Goal: Task Accomplishment & Management: Use online tool/utility

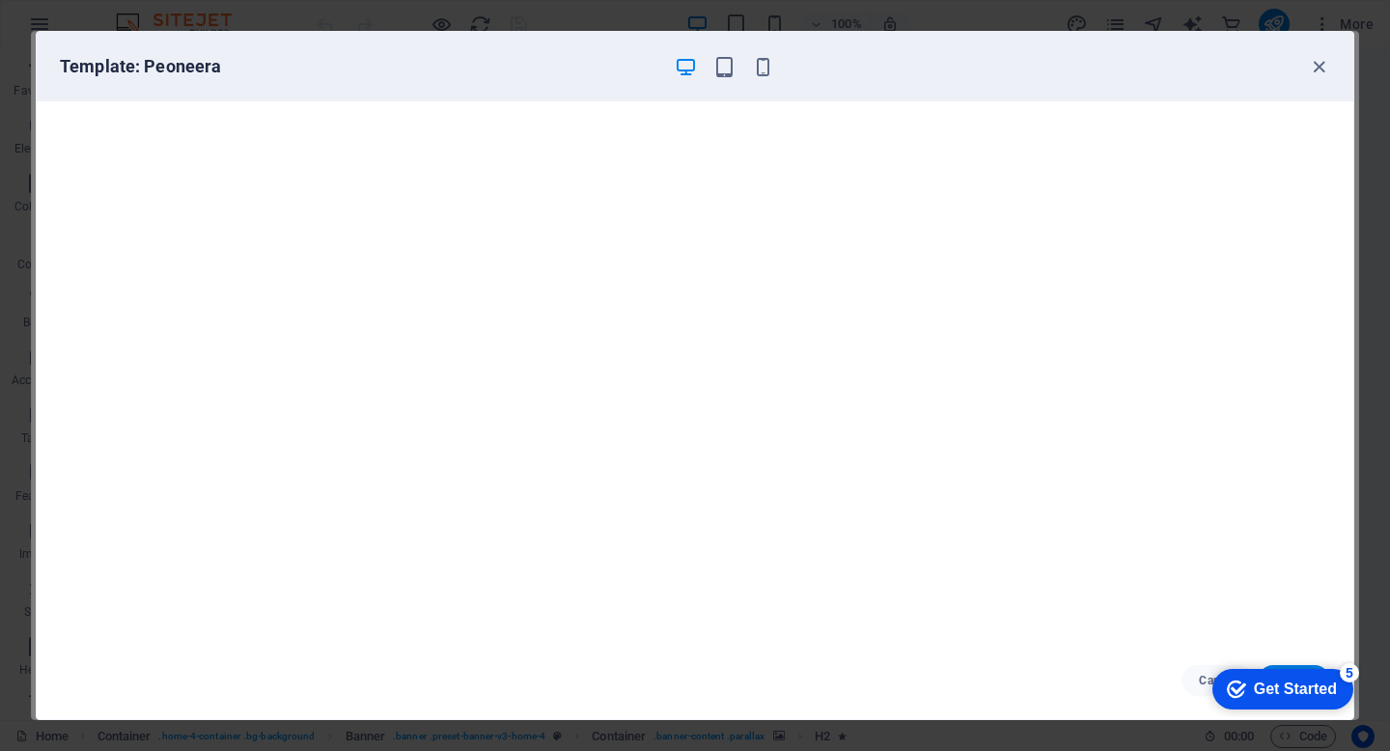
scroll to position [74, 0]
click at [817, 64] on div "Template: Peoneera" at bounding box center [683, 66] width 1247 height 23
click at [1324, 70] on icon "button" at bounding box center [1319, 67] width 22 height 22
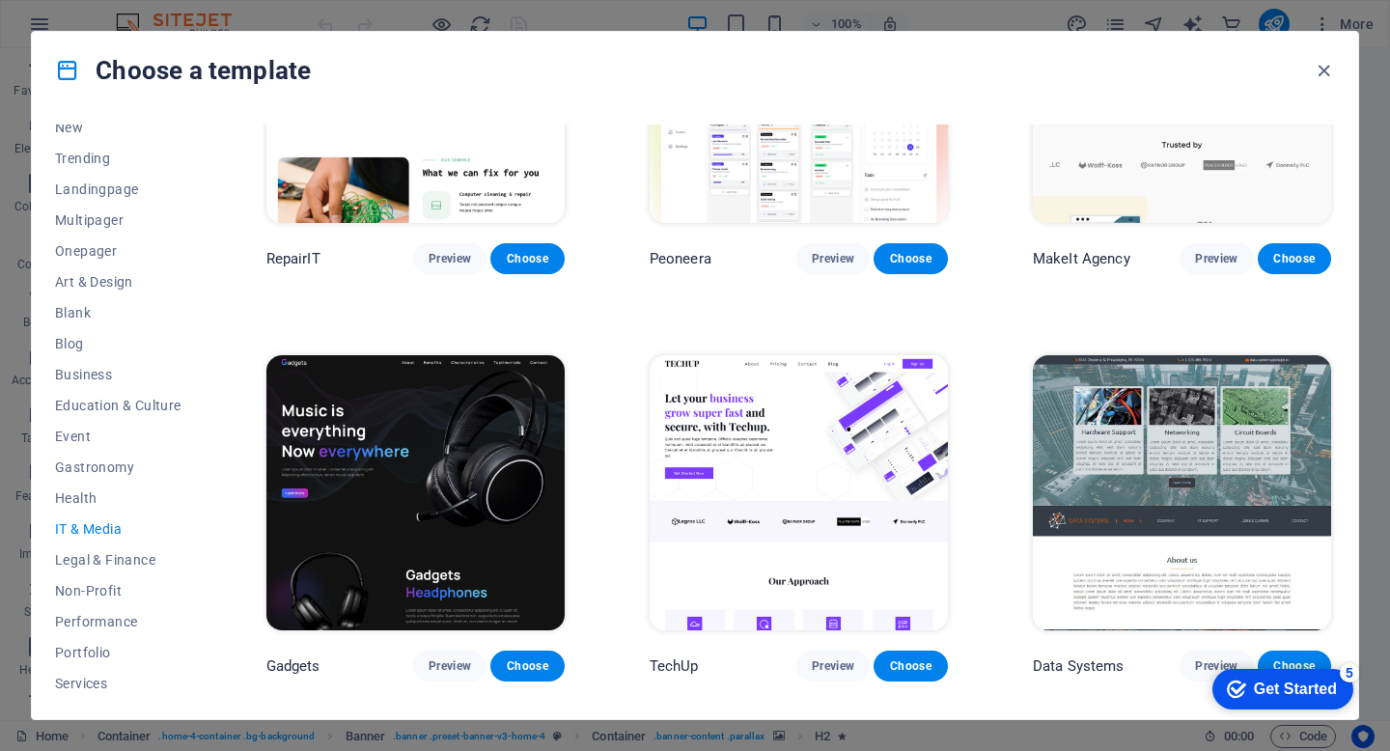
scroll to position [209, 0]
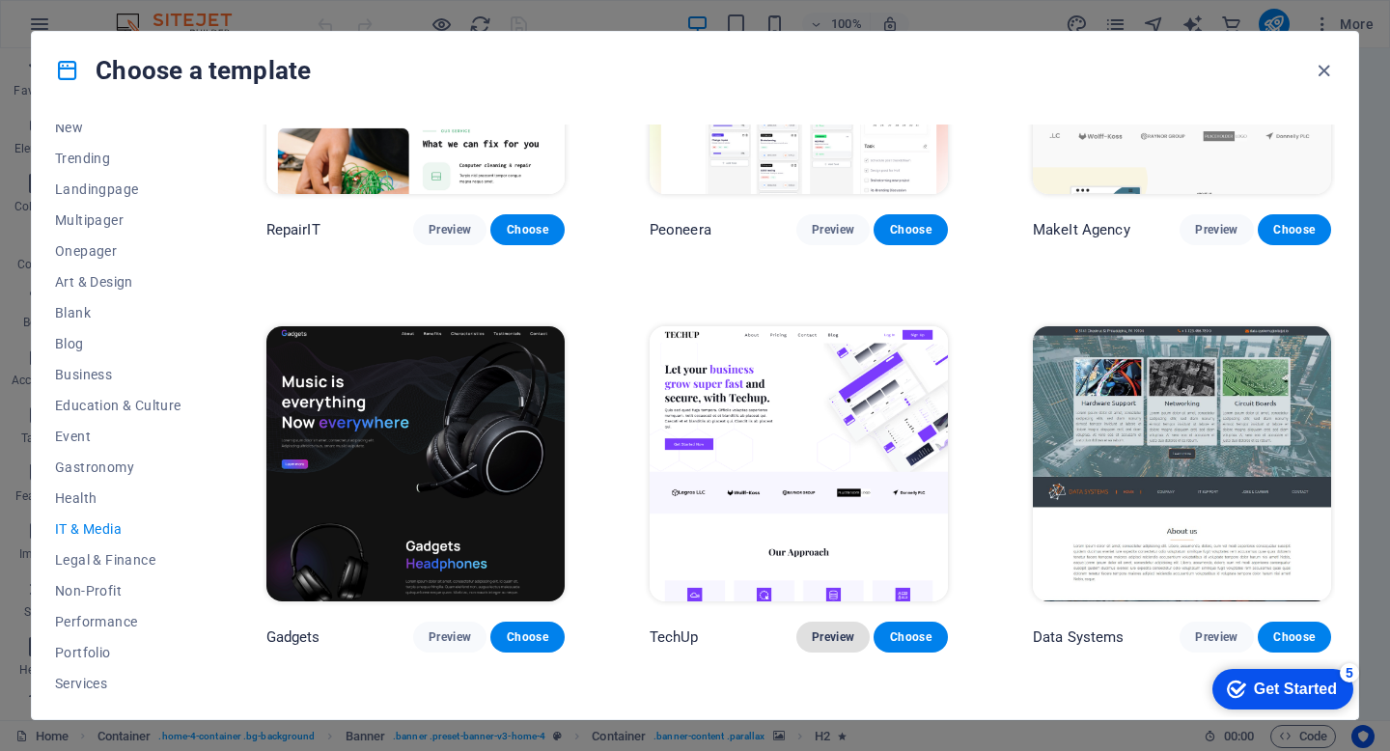
click at [830, 629] on span "Preview" at bounding box center [833, 636] width 42 height 15
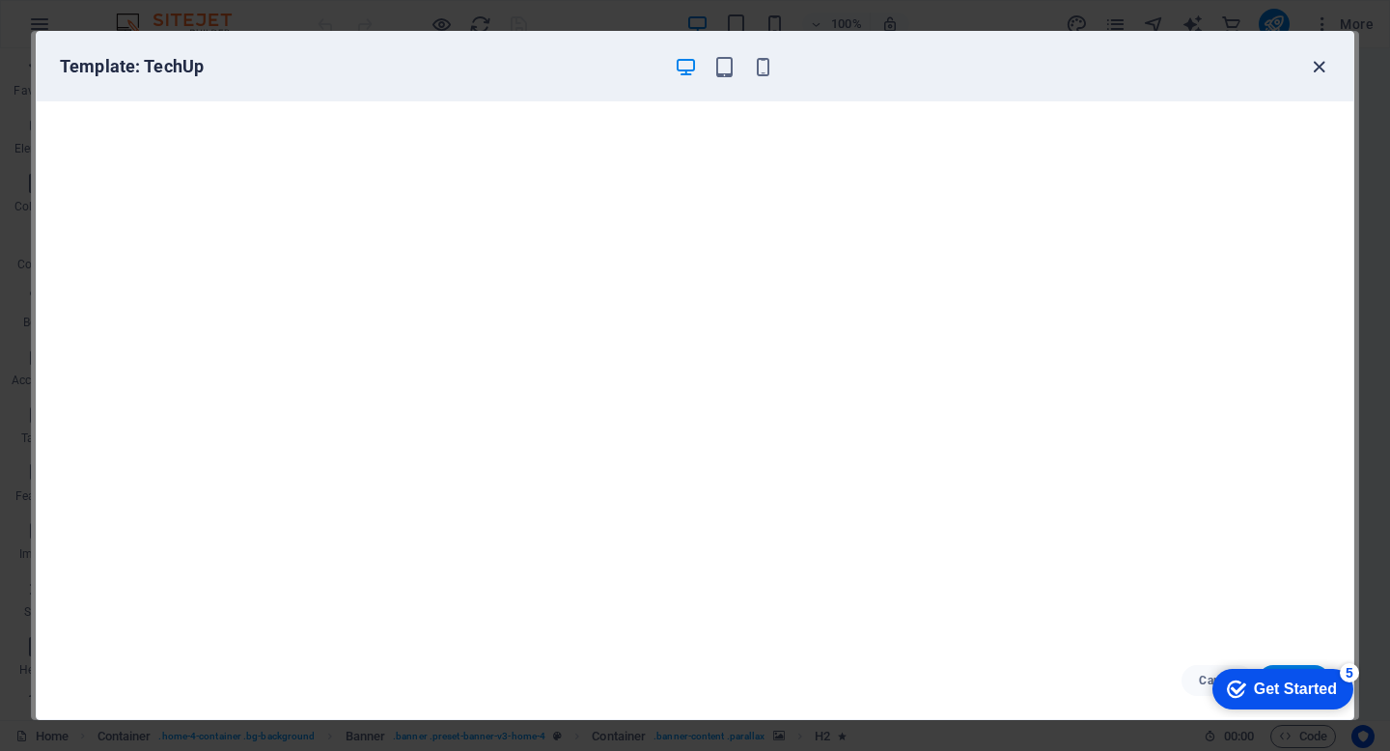
click at [1325, 62] on icon "button" at bounding box center [1319, 67] width 22 height 22
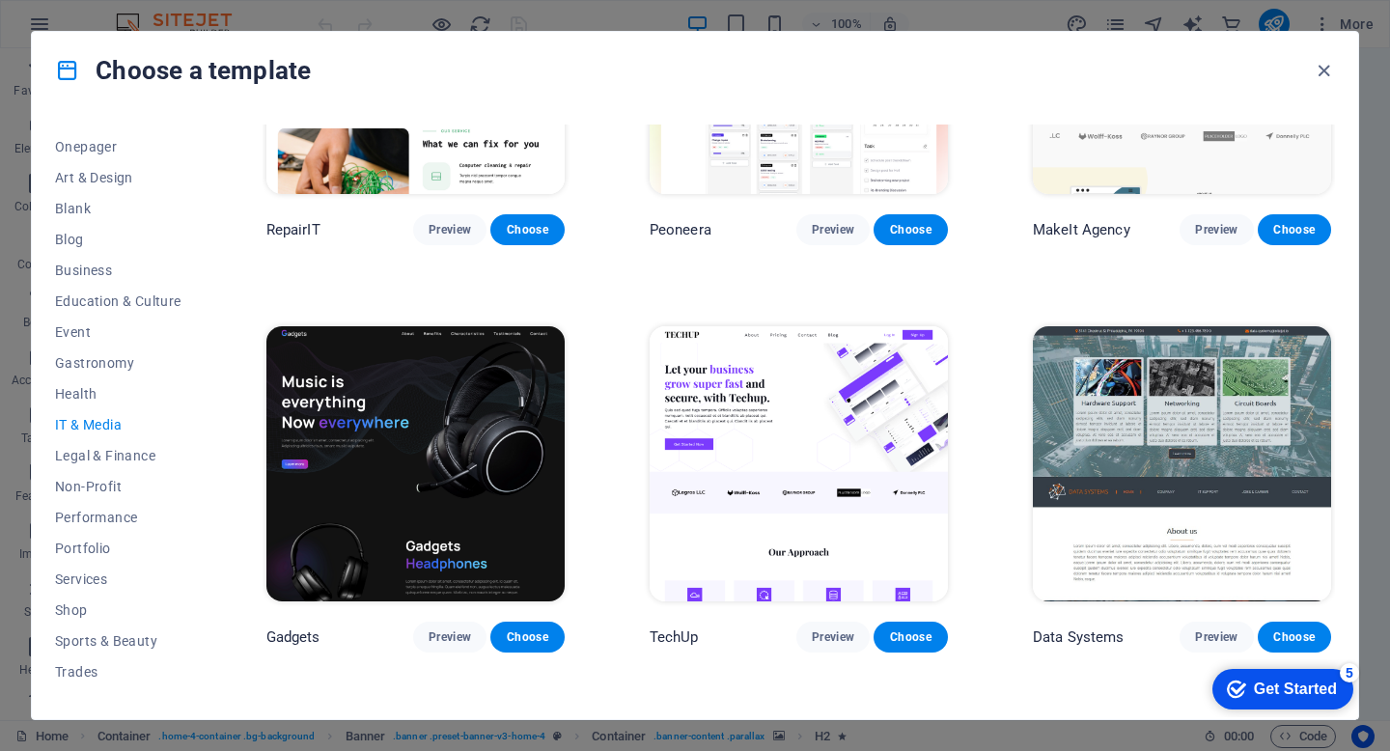
scroll to position [191, 0]
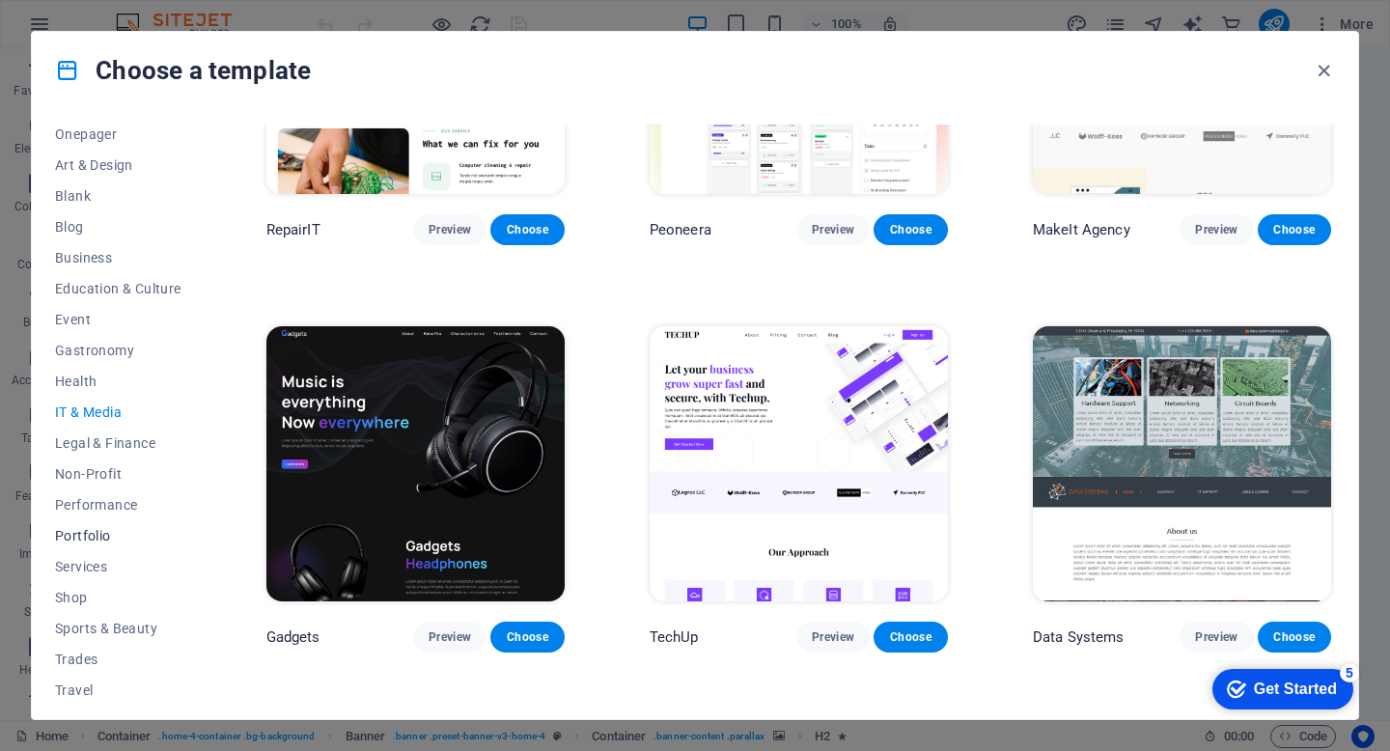
click at [93, 535] on span "Portfolio" at bounding box center [118, 535] width 126 height 15
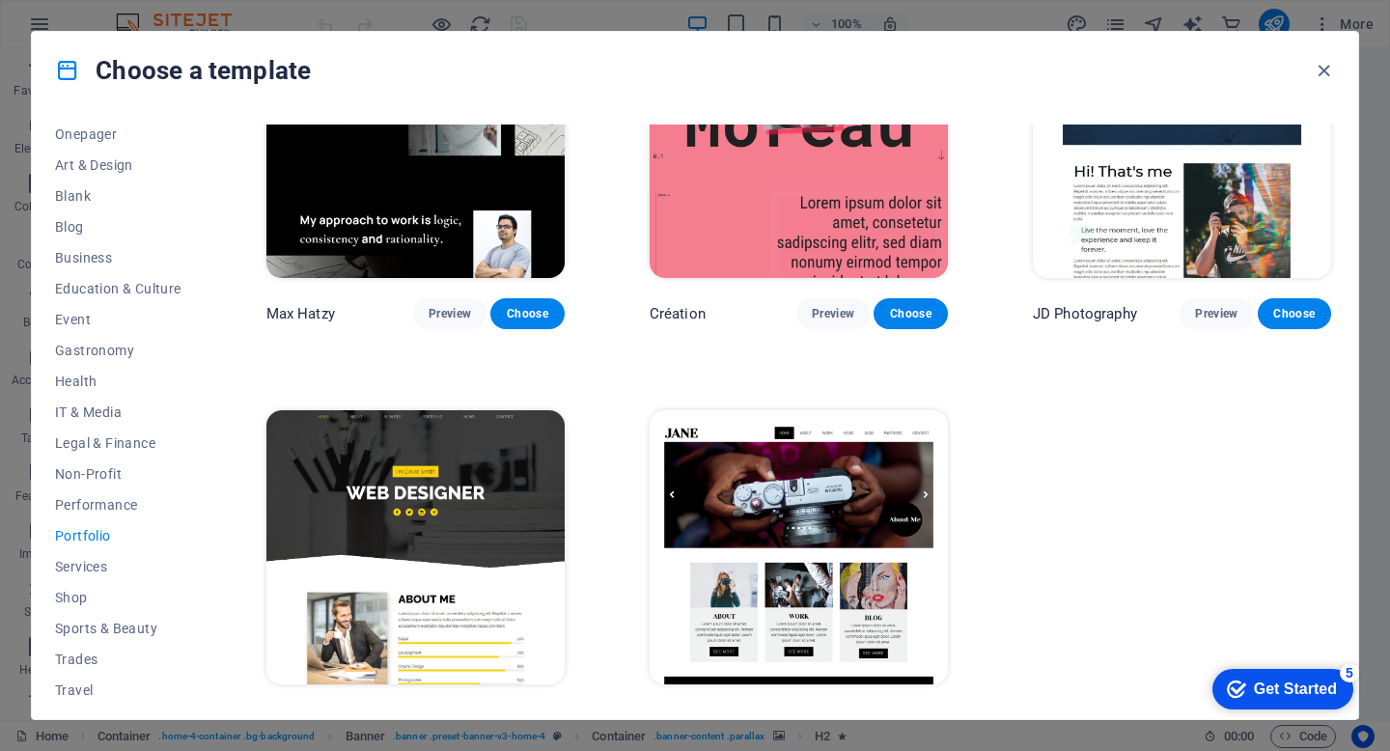
scroll to position [565, 0]
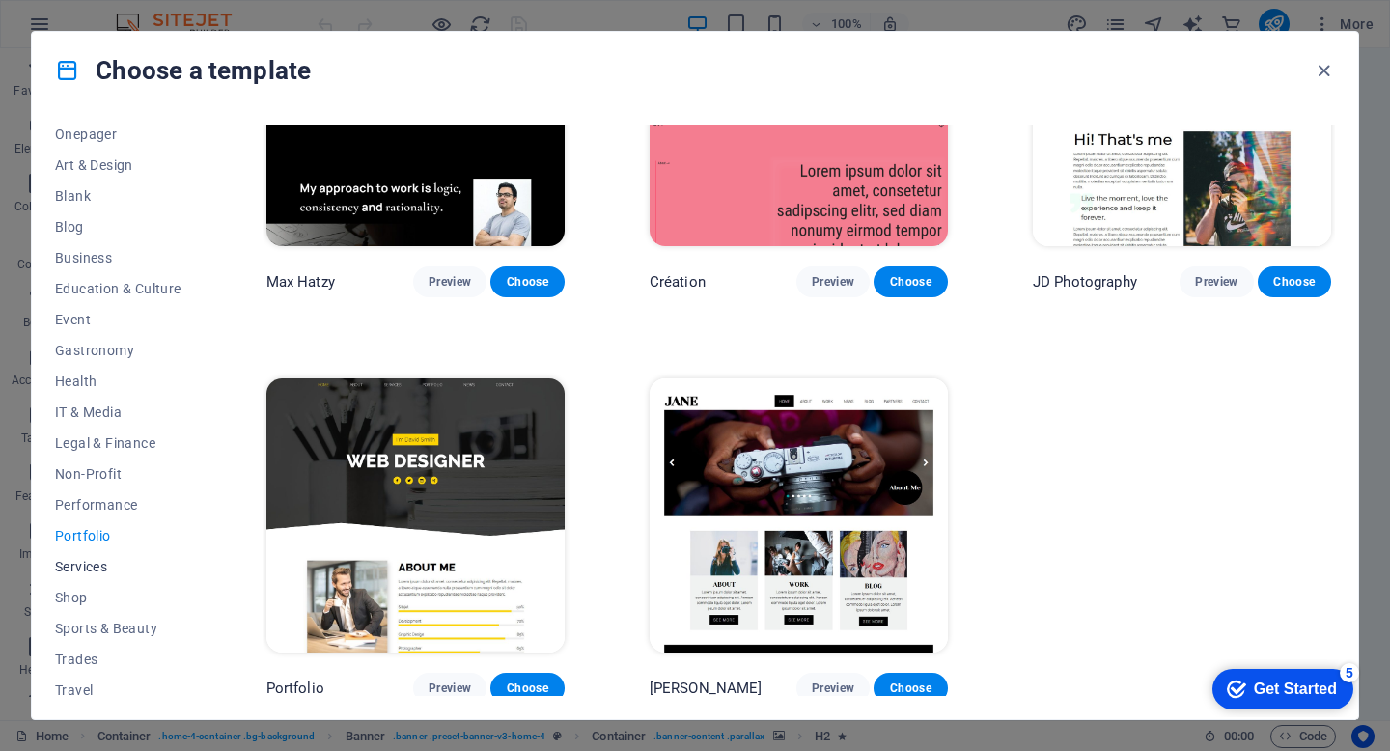
click at [99, 572] on span "Services" at bounding box center [118, 566] width 126 height 15
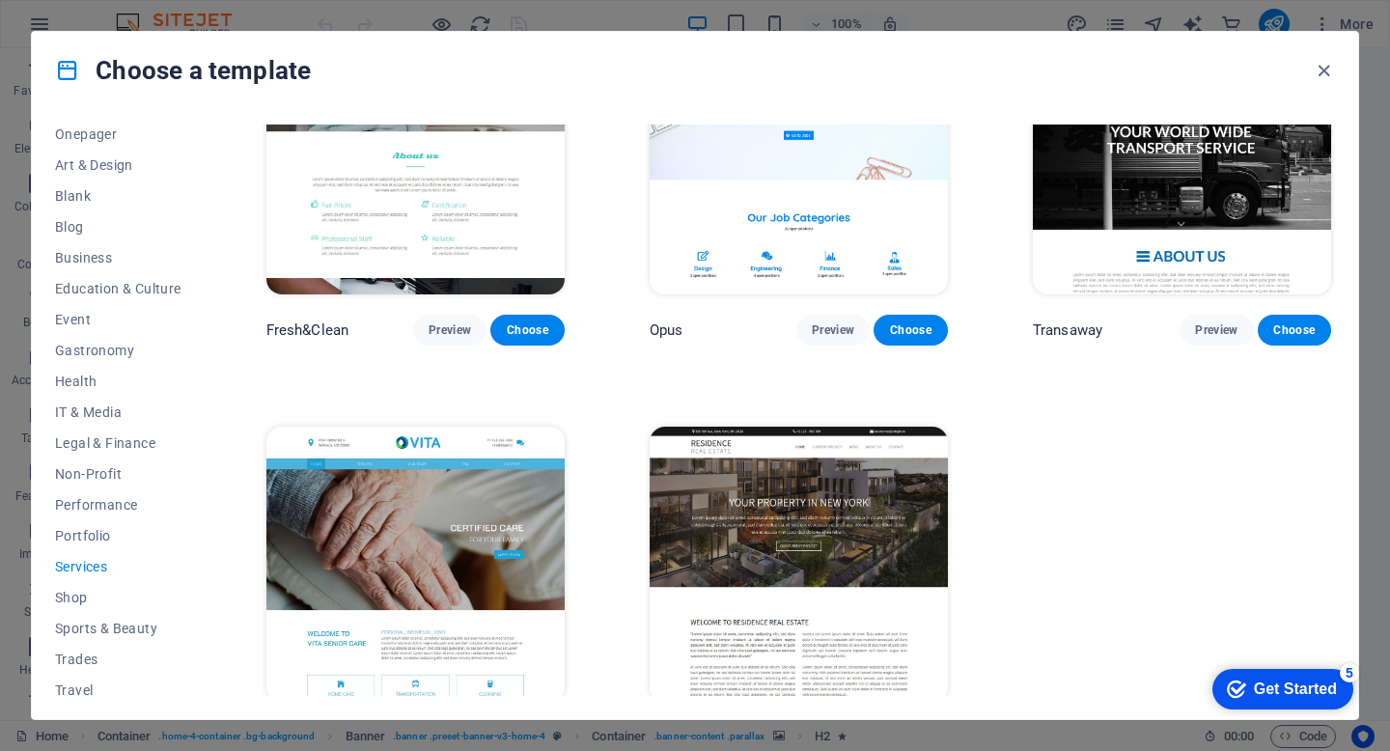
scroll to position [2183, 0]
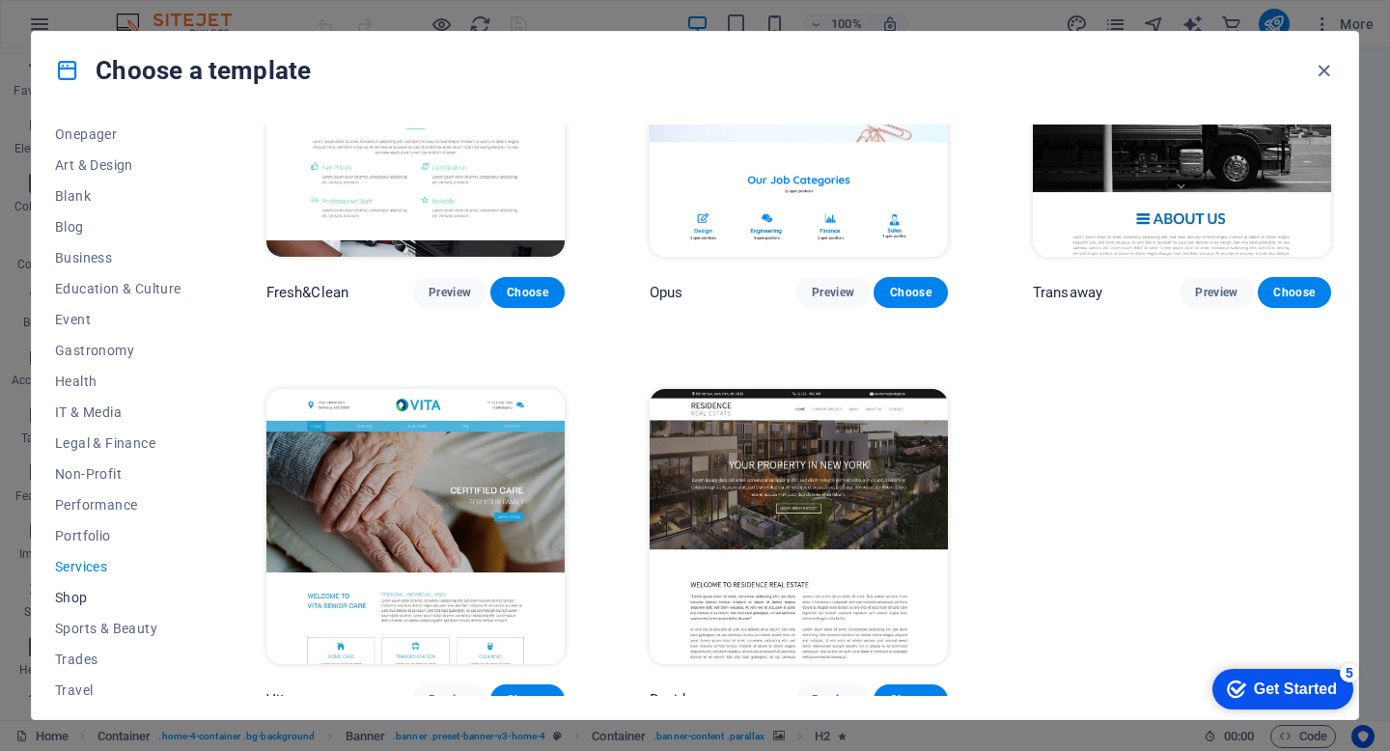
click at [82, 596] on span "Shop" at bounding box center [118, 597] width 126 height 15
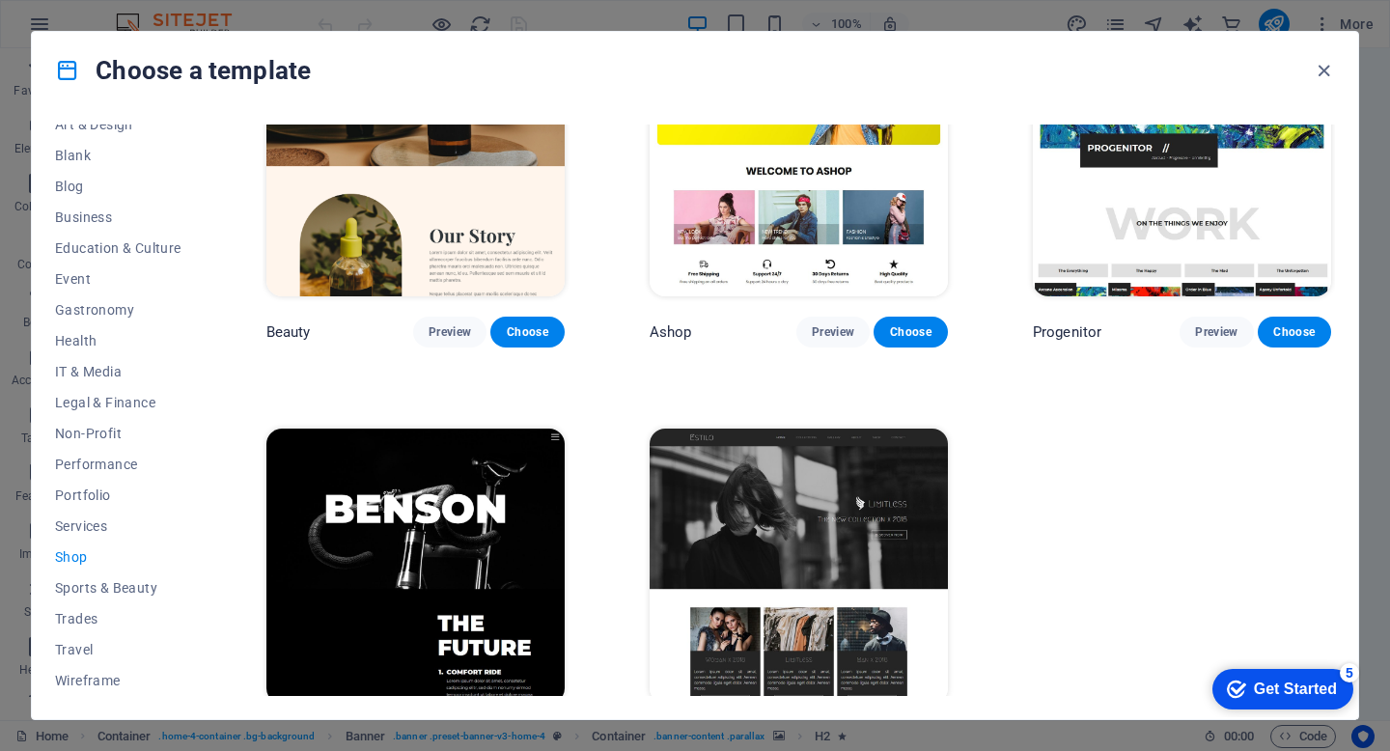
scroll to position [969, 0]
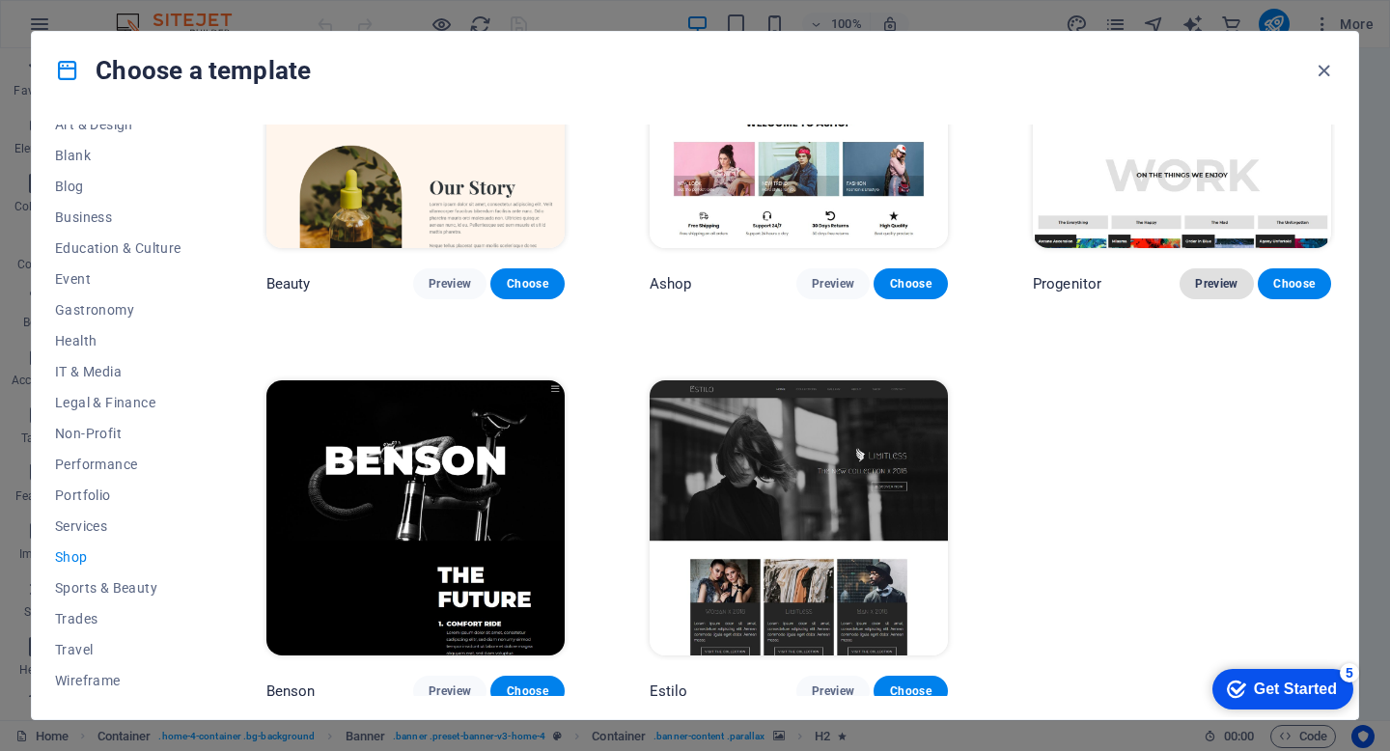
click at [1214, 276] on span "Preview" at bounding box center [1216, 283] width 42 height 15
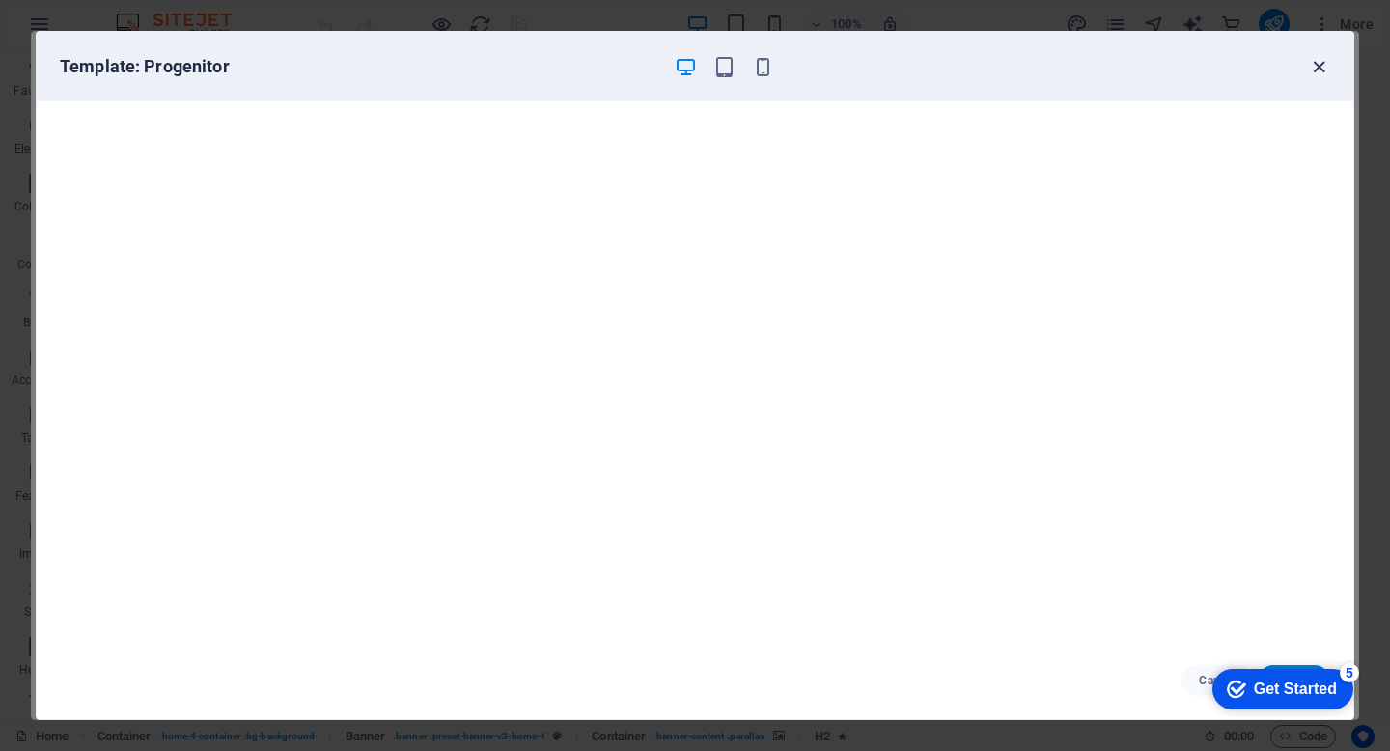
click at [1325, 63] on icon "button" at bounding box center [1319, 67] width 22 height 22
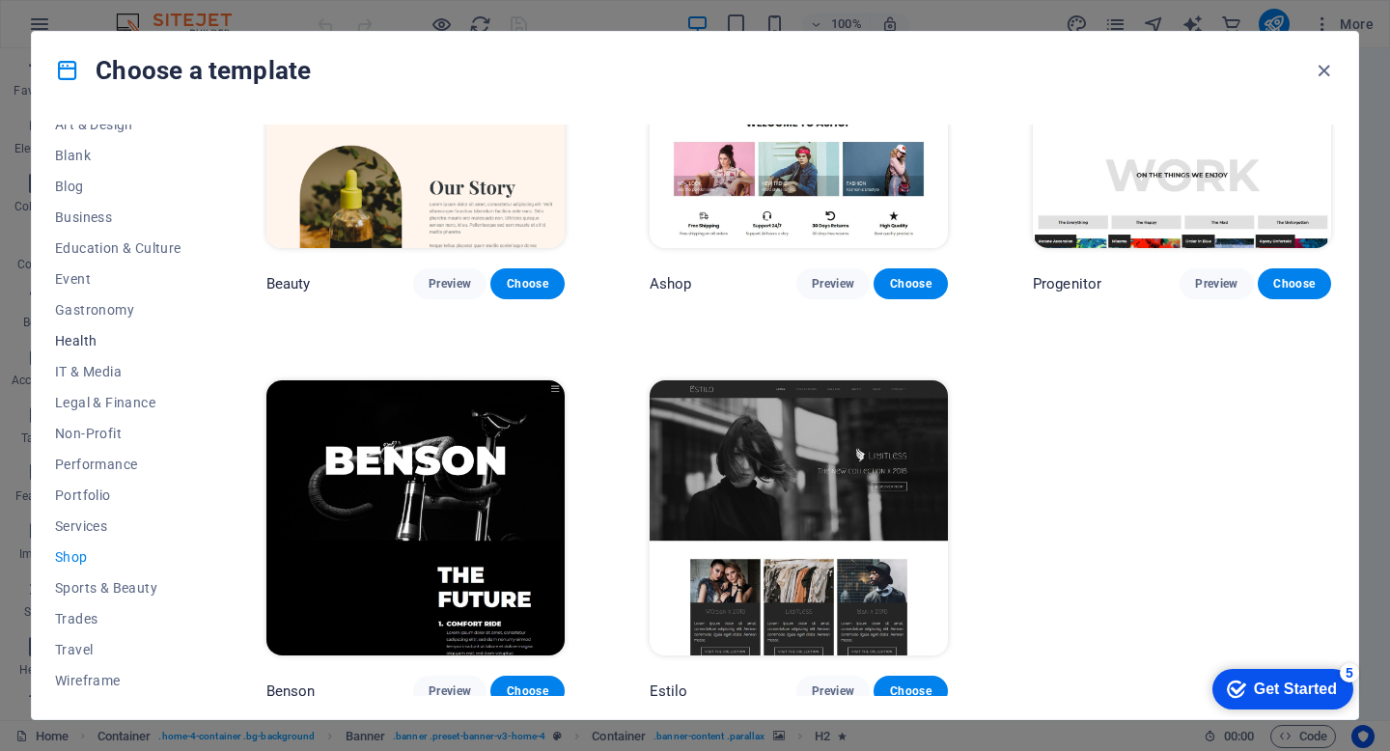
scroll to position [0, 0]
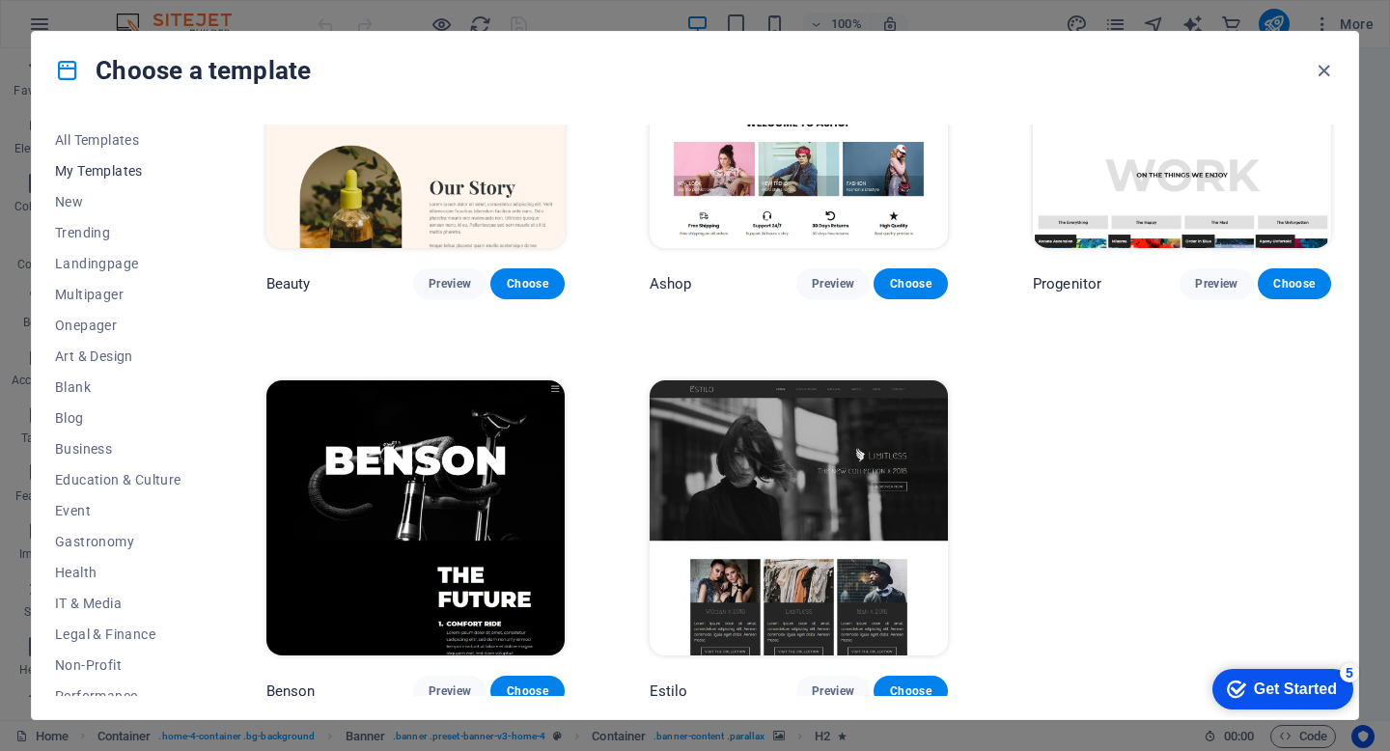
click at [103, 176] on span "My Templates" at bounding box center [118, 170] width 126 height 15
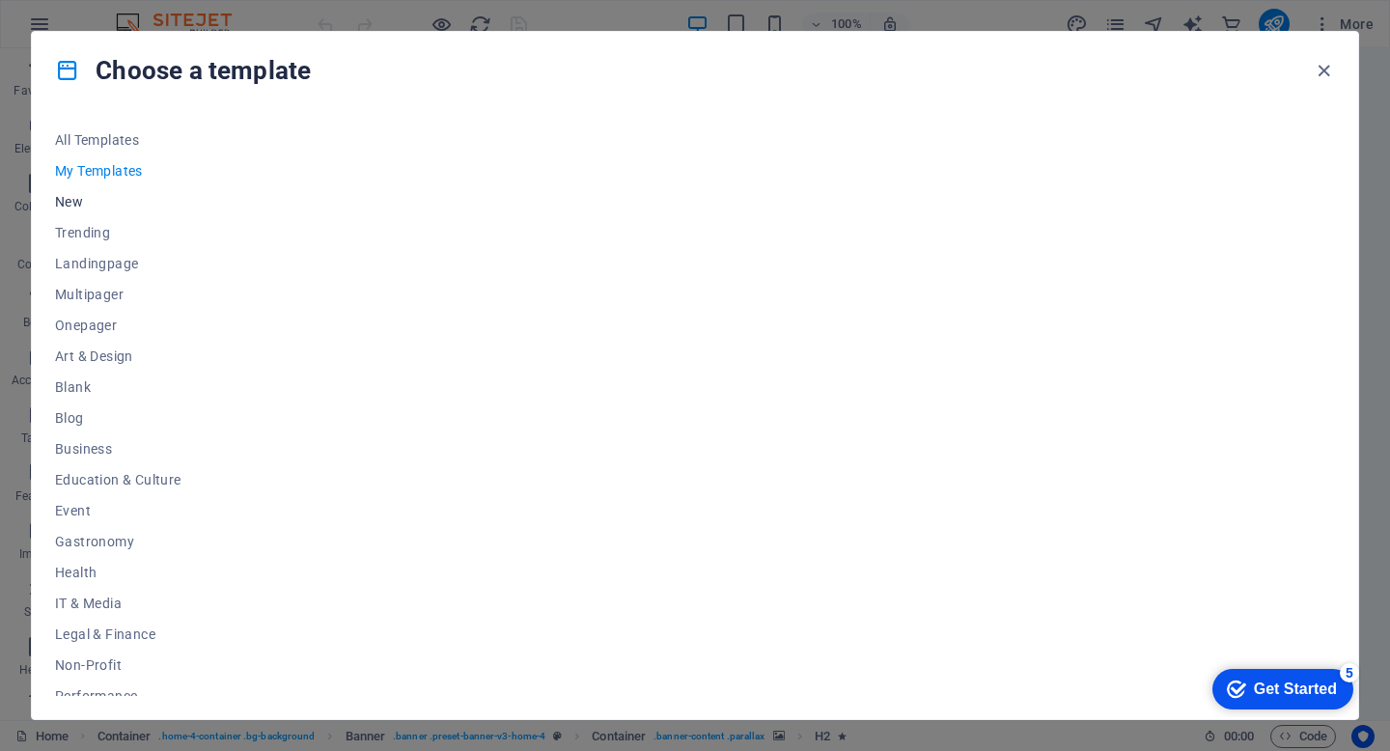
click at [75, 200] on span "New" at bounding box center [118, 201] width 126 height 15
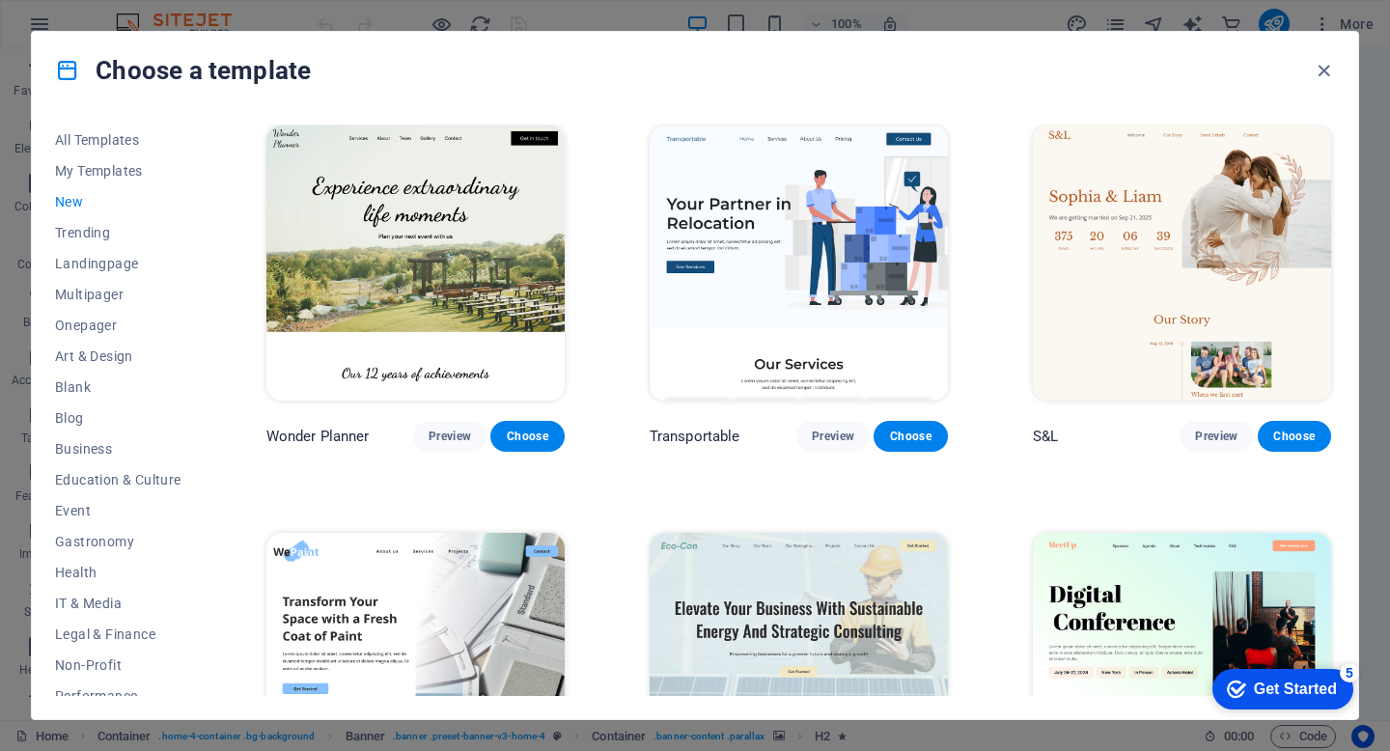
scroll to position [1225, 0]
click at [834, 428] on span "Preview" at bounding box center [833, 435] width 42 height 15
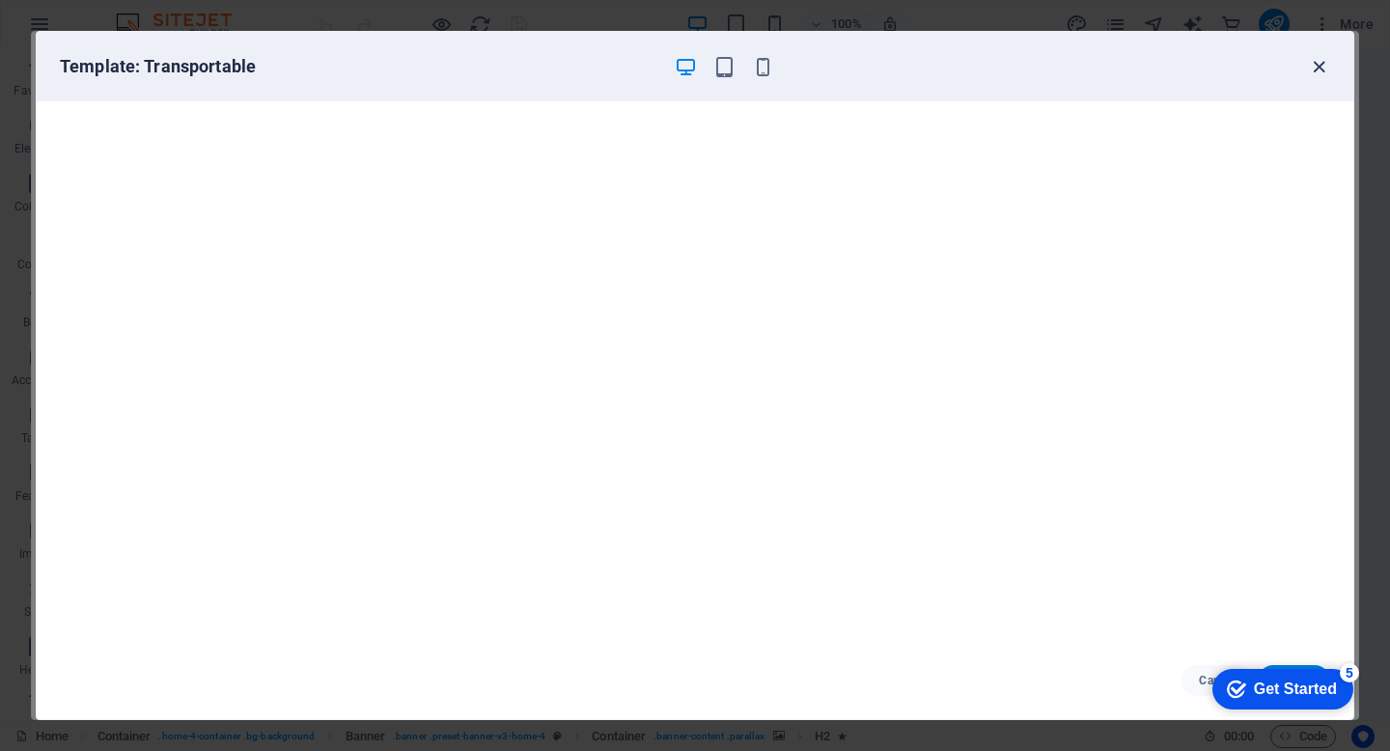
click at [1319, 67] on icon "button" at bounding box center [1319, 67] width 22 height 22
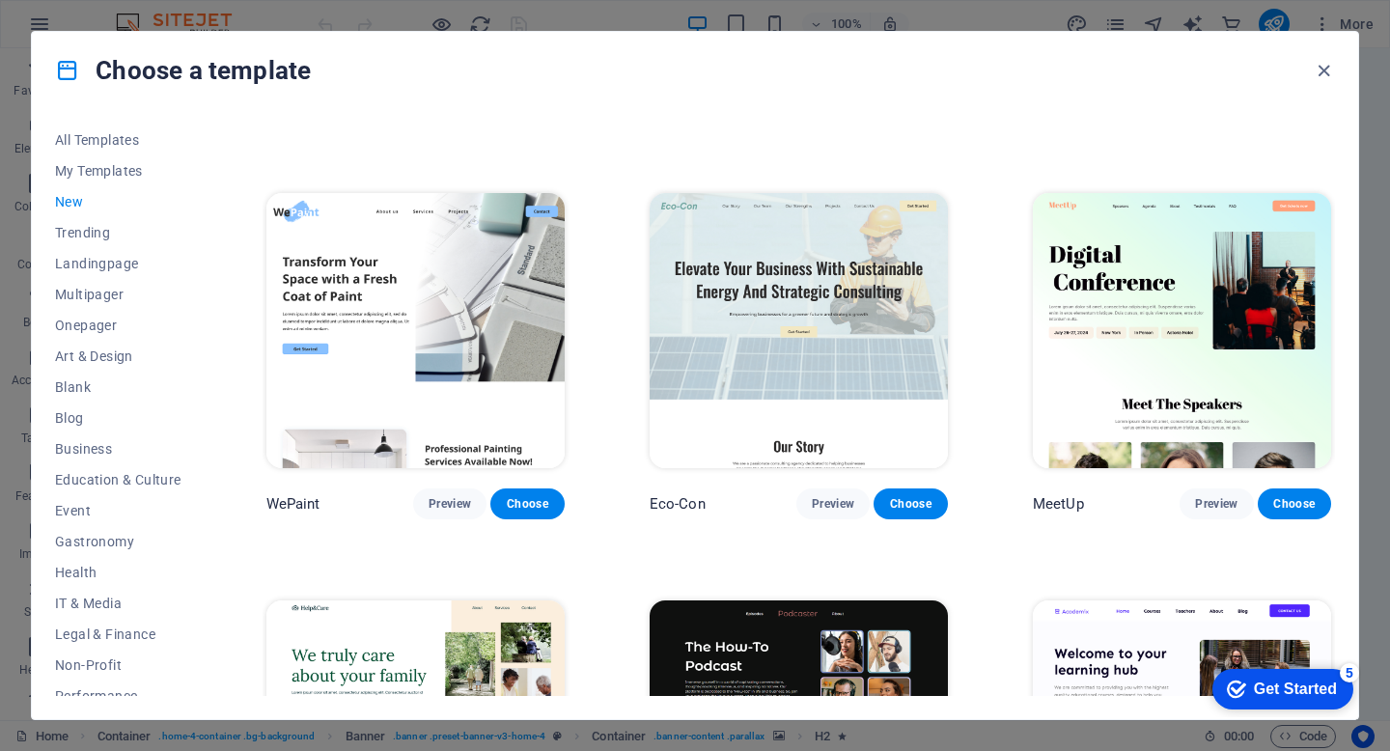
scroll to position [1566, 0]
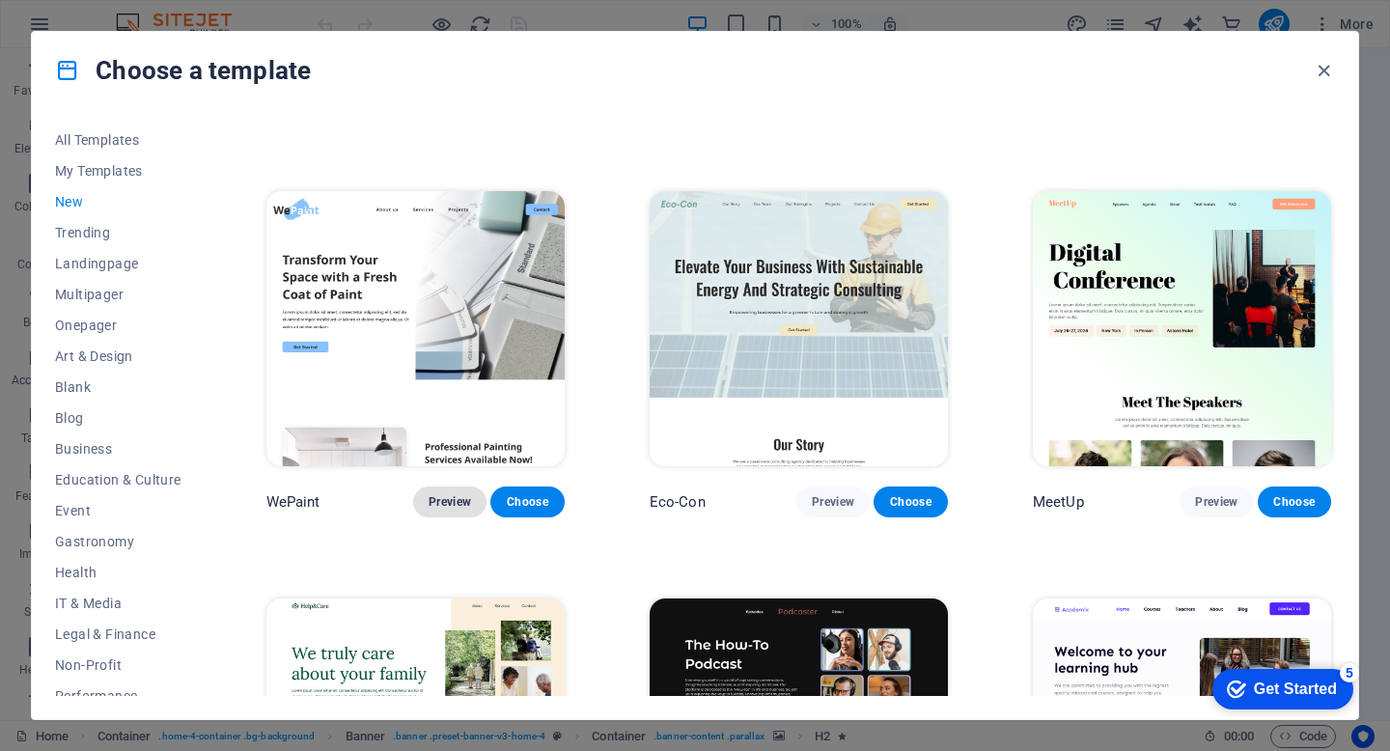
click at [449, 494] on span "Preview" at bounding box center [450, 501] width 42 height 15
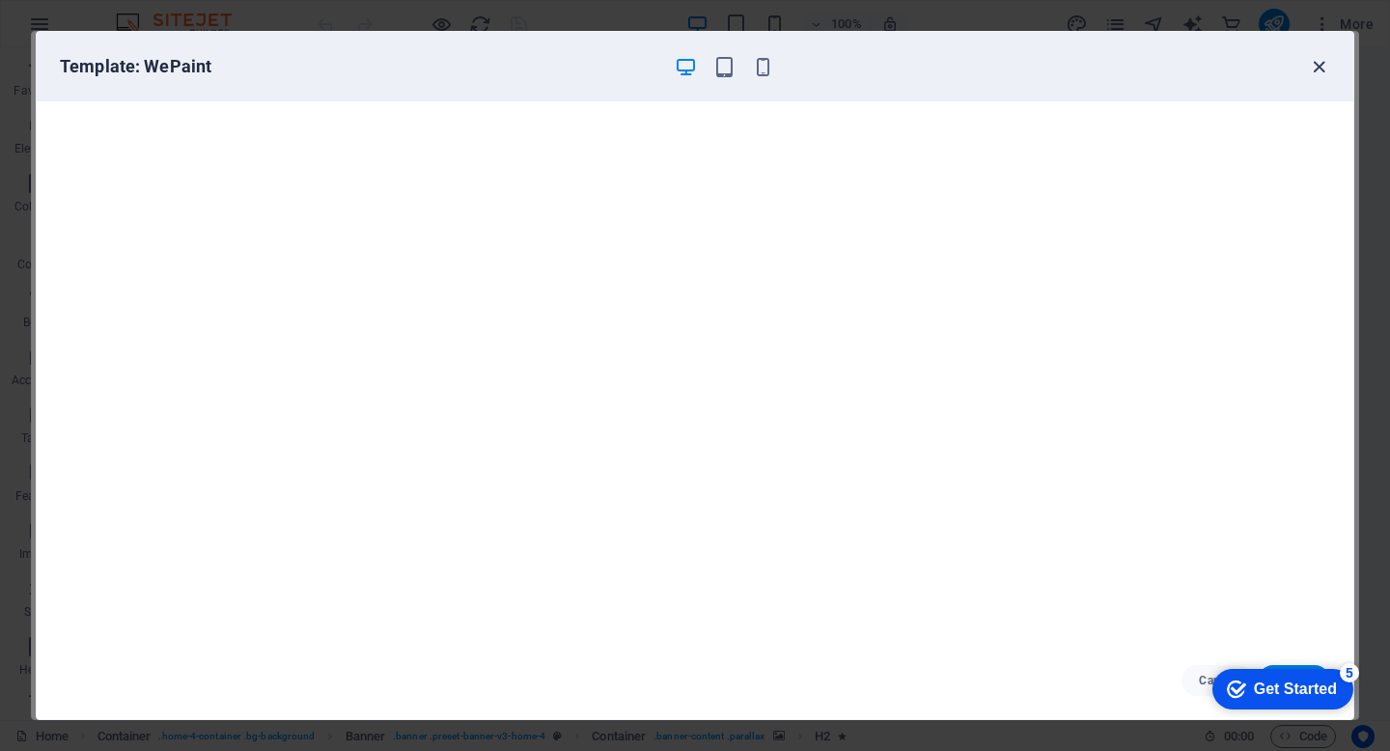
click at [1320, 62] on icon "button" at bounding box center [1319, 67] width 22 height 22
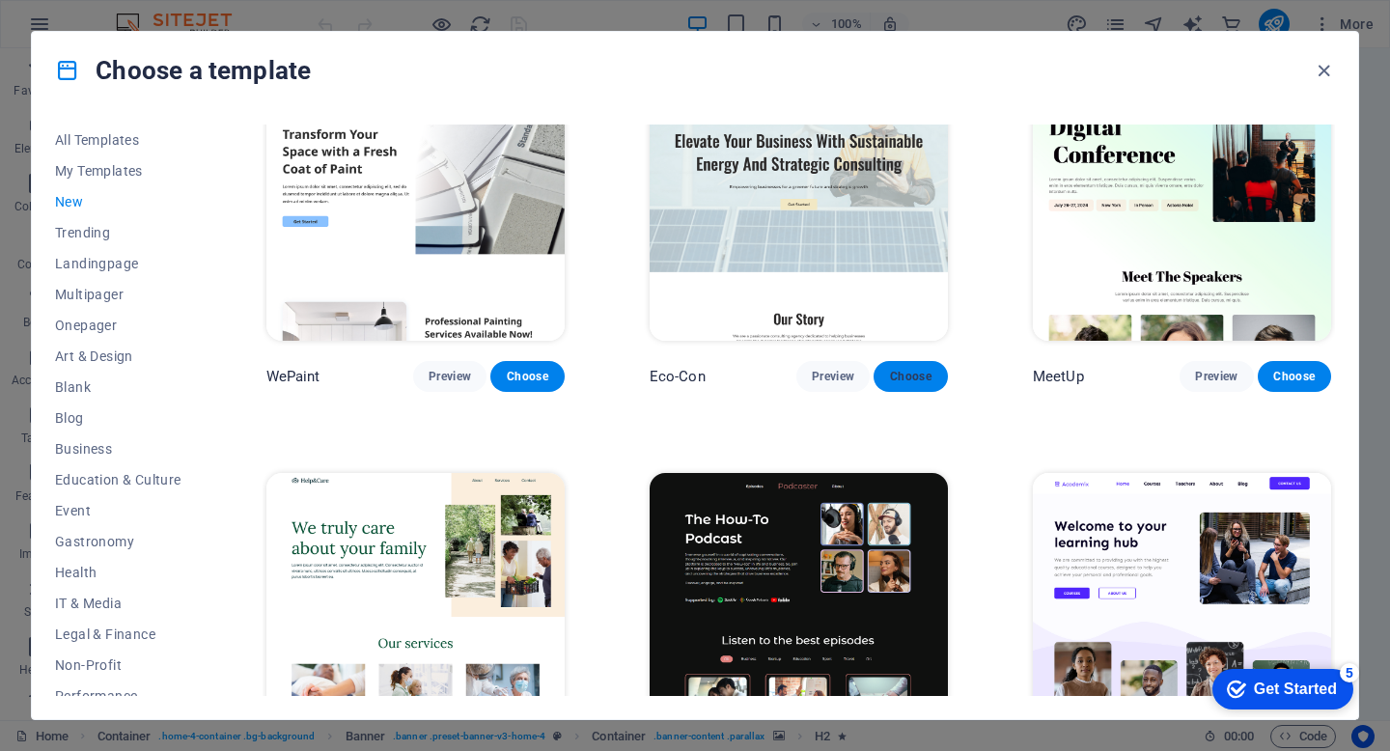
scroll to position [1778, 0]
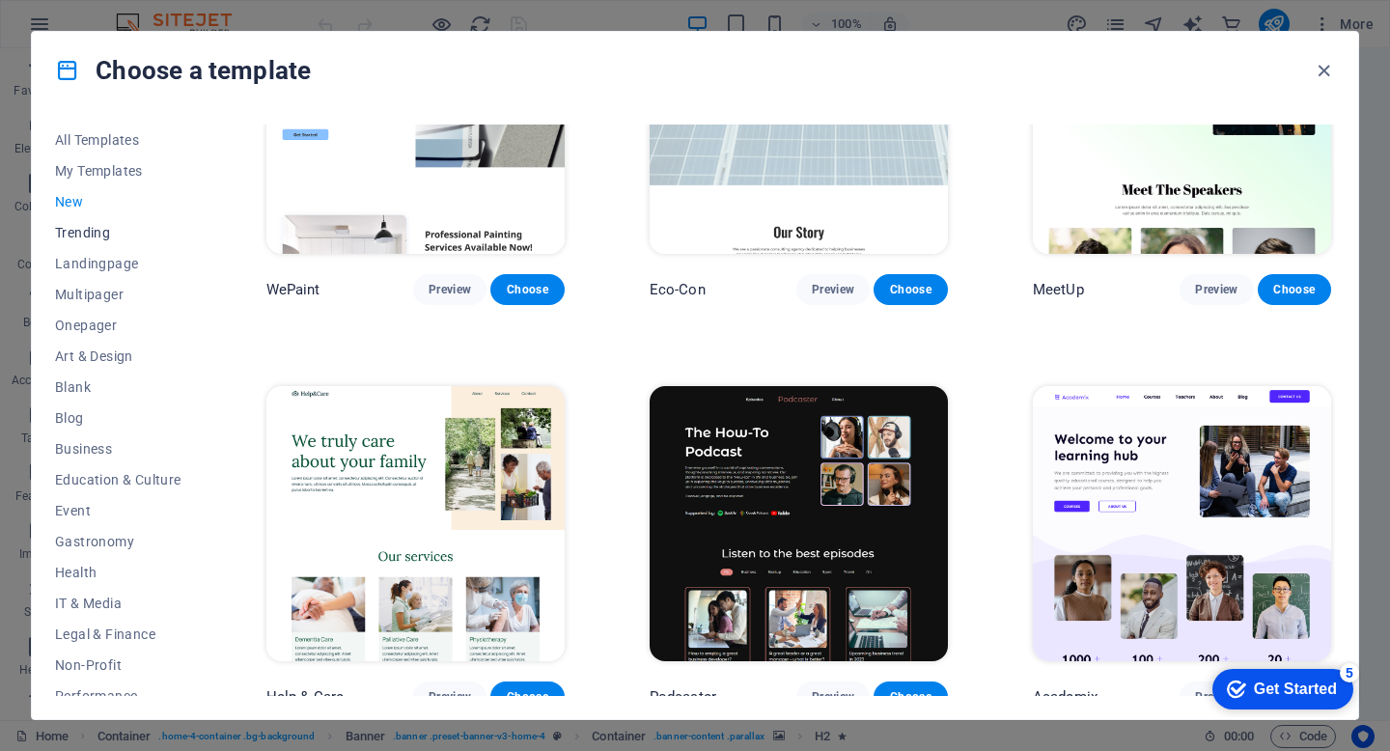
click at [105, 238] on span "Trending" at bounding box center [118, 232] width 126 height 15
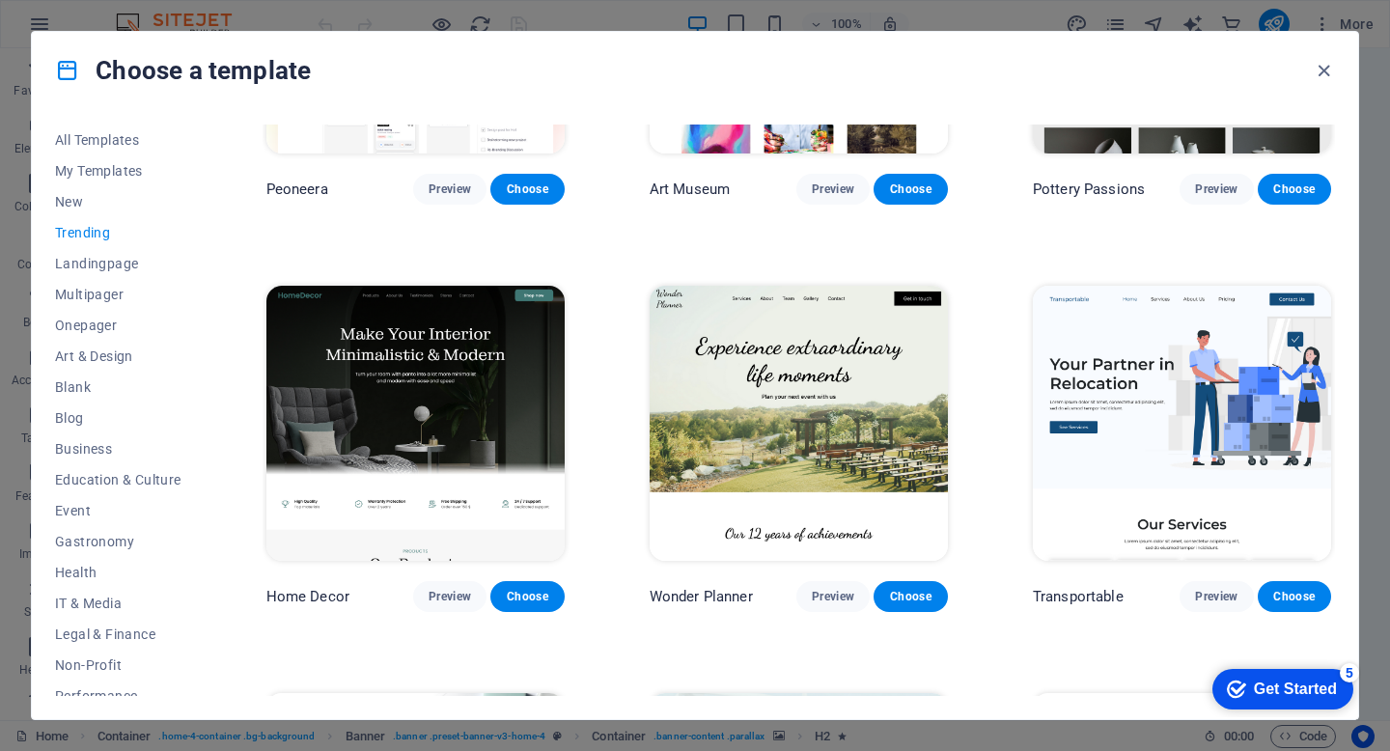
scroll to position [0, 0]
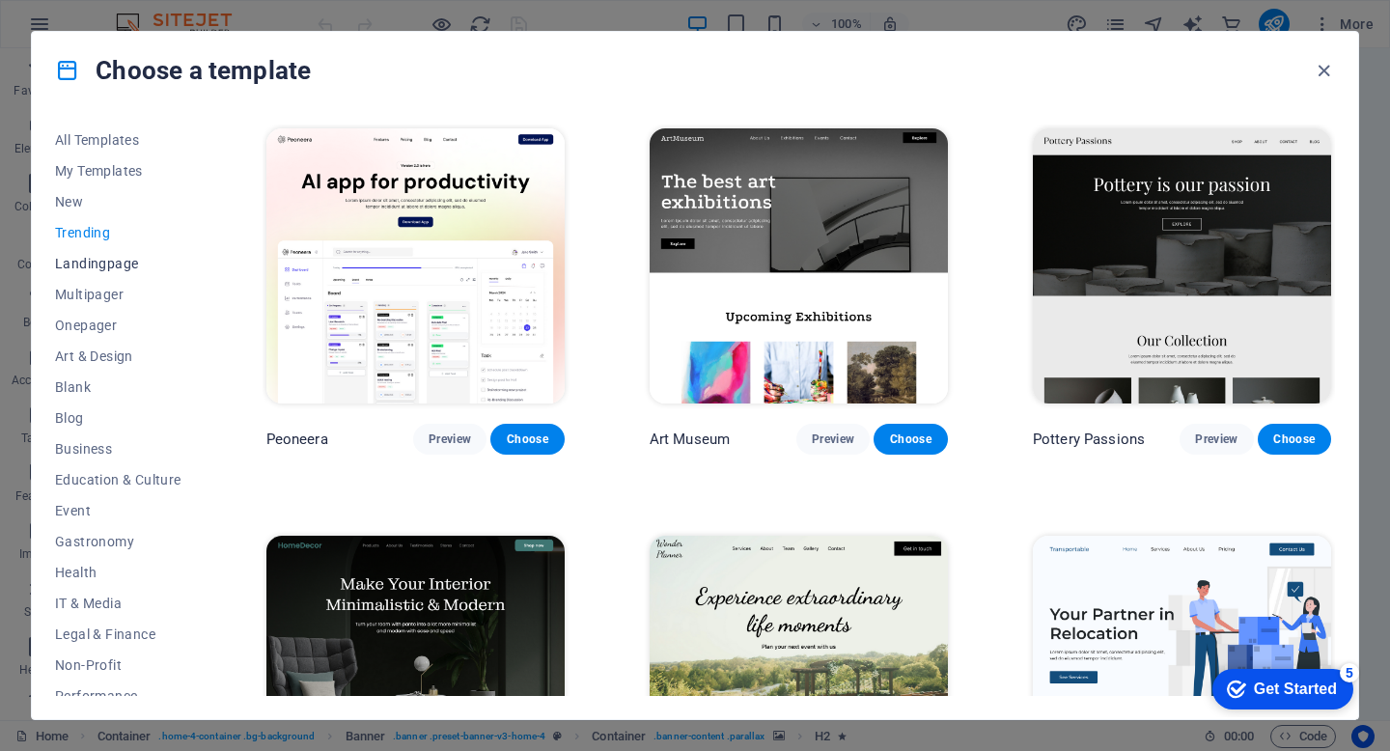
click at [115, 264] on span "Landingpage" at bounding box center [118, 263] width 126 height 15
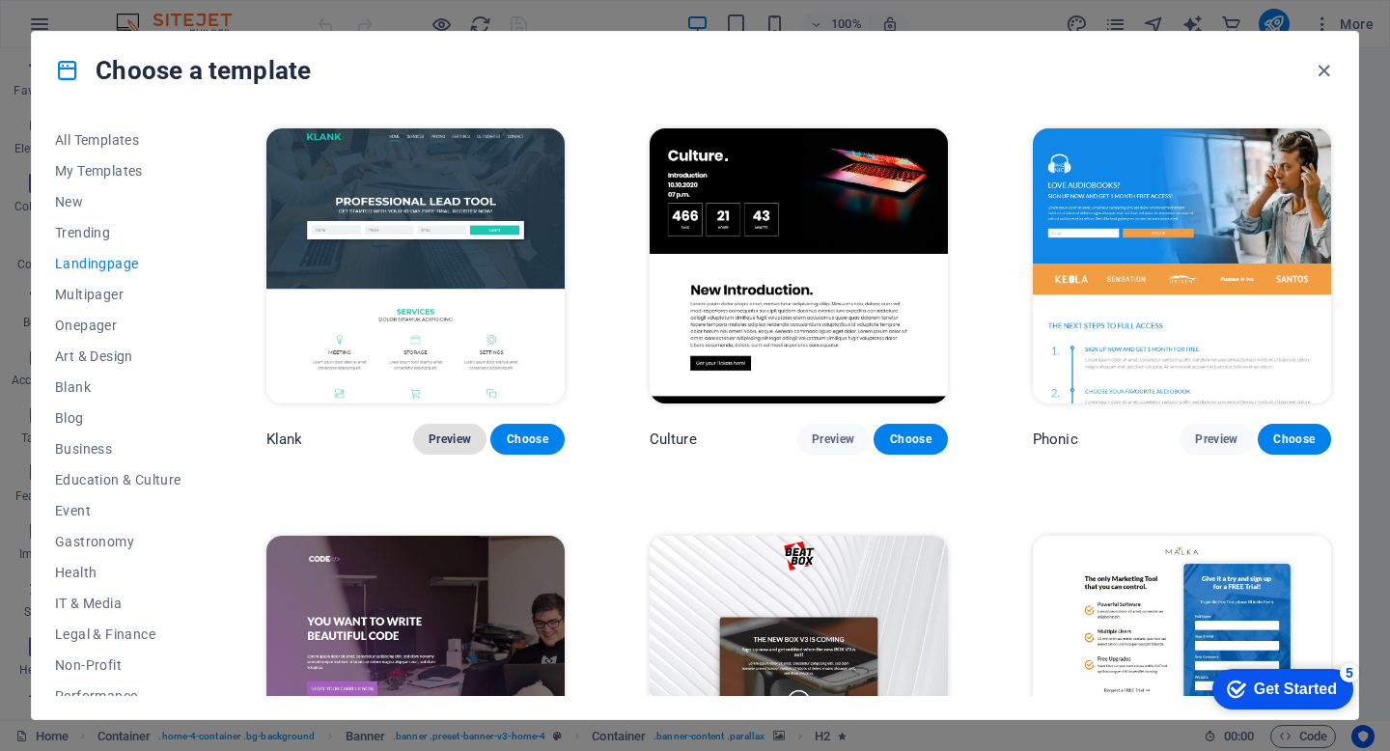
click at [449, 433] on span "Preview" at bounding box center [450, 439] width 42 height 15
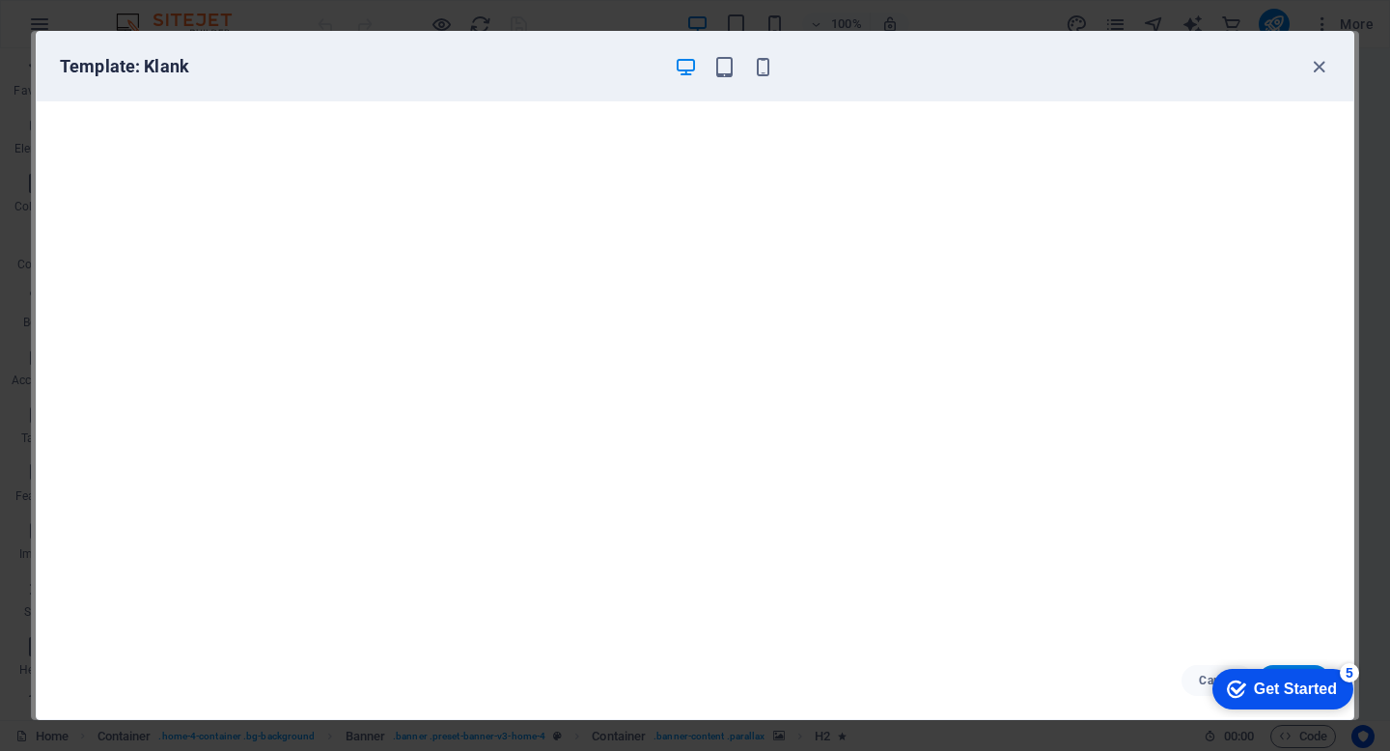
scroll to position [4, 0]
click at [1321, 71] on icon "button" at bounding box center [1319, 67] width 22 height 22
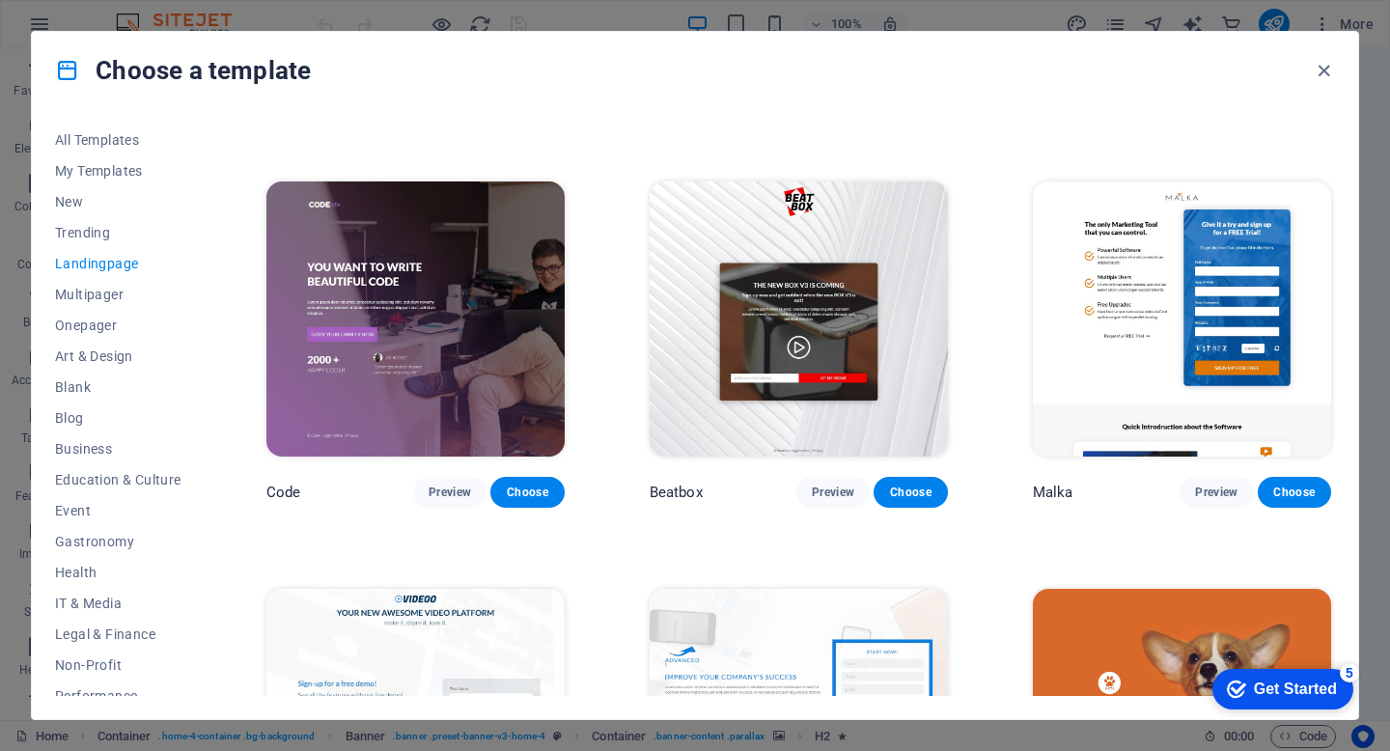
scroll to position [358, 0]
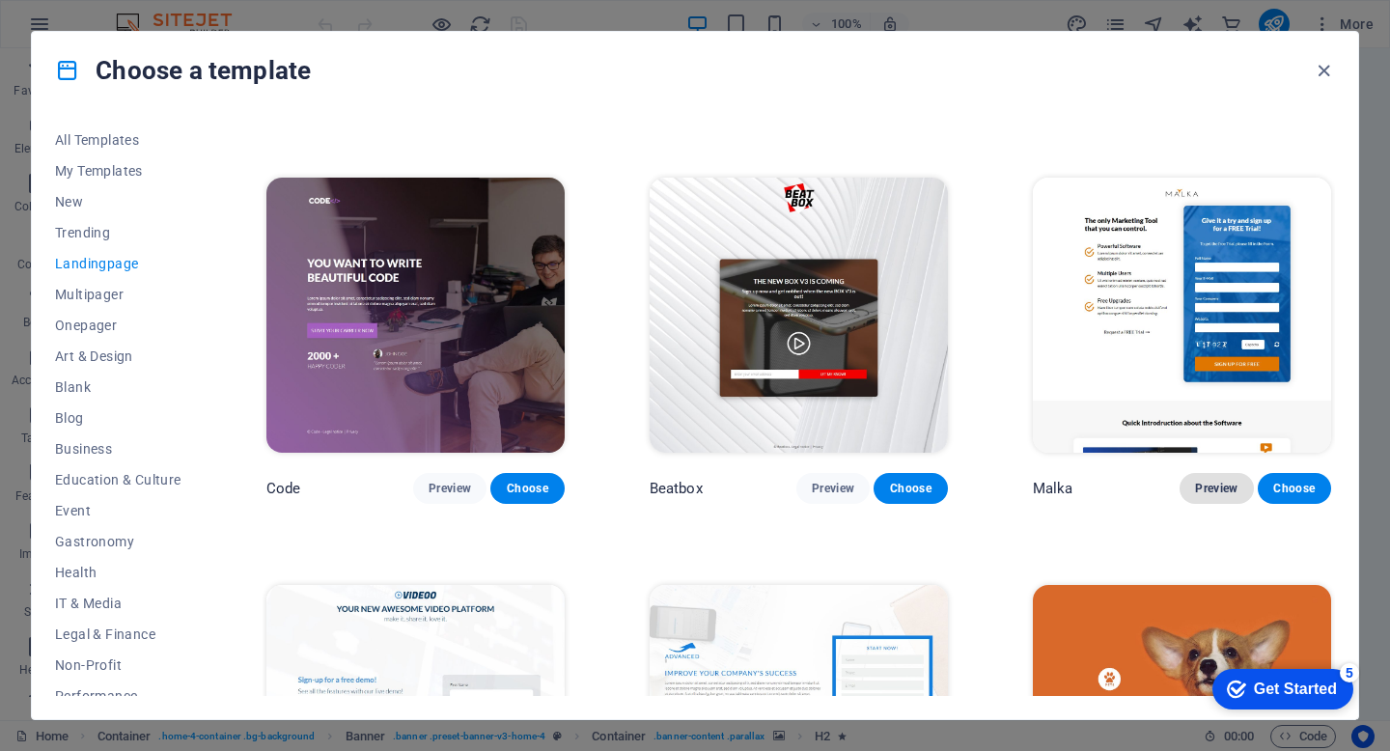
click at [1223, 486] on span "Preview" at bounding box center [1216, 488] width 42 height 15
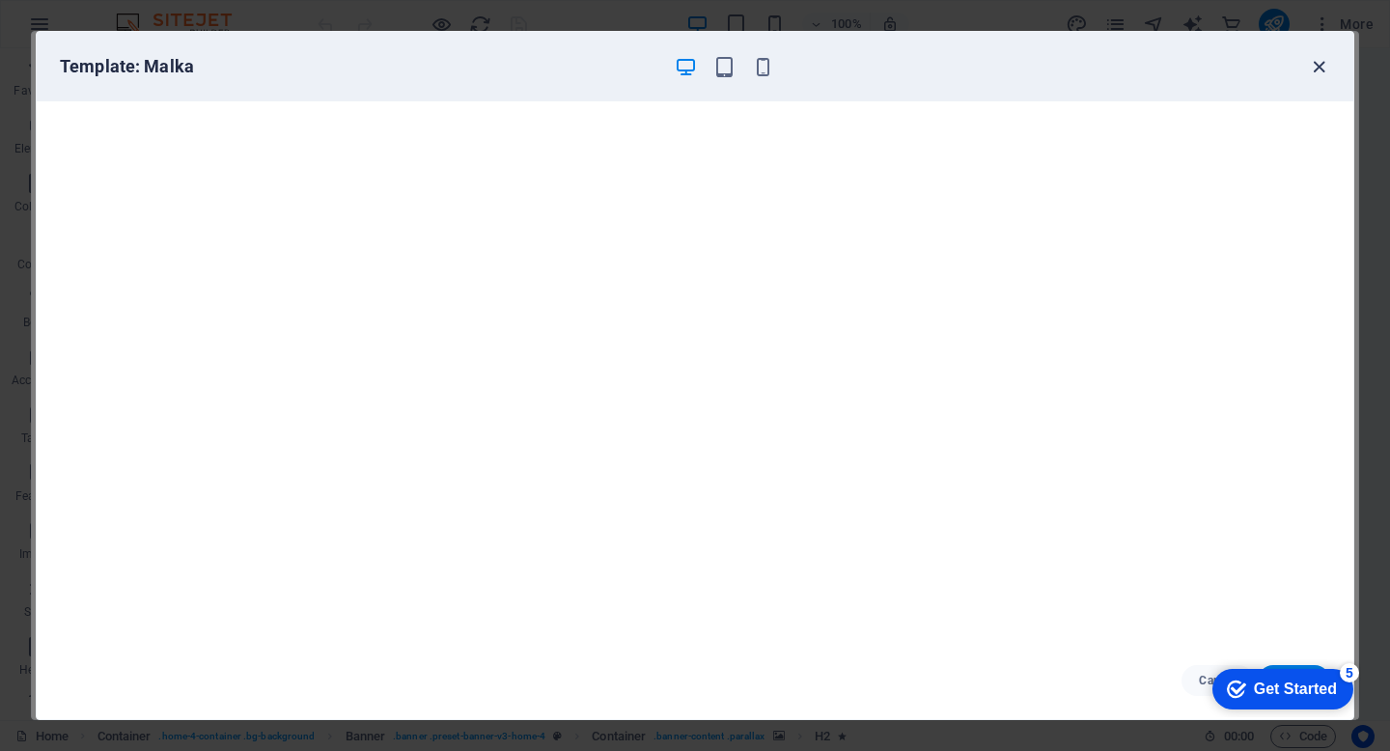
click at [1318, 65] on icon "button" at bounding box center [1319, 67] width 22 height 22
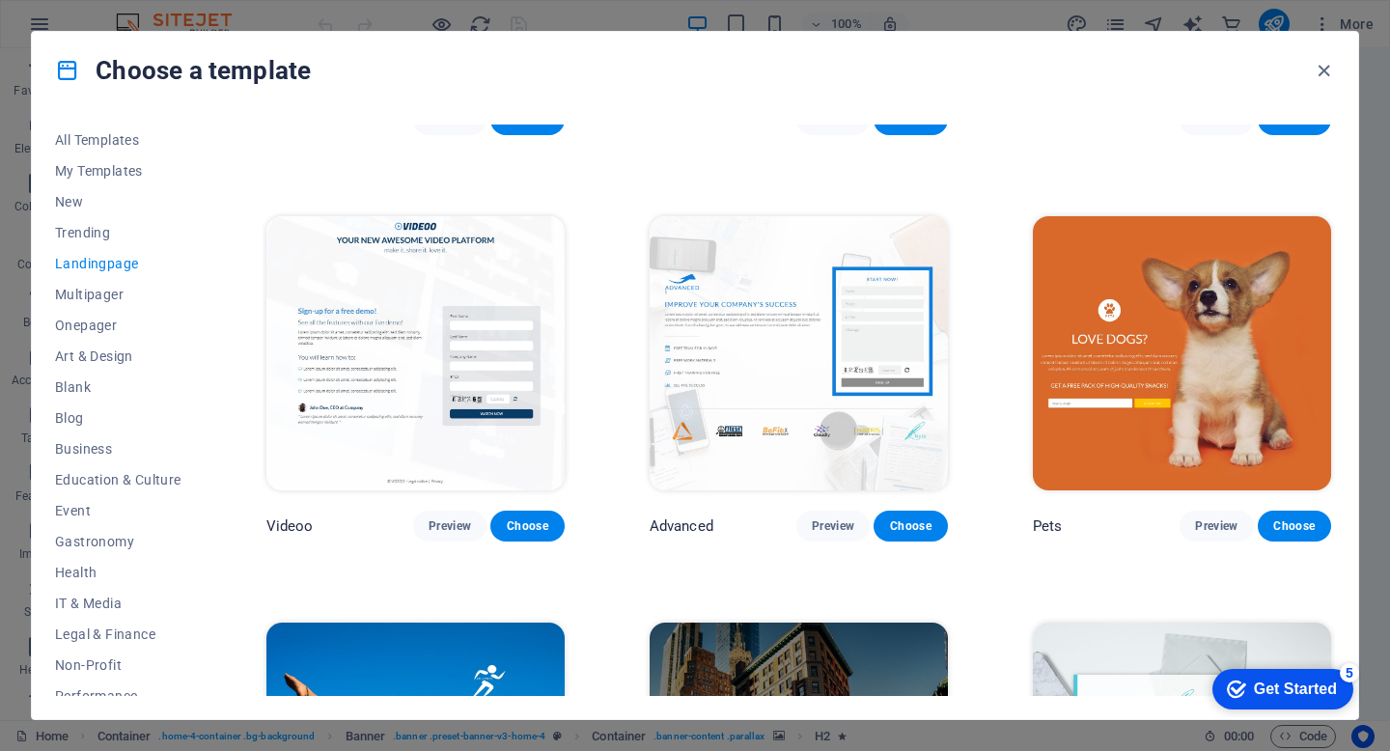
scroll to position [729, 0]
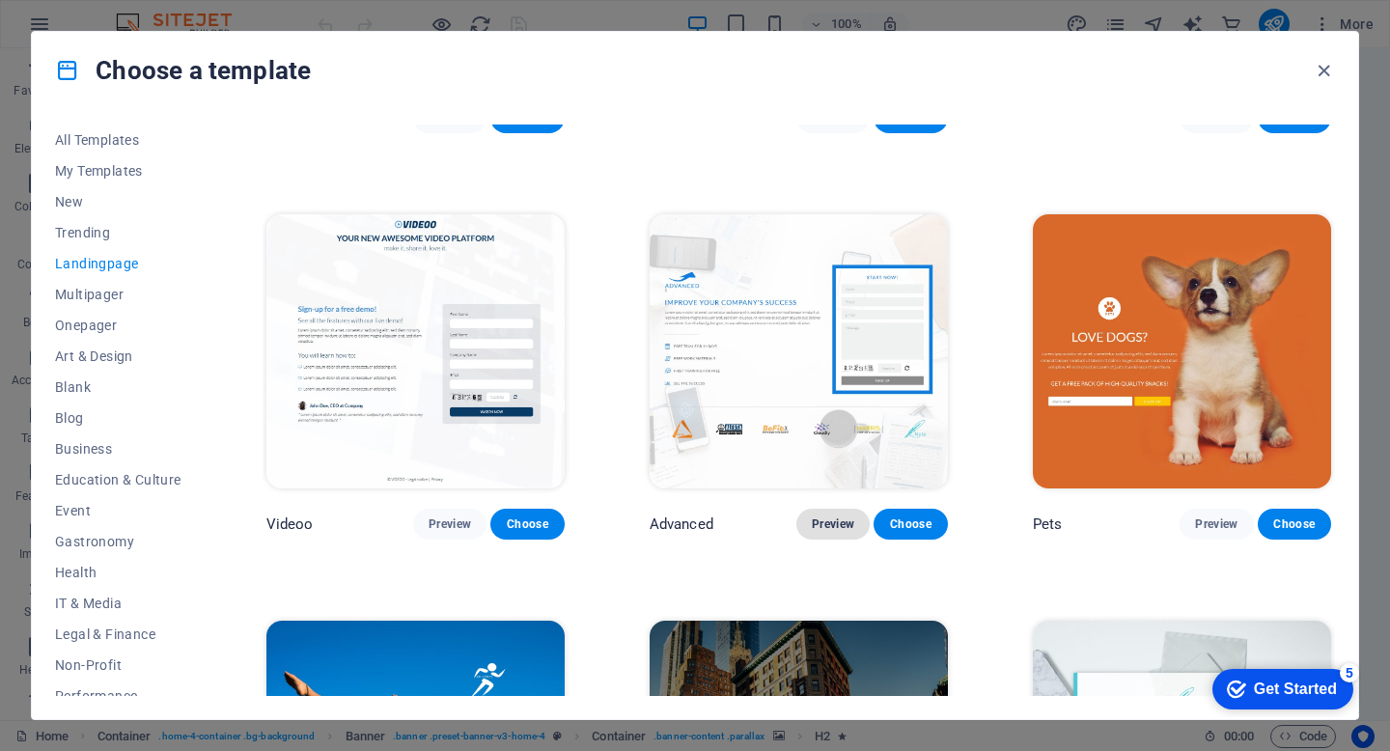
click at [837, 517] on span "Preview" at bounding box center [833, 524] width 42 height 15
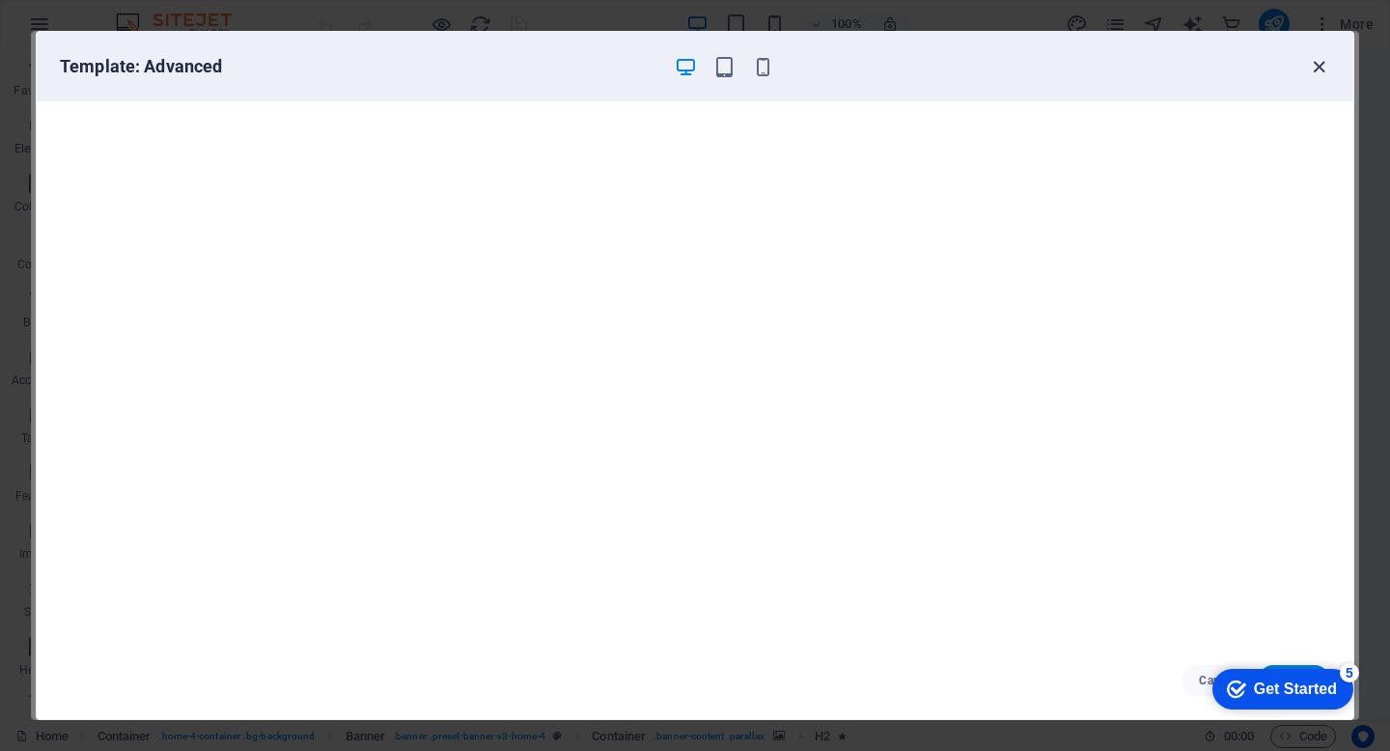
click at [1325, 70] on icon "button" at bounding box center [1319, 67] width 22 height 22
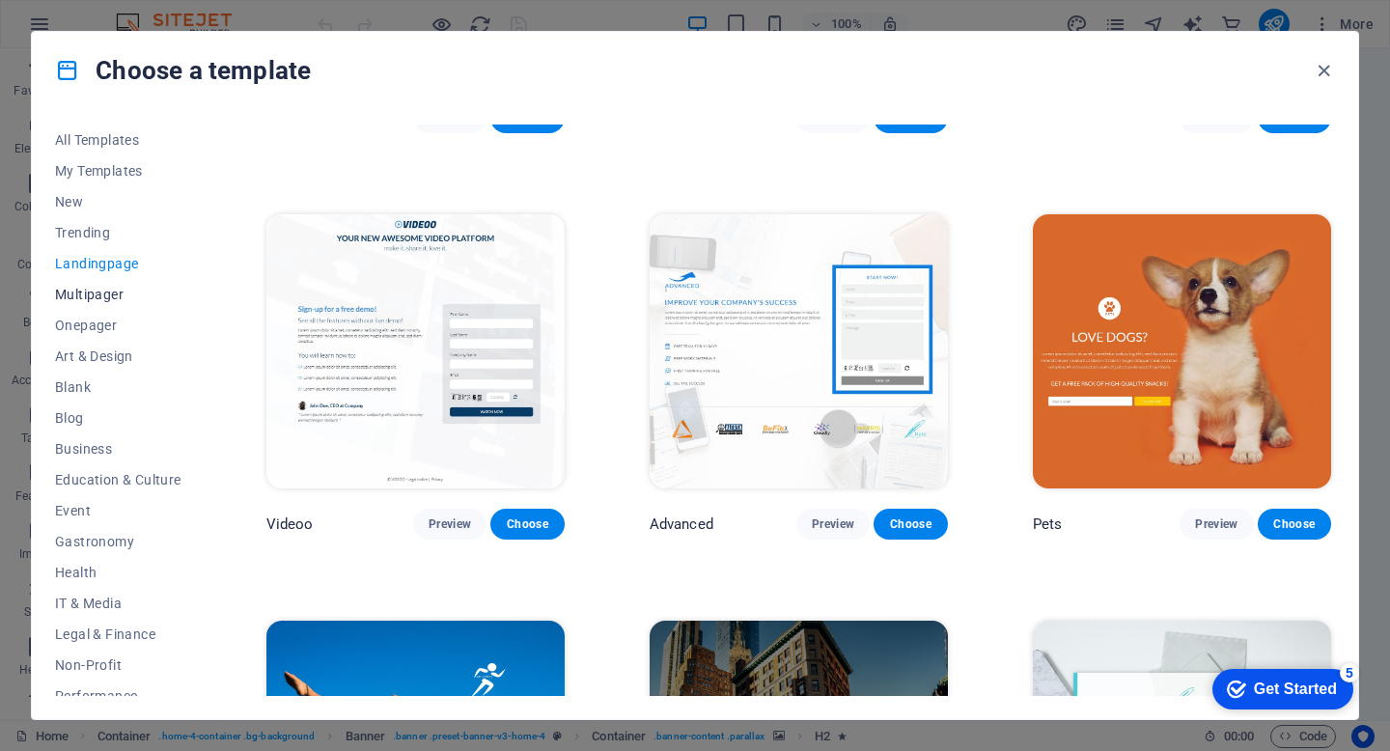
click at [112, 297] on span "Multipager" at bounding box center [118, 294] width 126 height 15
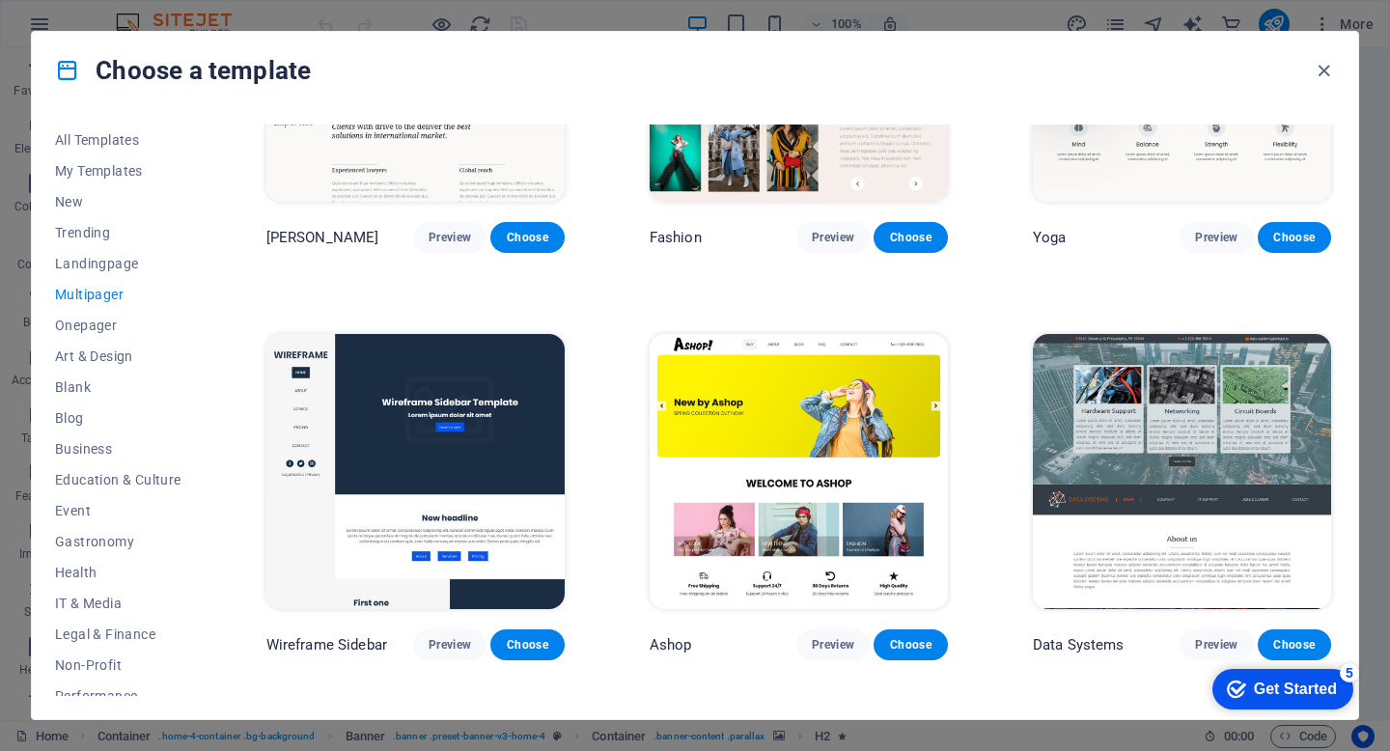
scroll to position [4276, 0]
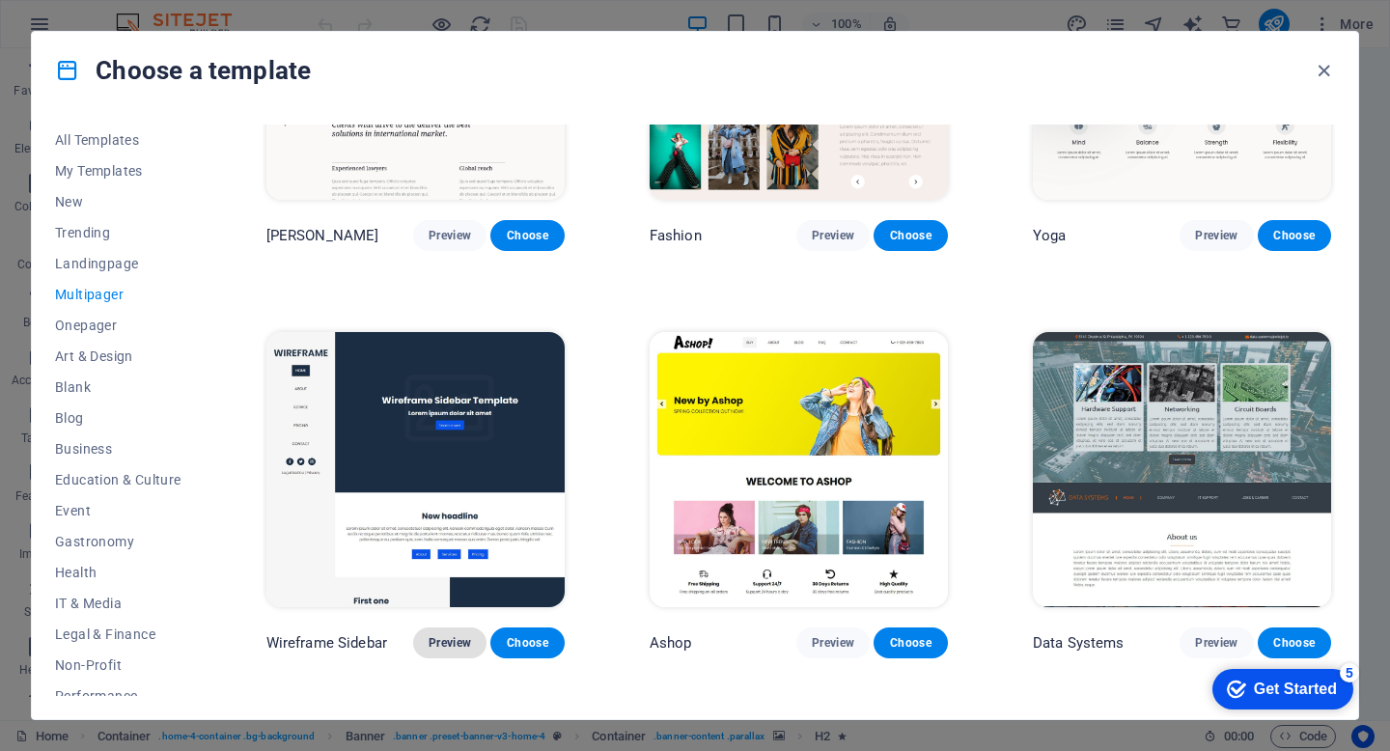
click at [449, 635] on span "Preview" at bounding box center [450, 642] width 42 height 15
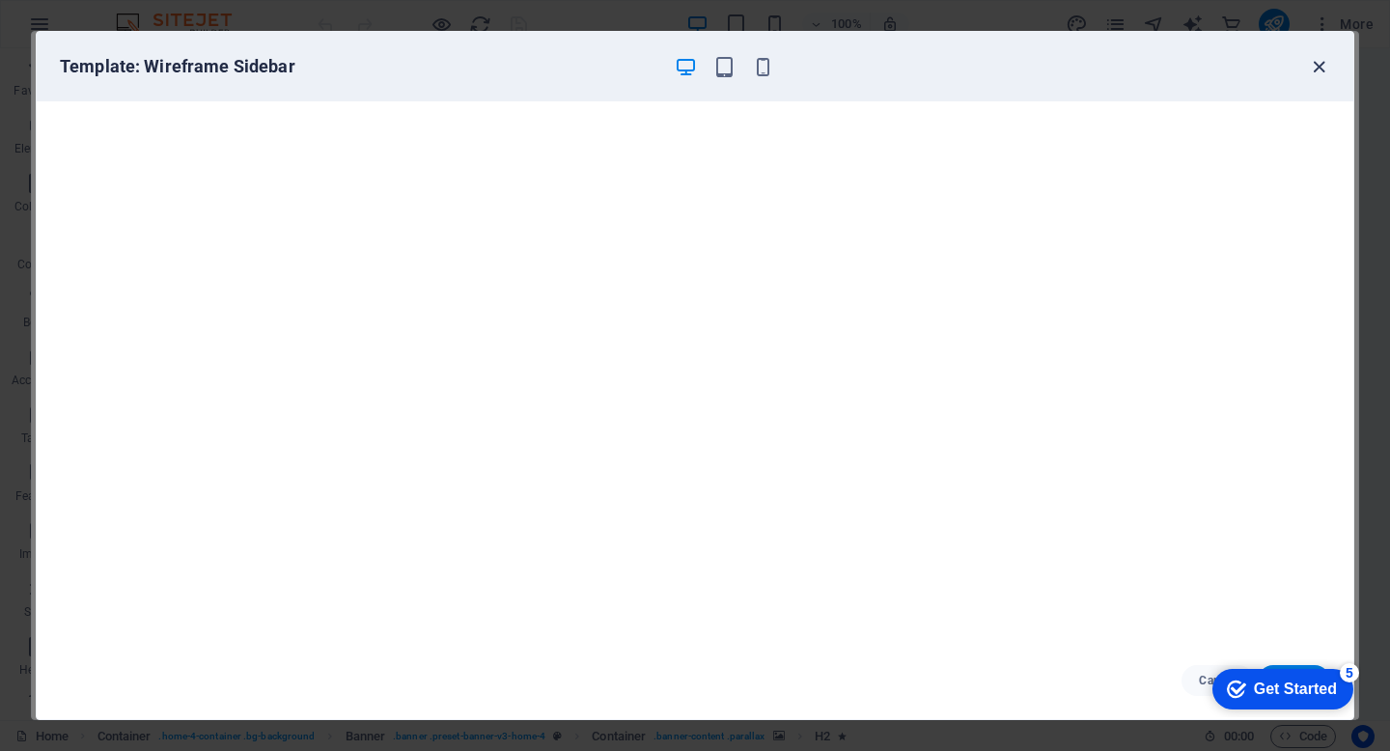
click at [1320, 62] on icon "button" at bounding box center [1319, 67] width 22 height 22
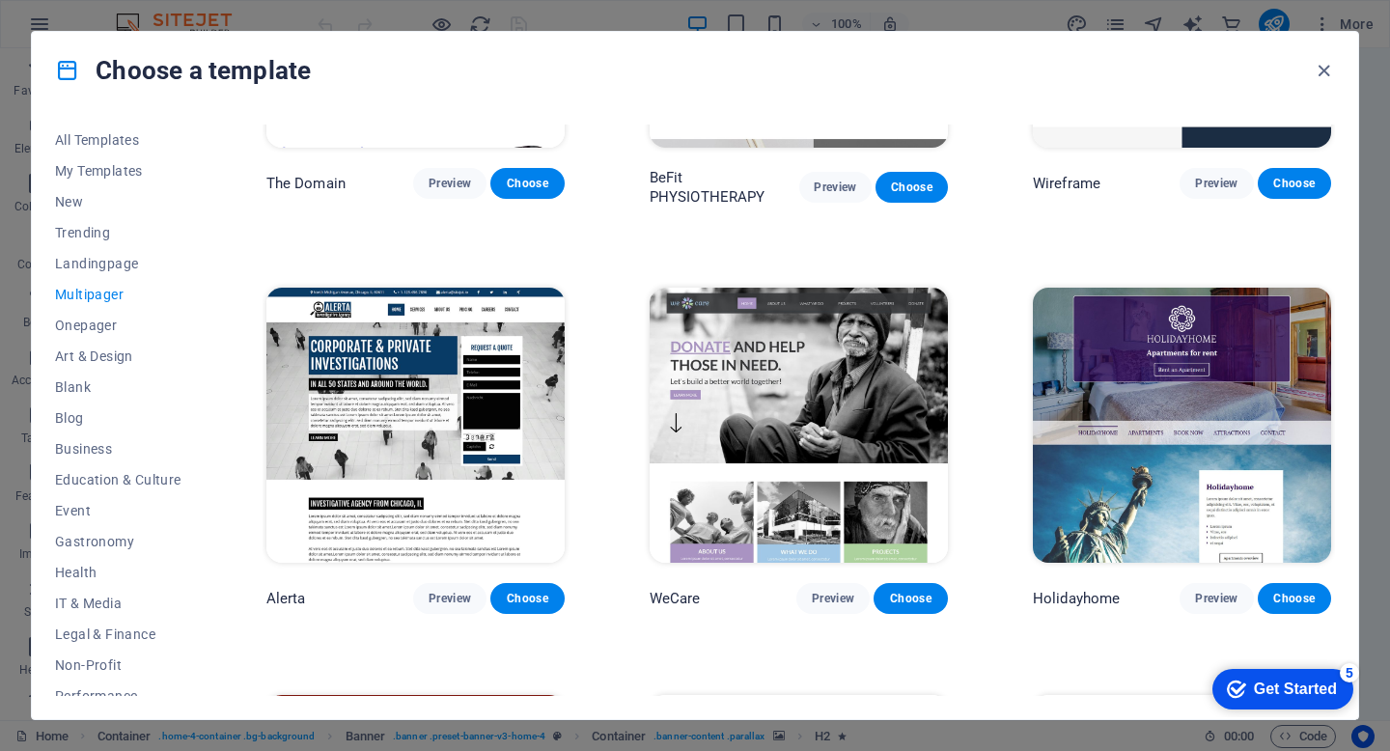
scroll to position [6365, 0]
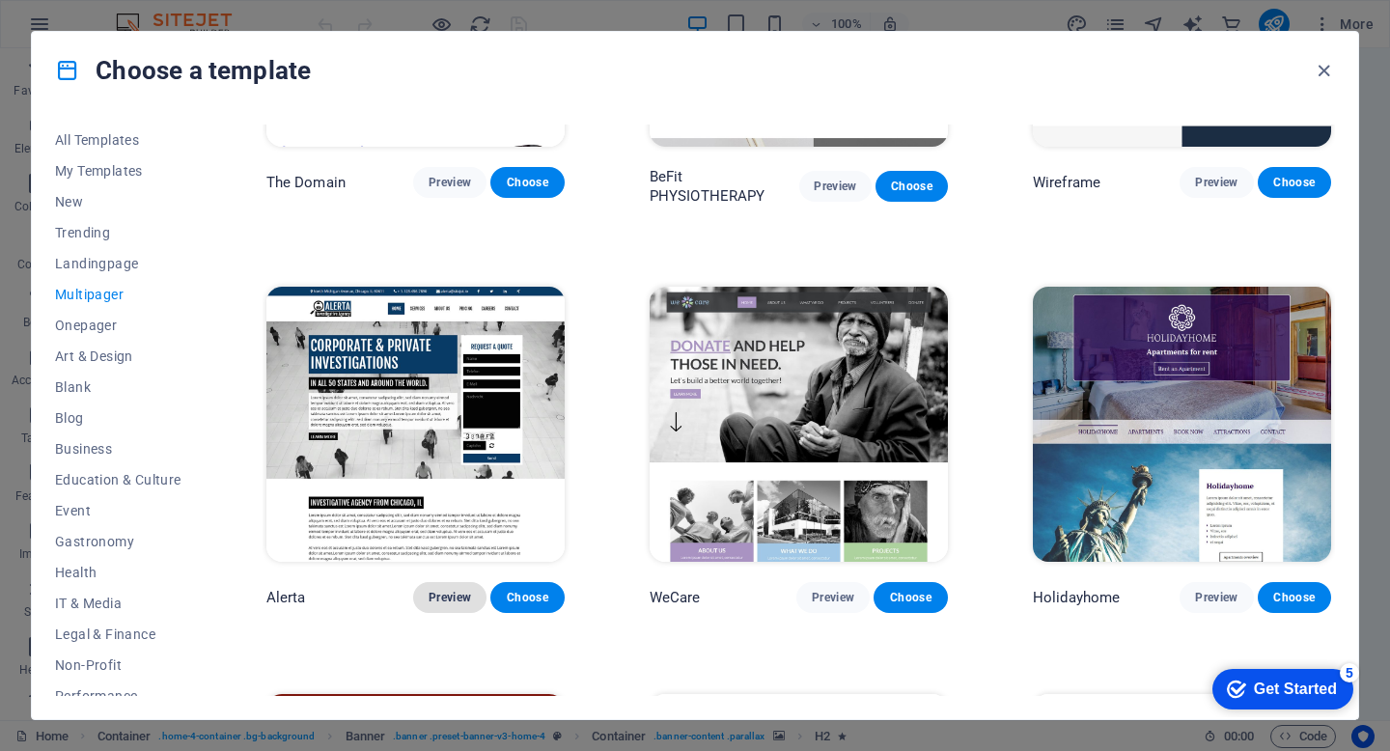
click at [458, 590] on span "Preview" at bounding box center [450, 597] width 42 height 15
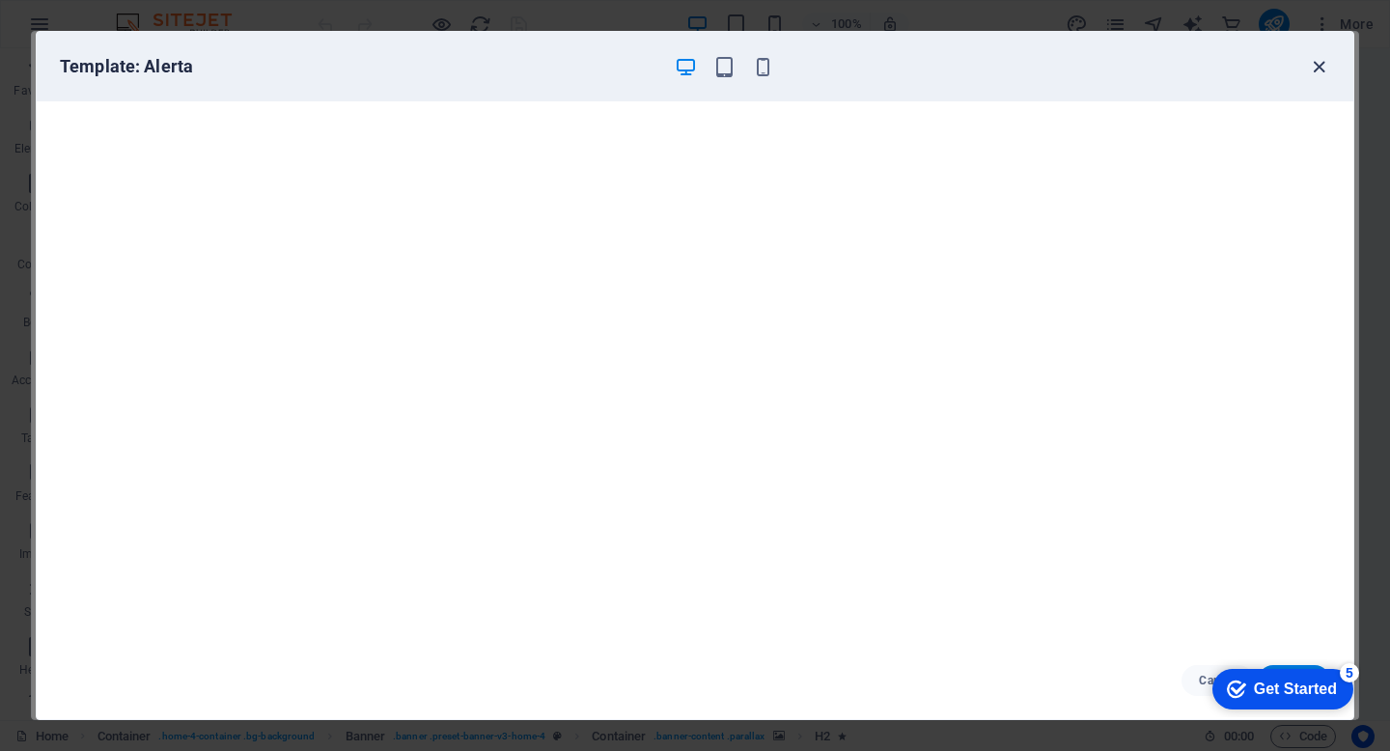
click at [1317, 70] on icon "button" at bounding box center [1319, 67] width 22 height 22
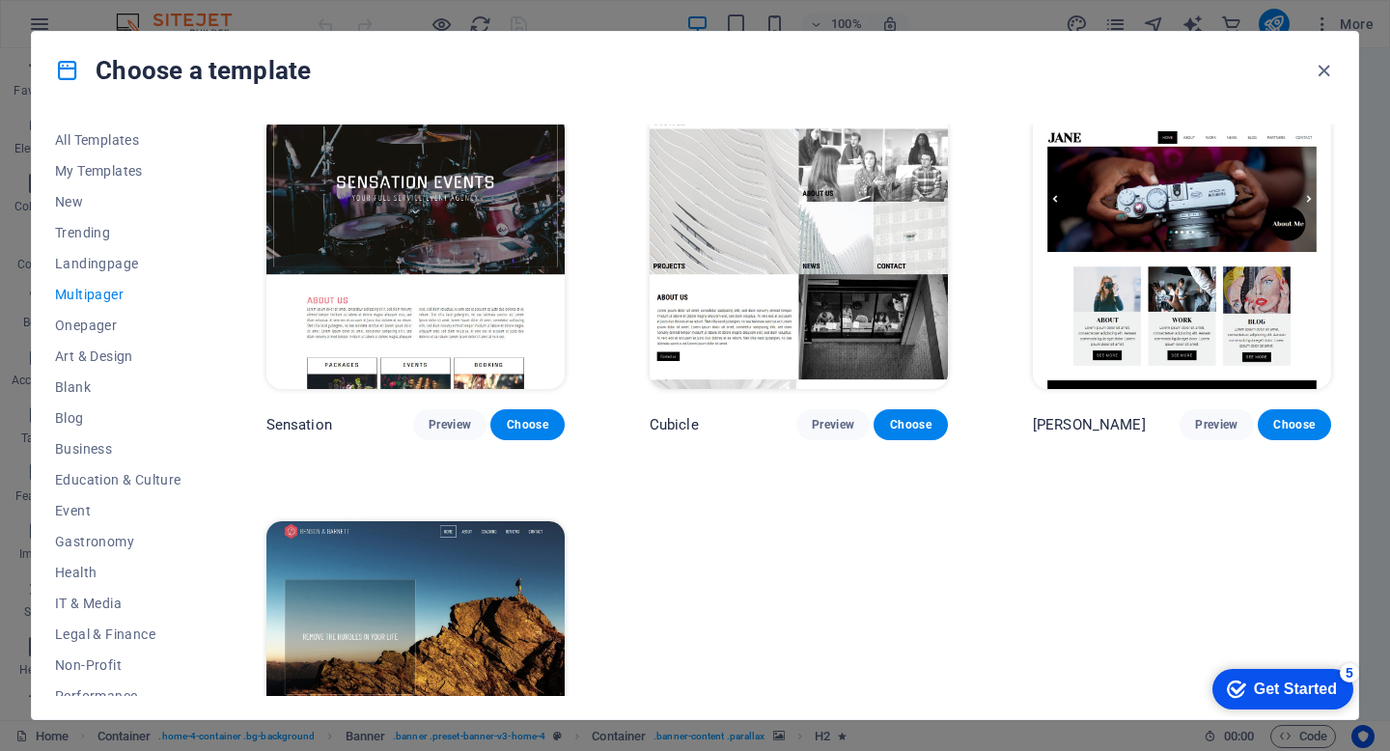
scroll to position [9068, 0]
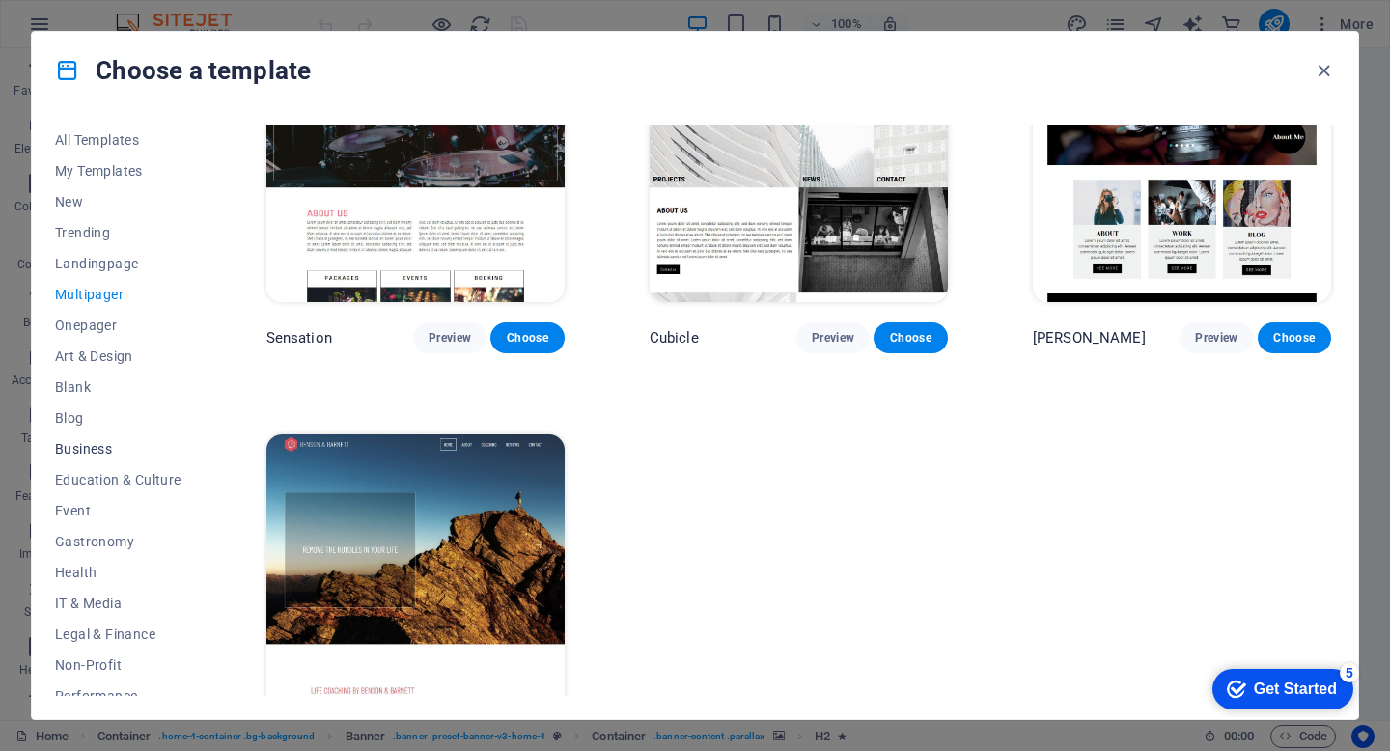
click at [94, 447] on span "Business" at bounding box center [118, 448] width 126 height 15
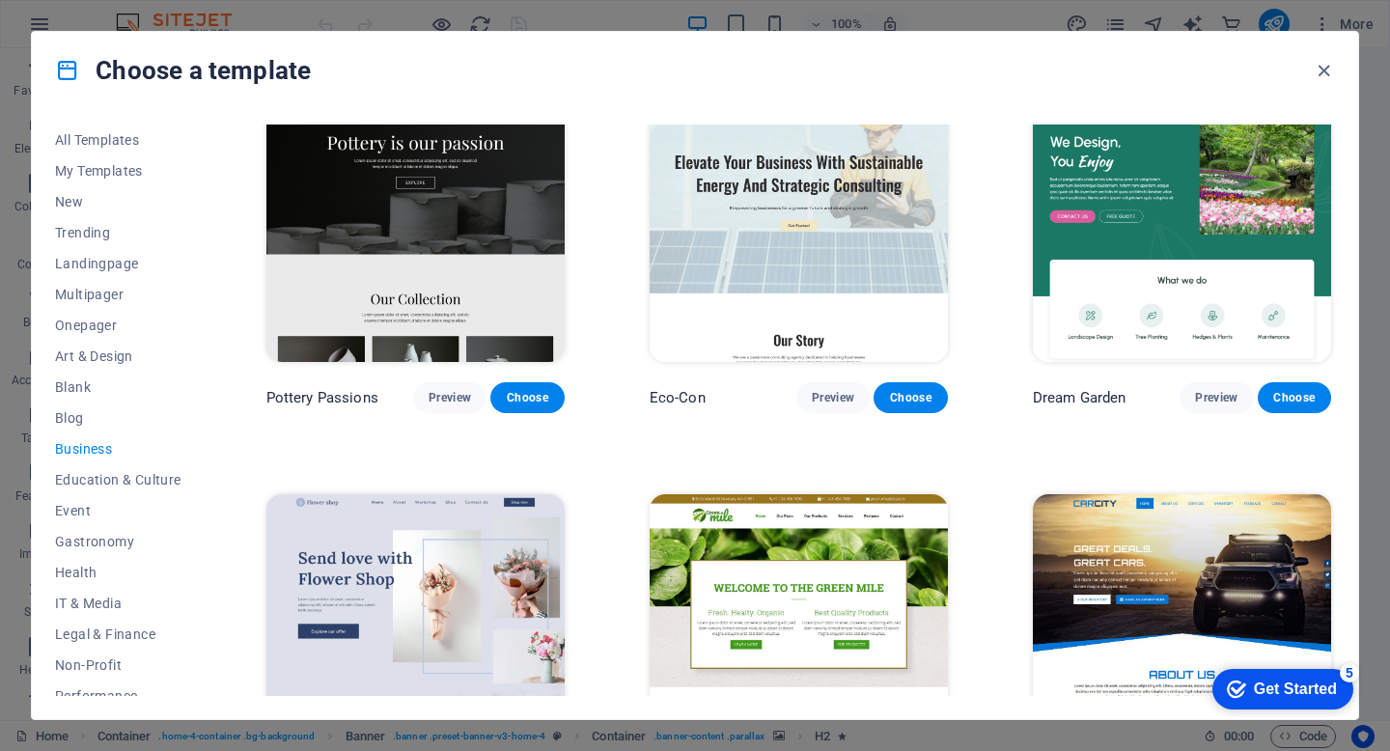
scroll to position [0, 0]
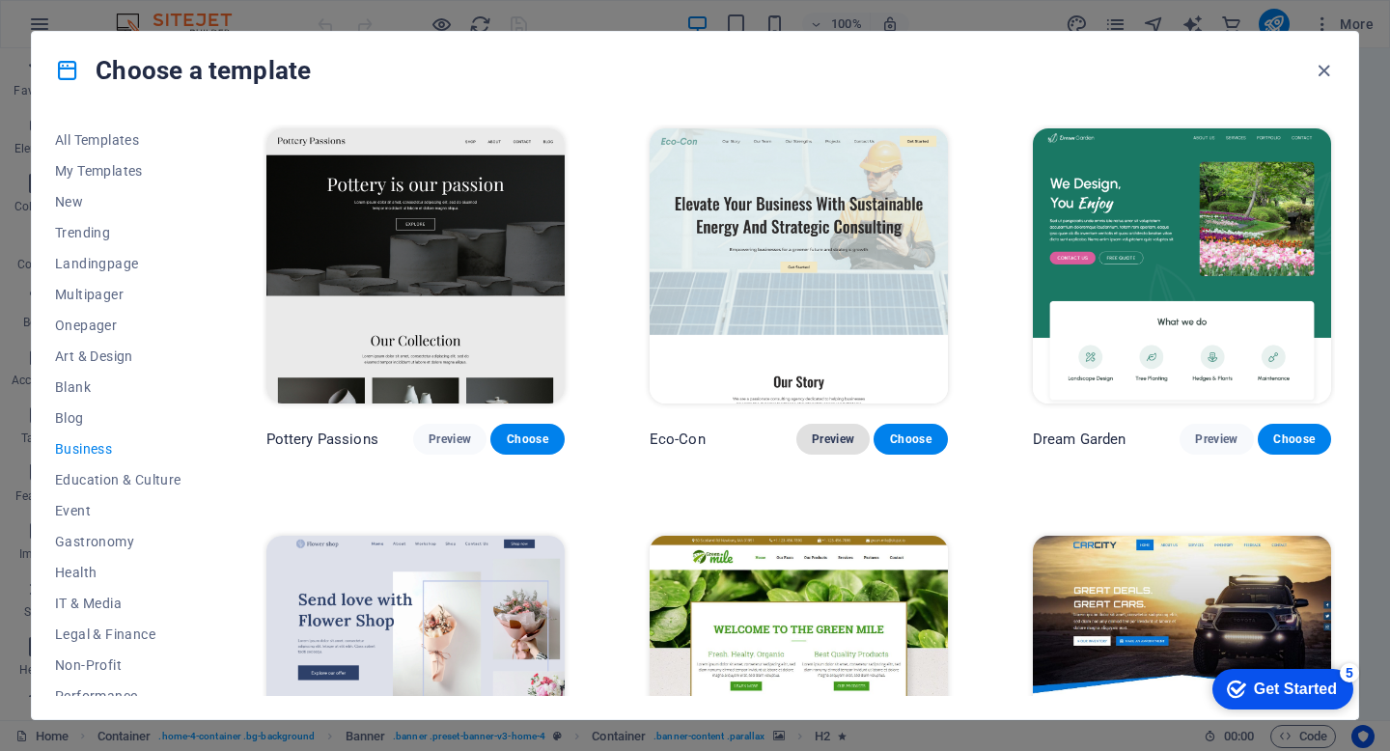
click at [827, 432] on span "Preview" at bounding box center [833, 439] width 42 height 15
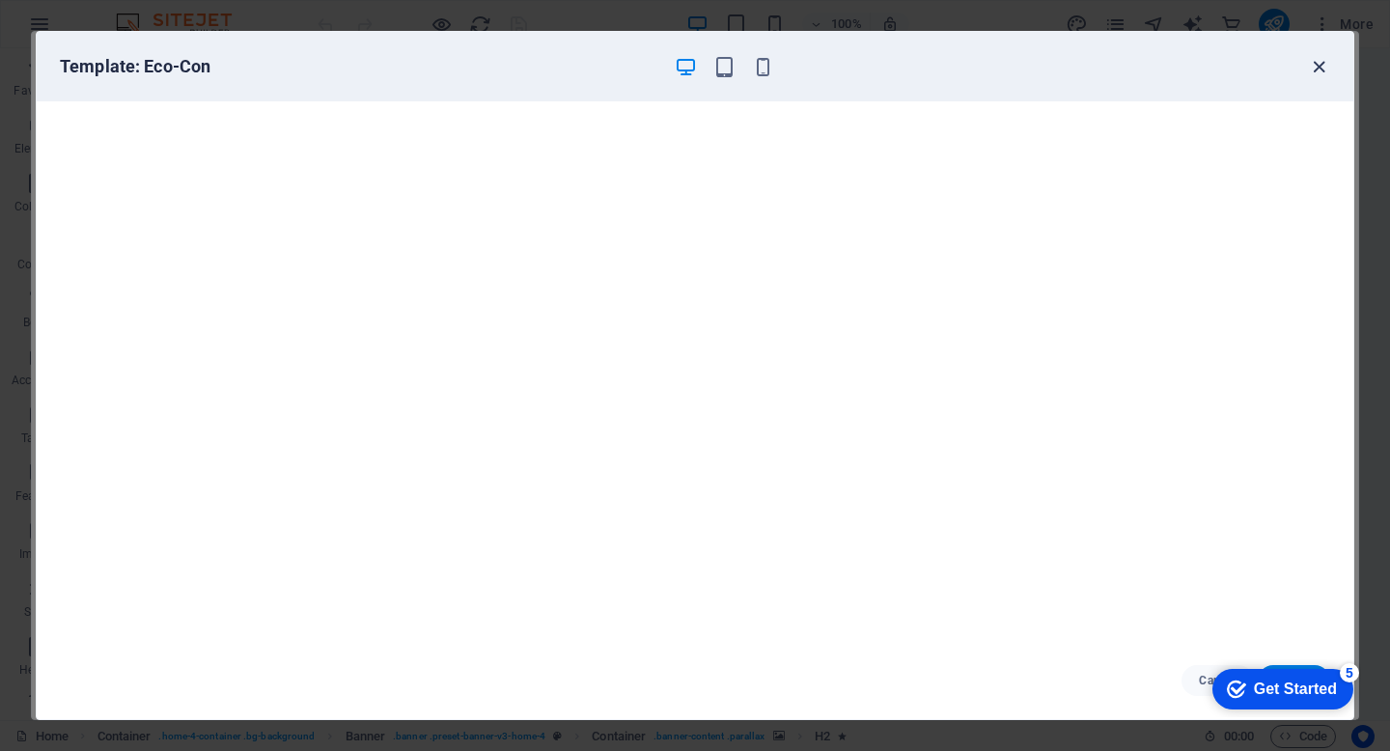
click at [1322, 62] on icon "button" at bounding box center [1319, 67] width 22 height 22
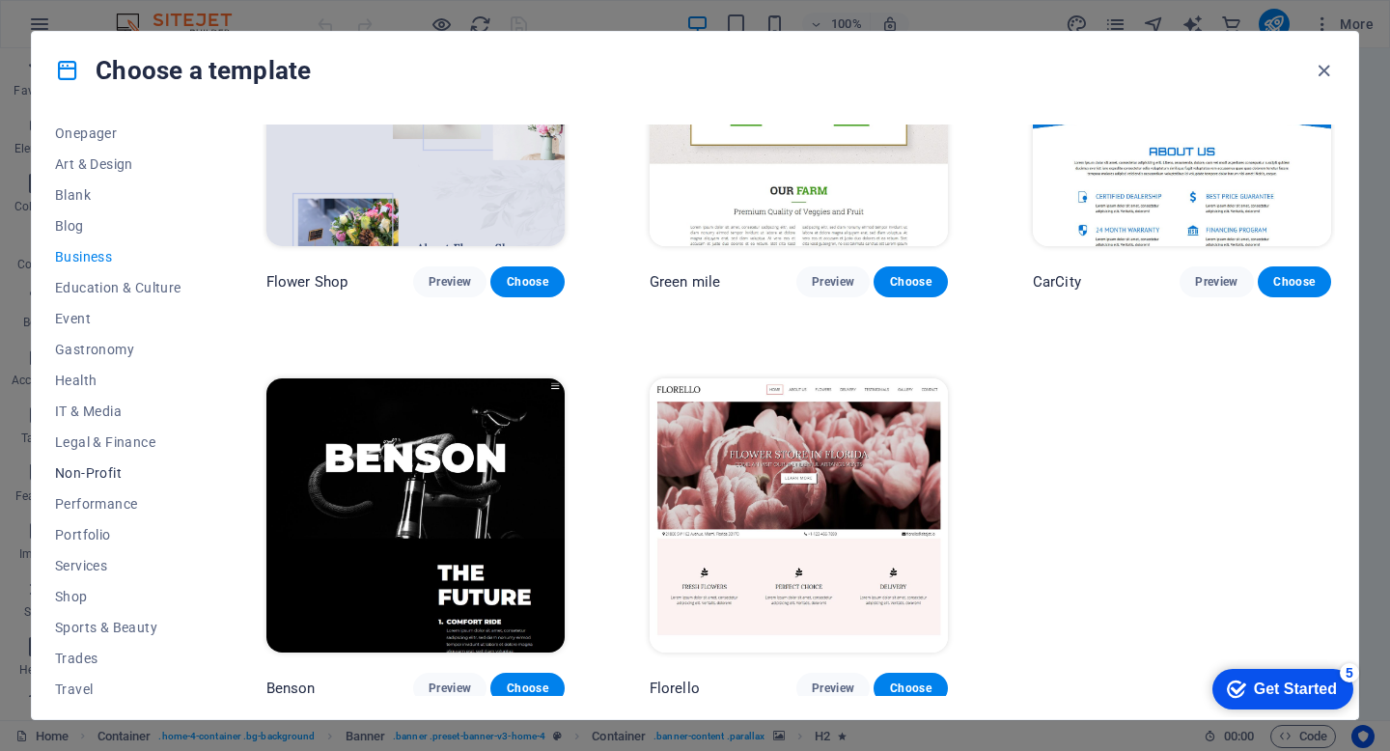
scroll to position [232, 0]
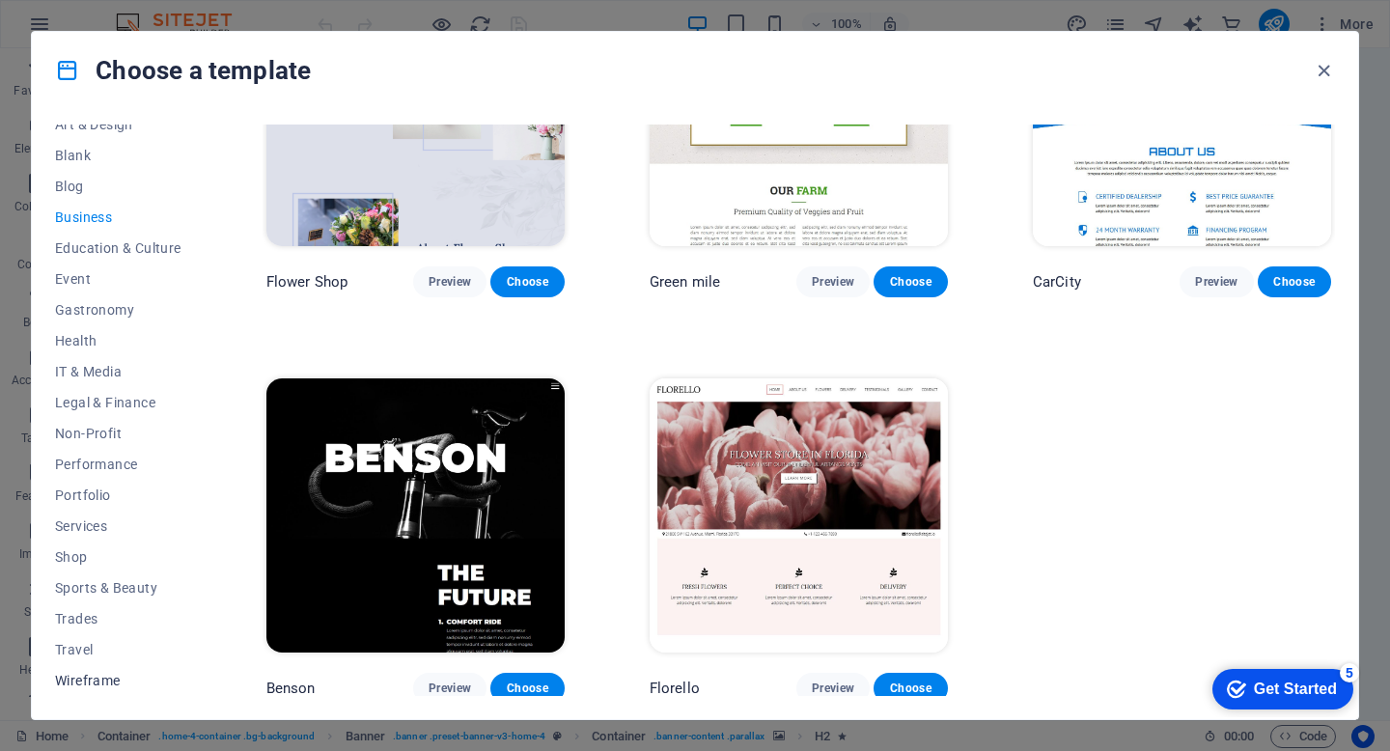
click at [81, 682] on span "Wireframe" at bounding box center [118, 680] width 126 height 15
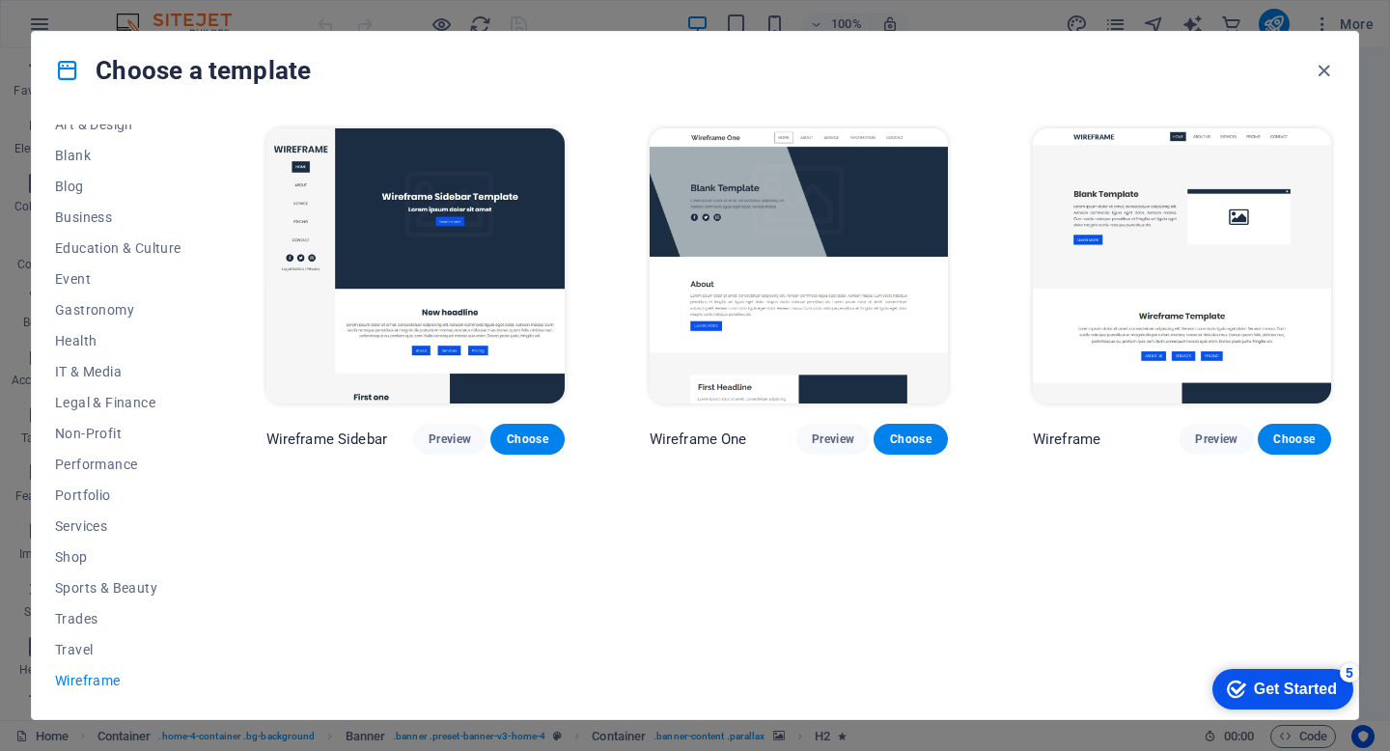
scroll to position [0, 0]
click at [68, 654] on span "Travel" at bounding box center [118, 649] width 126 height 15
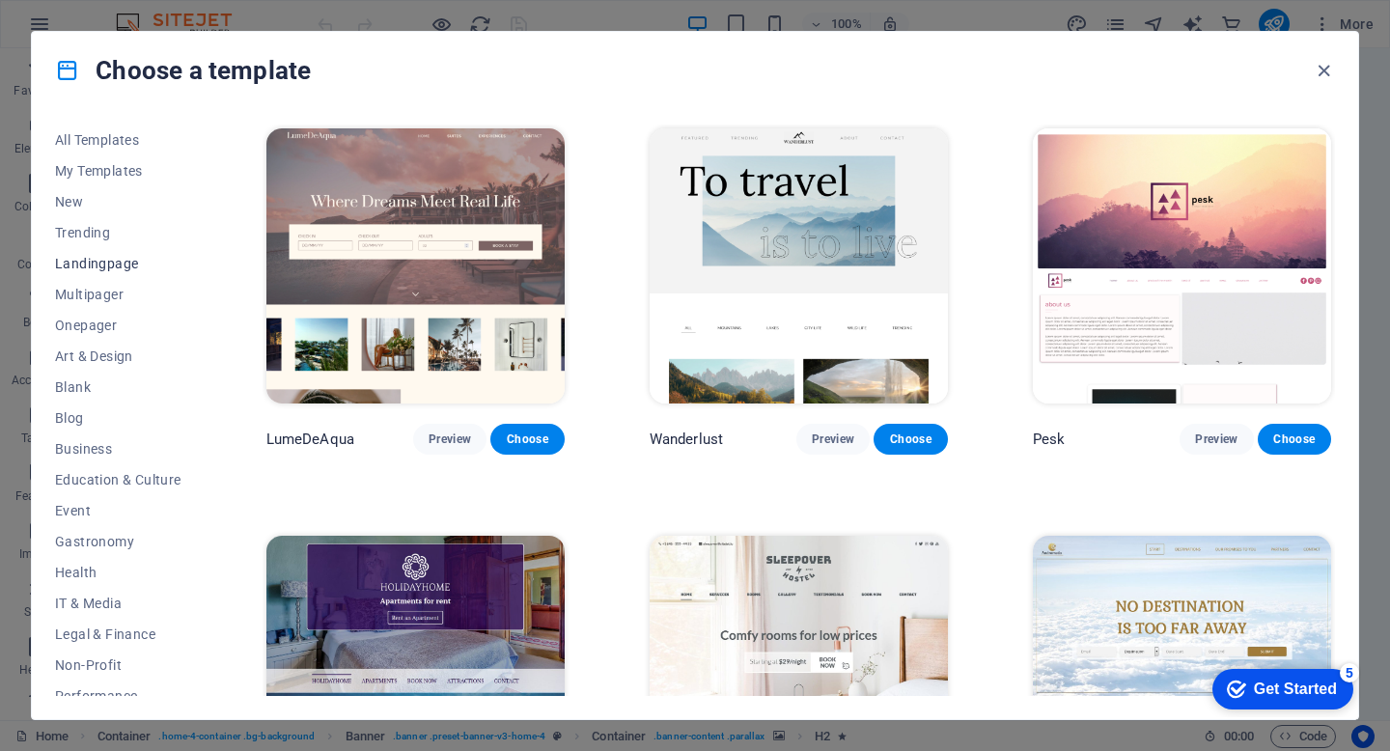
click at [90, 259] on span "Landingpage" at bounding box center [118, 263] width 126 height 15
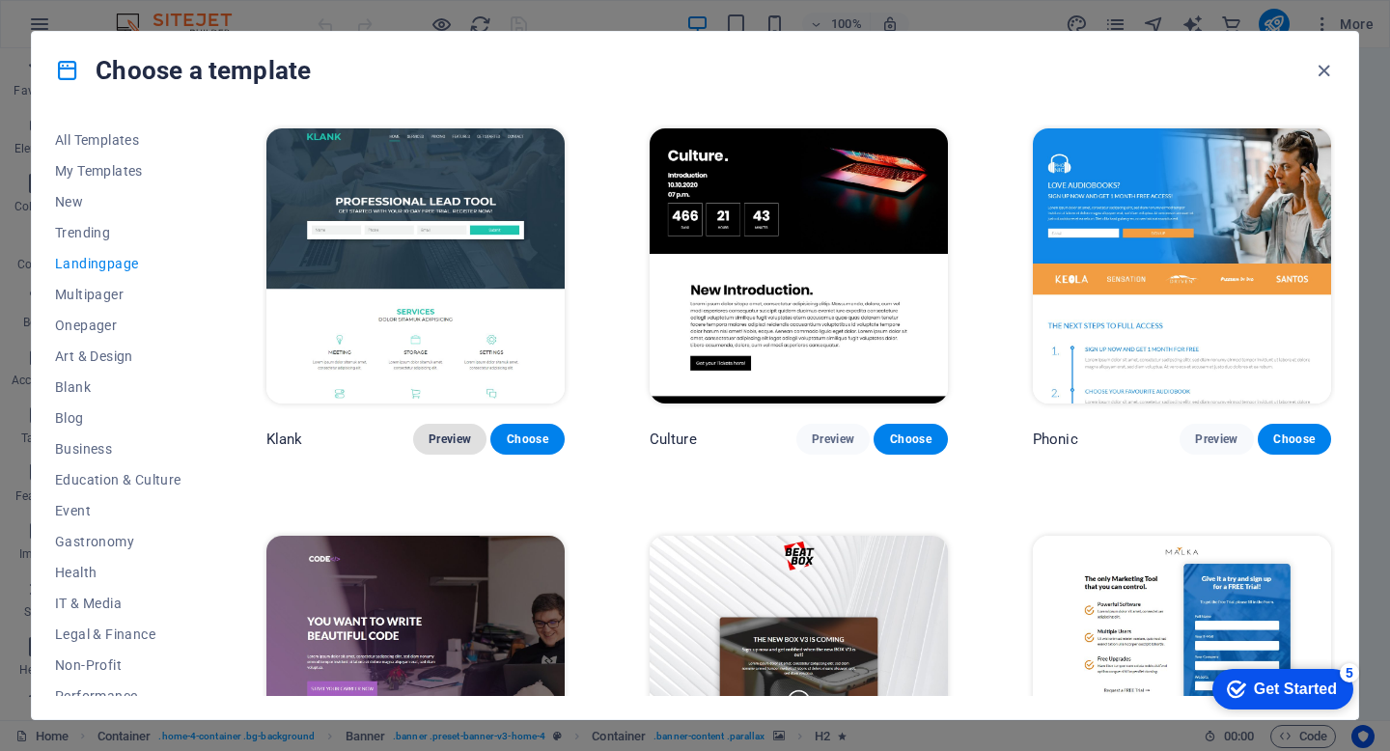
click at [451, 433] on span "Preview" at bounding box center [450, 439] width 42 height 15
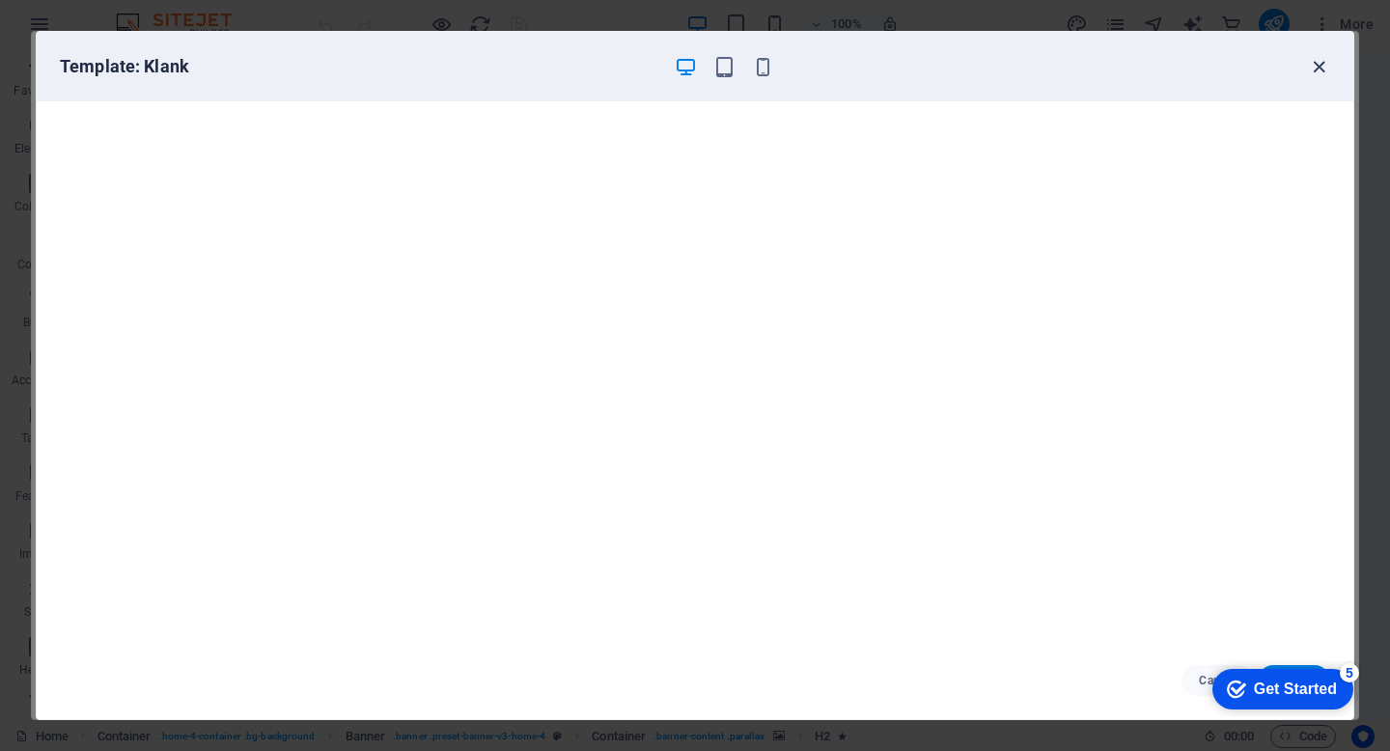
click at [1319, 63] on icon "button" at bounding box center [1319, 67] width 22 height 22
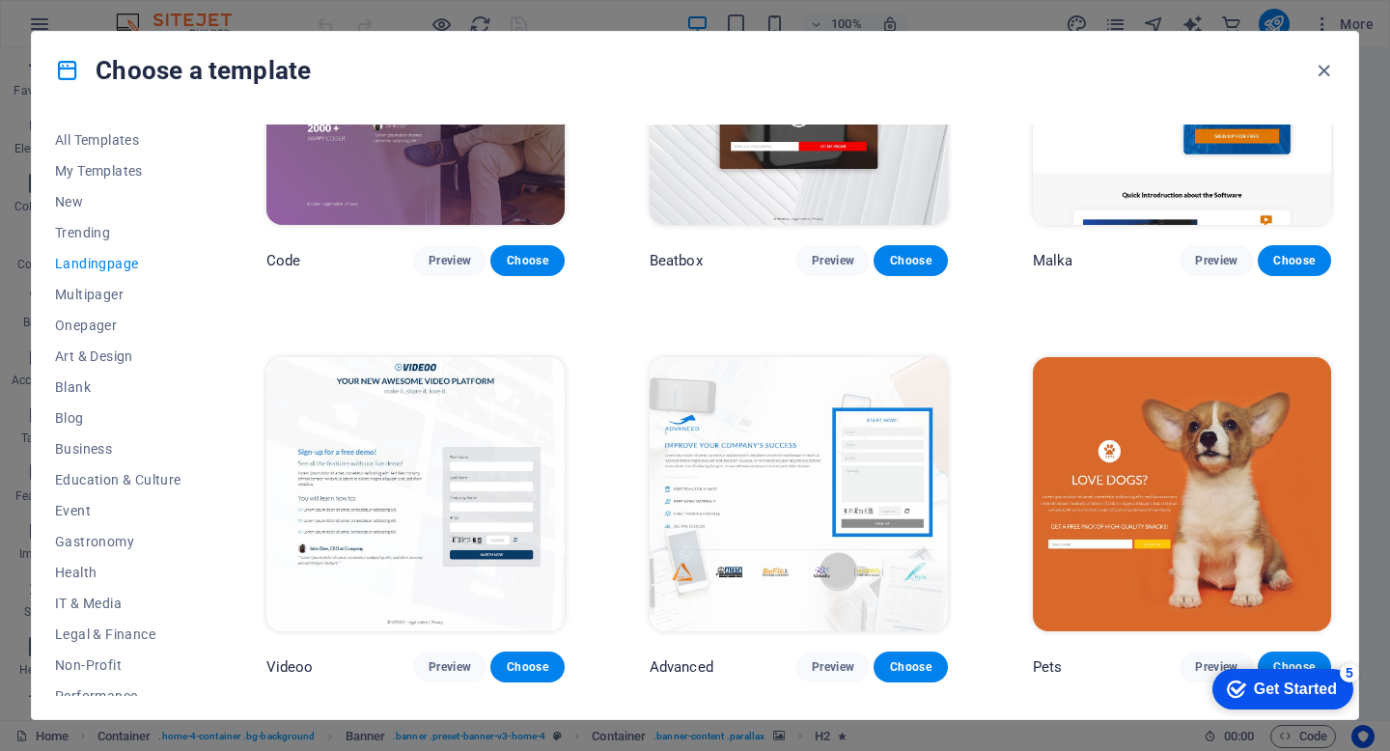
scroll to position [638, 0]
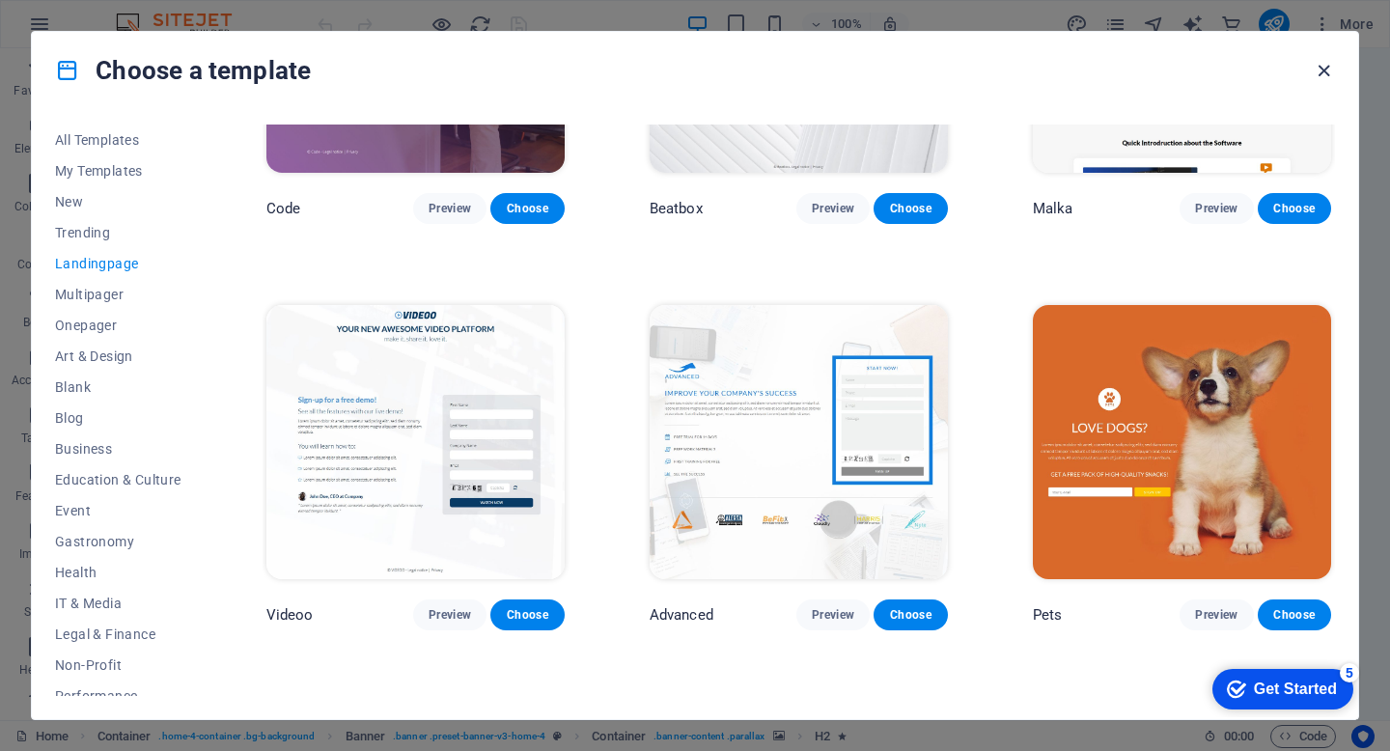
click at [1329, 70] on icon "button" at bounding box center [1324, 71] width 22 height 22
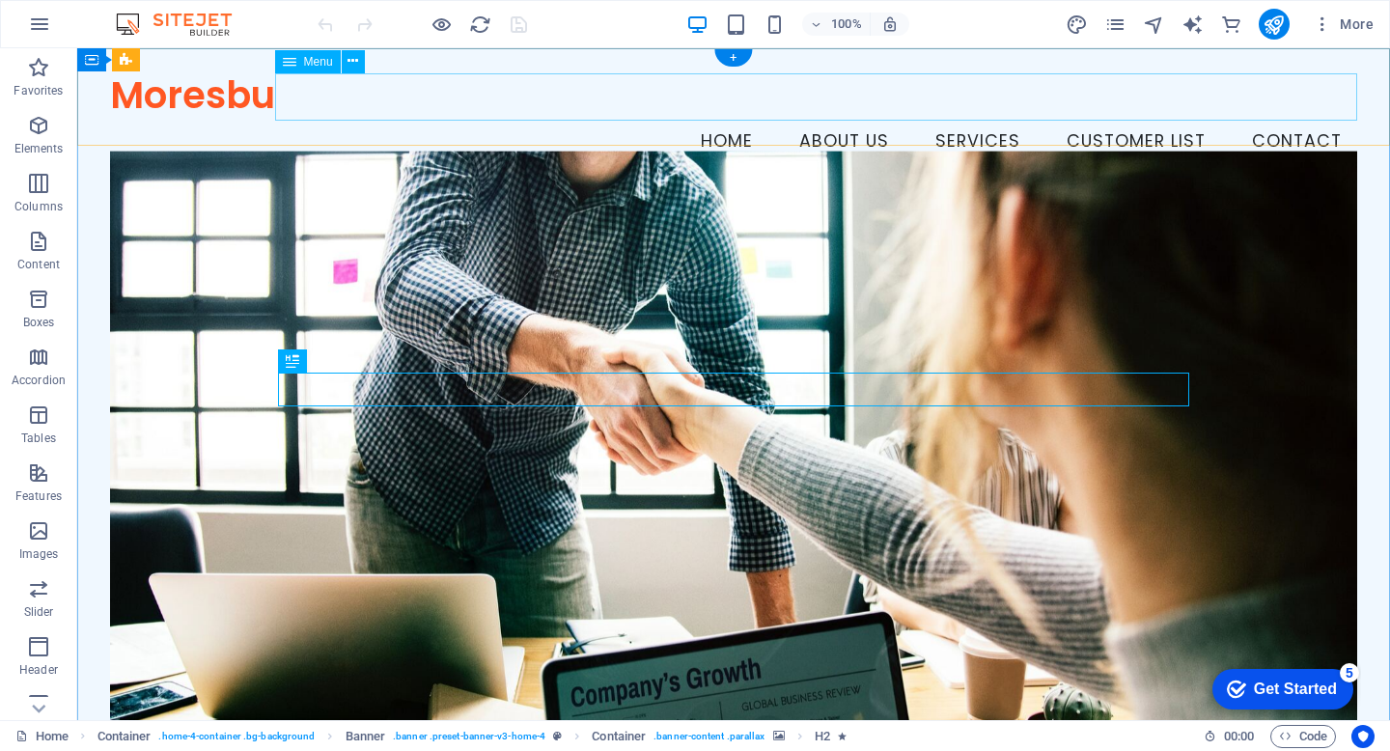
click at [1160, 118] on nav "Home About Us Services Customer List Contact" at bounding box center [733, 142] width 1247 height 48
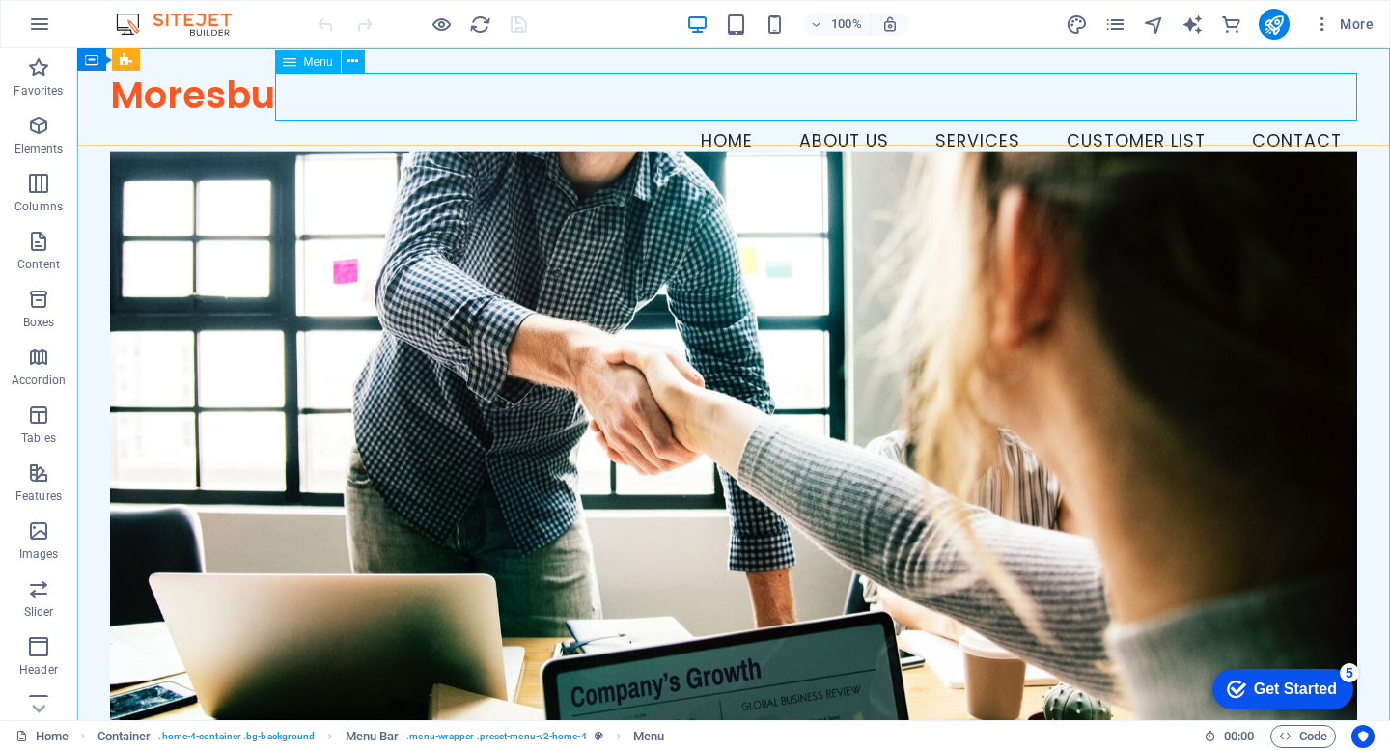
click at [293, 63] on icon at bounding box center [290, 61] width 14 height 23
click at [351, 63] on icon at bounding box center [353, 61] width 11 height 20
click at [737, 118] on nav "Home About Us Services Customer List Contact" at bounding box center [733, 142] width 1247 height 48
select select
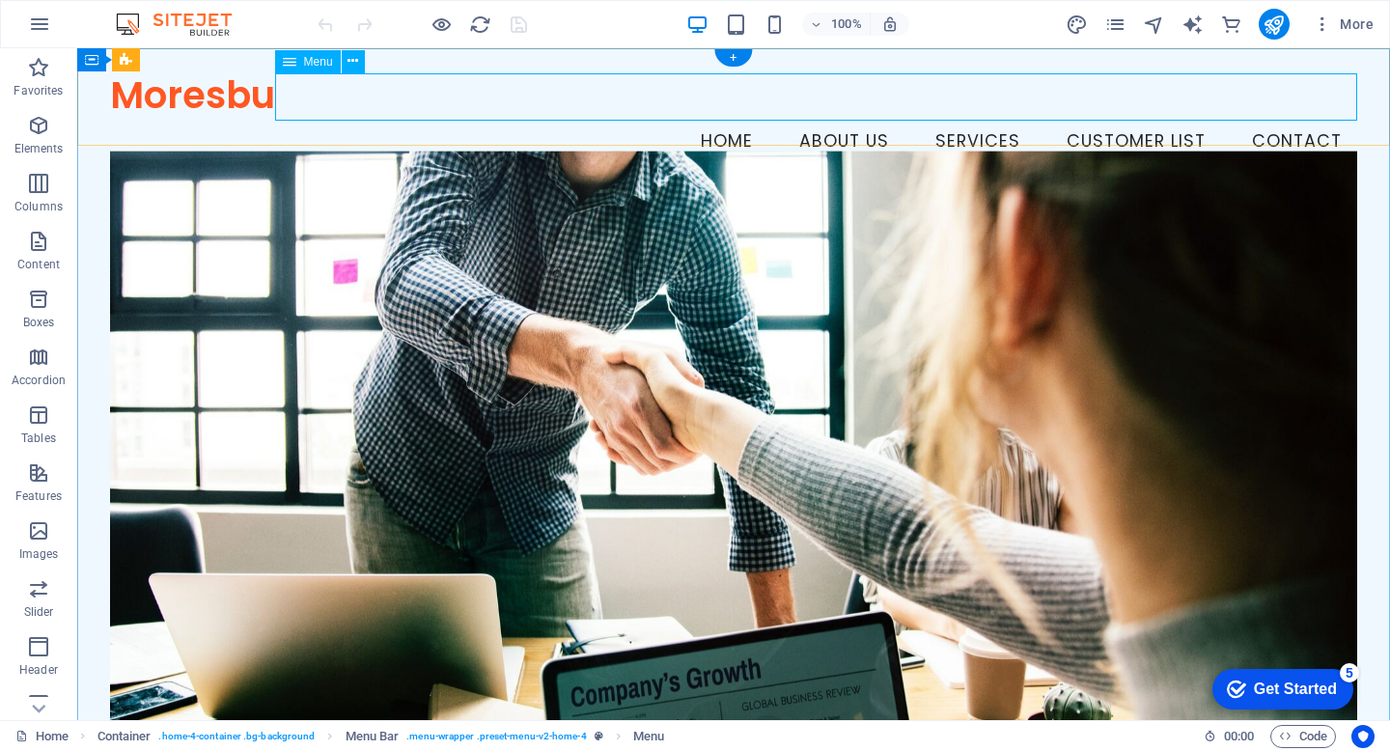
select select
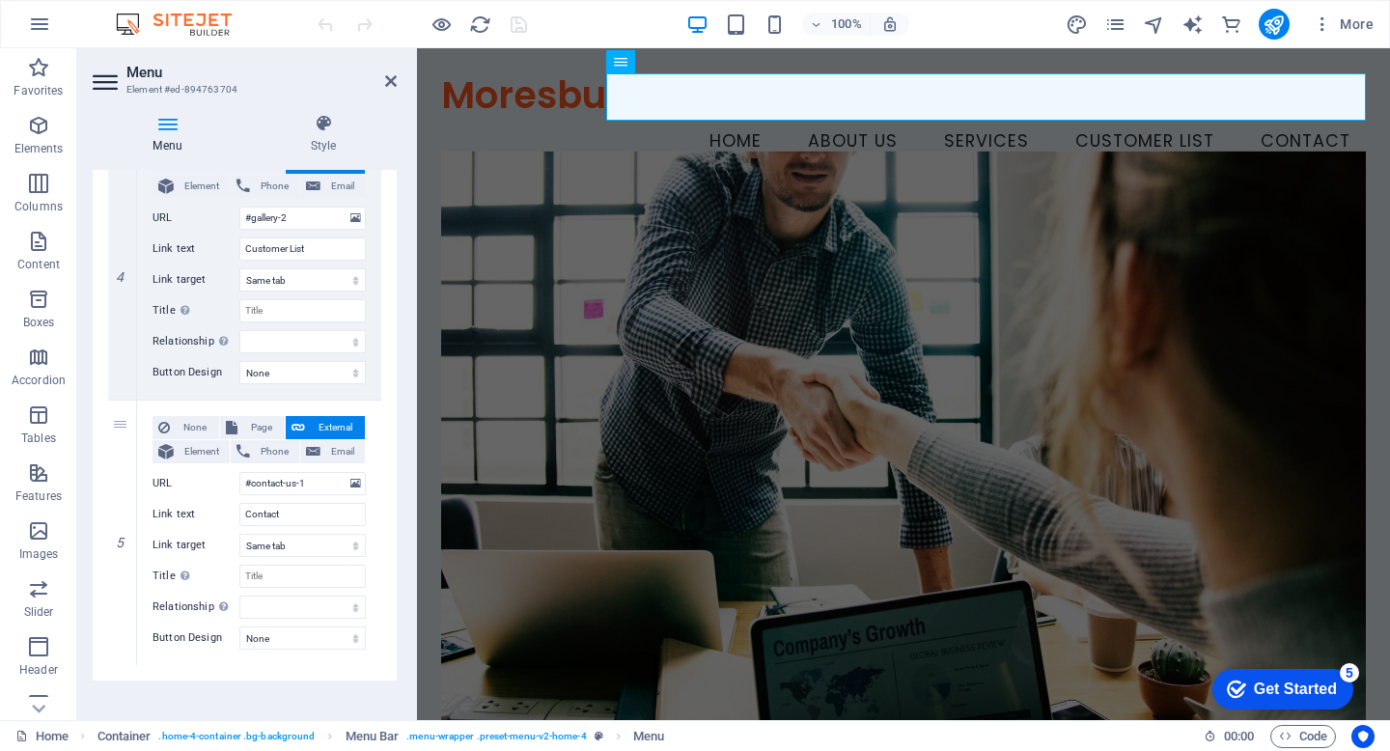
scroll to position [1029, 0]
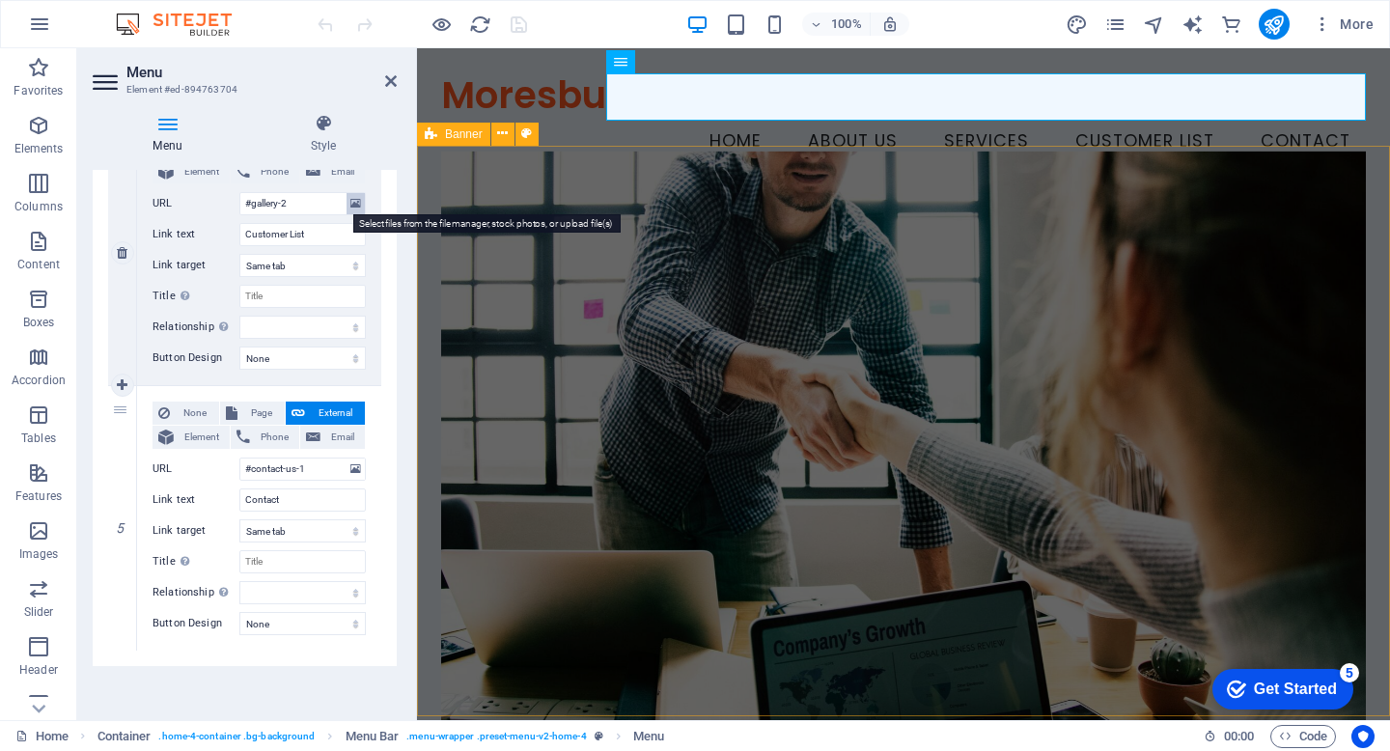
click at [352, 201] on icon at bounding box center [355, 203] width 11 height 21
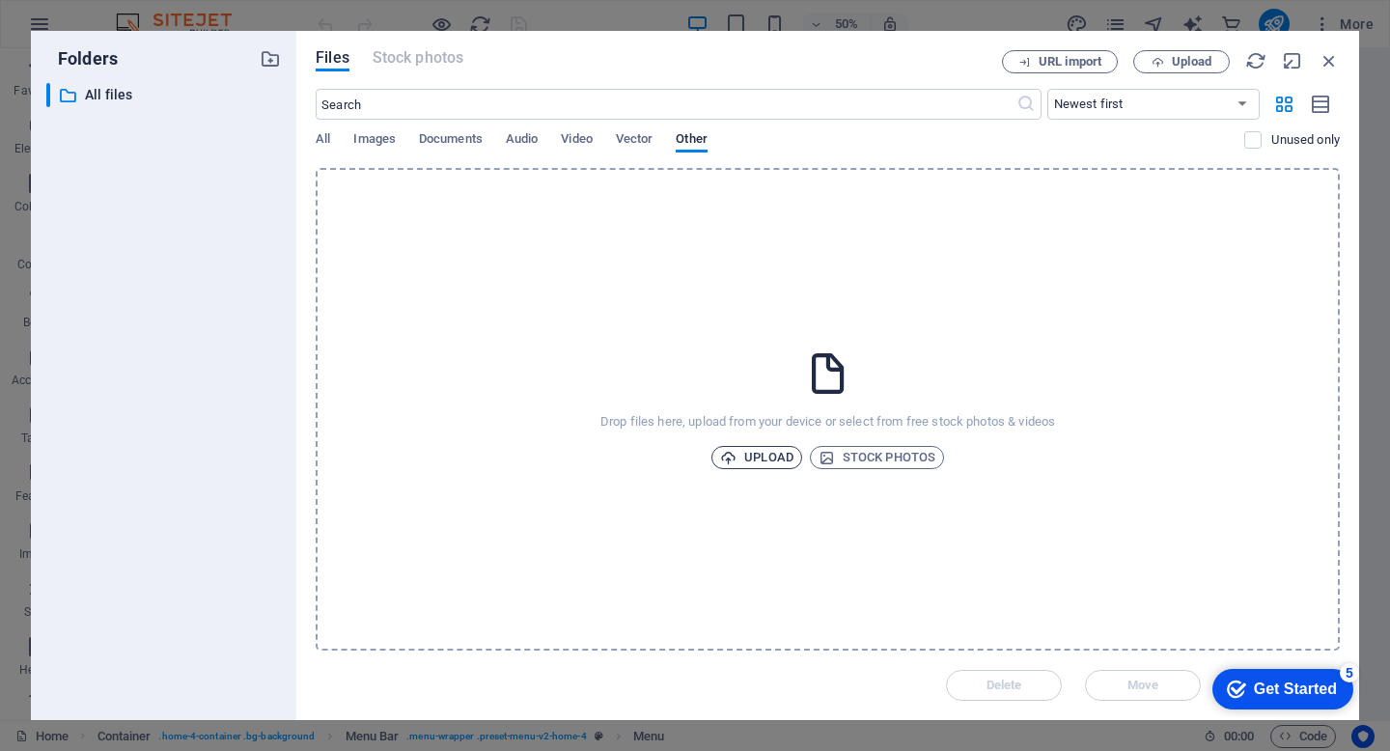
click at [765, 461] on span "Upload" at bounding box center [756, 457] width 73 height 23
click at [1331, 56] on icon "button" at bounding box center [1329, 60] width 21 height 21
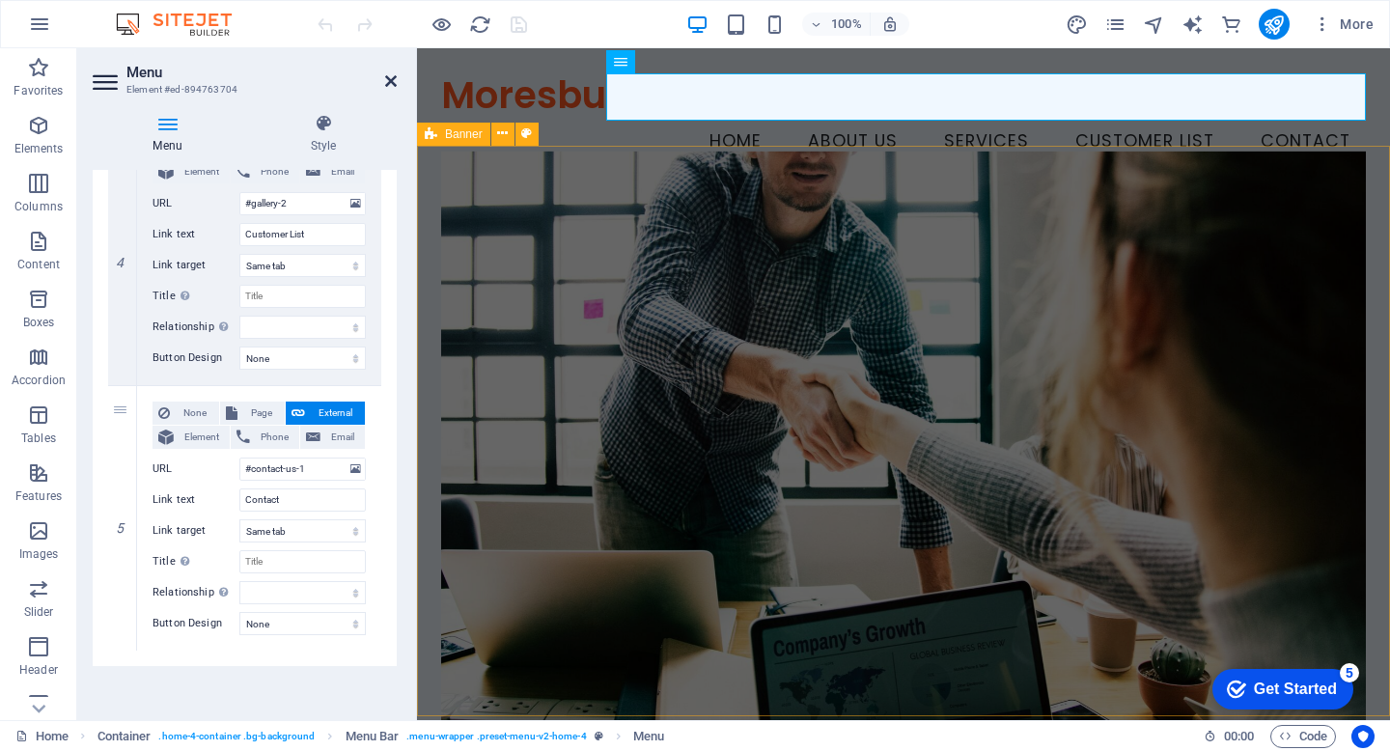
click at [388, 83] on icon at bounding box center [391, 80] width 12 height 15
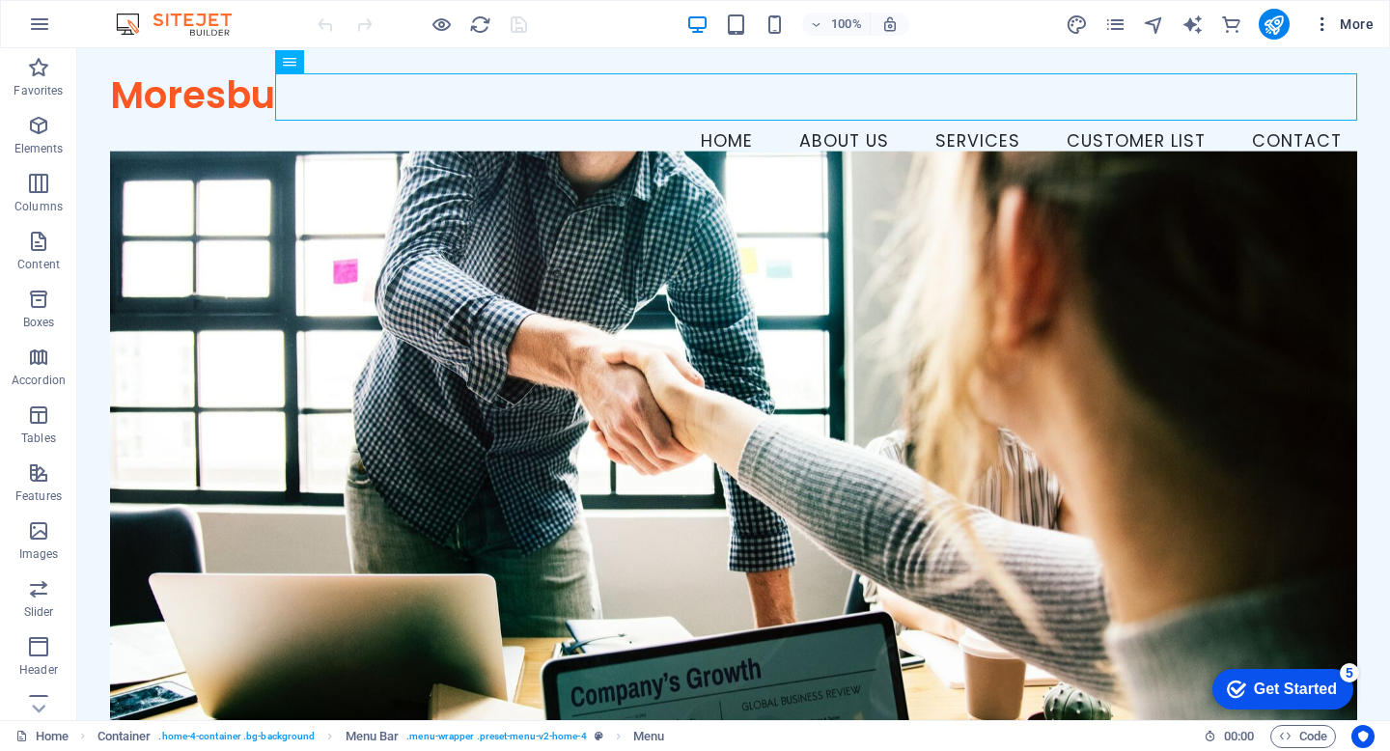
click at [1355, 24] on span "More" at bounding box center [1343, 23] width 61 height 19
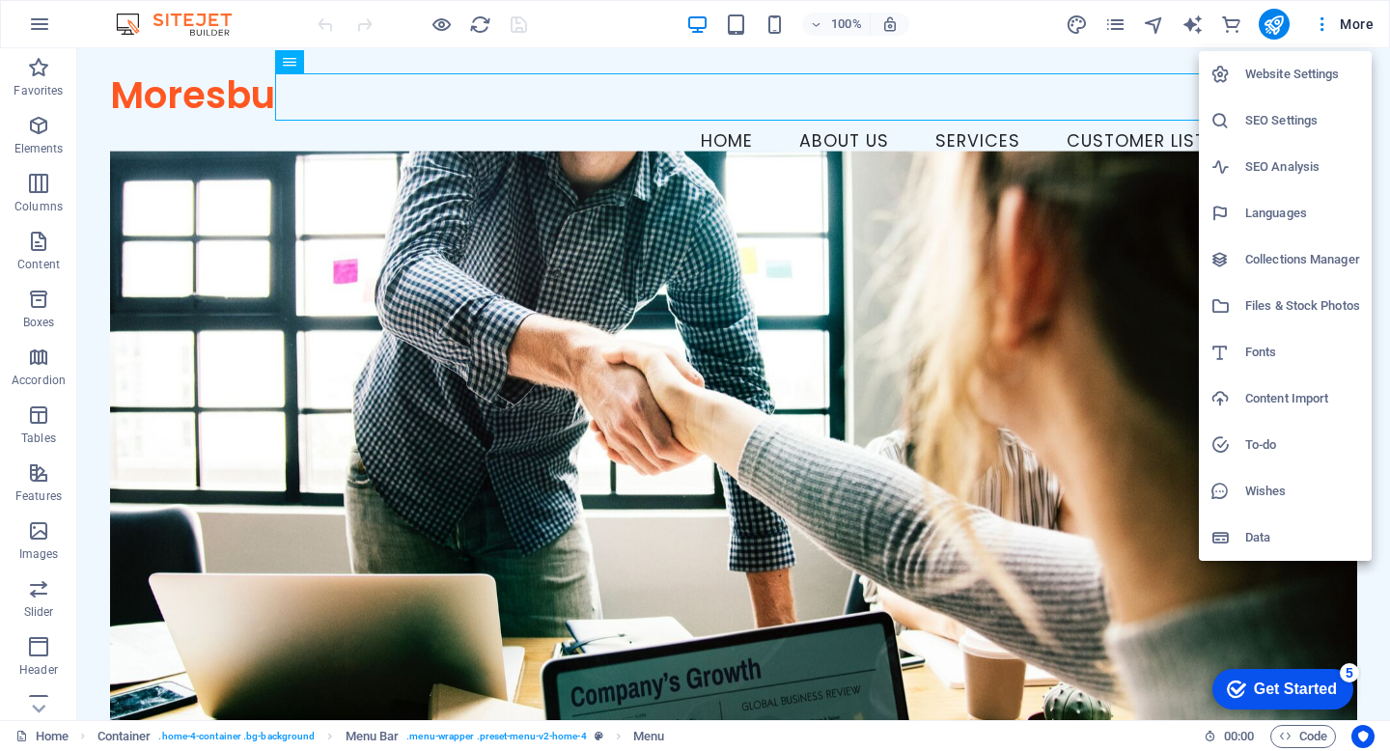
click at [1323, 23] on div at bounding box center [695, 375] width 1390 height 751
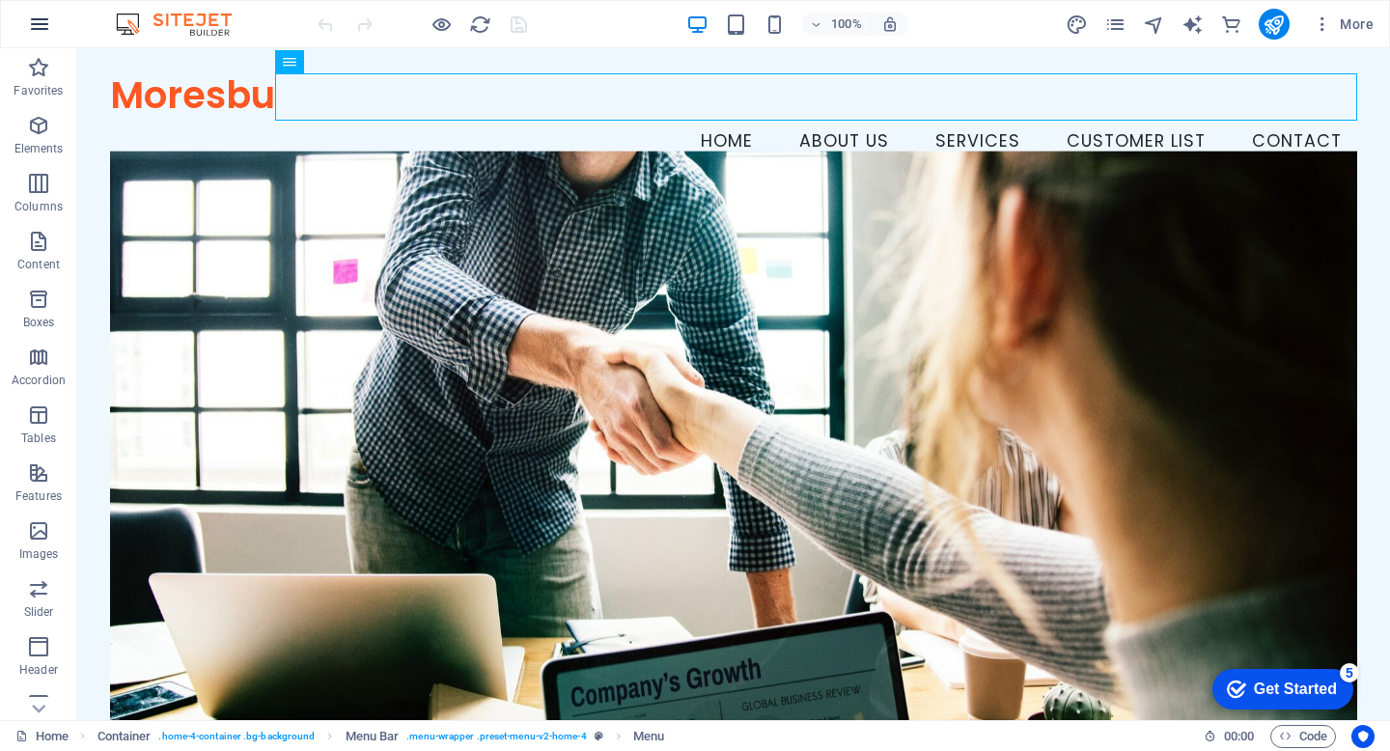
click at [44, 25] on icon "button" at bounding box center [39, 24] width 23 height 23
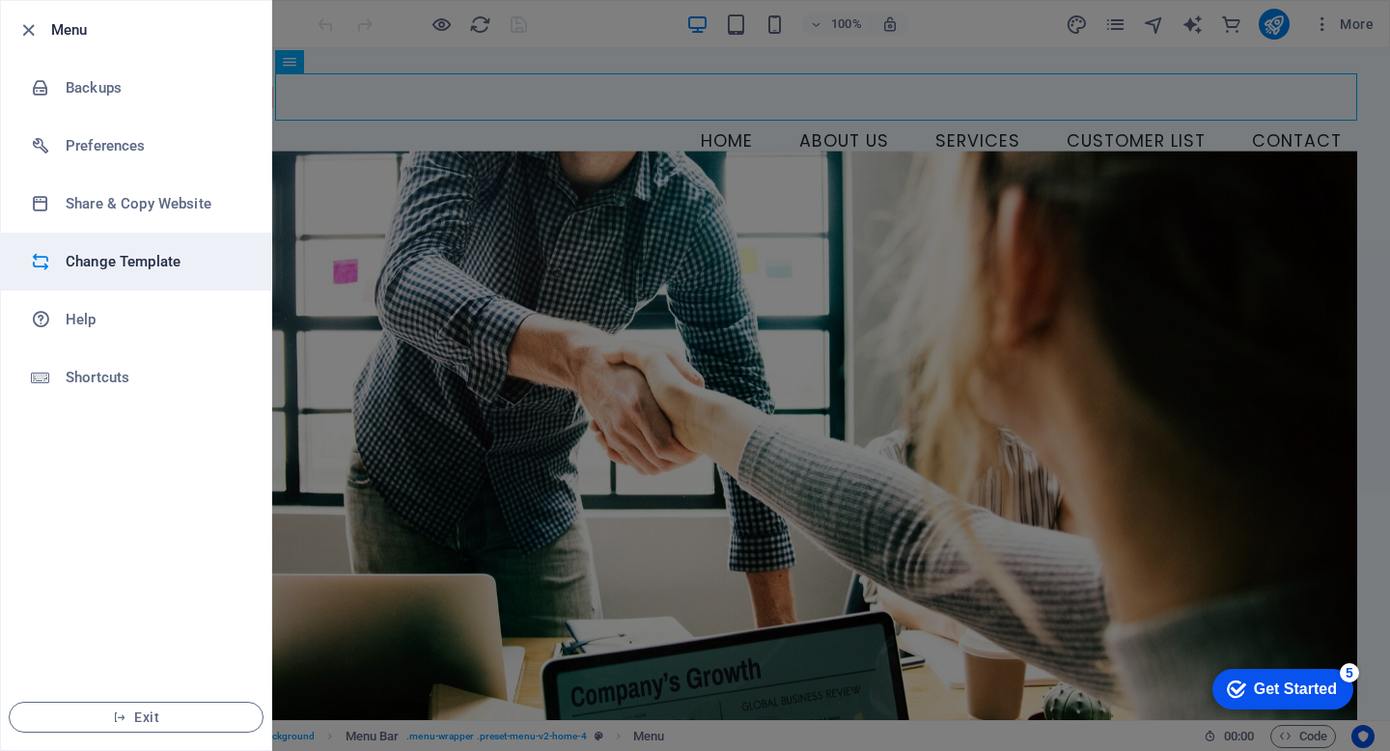
click at [115, 255] on h6 "Change Template" at bounding box center [155, 261] width 179 height 23
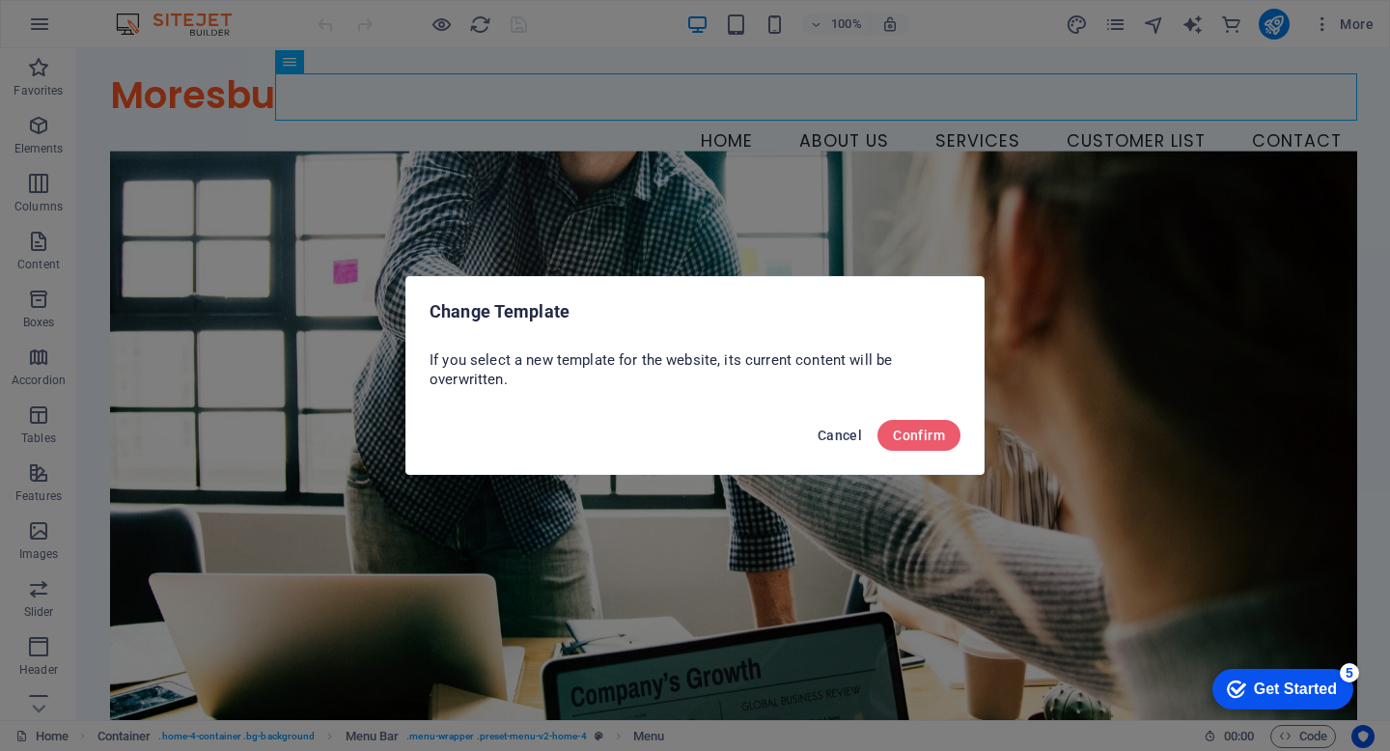
click at [832, 440] on span "Cancel" at bounding box center [840, 435] width 44 height 15
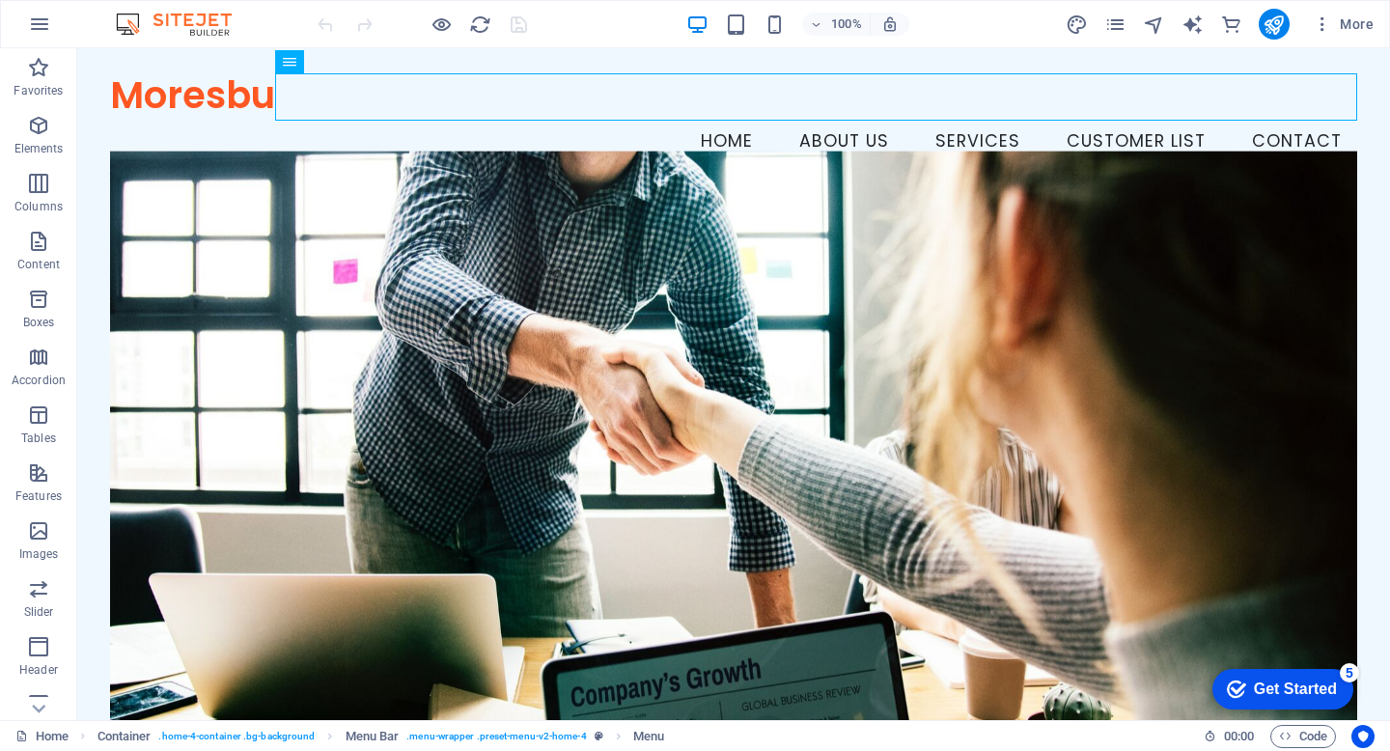
click at [204, 18] on img at bounding box center [183, 24] width 145 height 23
click at [43, 21] on icon "button" at bounding box center [39, 24] width 23 height 23
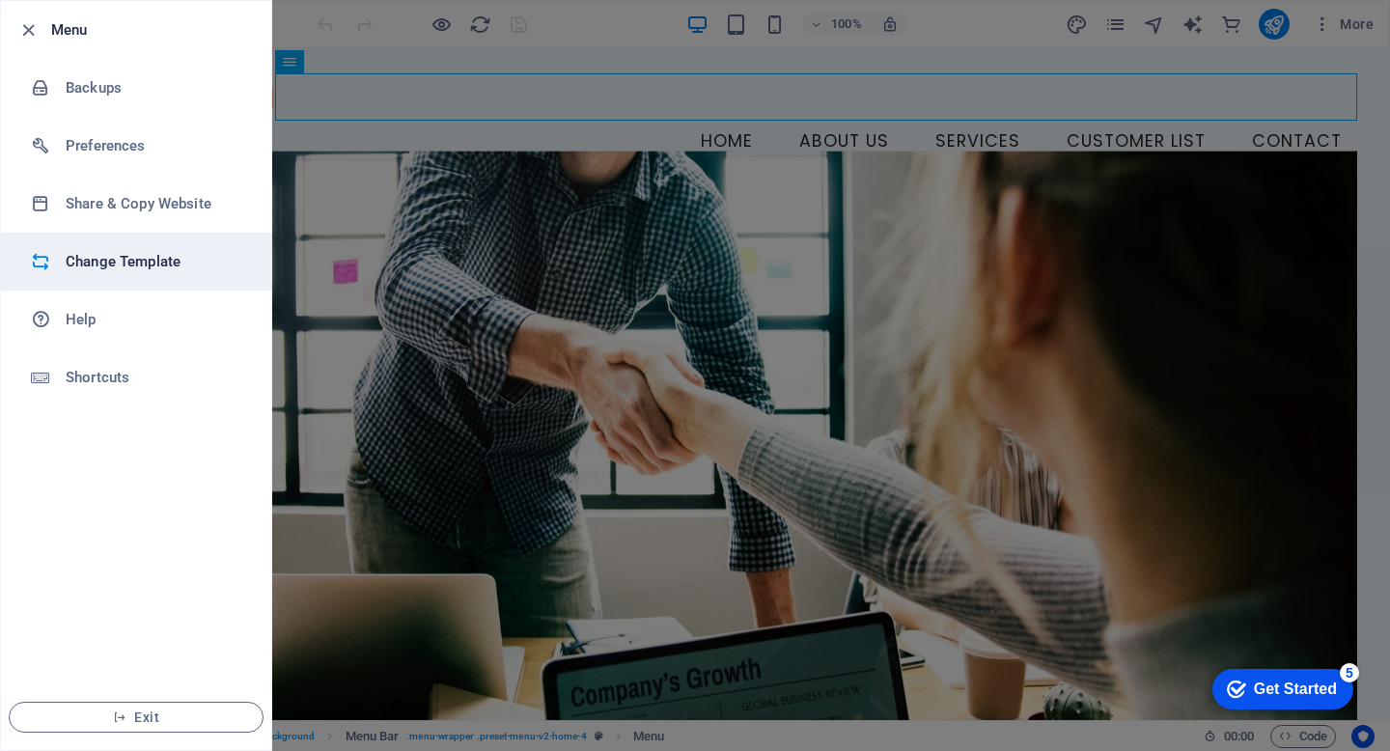
click at [111, 265] on h6 "Change Template" at bounding box center [155, 261] width 179 height 23
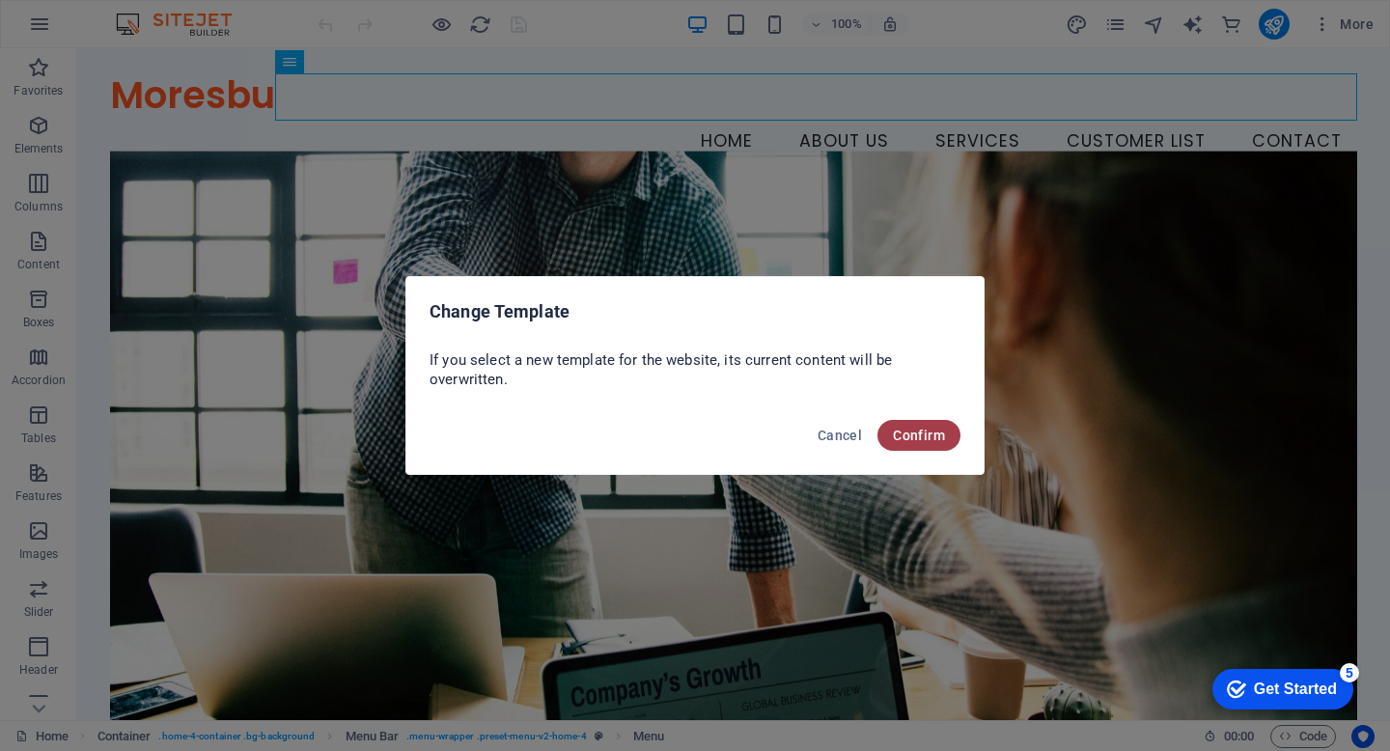
click at [924, 436] on span "Confirm" at bounding box center [919, 435] width 52 height 15
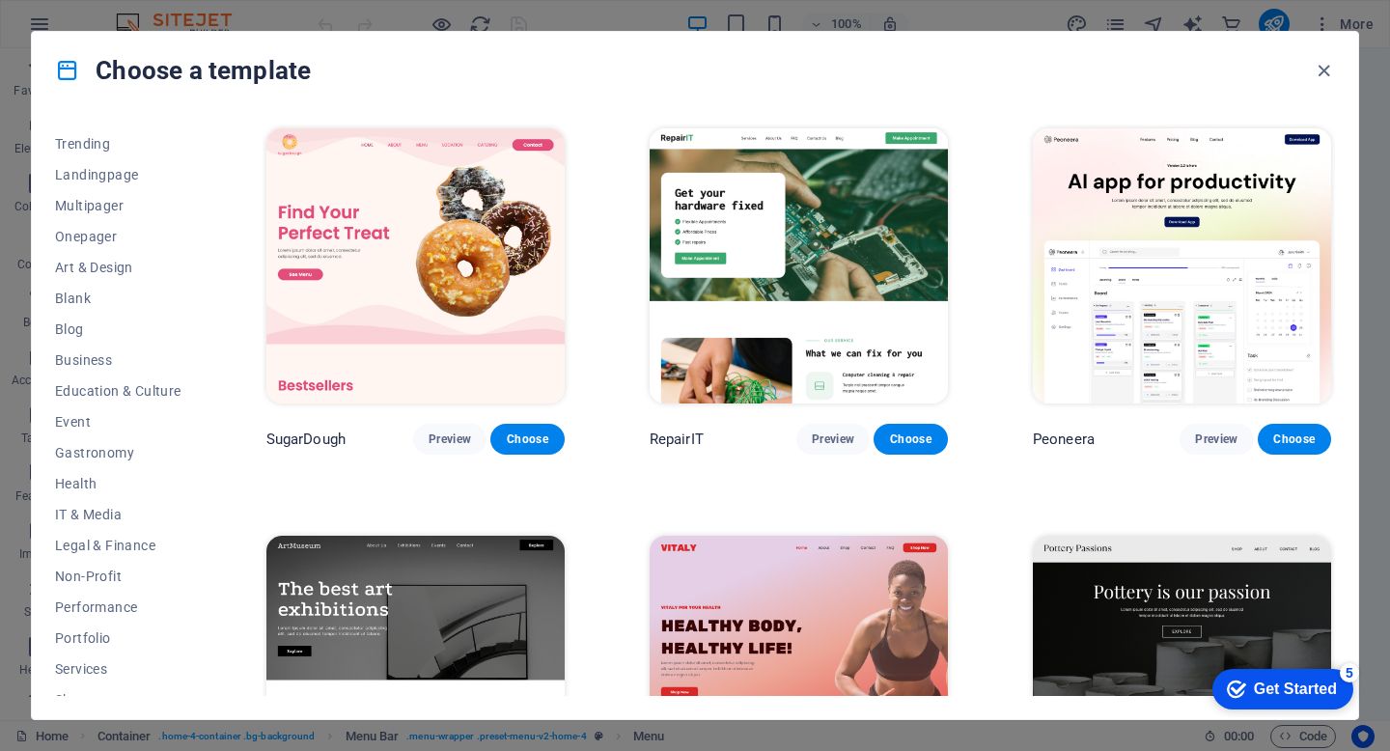
scroll to position [95, 0]
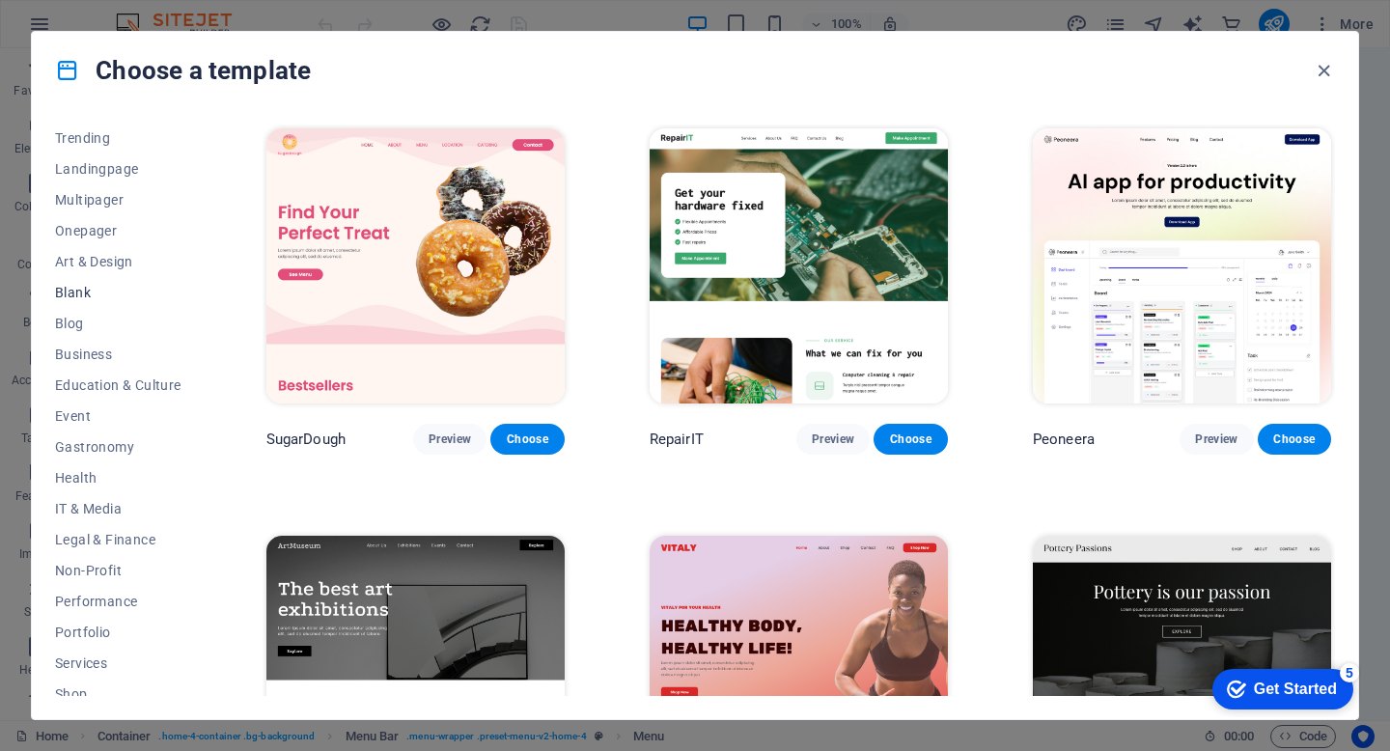
click at [80, 290] on span "Blank" at bounding box center [118, 292] width 126 height 15
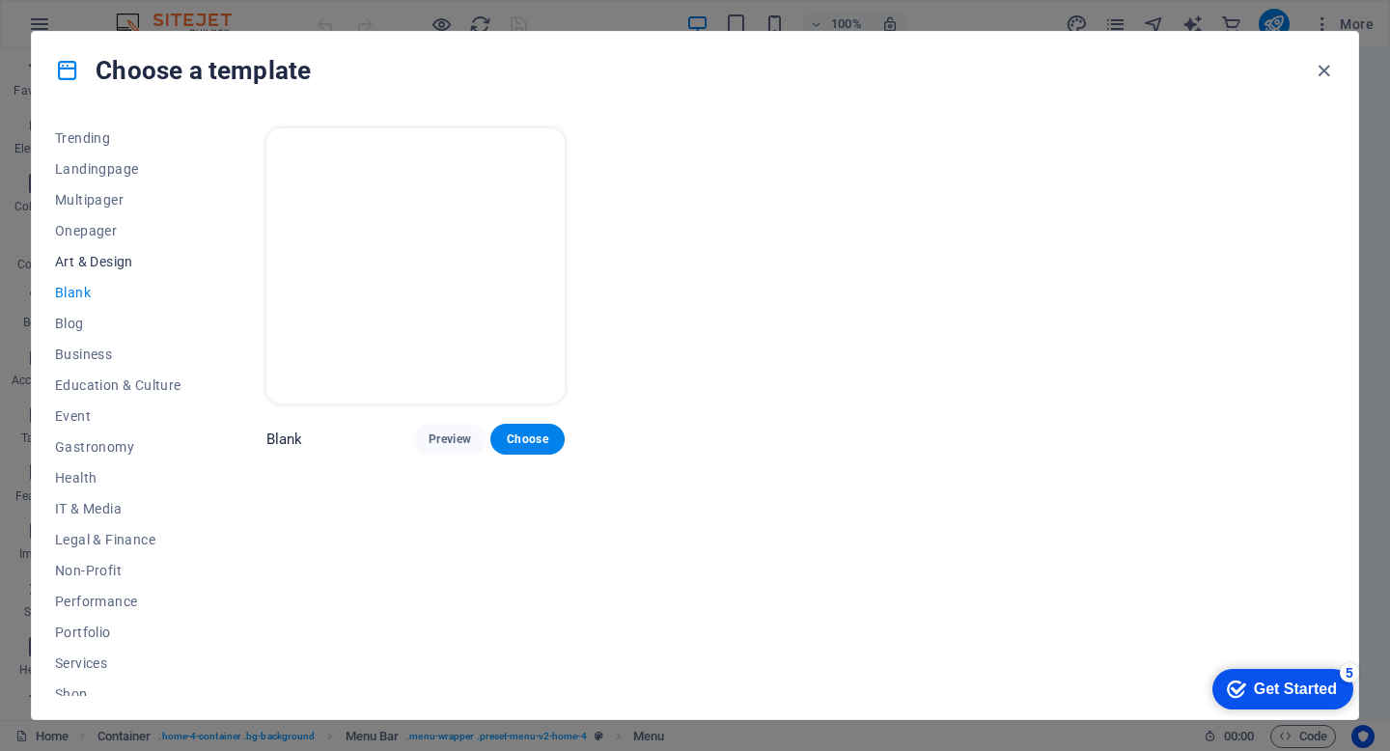
click at [78, 252] on button "Art & Design" at bounding box center [118, 261] width 126 height 31
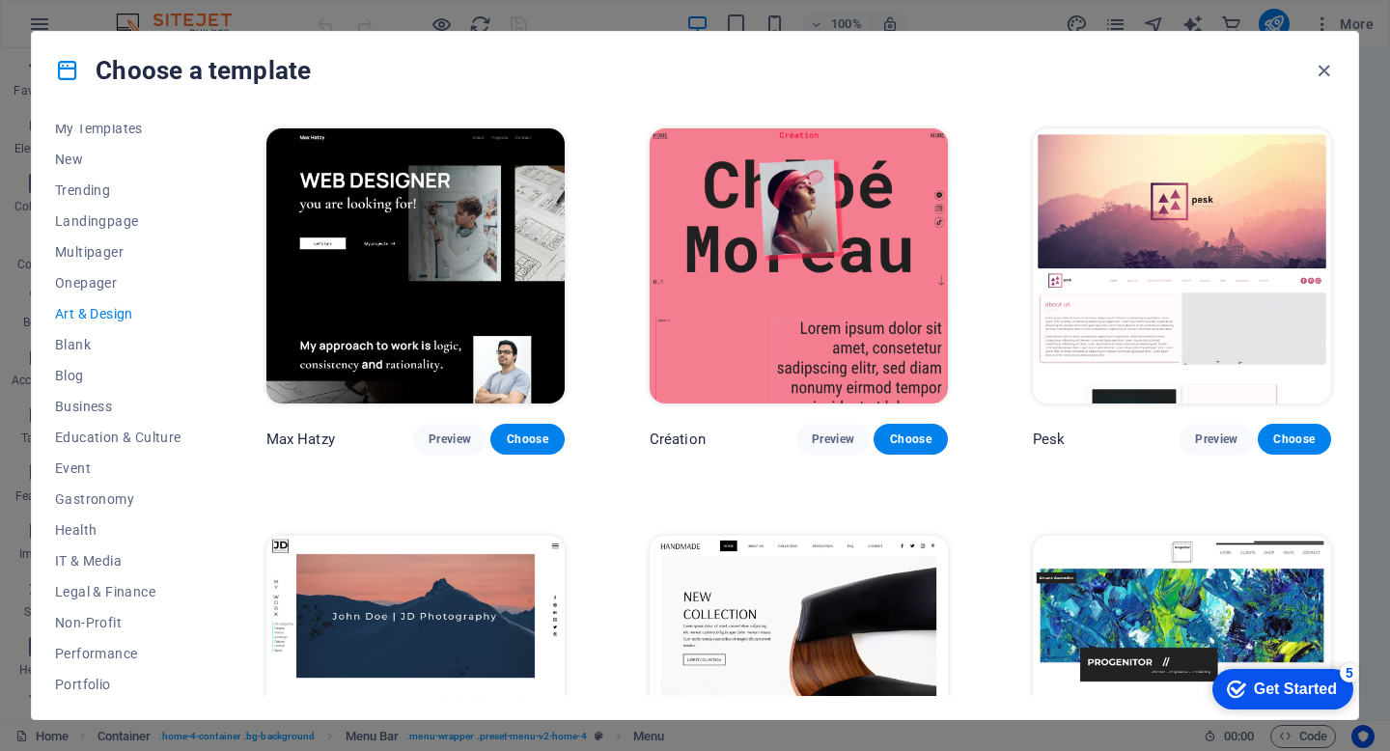
scroll to position [0, 0]
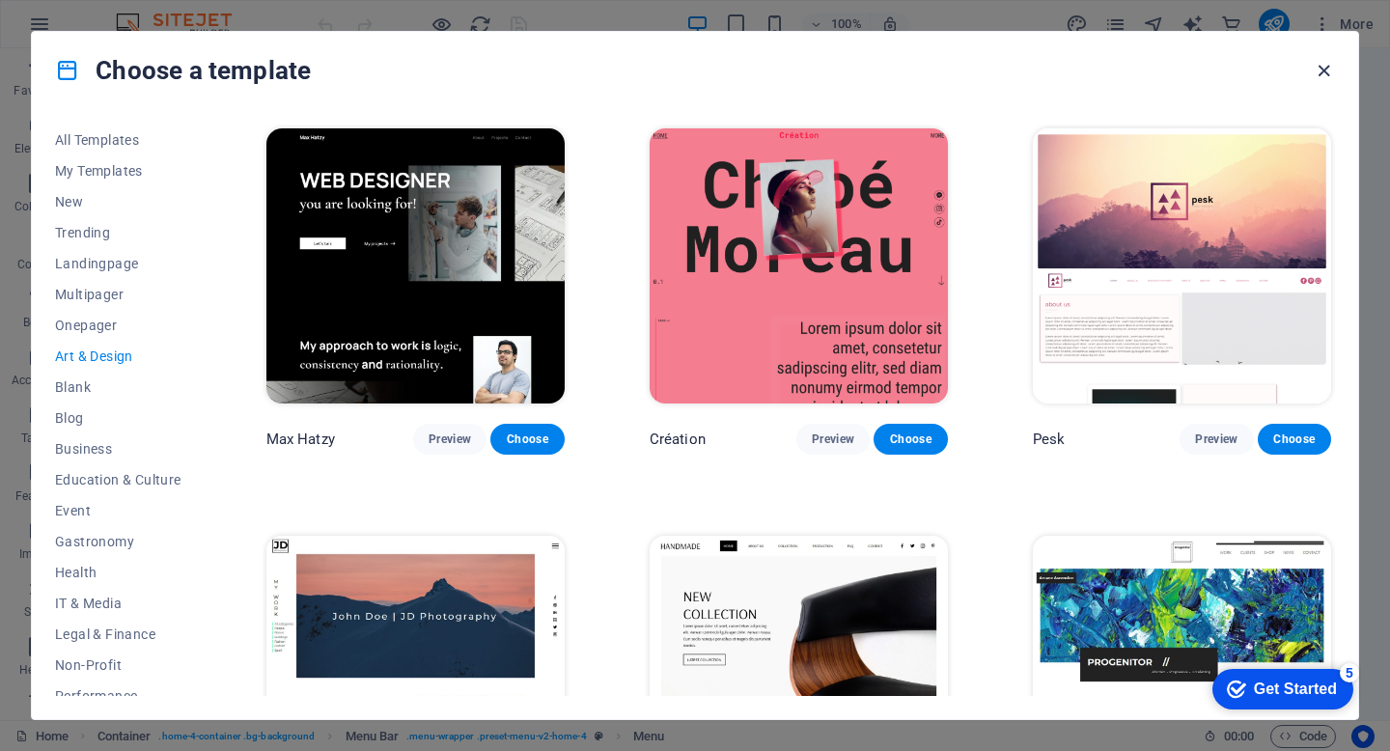
click at [1327, 73] on icon "button" at bounding box center [1324, 71] width 22 height 22
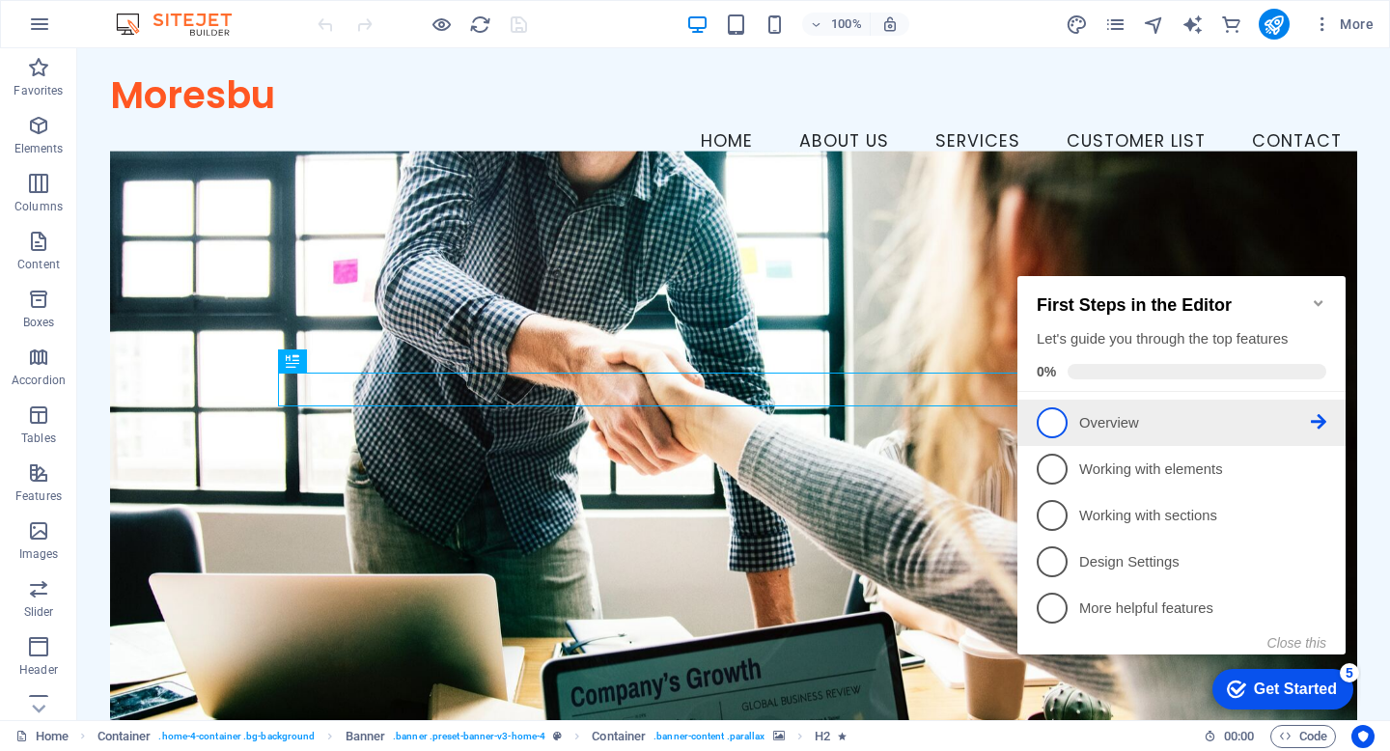
click at [1057, 414] on span "1" at bounding box center [1052, 422] width 31 height 31
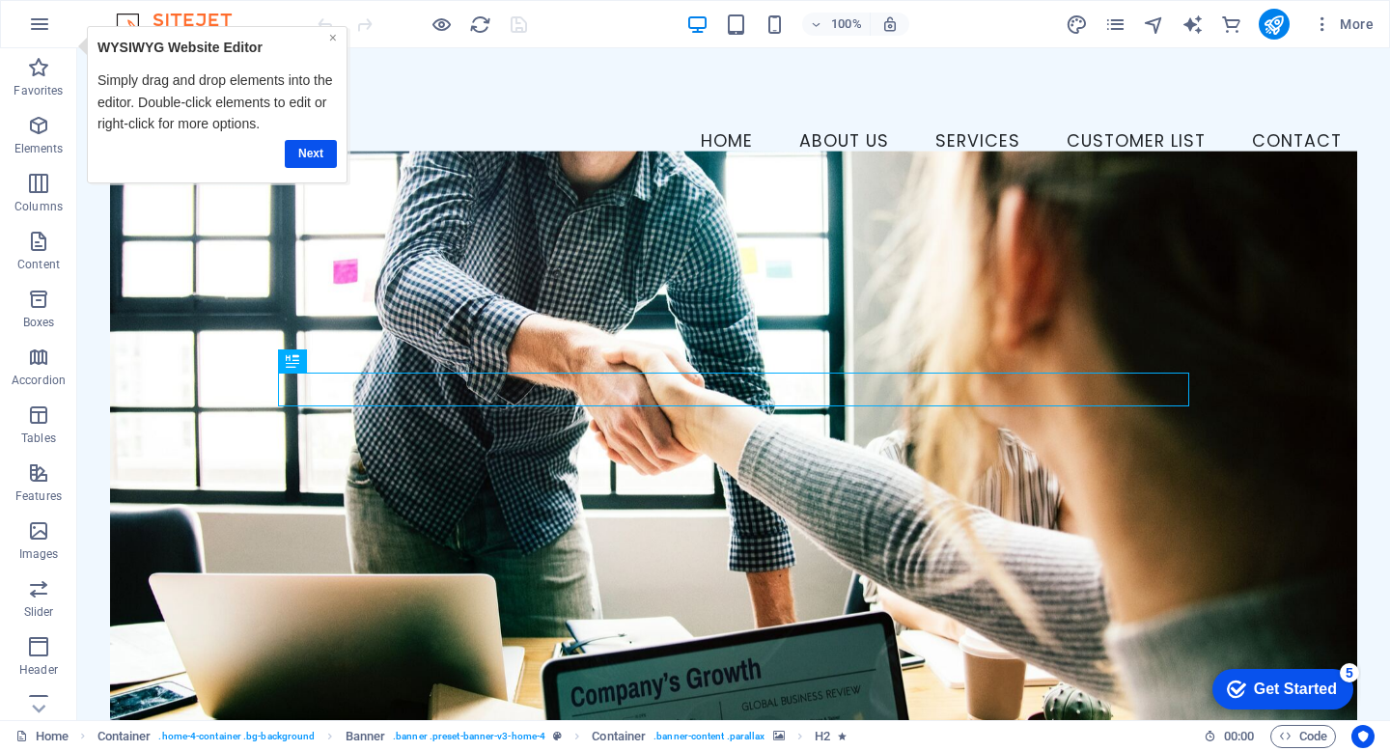
click at [333, 41] on link "×" at bounding box center [333, 37] width 8 height 15
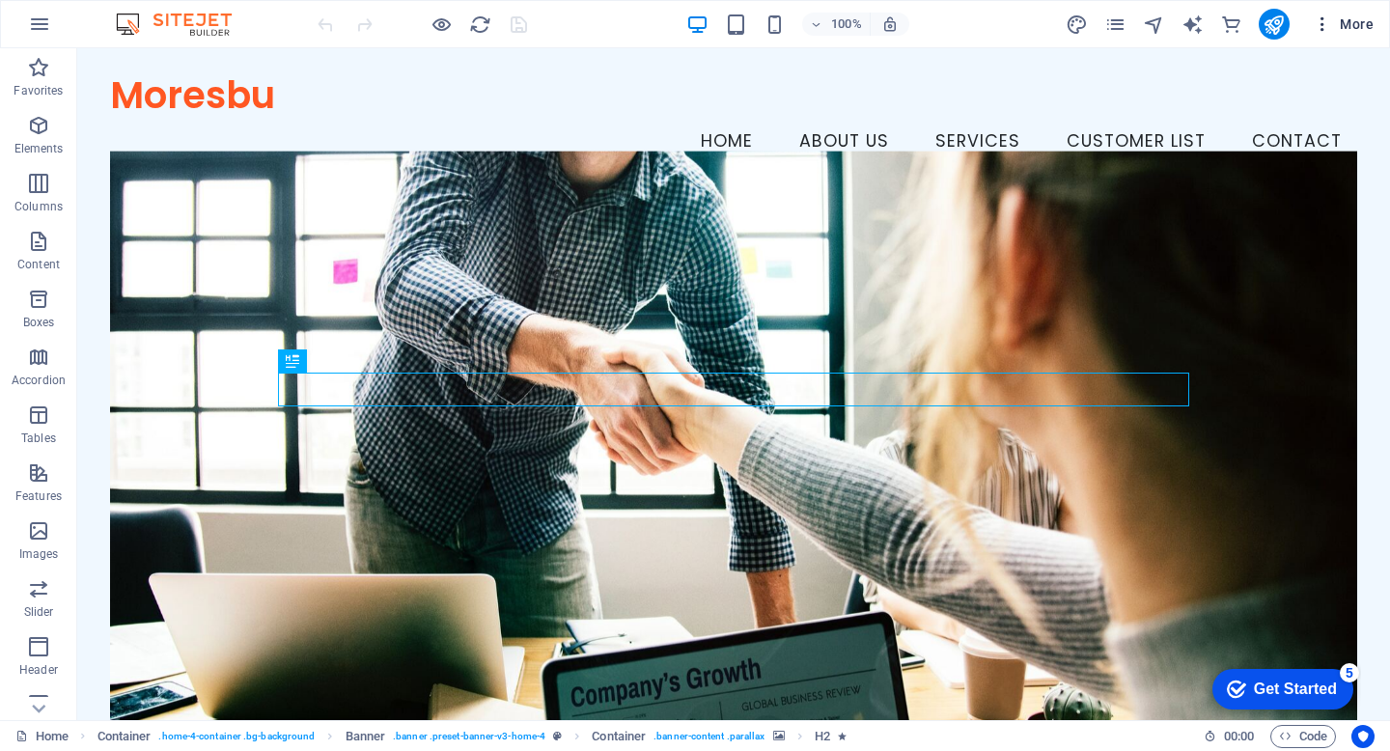
click at [1342, 23] on span "More" at bounding box center [1343, 23] width 61 height 19
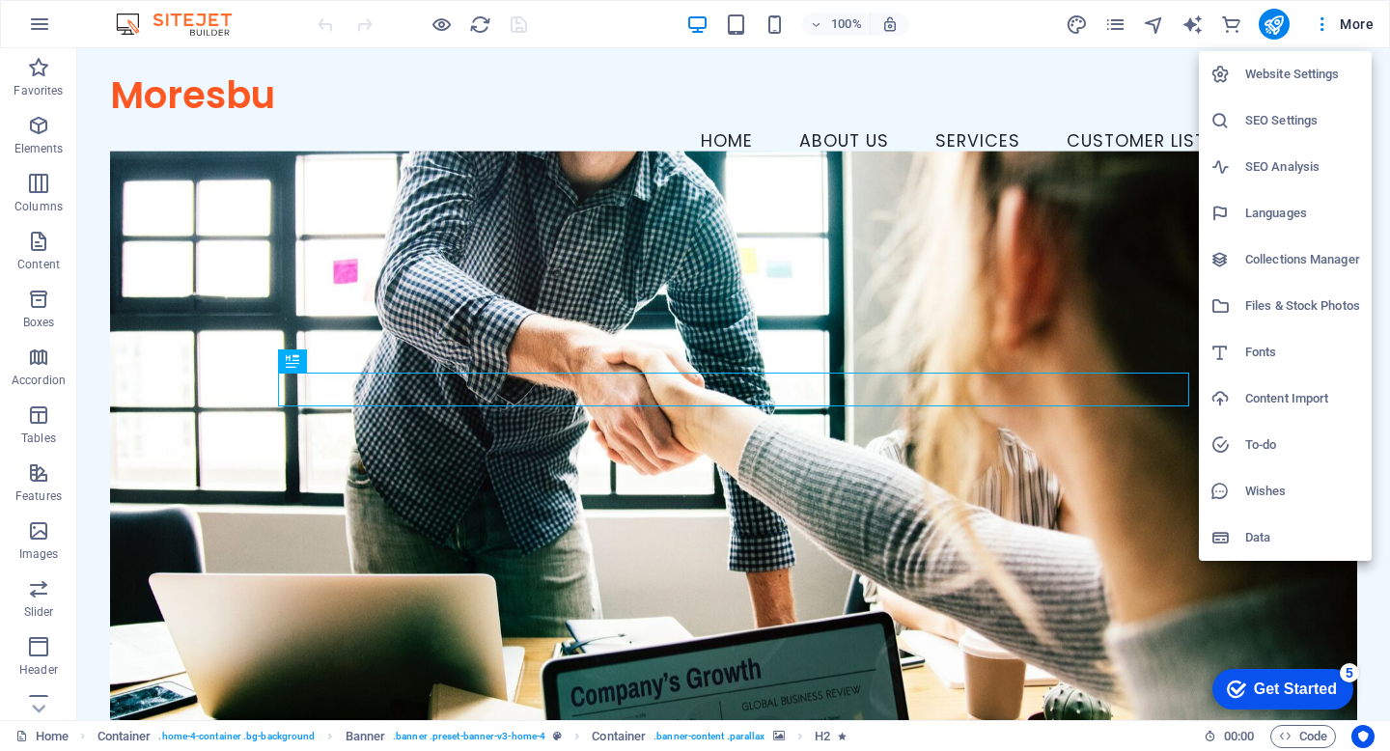
click at [1186, 18] on div at bounding box center [695, 375] width 1390 height 751
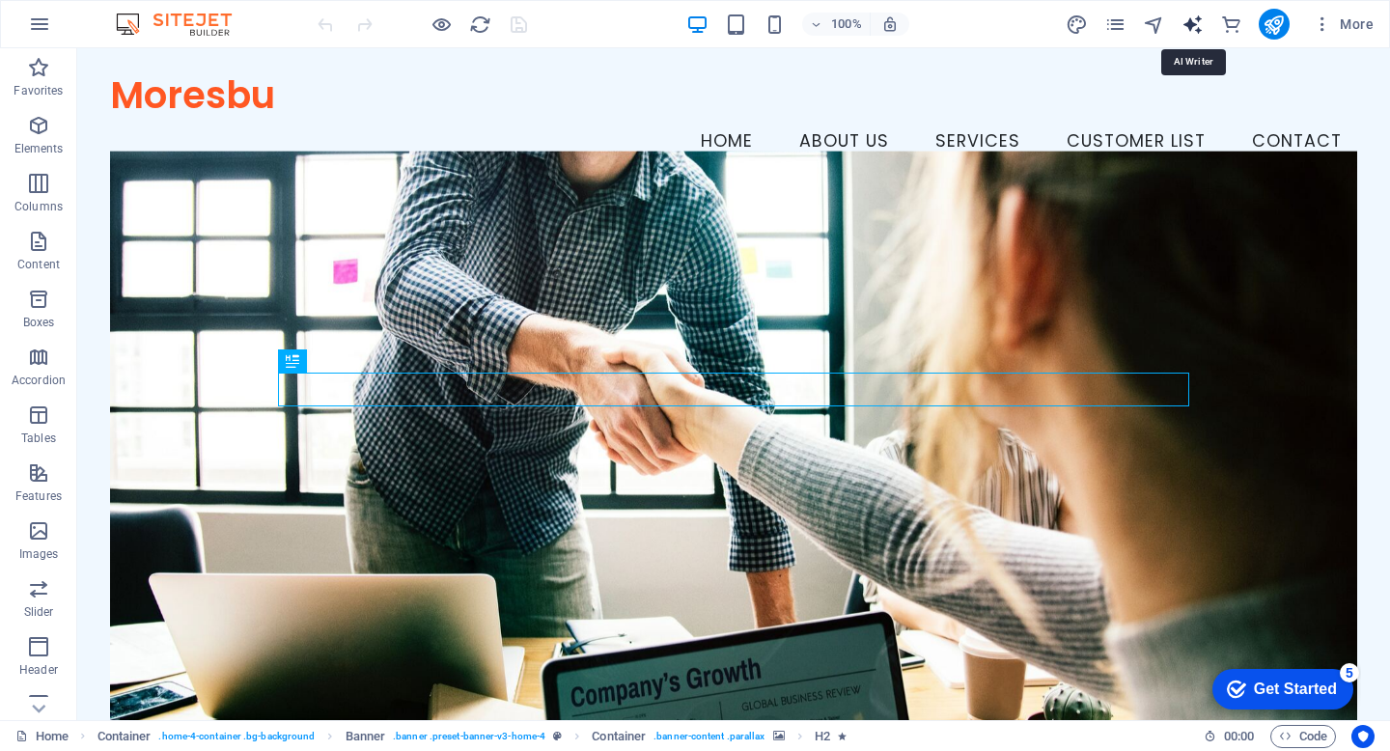
click at [1199, 22] on icon "text_generator" at bounding box center [1193, 25] width 22 height 22
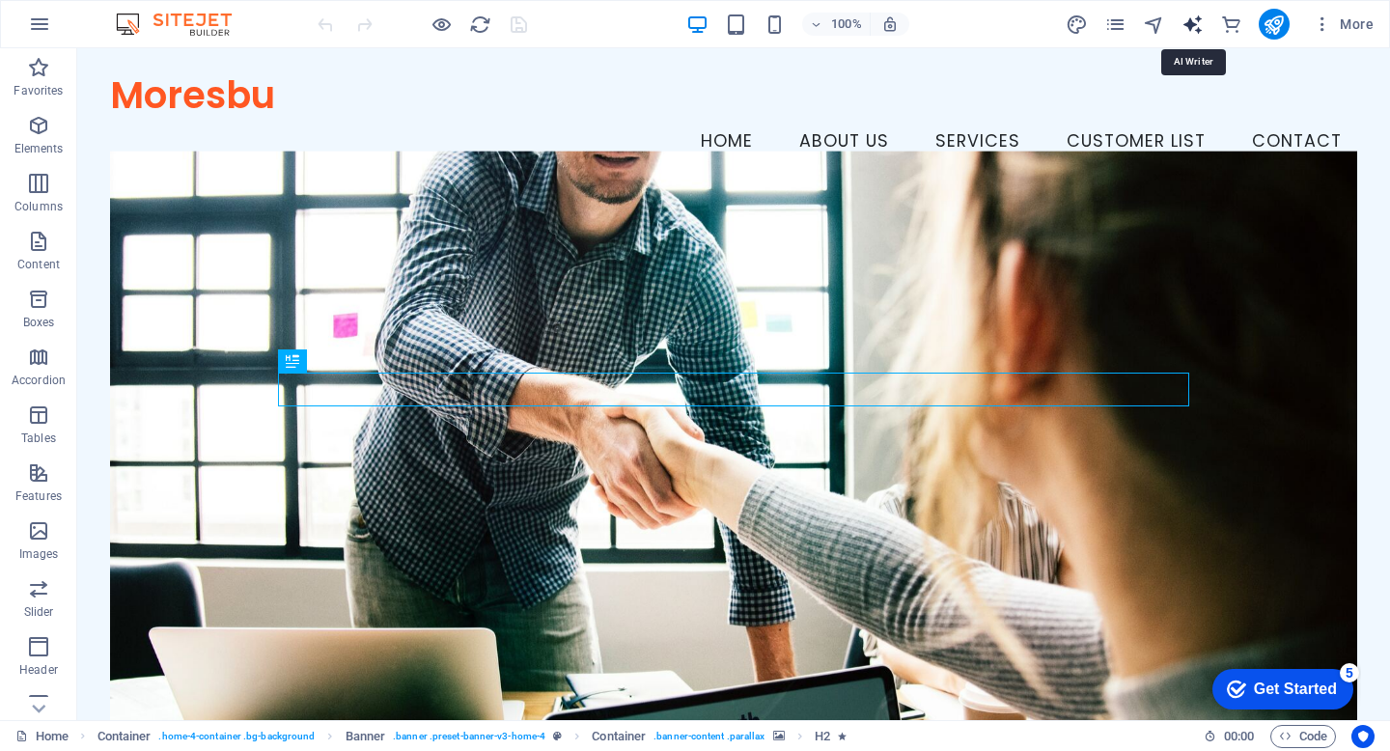
select select "English"
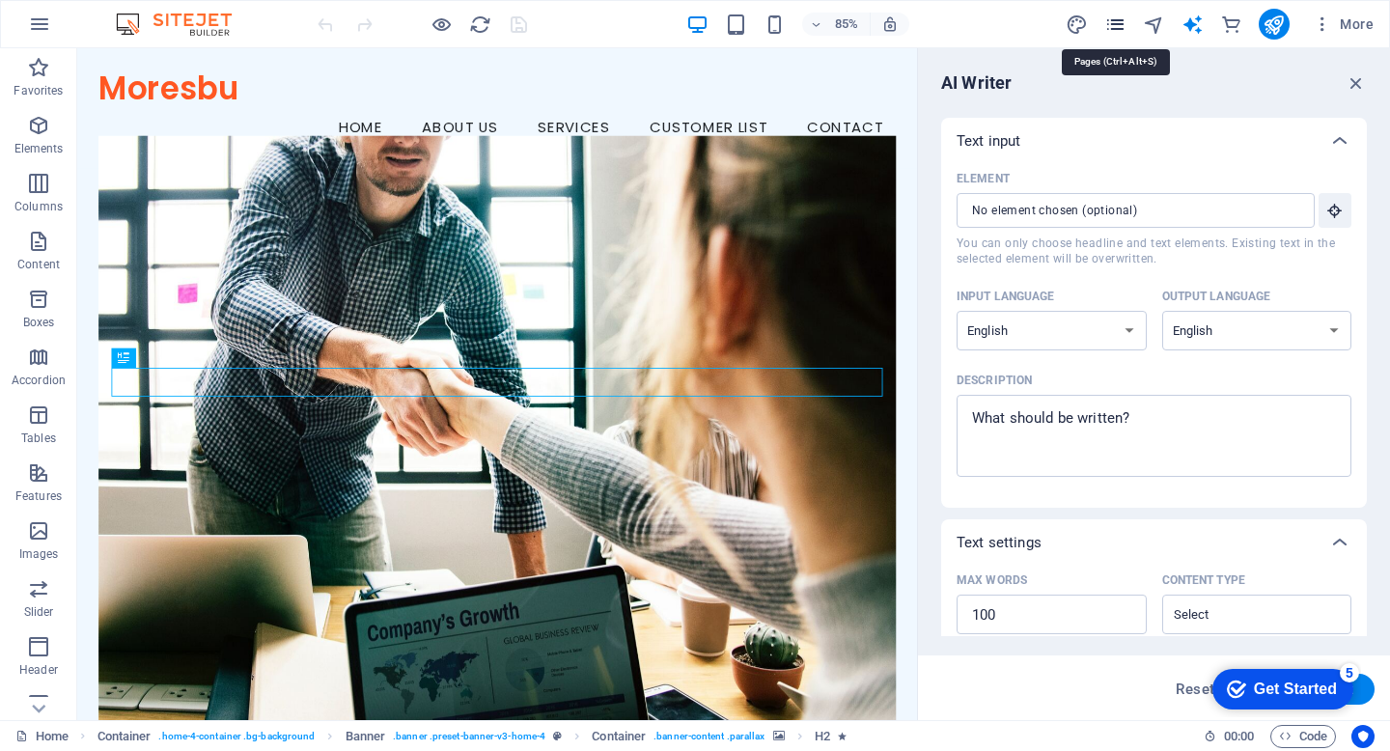
click at [1123, 22] on icon "pages" at bounding box center [1115, 25] width 22 height 22
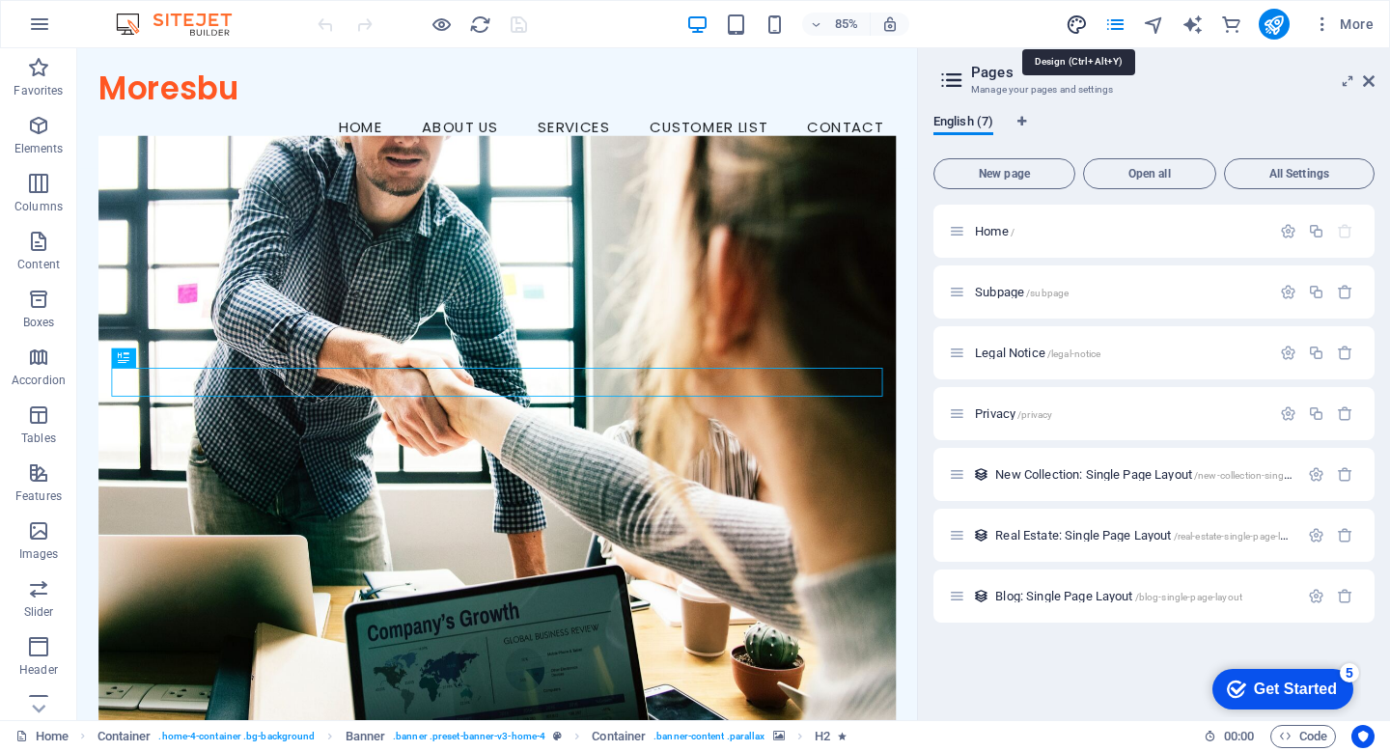
click at [1083, 26] on icon "design" at bounding box center [1077, 25] width 22 height 22
select select "px"
select select "200"
select select "px"
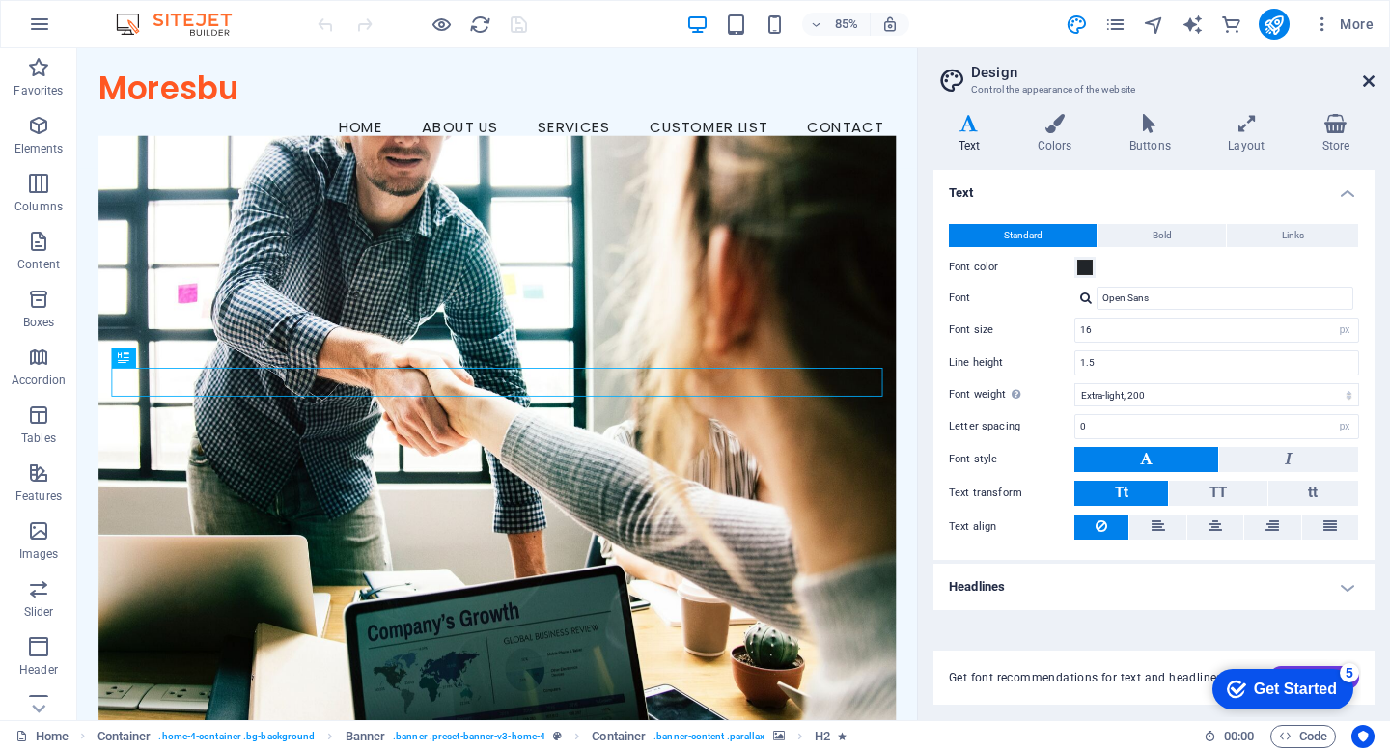
click at [1370, 76] on icon at bounding box center [1369, 80] width 12 height 15
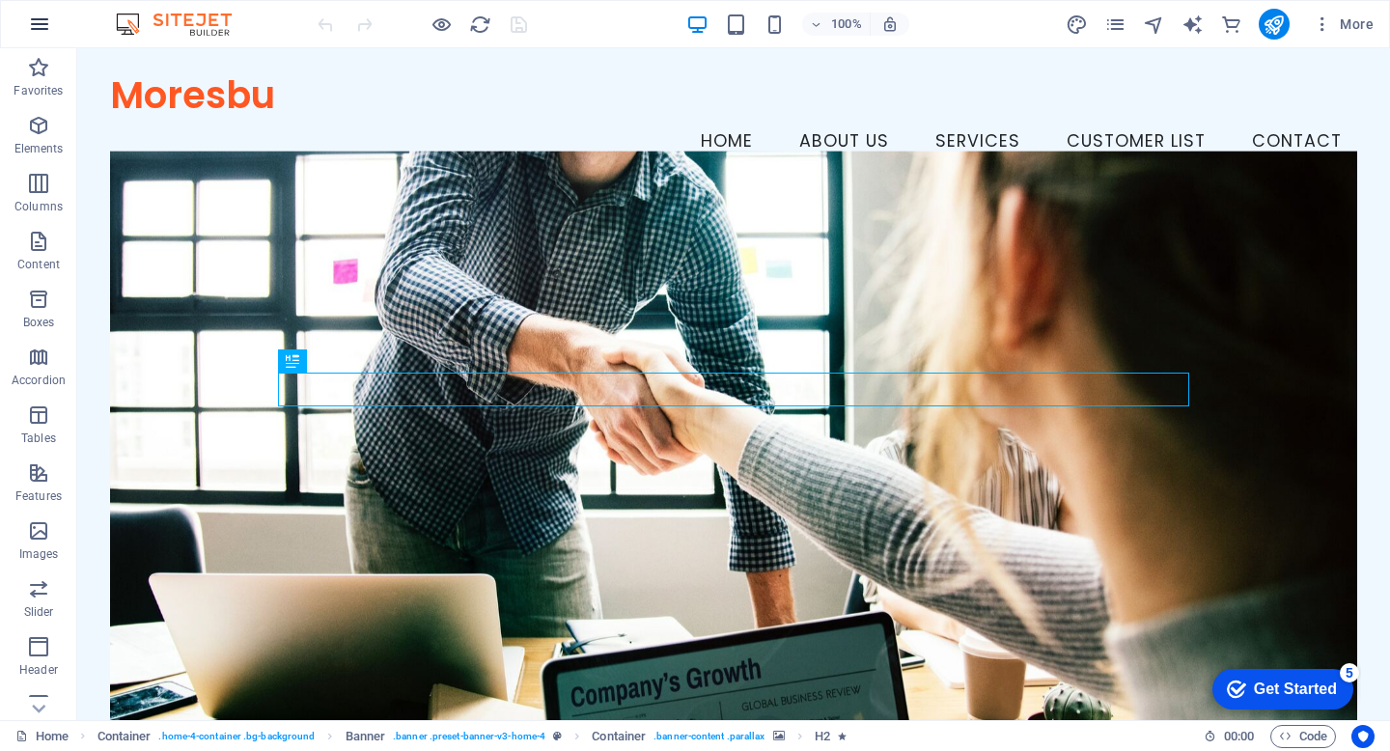
click at [39, 23] on icon "button" at bounding box center [39, 24] width 23 height 23
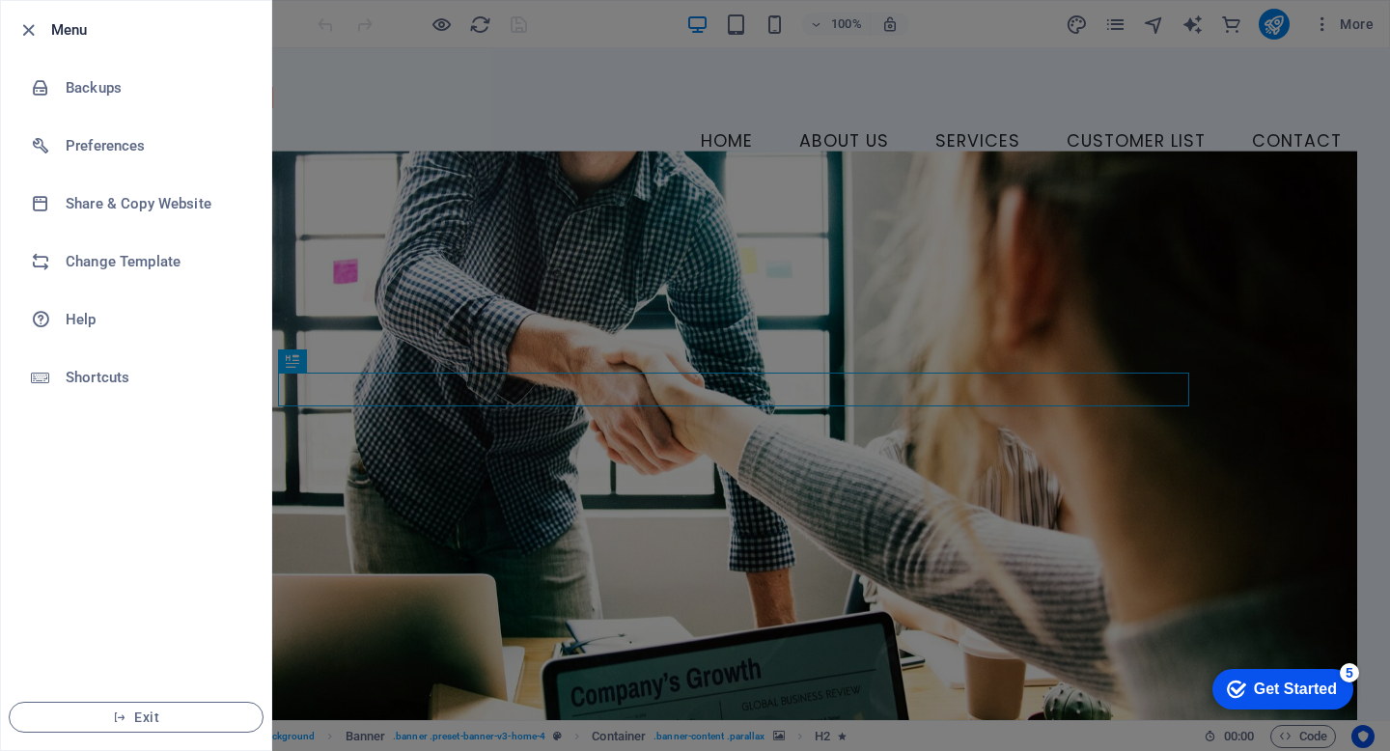
click at [545, 98] on div at bounding box center [695, 375] width 1390 height 751
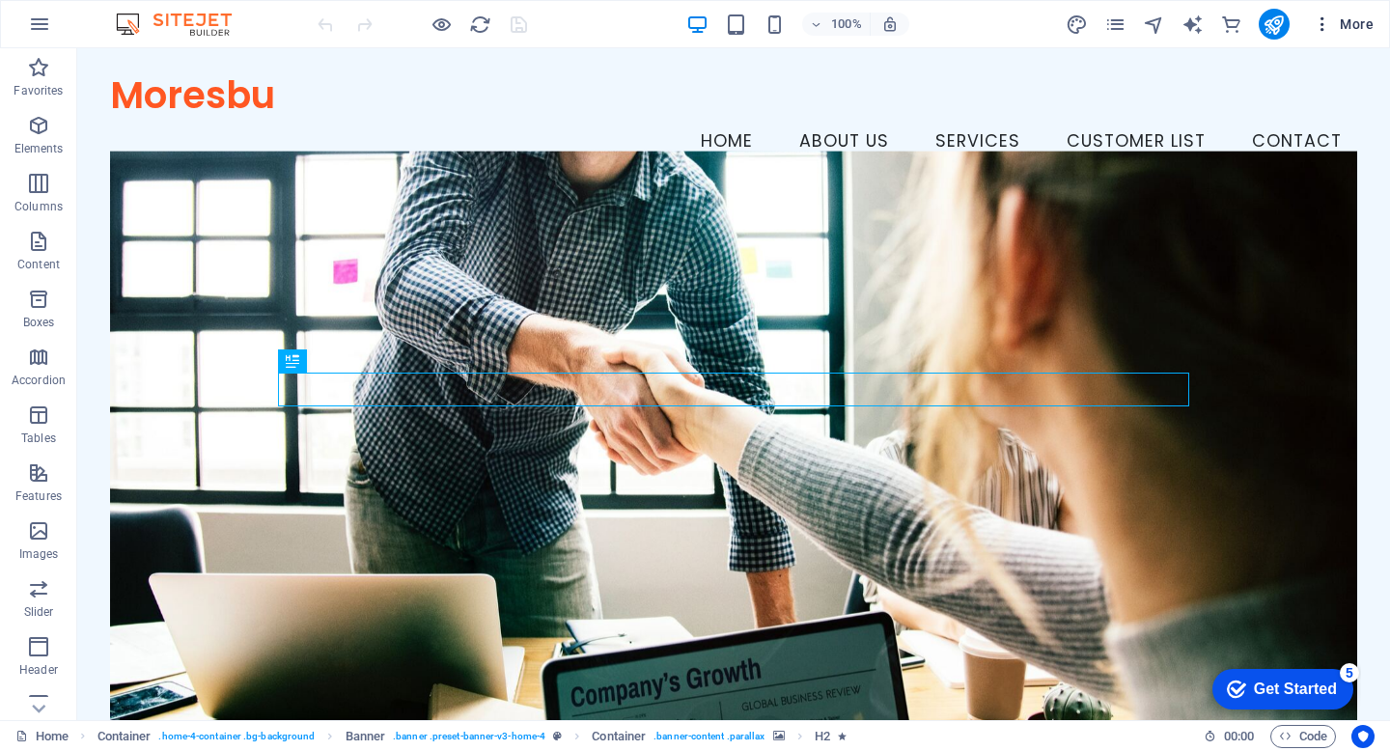
click at [1350, 21] on span "More" at bounding box center [1343, 23] width 61 height 19
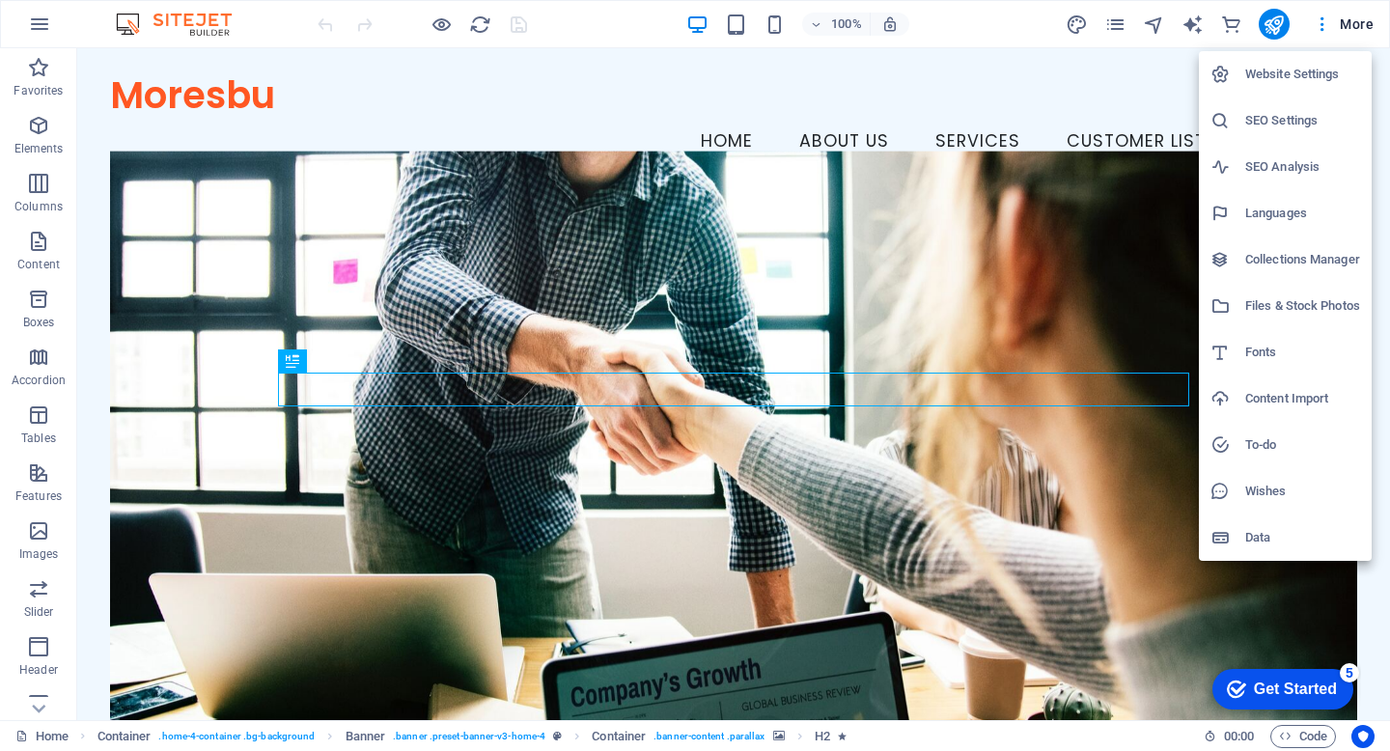
click at [1327, 24] on div at bounding box center [695, 375] width 1390 height 751
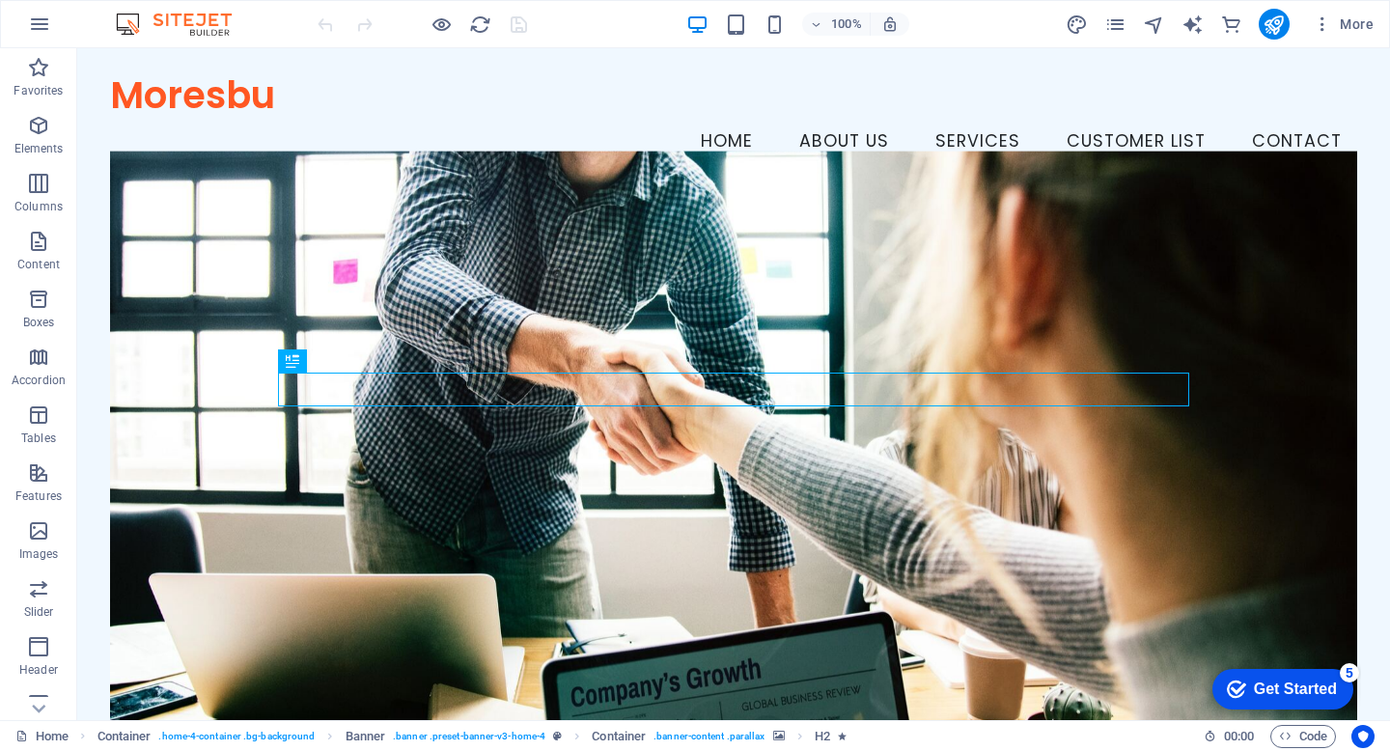
click at [1327, 24] on icon "button" at bounding box center [1322, 23] width 19 height 19
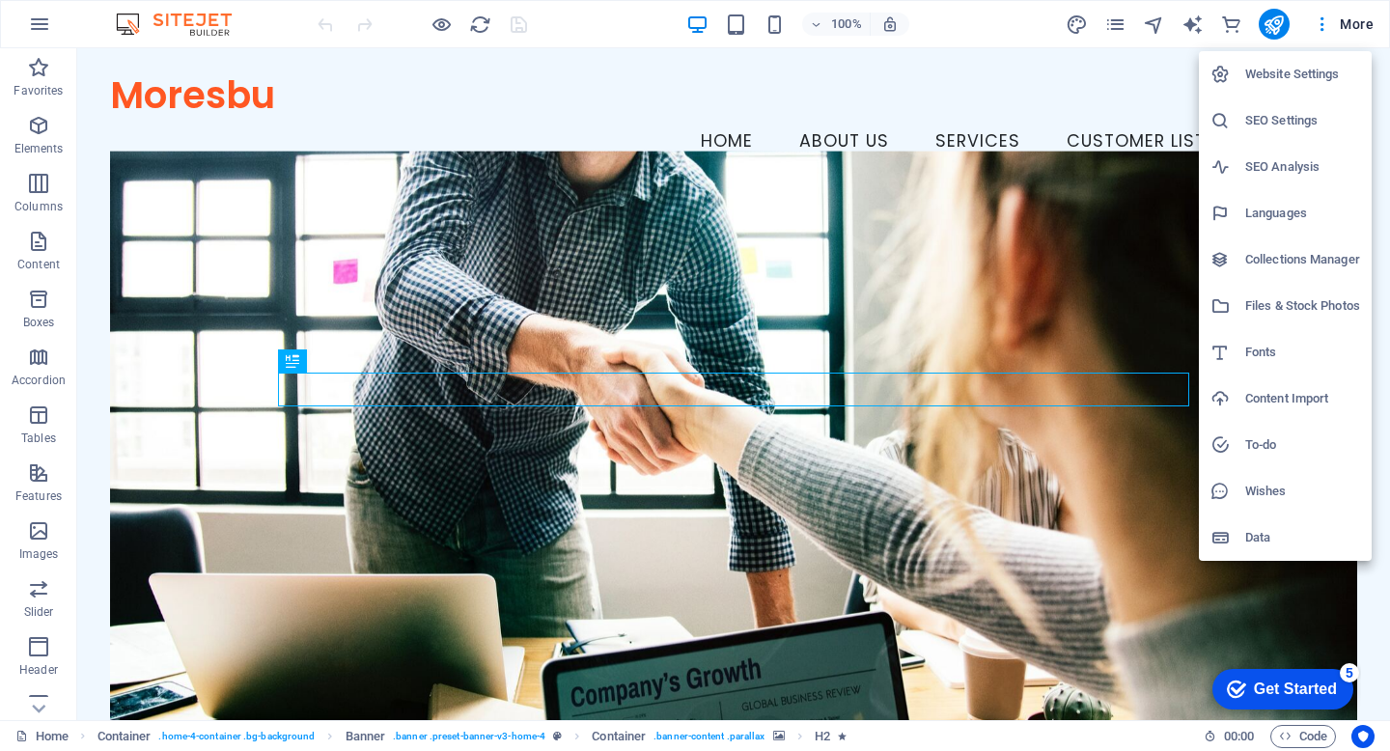
click at [1190, 22] on div at bounding box center [695, 375] width 1390 height 751
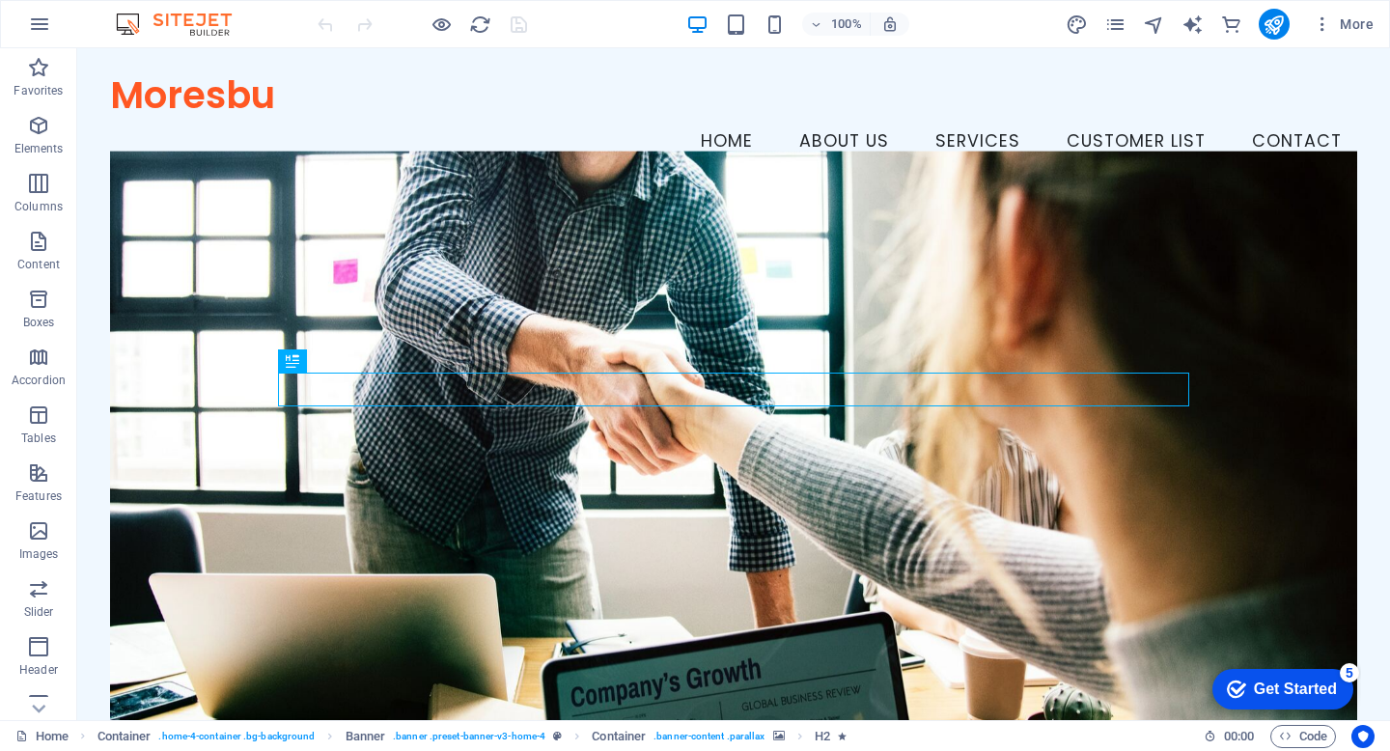
click at [1190, 22] on icon "text_generator" at bounding box center [1193, 25] width 22 height 22
select select "English"
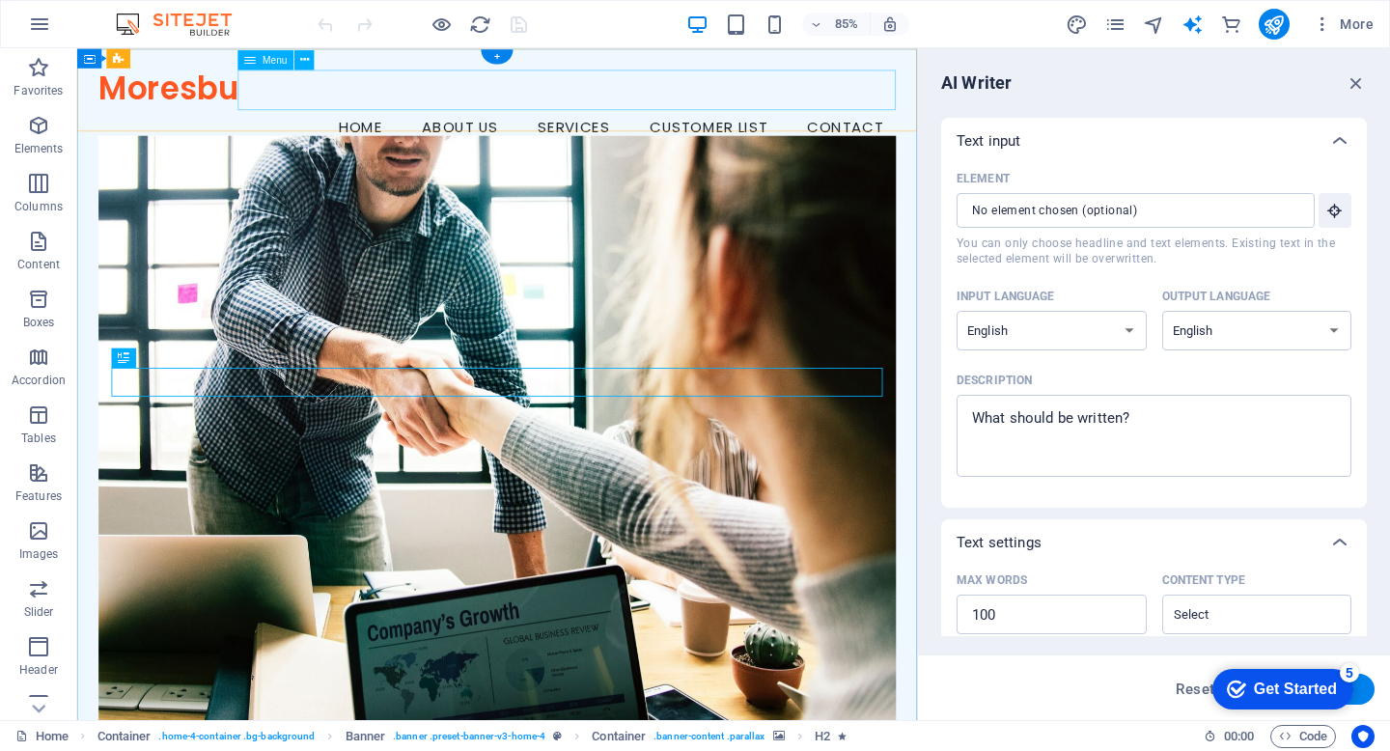
click at [818, 118] on nav "Home About Us Services Customer List Contact" at bounding box center [571, 142] width 939 height 48
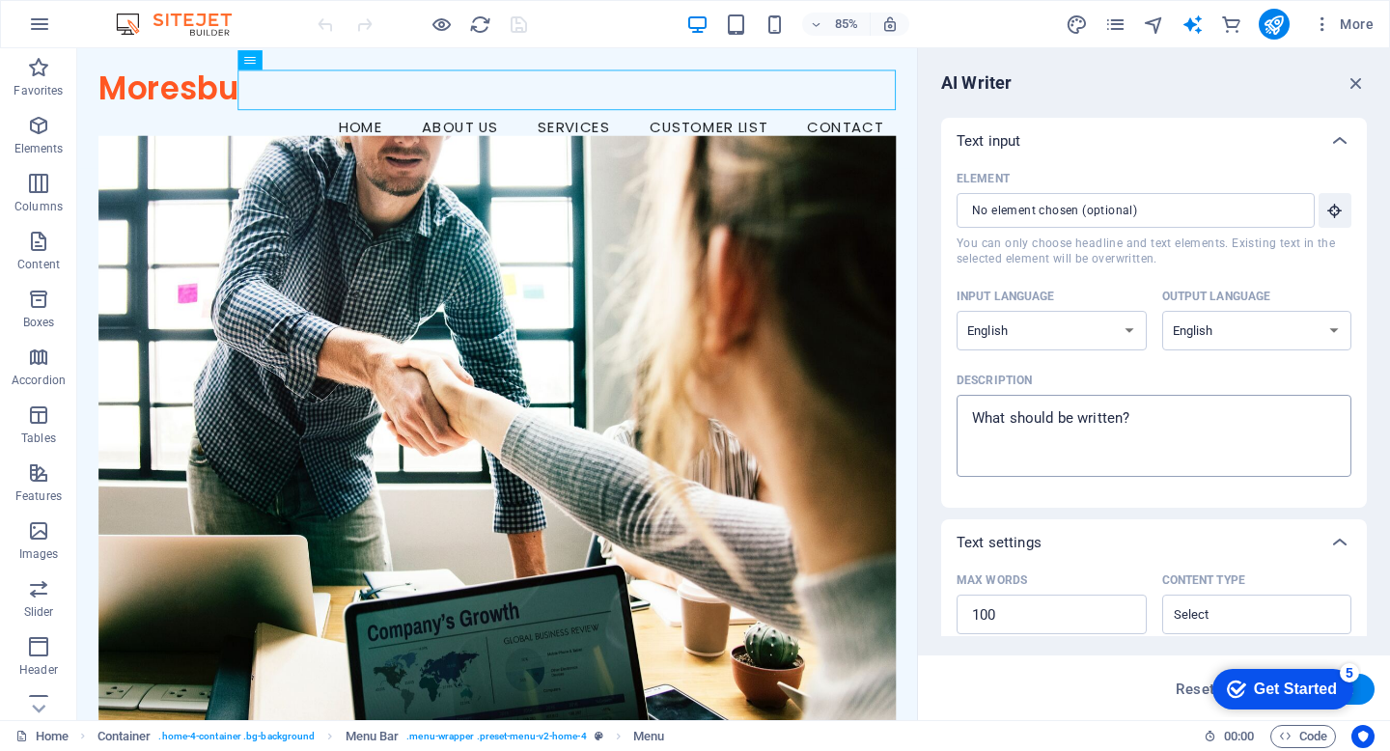
scroll to position [23, 0]
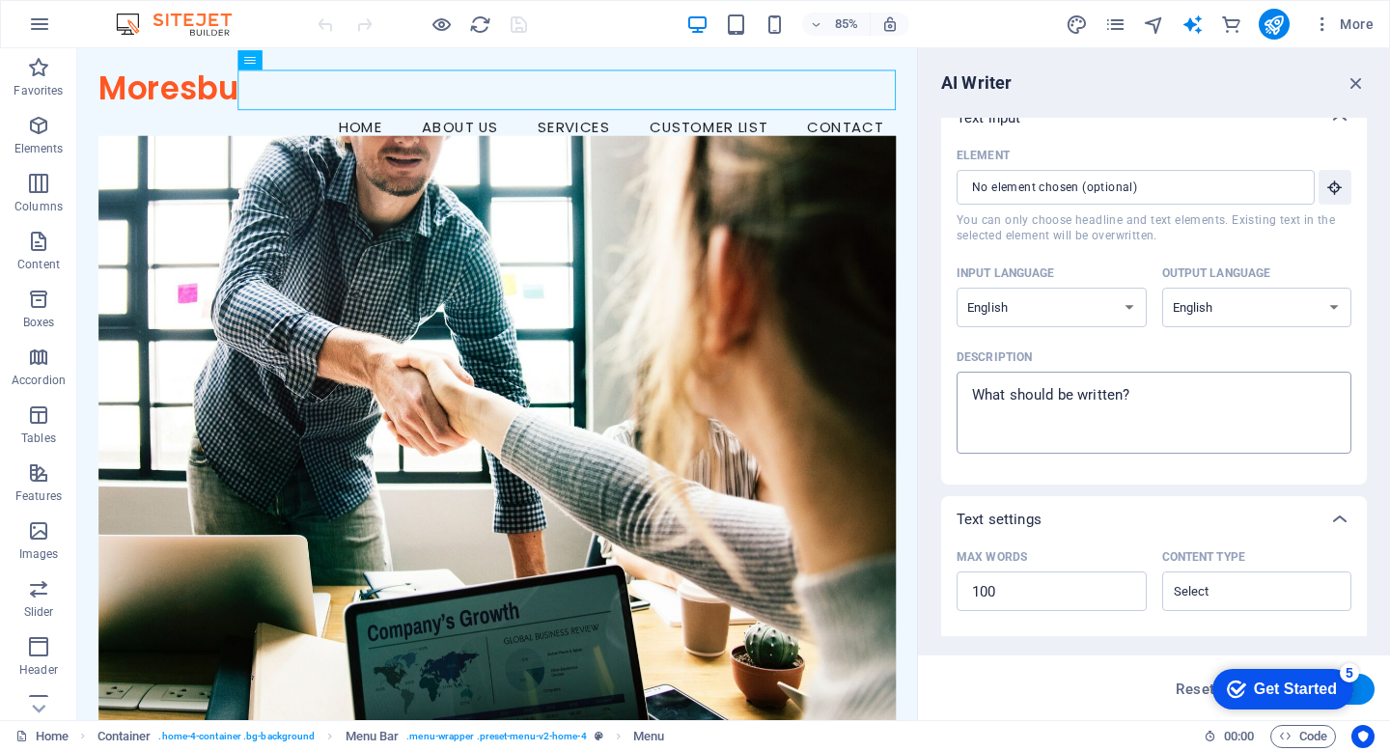
click at [1122, 410] on textarea "Description x ​" at bounding box center [1154, 412] width 376 height 63
type textarea "x"
type textarea "c"
type textarea "x"
type textarea "cu"
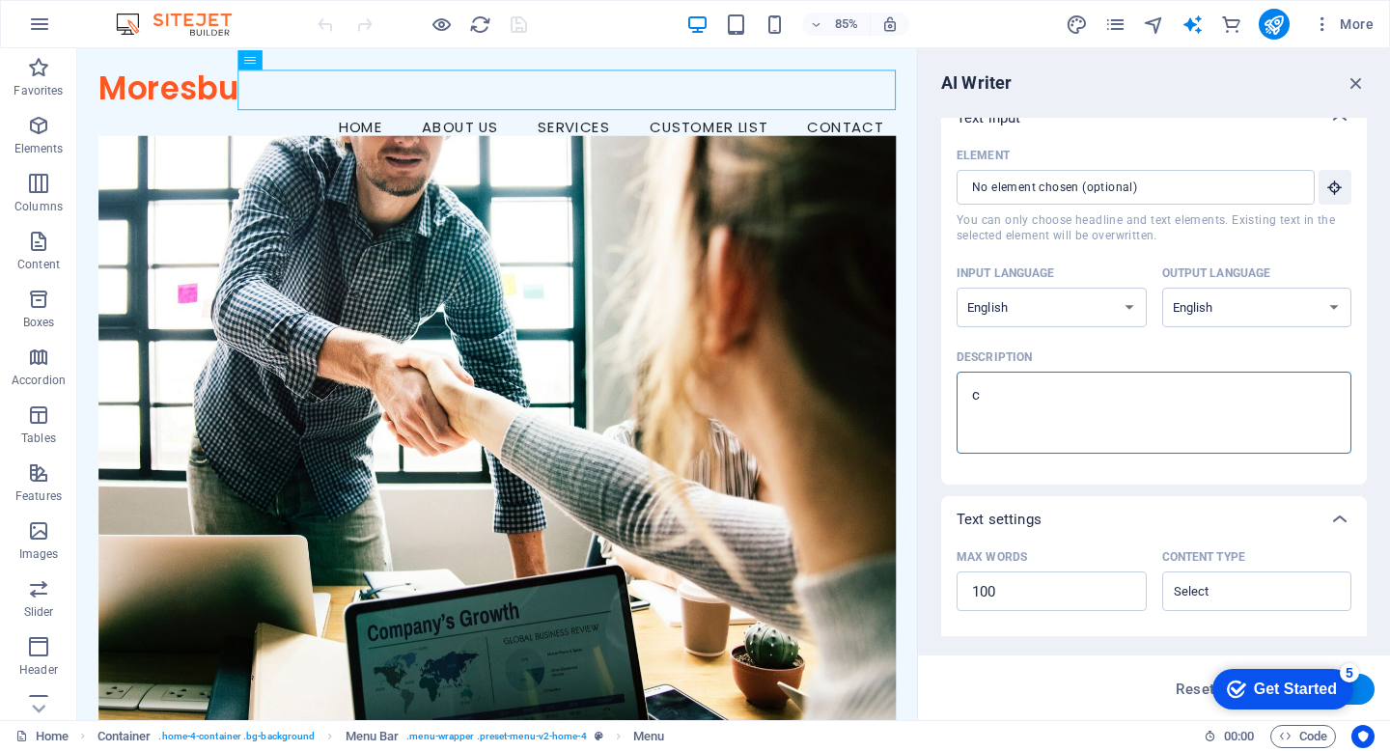
type textarea "x"
type textarea "cus"
type textarea "x"
type textarea "cust"
type textarea "x"
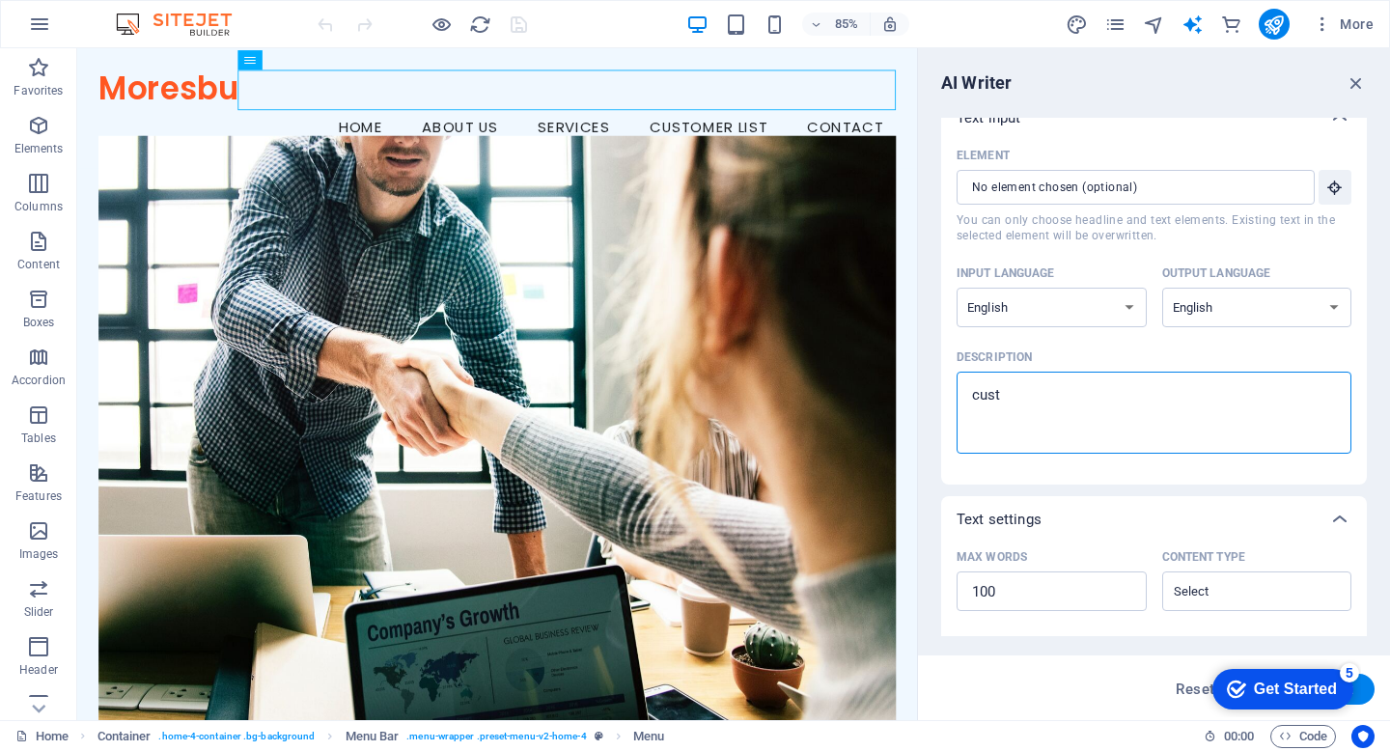
type textarea "custo"
type textarea "x"
type textarea "custom"
type textarea "x"
type textarea "custome"
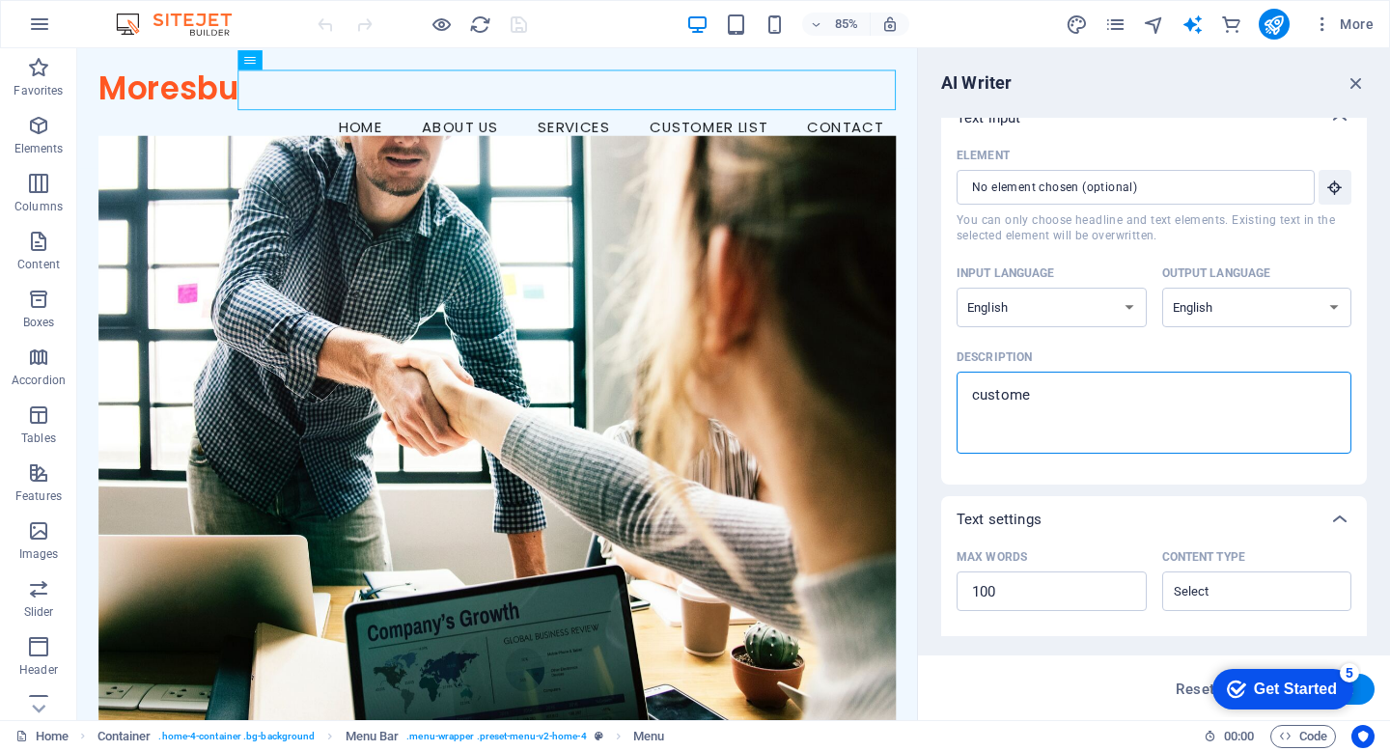
type textarea "x"
type textarea "customer"
type textarea "x"
type textarea "customer"
type textarea "x"
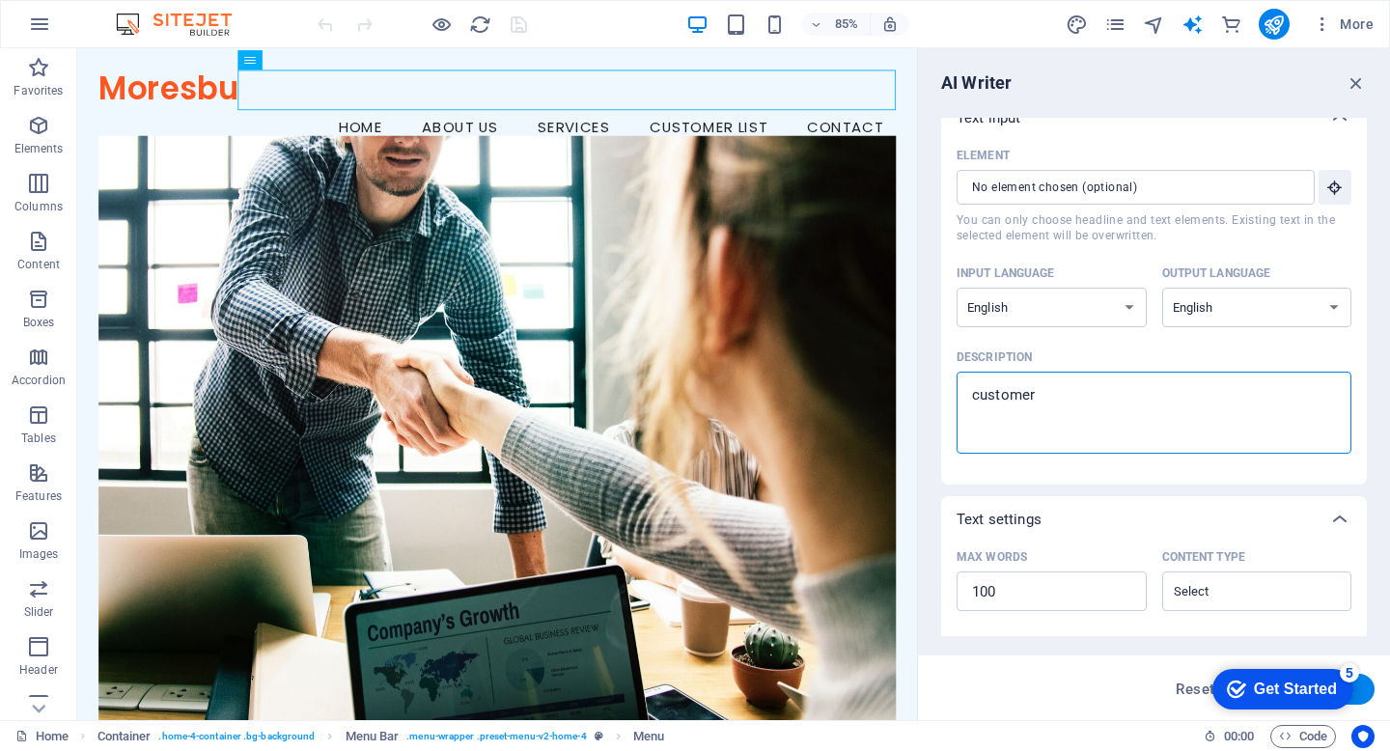
type textarea "customer l"
type textarea "x"
type textarea "customer li"
type textarea "x"
type textarea "customer lis"
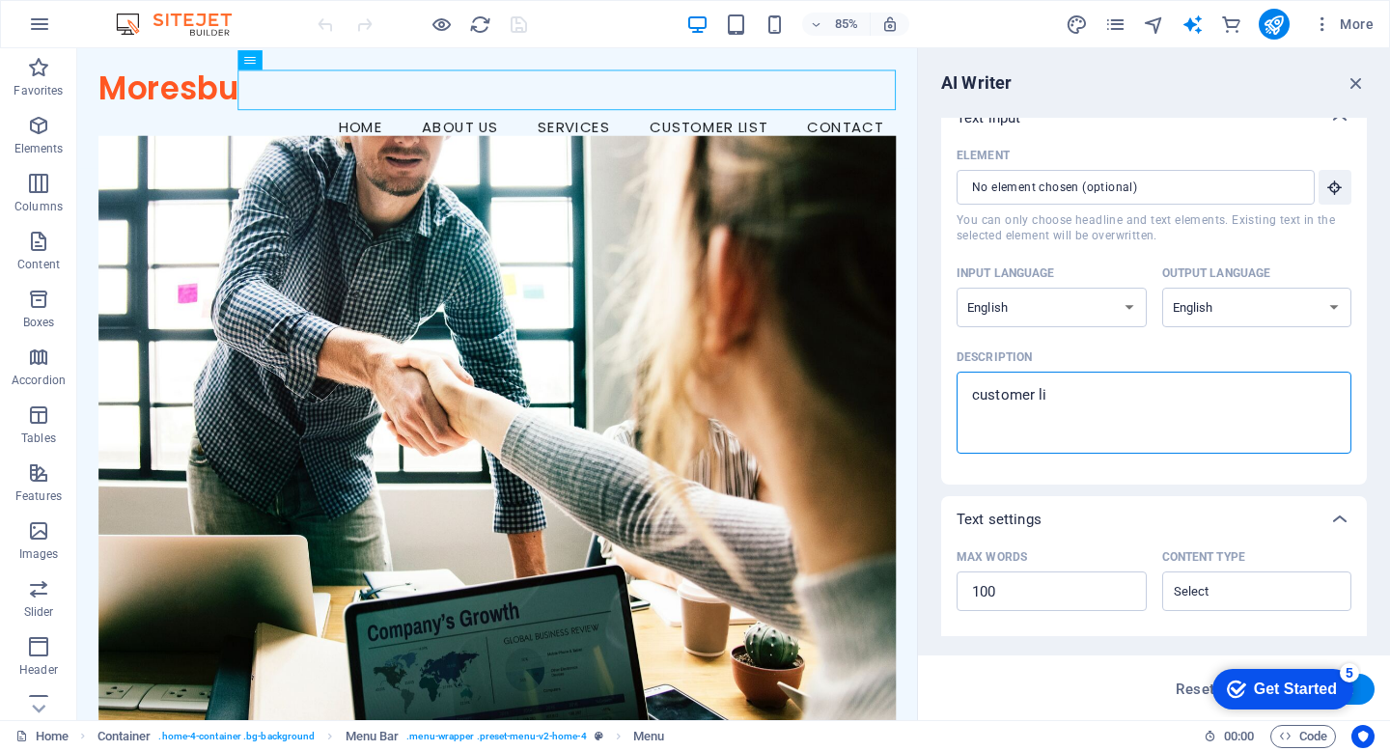
type textarea "x"
type textarea "customer list"
type textarea "x"
type textarea "customer list"
type textarea "x"
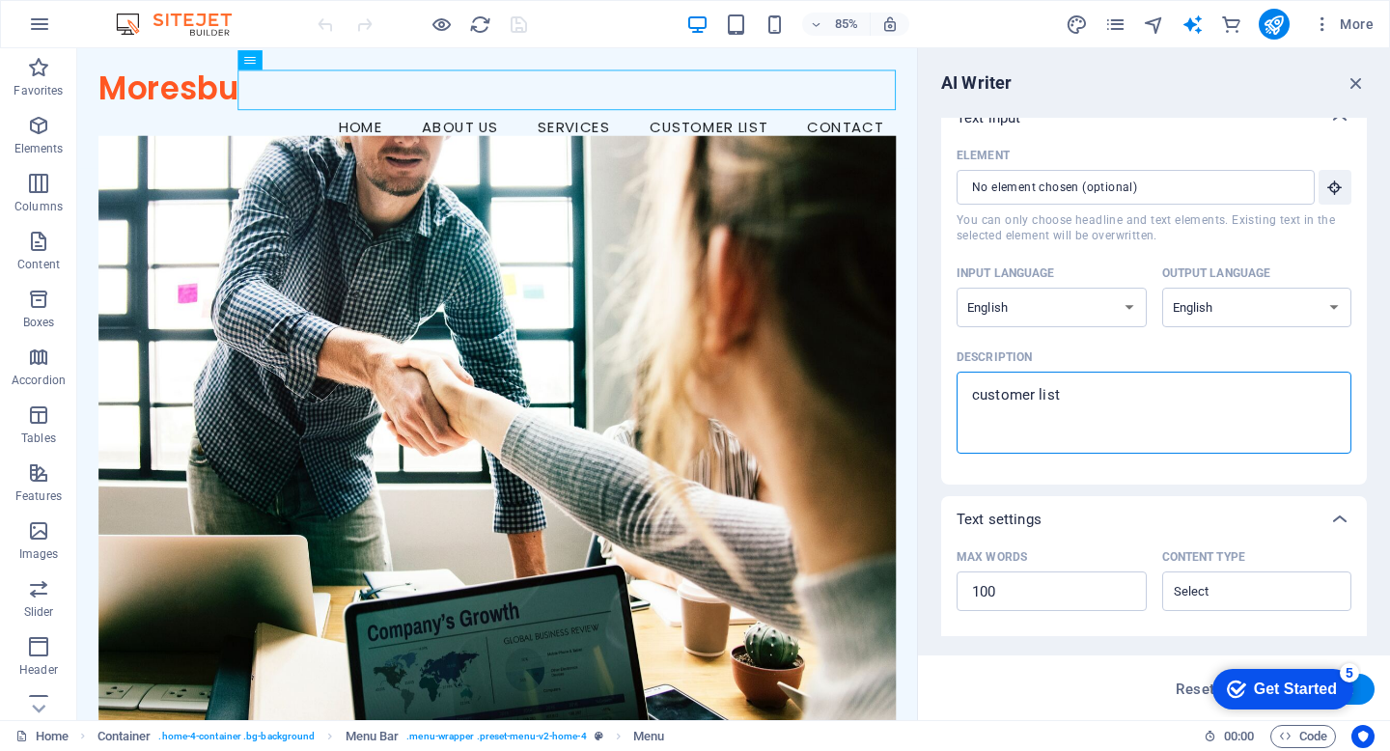
type textarea "customer list w"
type textarea "x"
type textarea "customer list wo"
type textarea "x"
type textarea "customer list w"
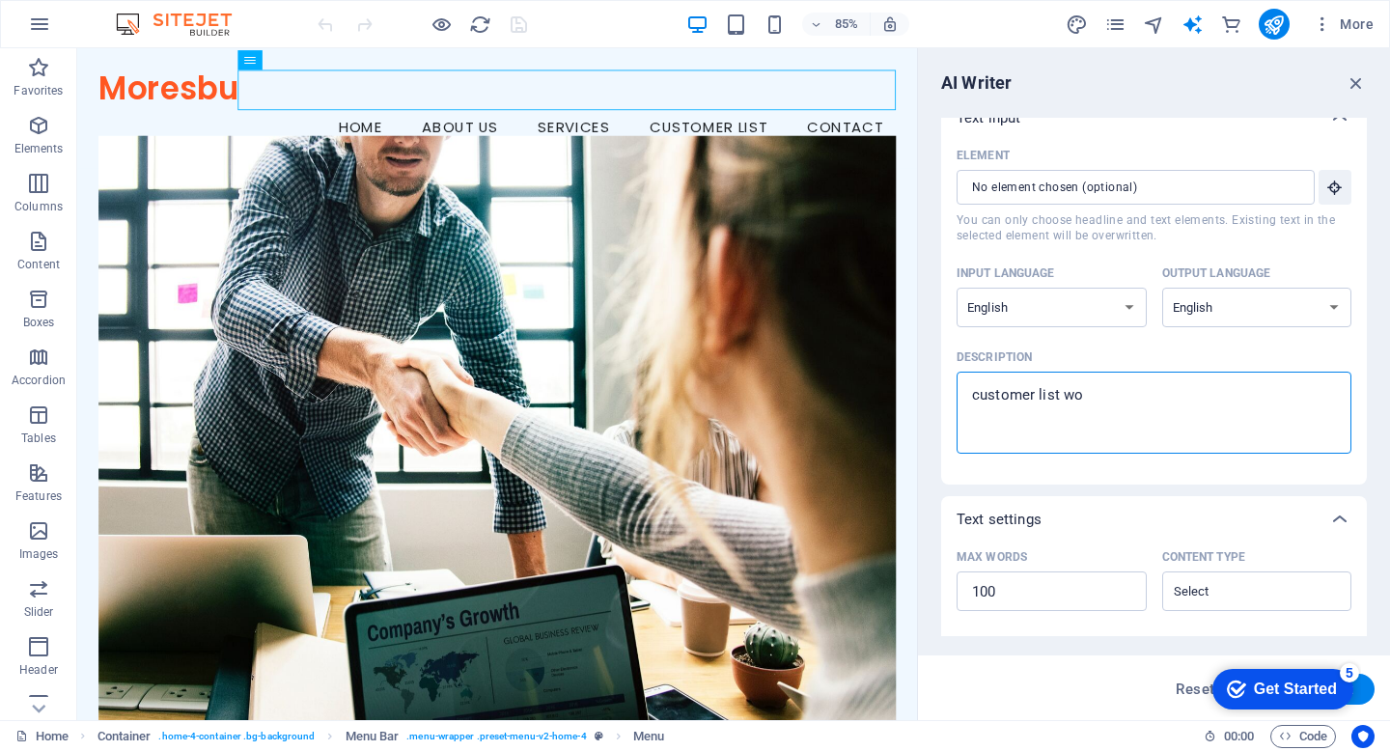
type textarea "x"
type textarea "customer list wi"
type textarea "x"
type textarea "customer list wit"
type textarea "x"
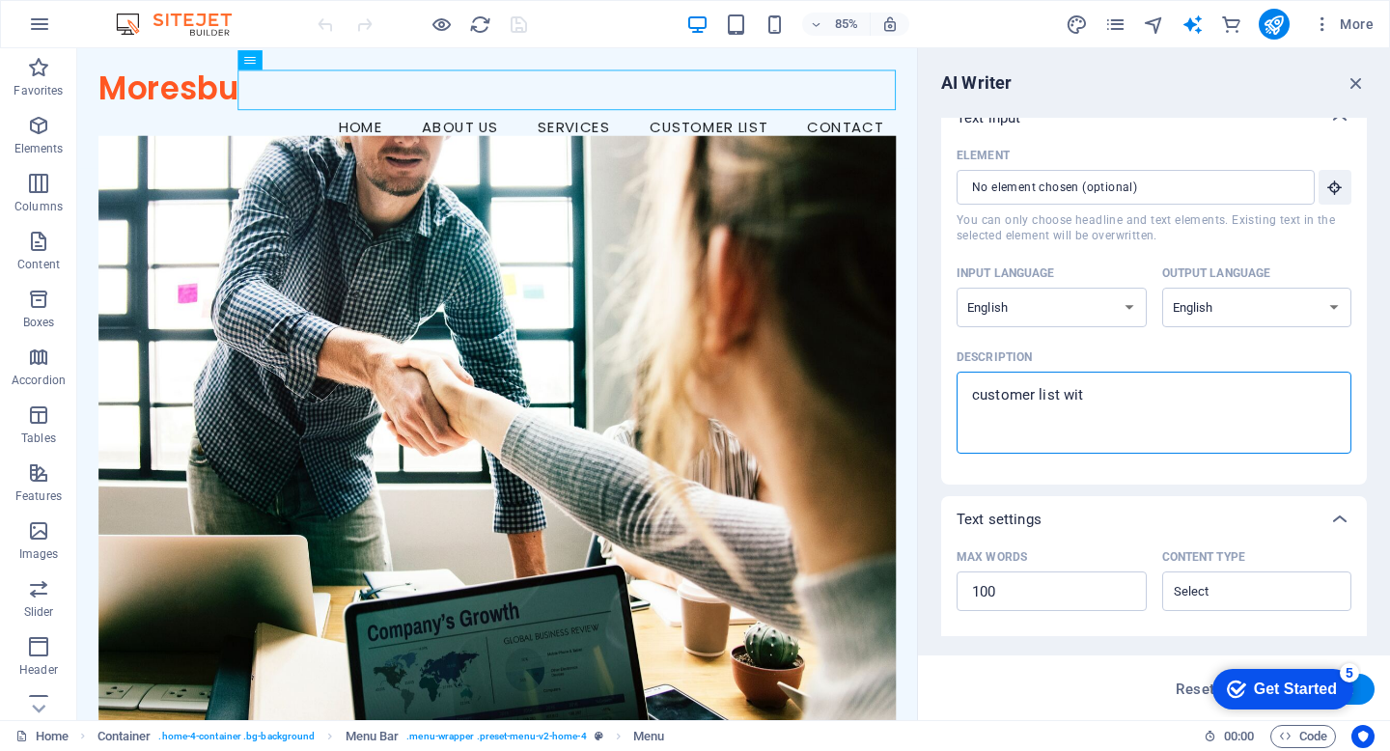
type textarea "customer list with"
type textarea "x"
type textarea "customer list with"
type textarea "x"
type textarea "customer list with c"
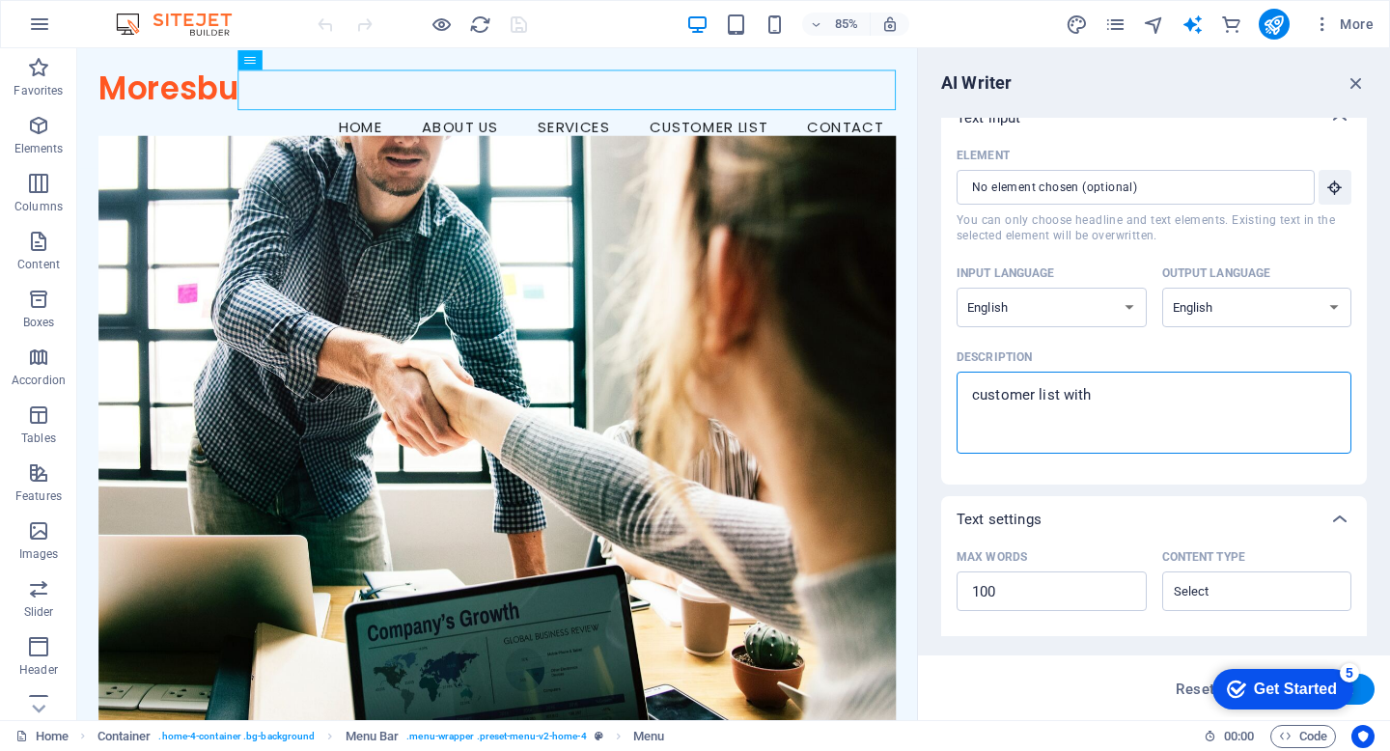
type textarea "x"
type textarea "customer list with co"
type textarea "x"
type textarea "customer list with con"
type textarea "x"
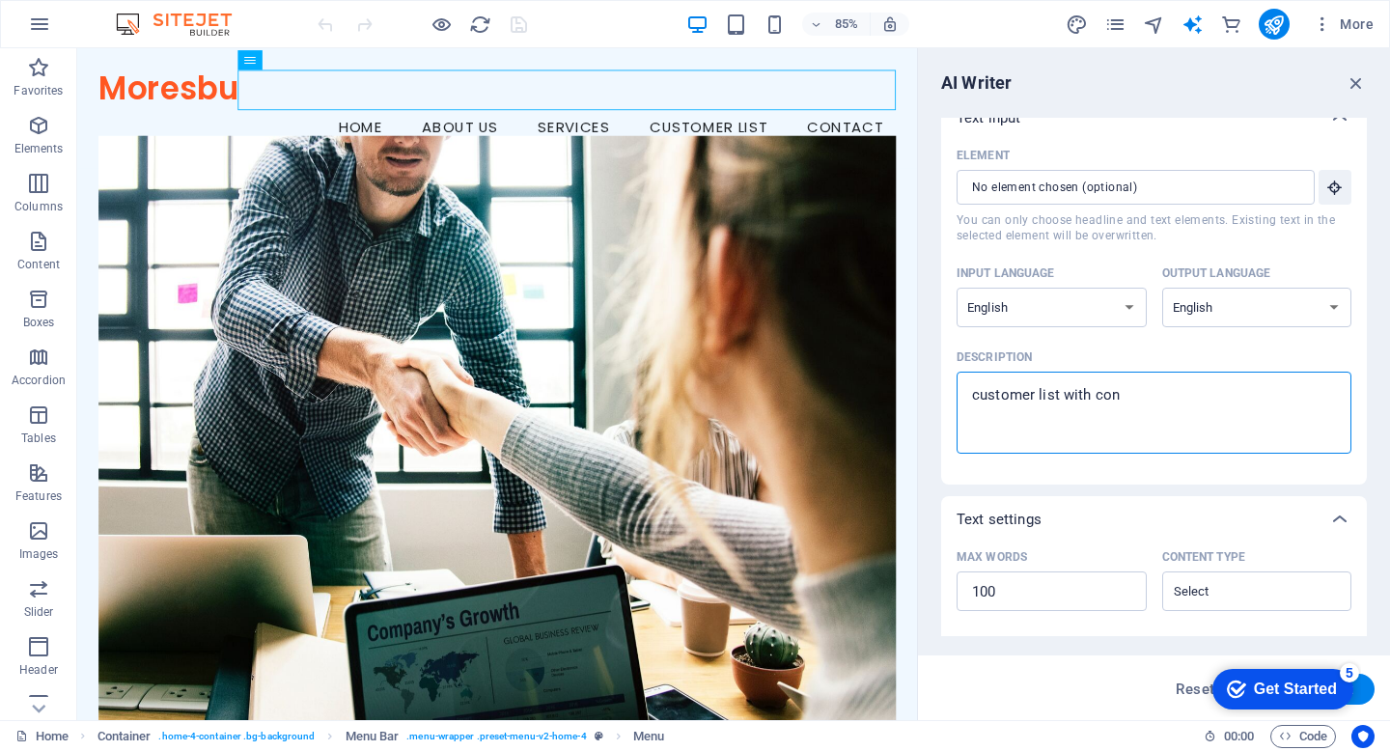
type textarea "customer list with conn"
type textarea "x"
type textarea "customer list with conne"
type textarea "x"
type textarea "customer list with connet"
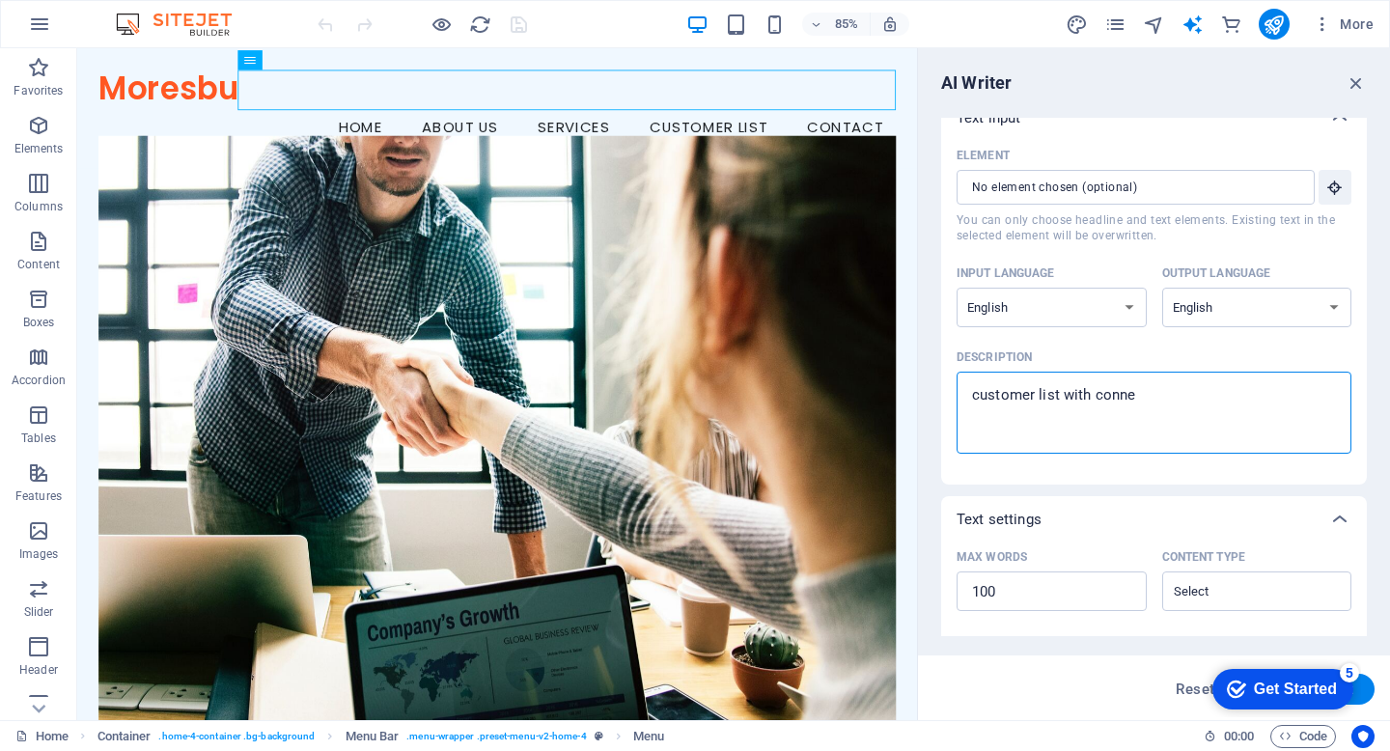
type textarea "x"
type textarea "customer list with connetc"
type textarea "x"
type textarea "customer list with connetce"
type textarea "x"
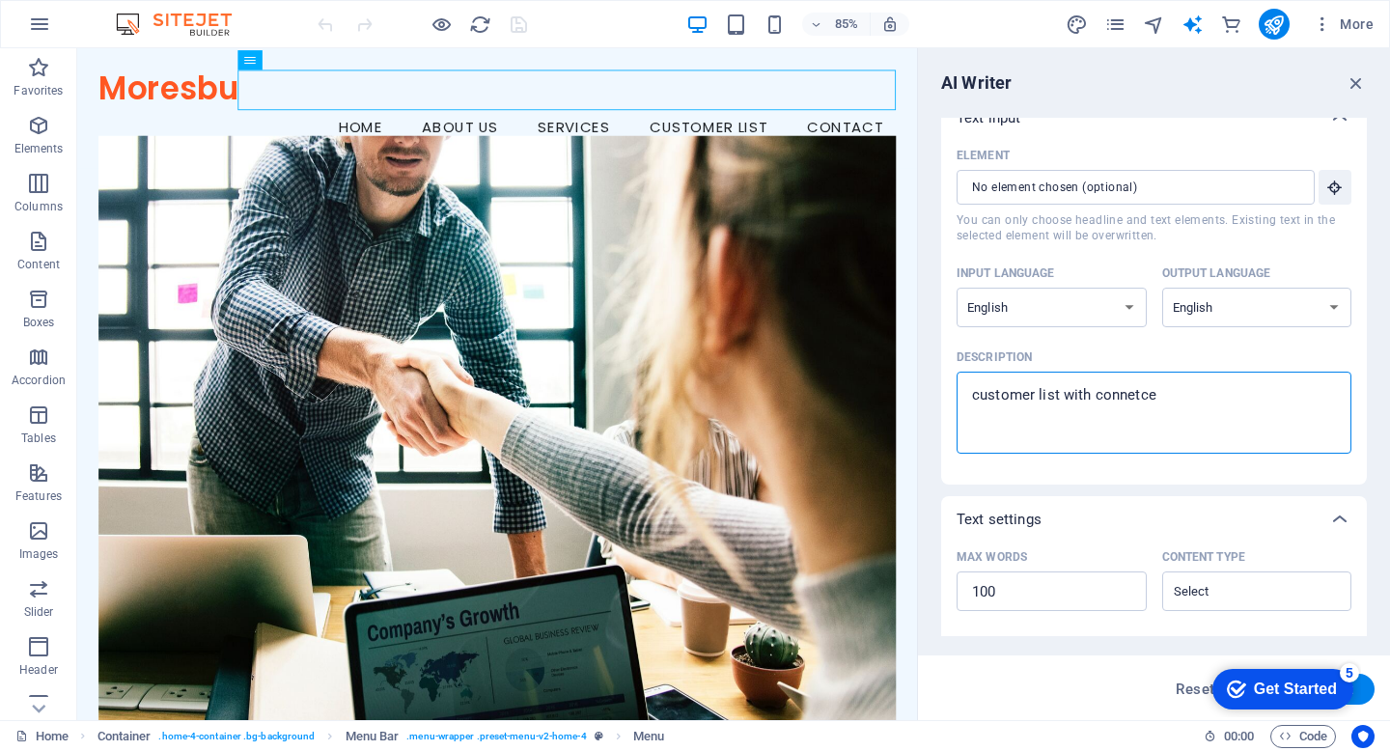
type textarea "customer list with connetced"
type textarea "x"
type textarea "customer list with connetce"
type textarea "x"
type textarea "customer list with connetc"
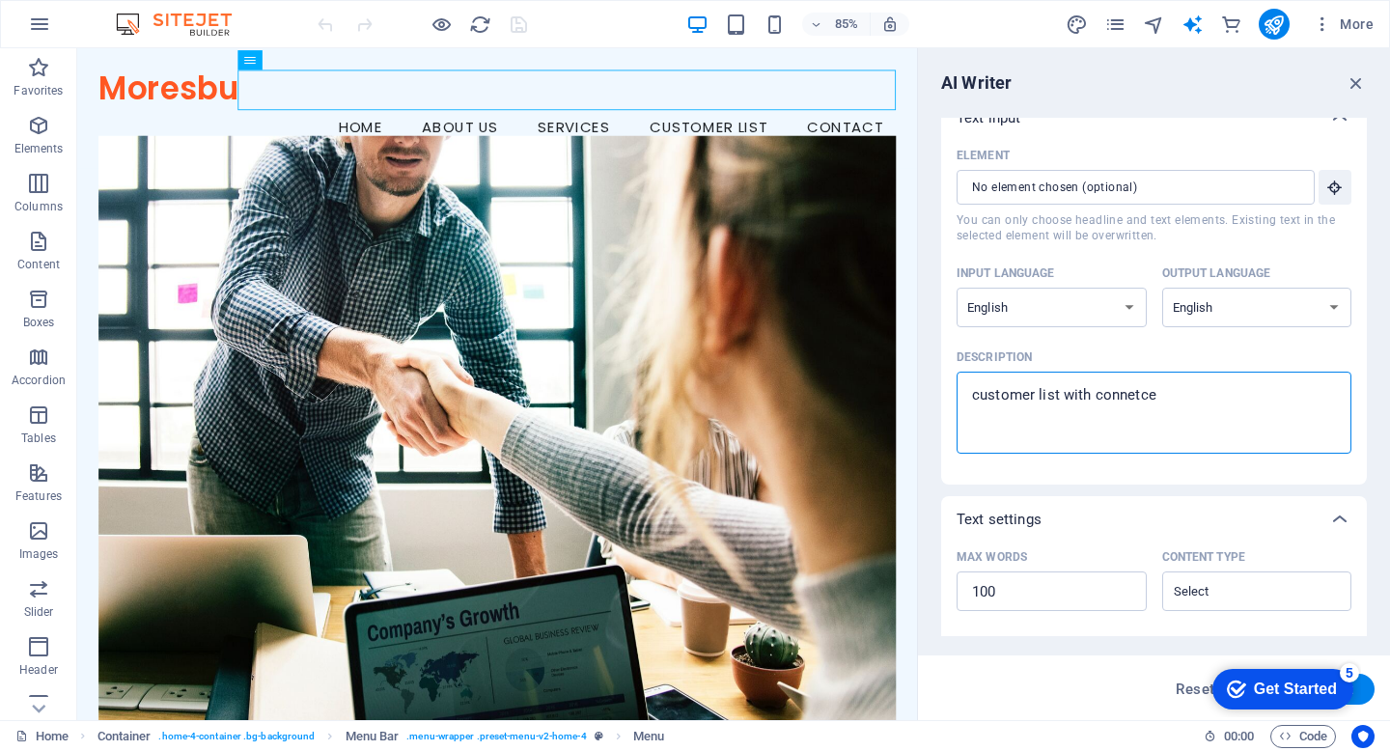
type textarea "x"
type textarea "customer list with connet"
type textarea "x"
type textarea "customer list with conne"
type textarea "x"
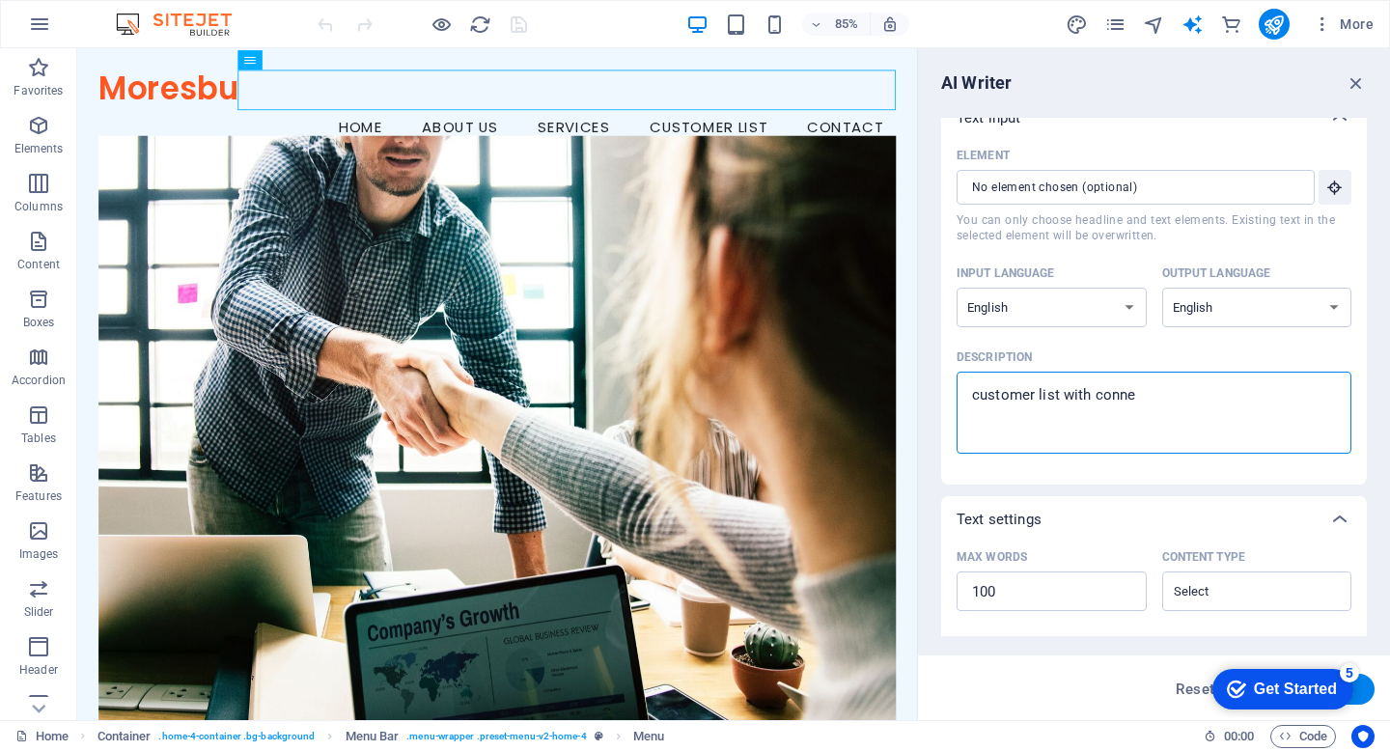
type textarea "customer list with connec"
type textarea "x"
type textarea "customer list with connect"
type textarea "x"
type textarea "customer list with connecte"
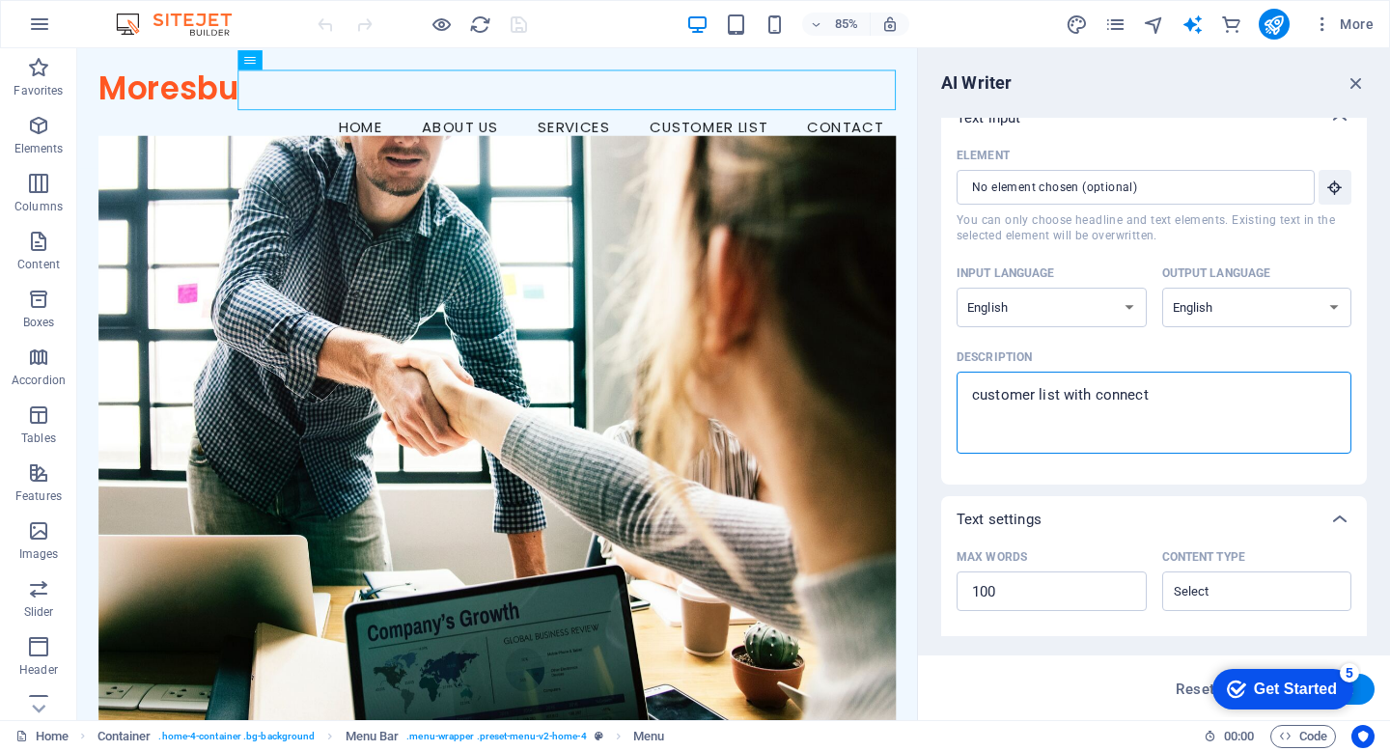
type textarea "x"
type textarea "customer list with connected"
type textarea "x"
type textarea "customer list with connected"
type textarea "x"
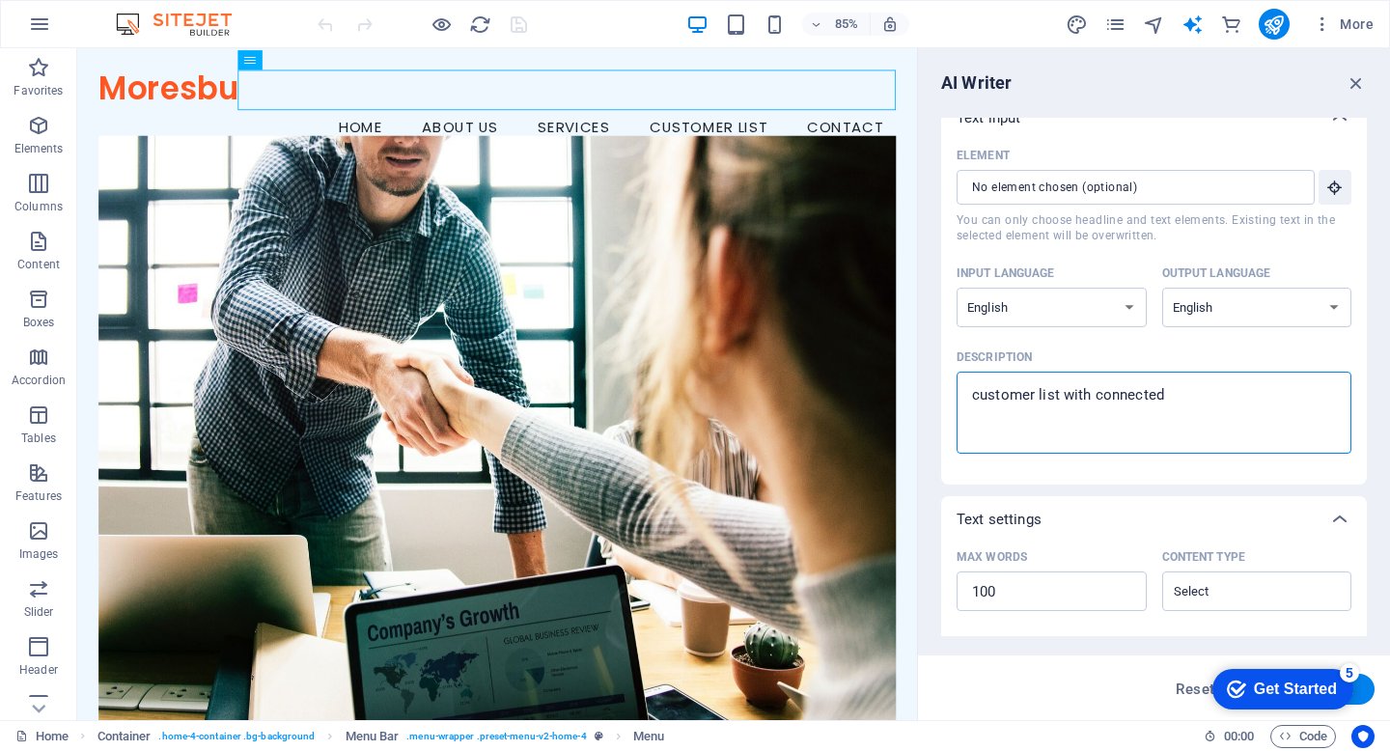
type textarea "customer list with connected t"
type textarea "x"
type textarea "customer list with connected to"
type textarea "x"
type textarea "customer list with connected to"
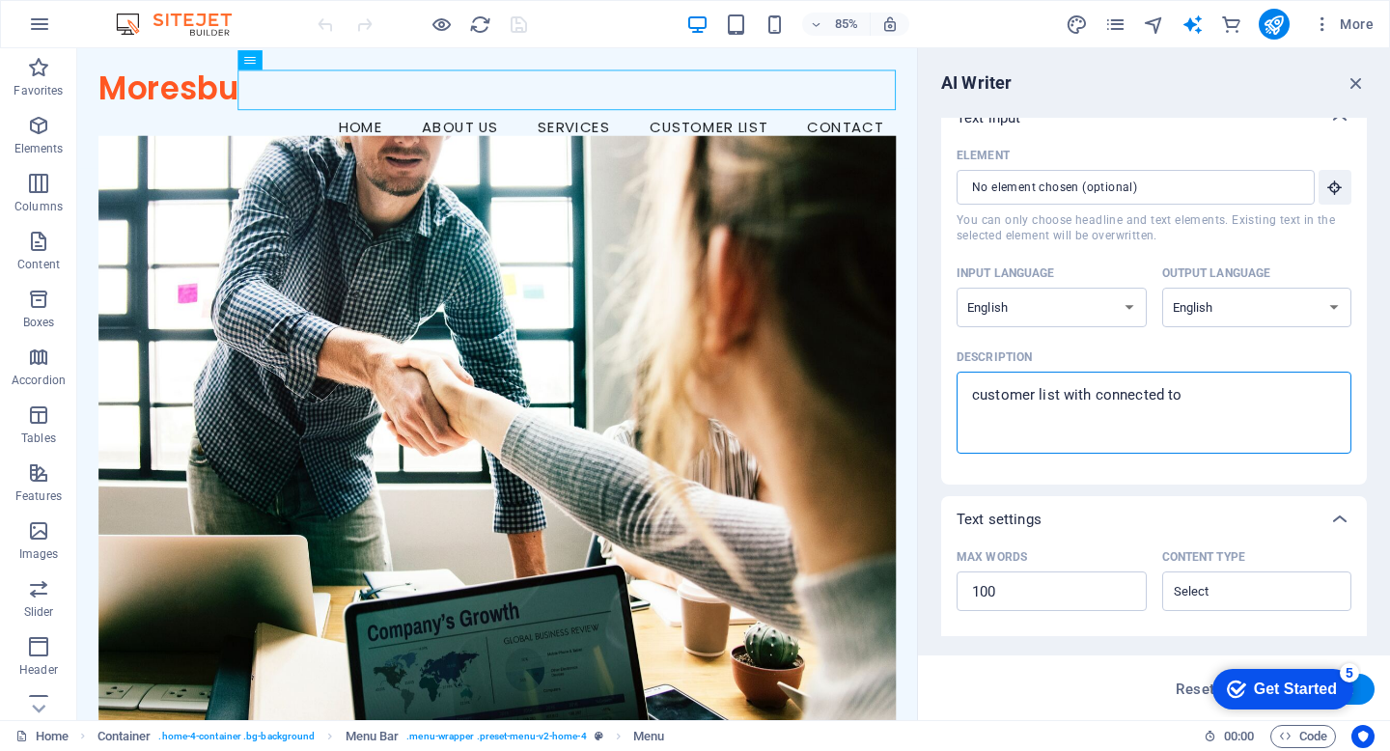
type textarea "x"
type textarea "customer list with connected to n"
type textarea "x"
type textarea "customer list with connected to ne"
type textarea "x"
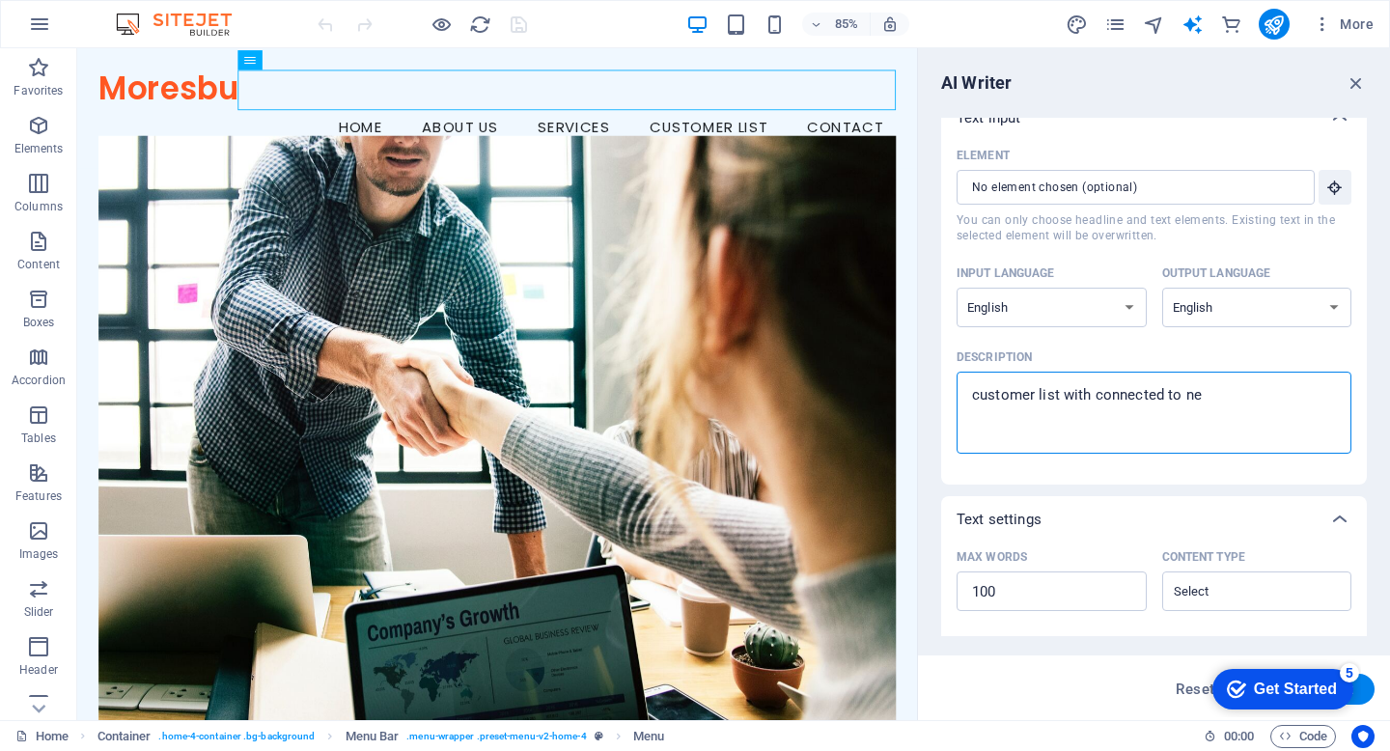
type textarea "customer list with connected to new"
type textarea "x"
type textarea "customer list with connected to new"
type textarea "x"
type textarea "customer list with connected to new p"
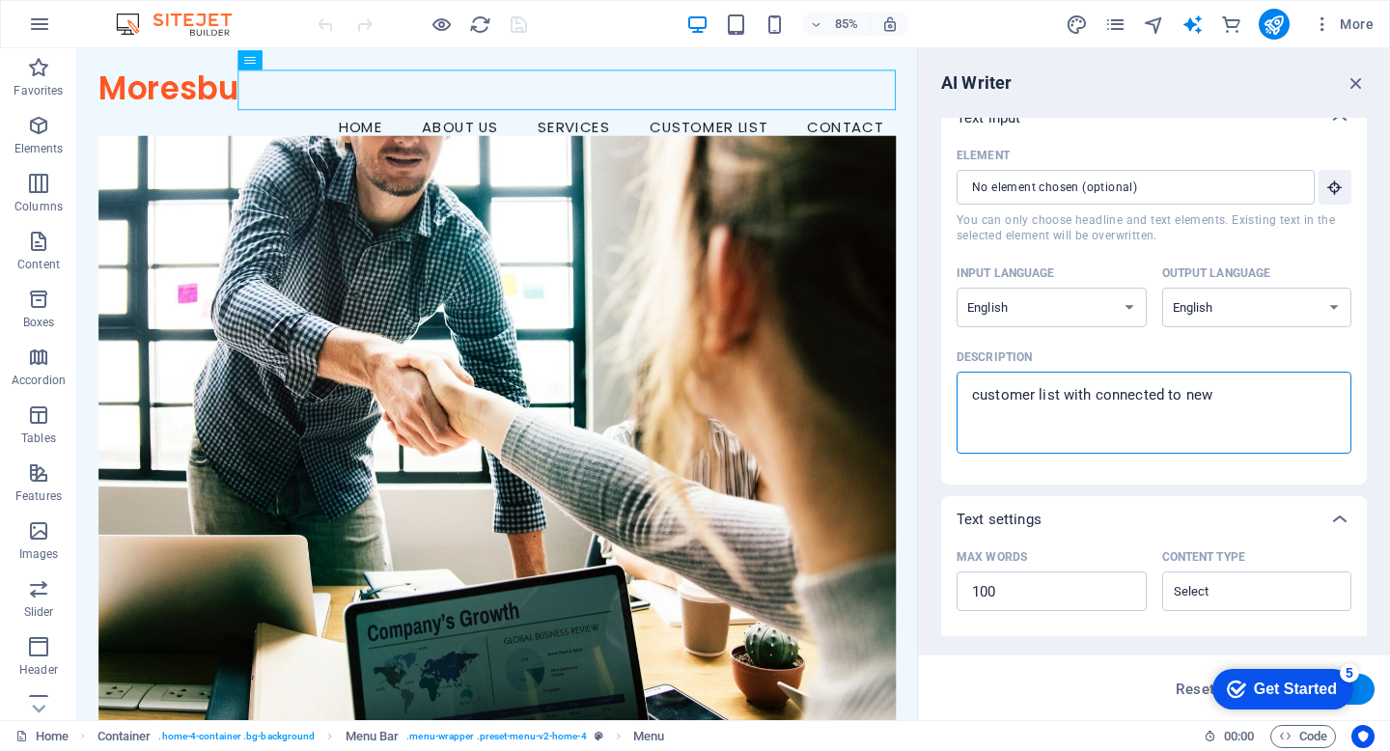
type textarea "x"
type textarea "customer list with connected to new pa"
type textarea "x"
type textarea "customer list with connected to new pag"
type textarea "x"
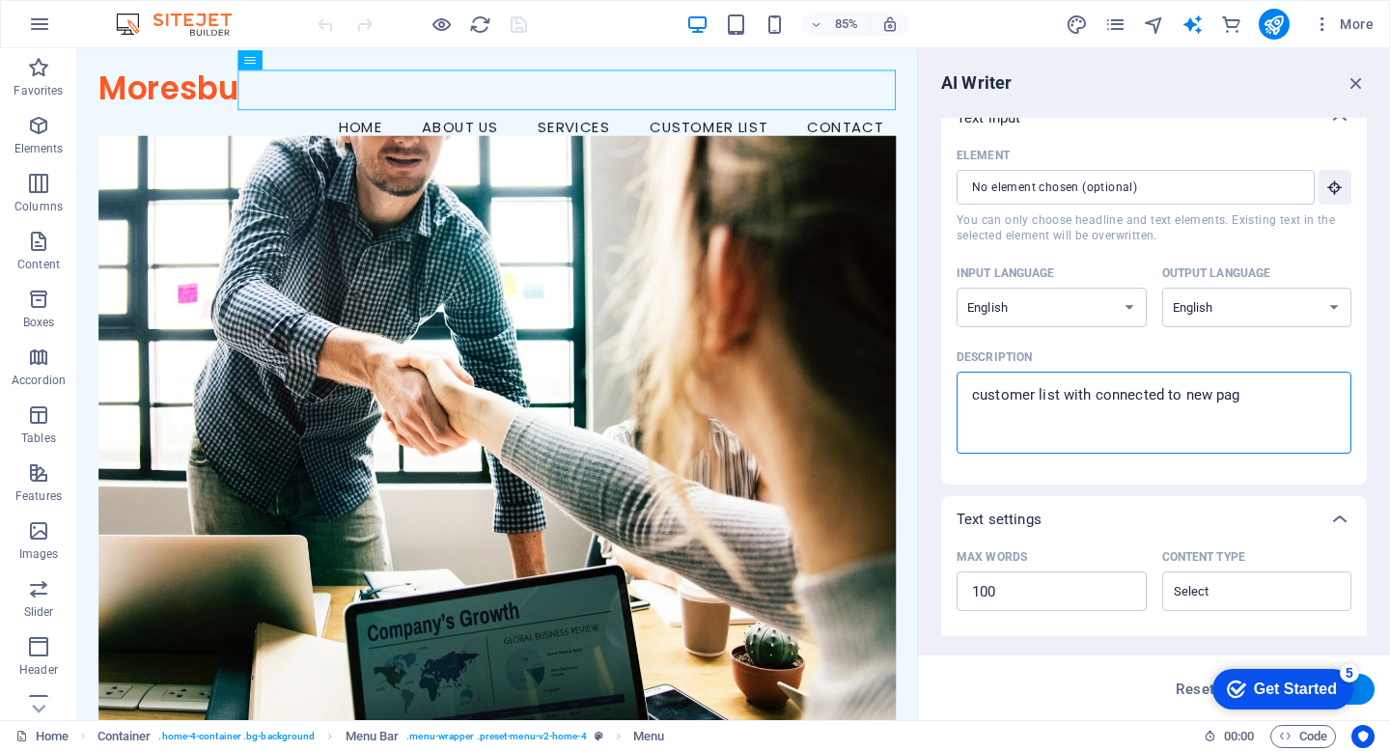
type textarea "customer list with connected to new page"
type textarea "x"
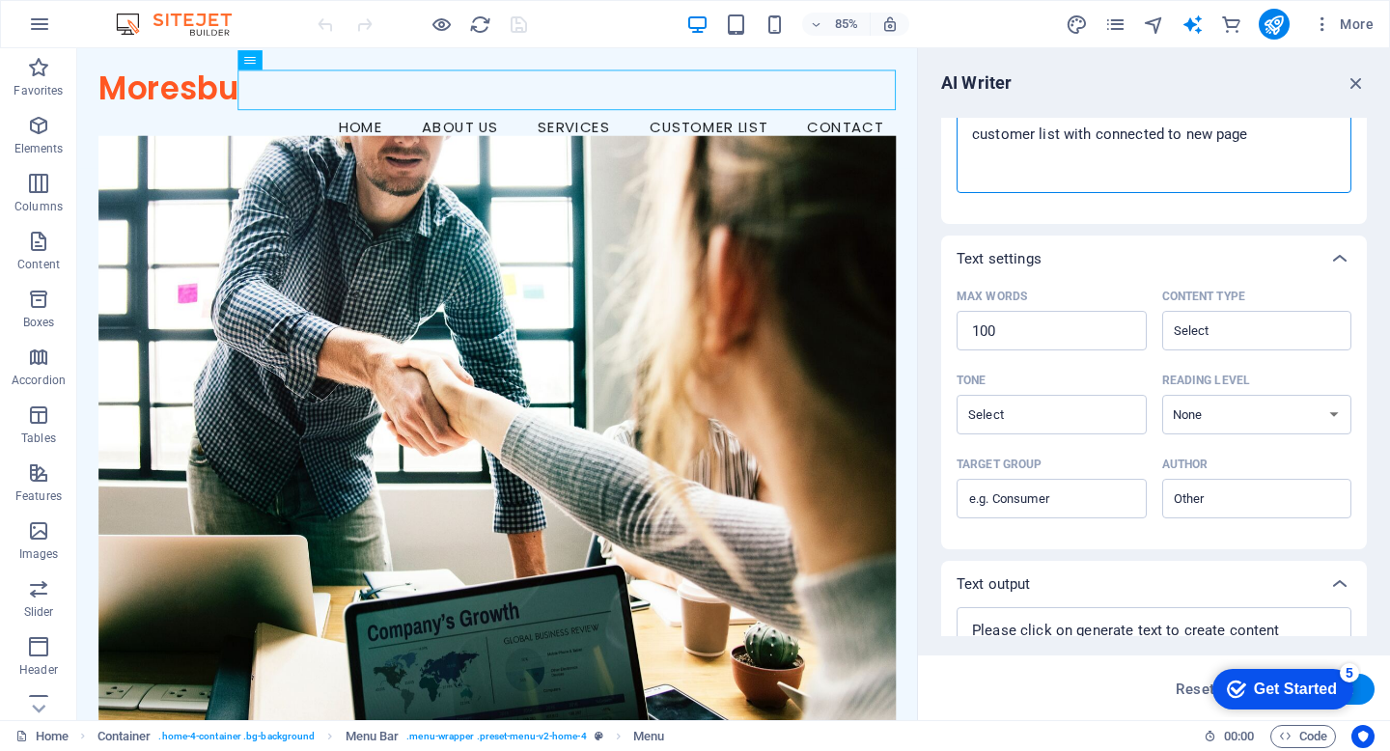
scroll to position [261, 0]
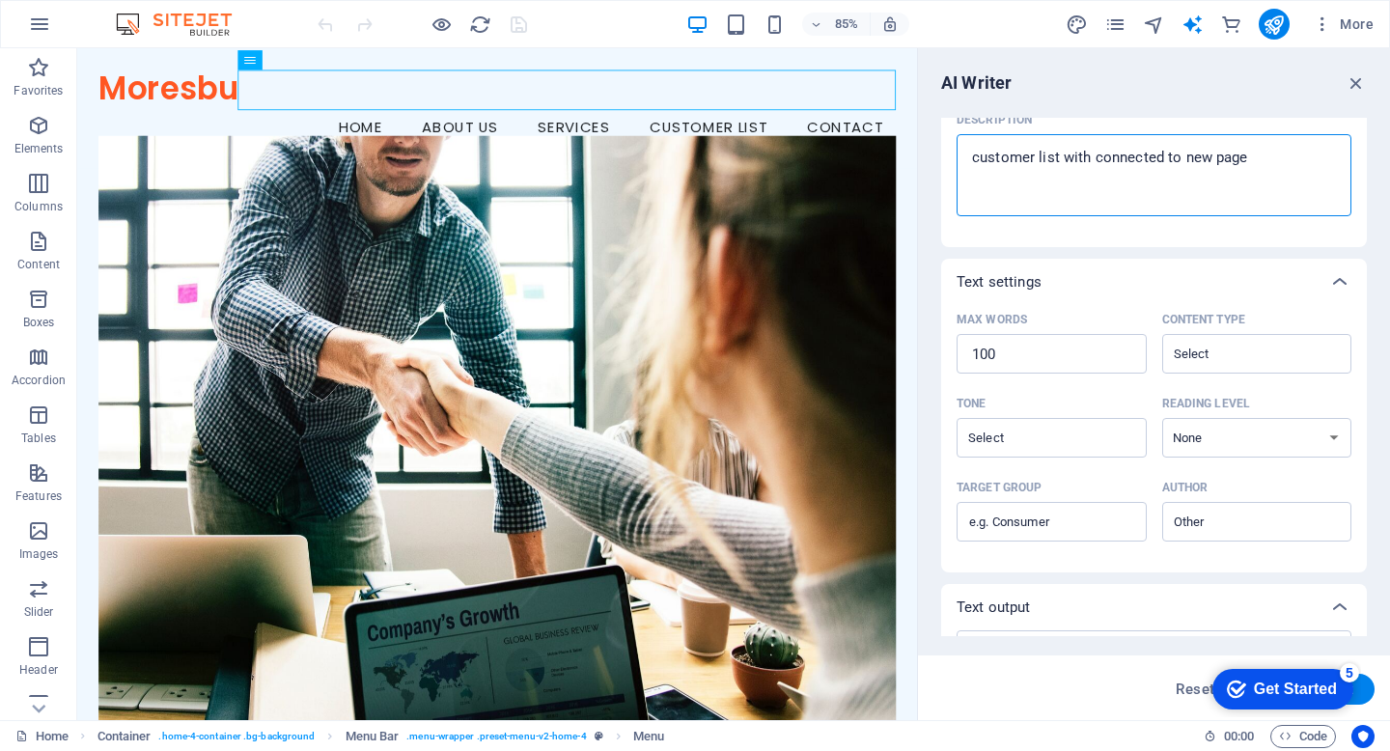
type textarea "customer list with connected to new page"
type textarea "x"
drag, startPoint x: 1272, startPoint y: 684, endPoint x: 1097, endPoint y: 677, distance: 175.9
click html "checkmark Get Started 5 First Steps in the Editor Let's guide you through the t…"
drag, startPoint x: 1319, startPoint y: 678, endPoint x: 1064, endPoint y: 611, distance: 263.4
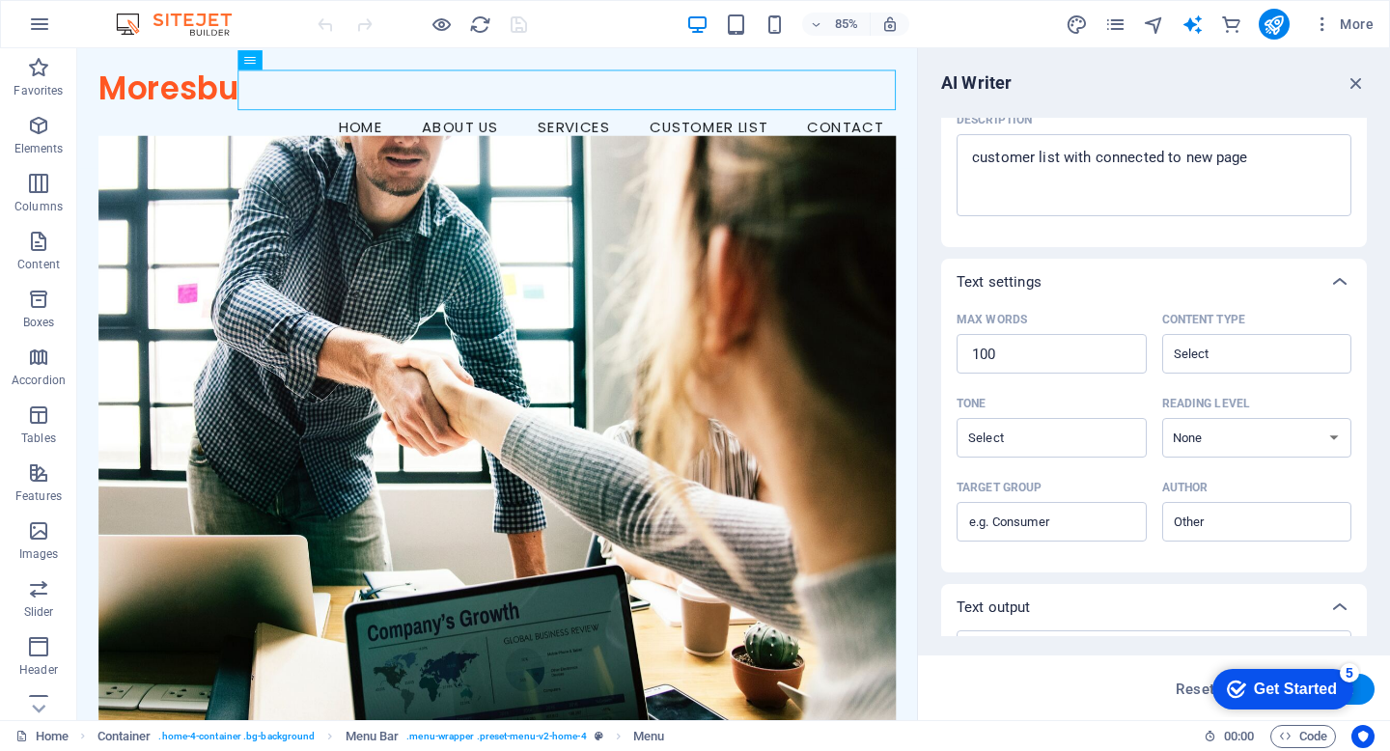
click html "checkmark Get Started 5 First Steps in the Editor Let's guide you through the t…"
click at [1355, 79] on icon "button" at bounding box center [1356, 82] width 21 height 21
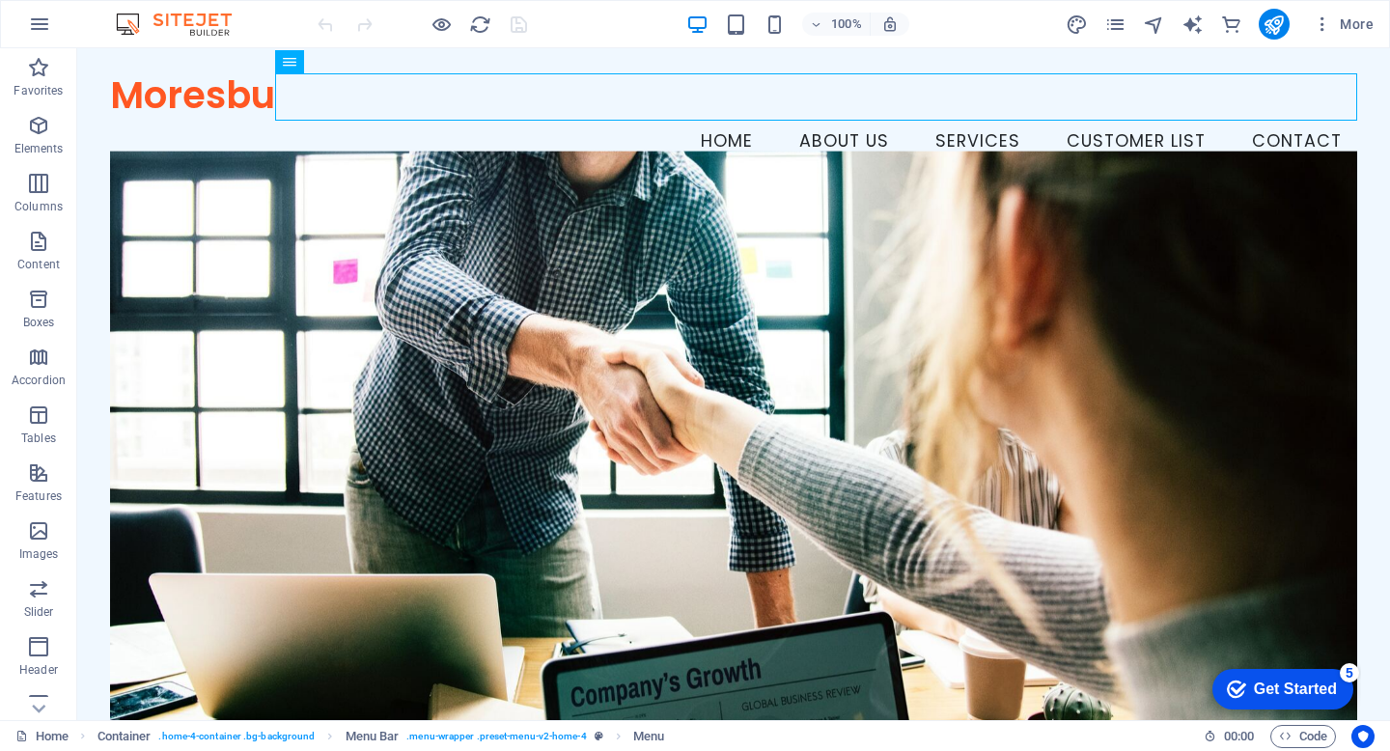
click at [220, 25] on img at bounding box center [183, 24] width 145 height 23
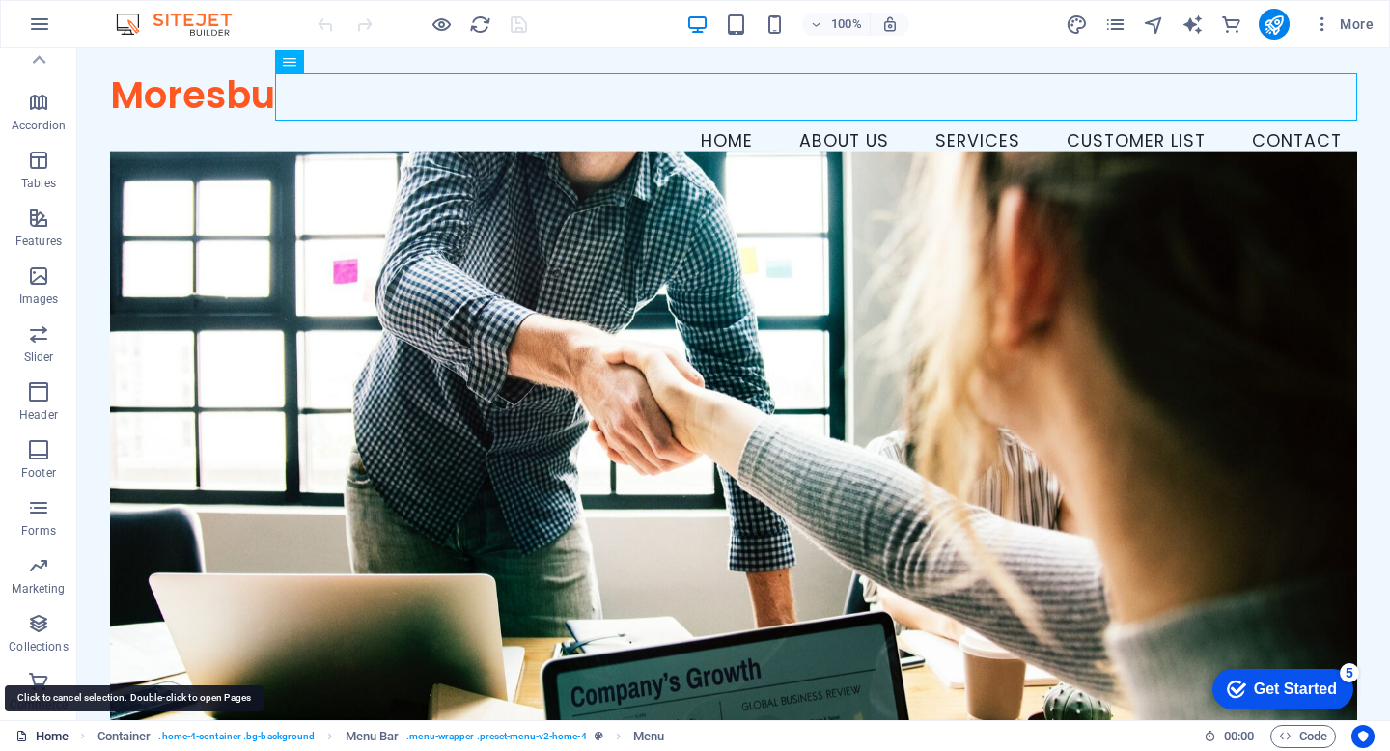
click at [46, 738] on link "Home" at bounding box center [41, 736] width 53 height 23
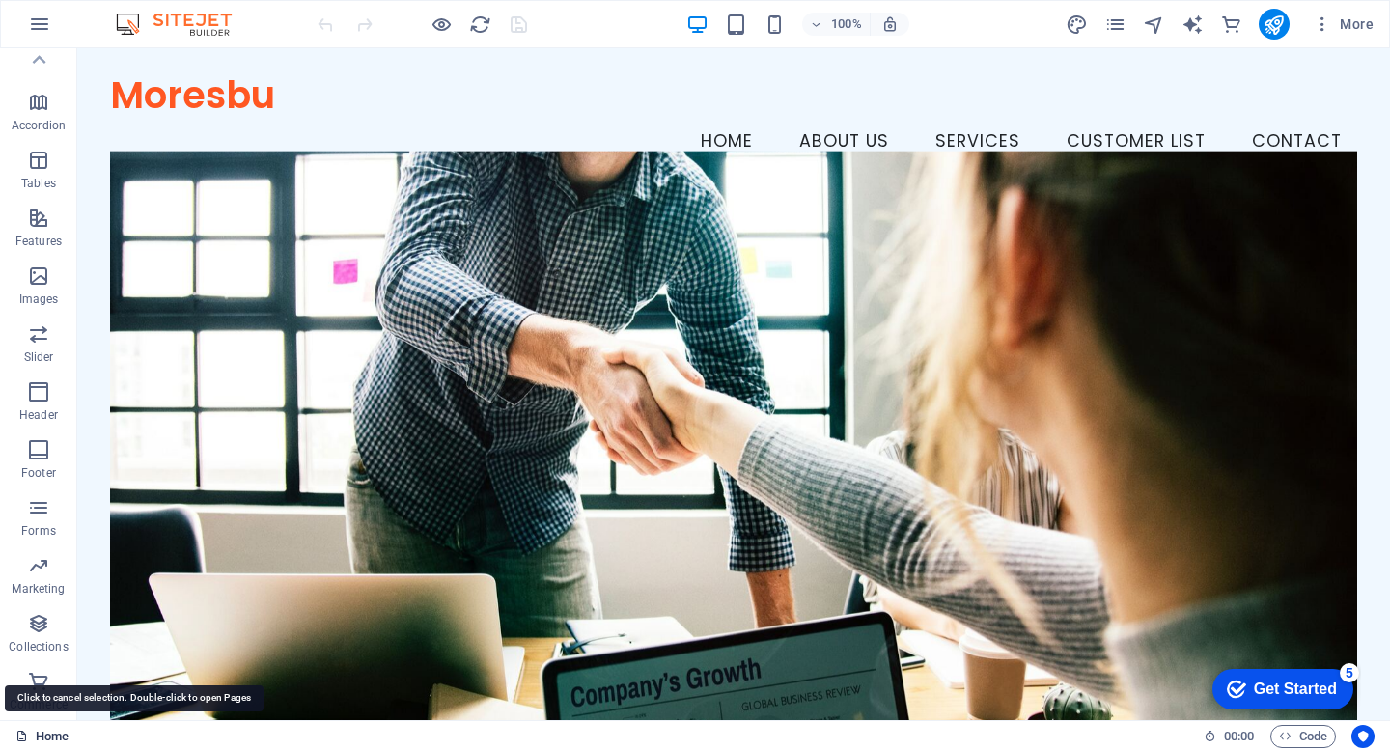
click at [46, 738] on link "Home" at bounding box center [41, 736] width 53 height 23
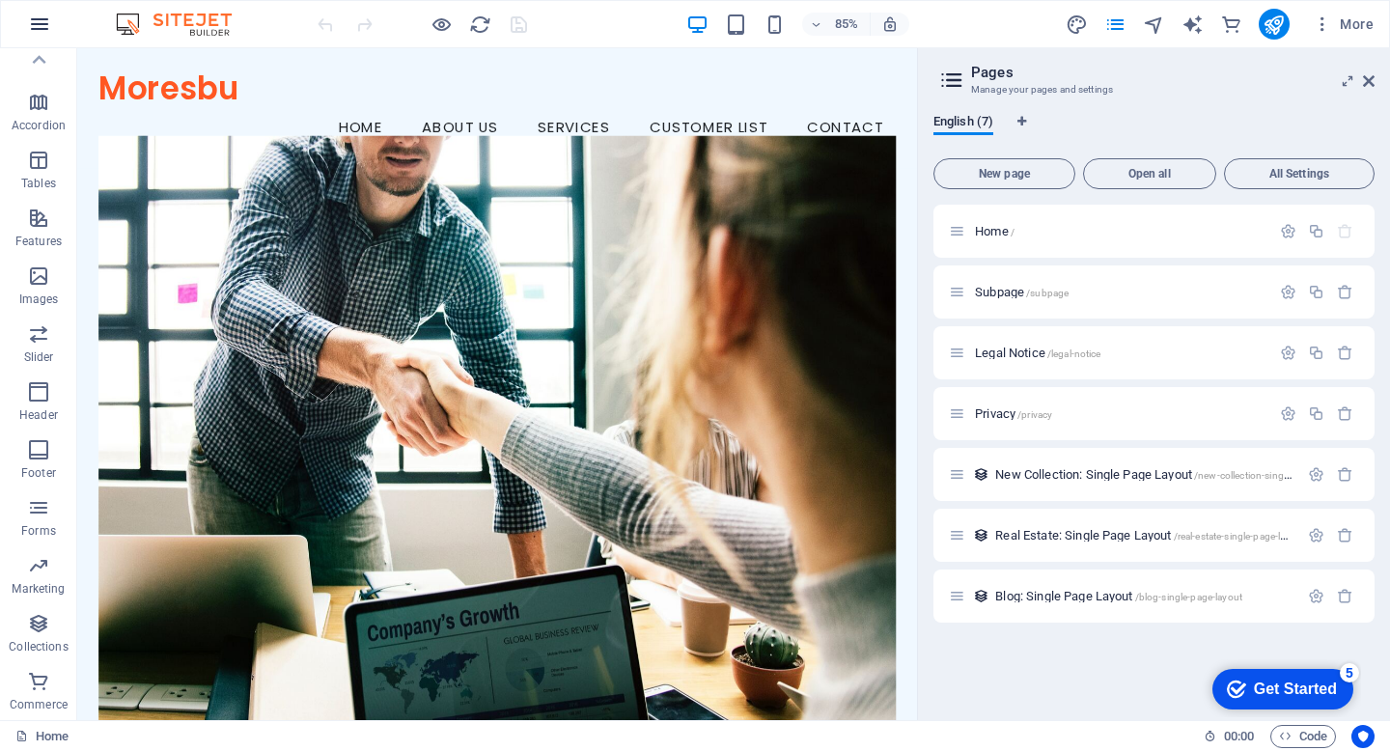
click at [33, 28] on icon "button" at bounding box center [39, 24] width 23 height 23
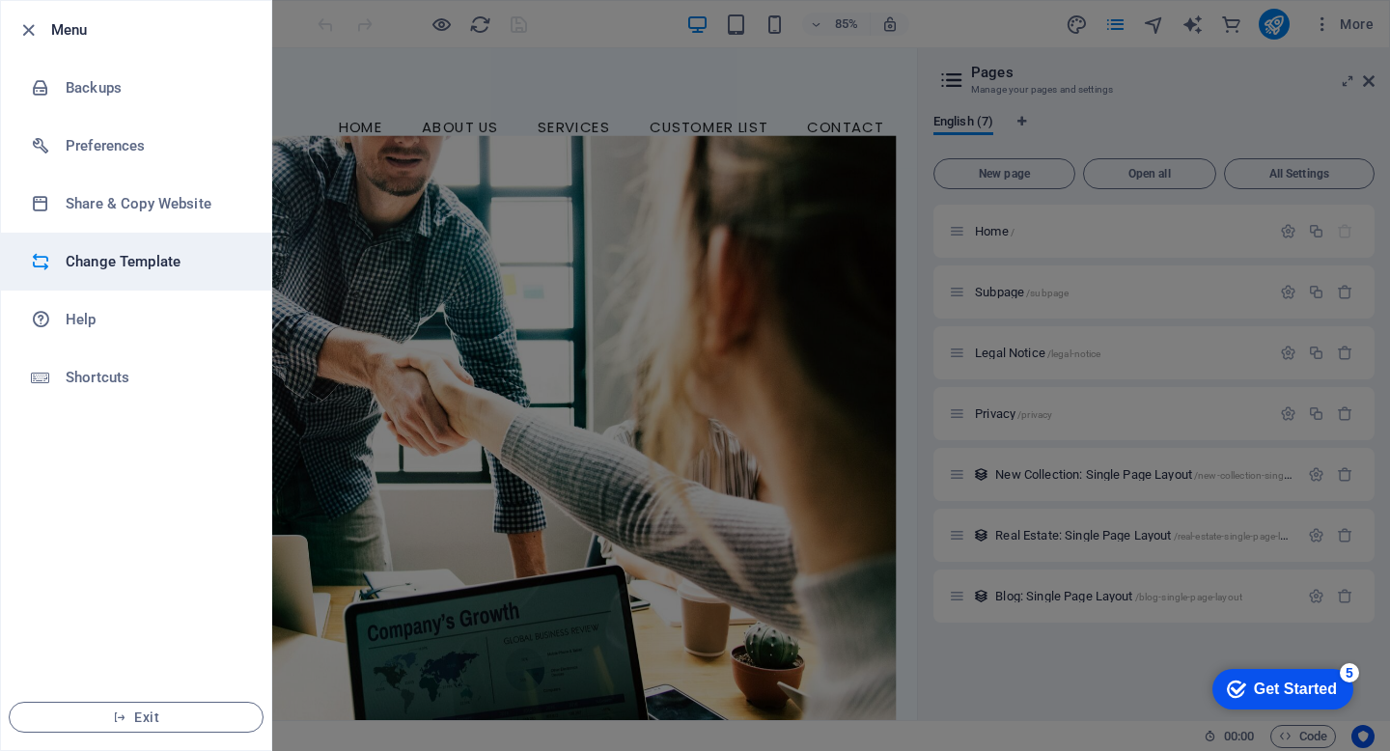
click at [143, 253] on h6 "Change Template" at bounding box center [155, 261] width 179 height 23
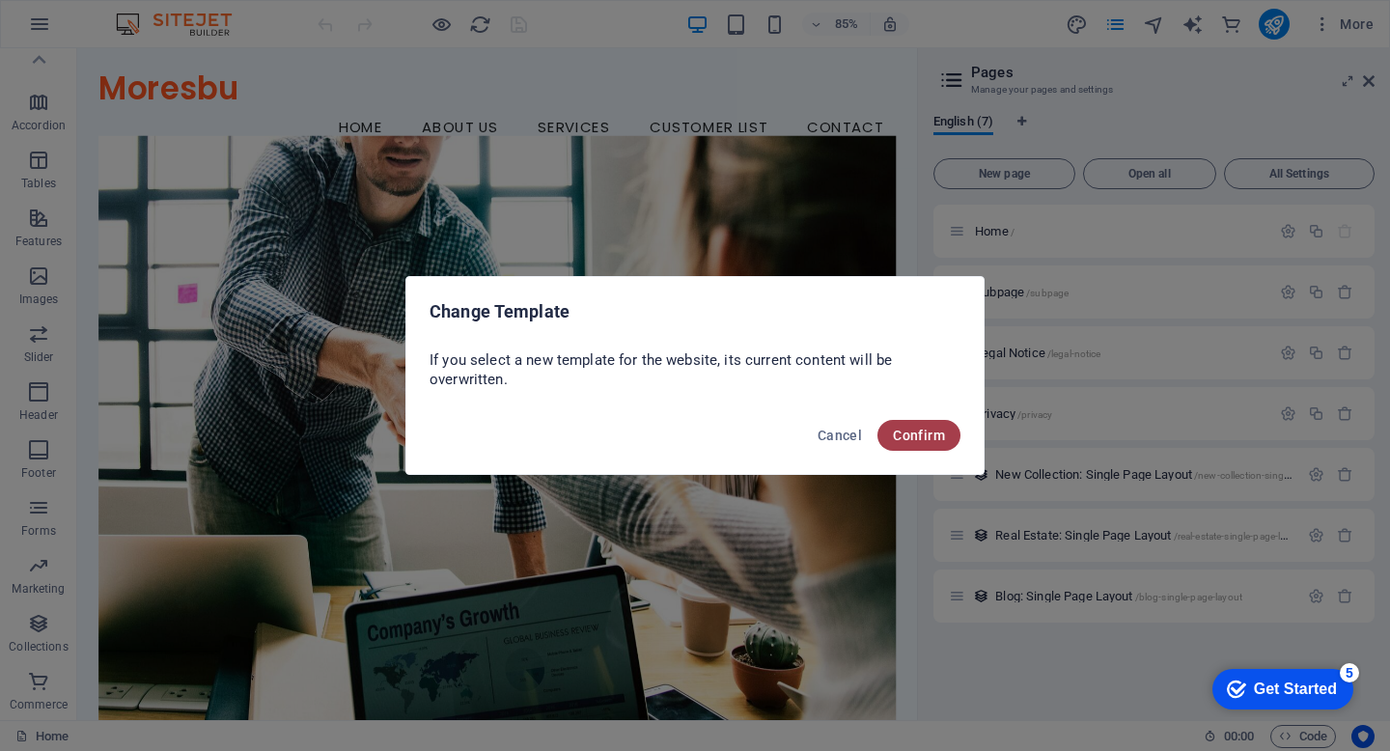
click at [926, 433] on span "Confirm" at bounding box center [919, 435] width 52 height 15
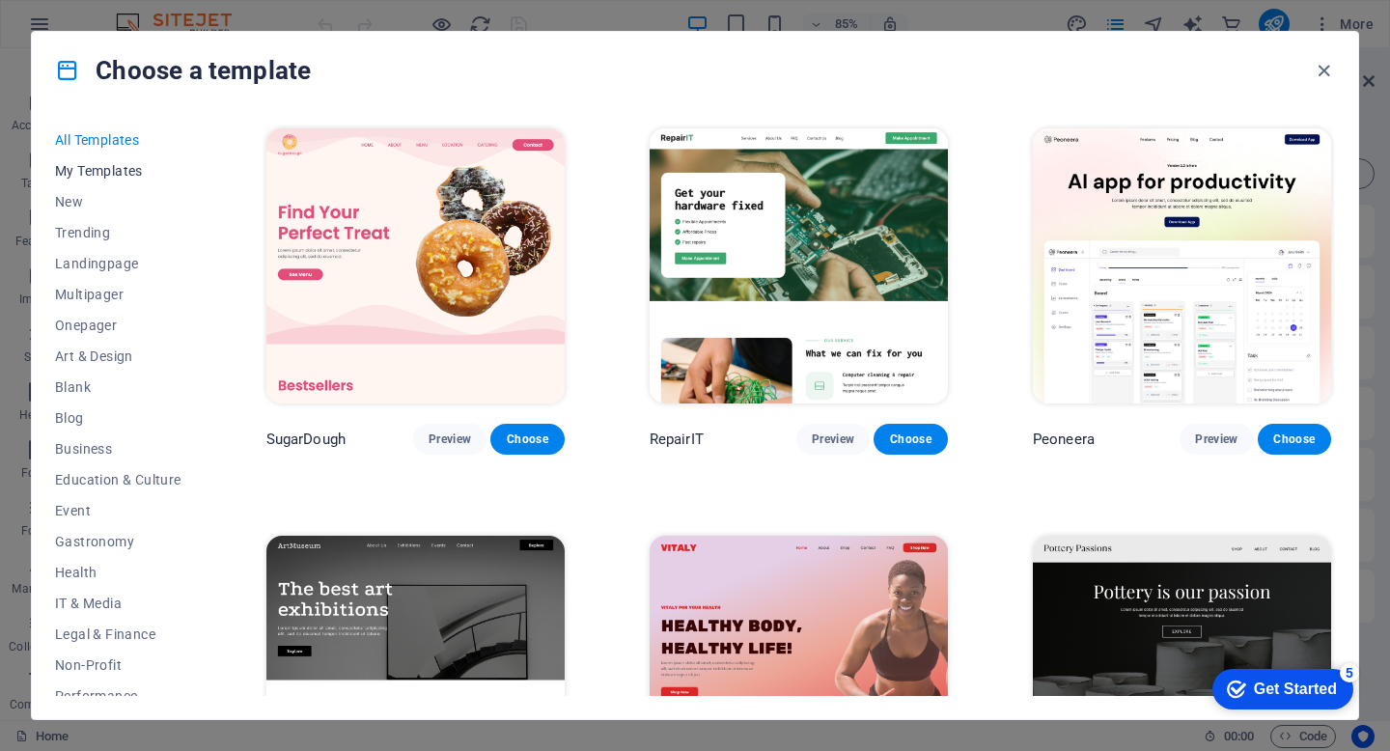
click at [123, 175] on span "My Templates" at bounding box center [118, 170] width 126 height 15
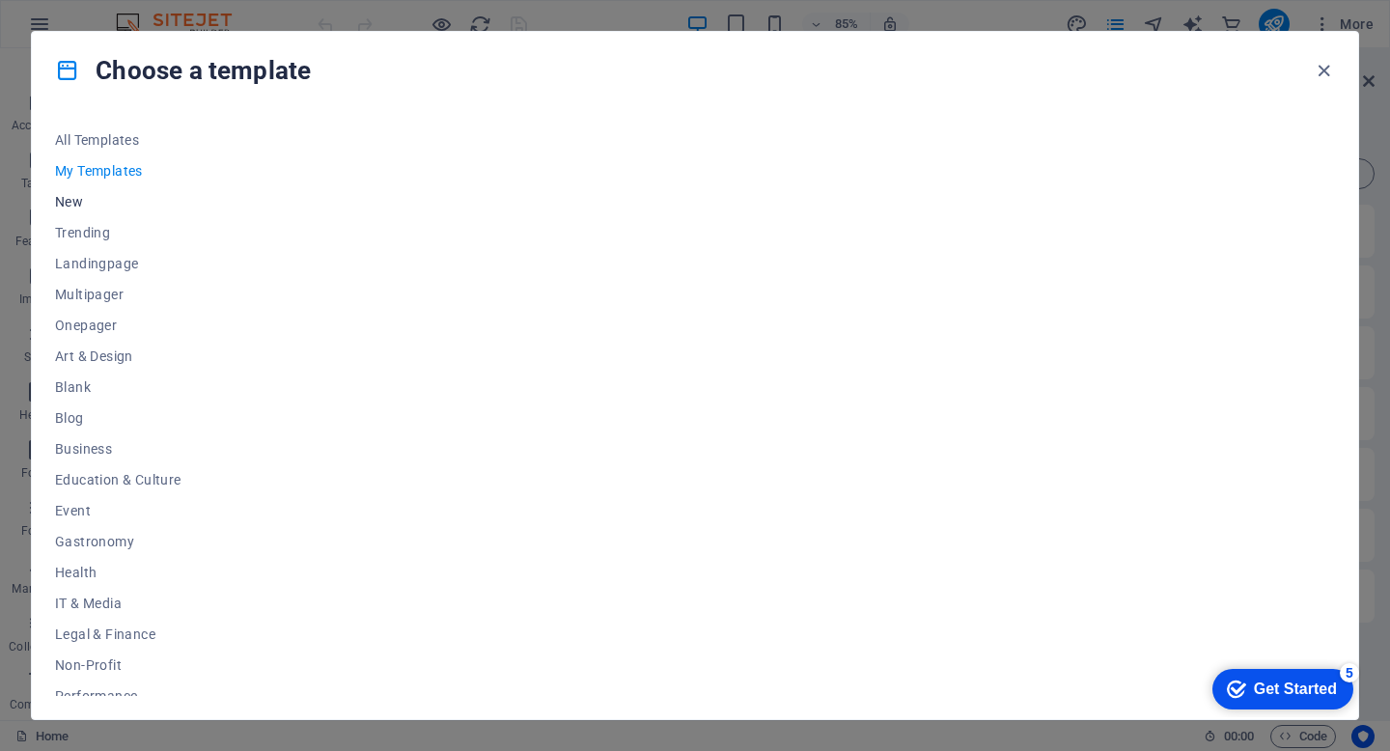
click at [73, 200] on span "New" at bounding box center [118, 201] width 126 height 15
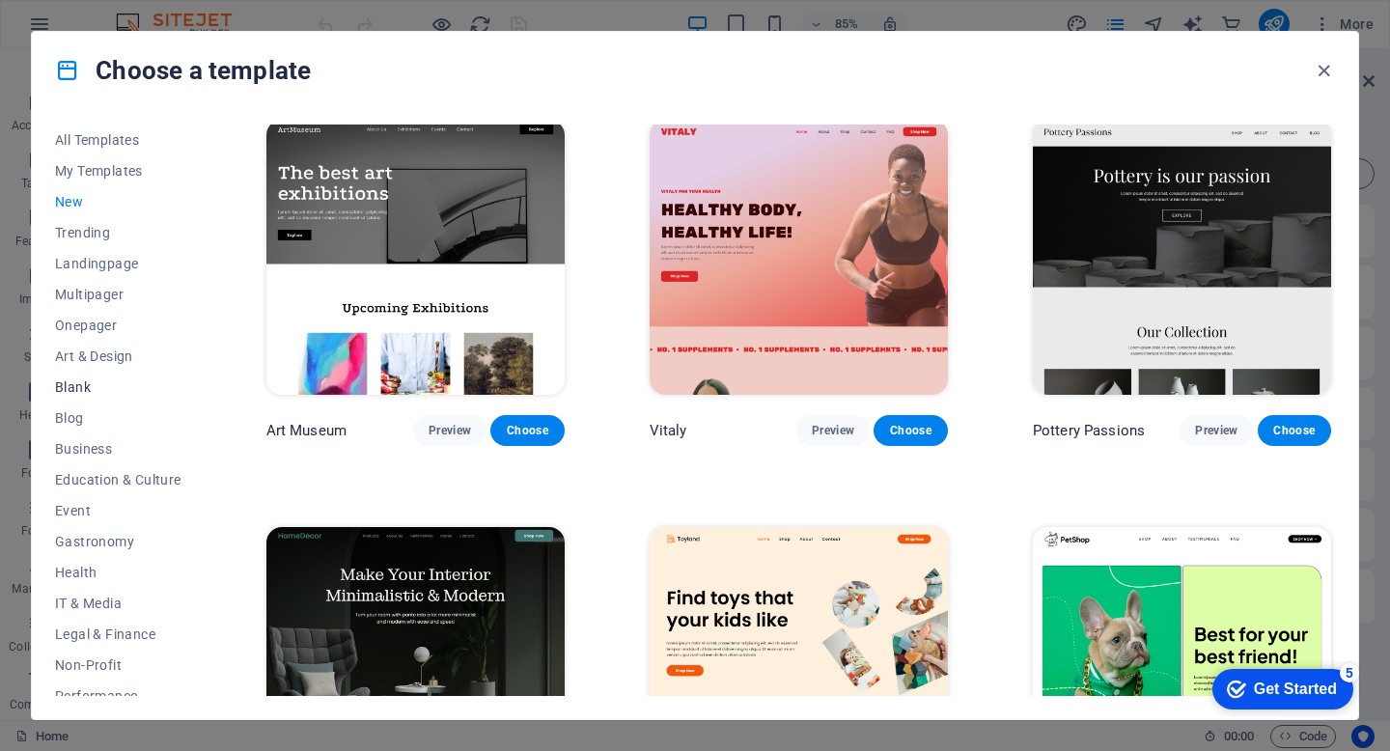
scroll to position [232, 0]
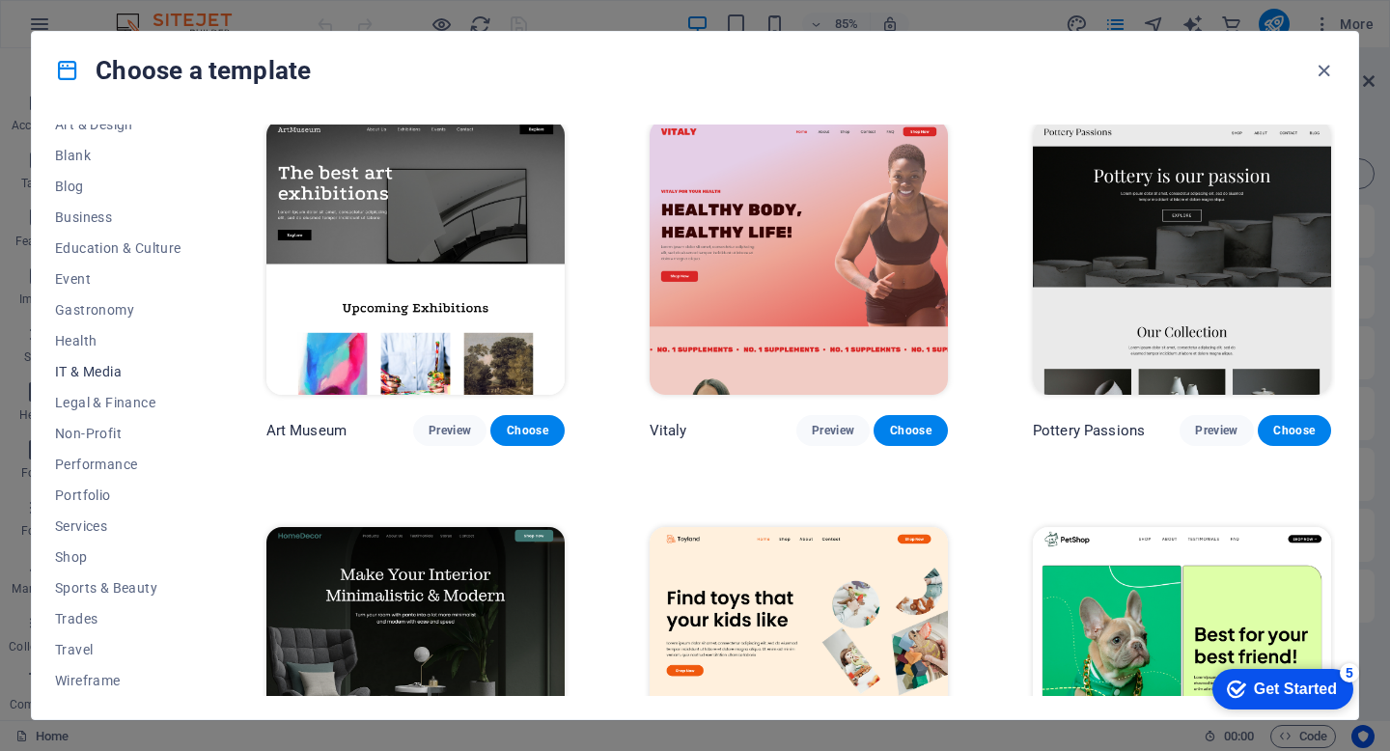
click at [95, 365] on span "IT & Media" at bounding box center [118, 371] width 126 height 15
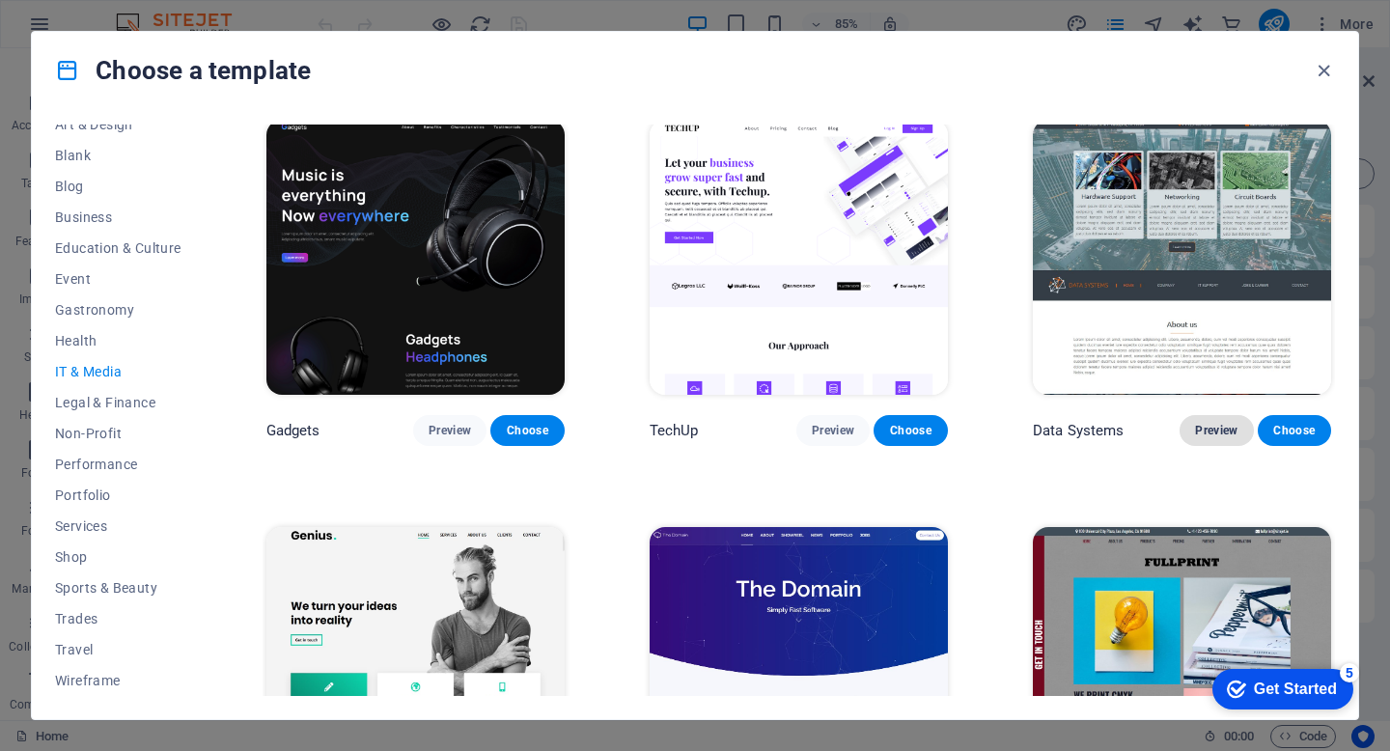
click at [1208, 431] on span "Preview" at bounding box center [1216, 430] width 42 height 15
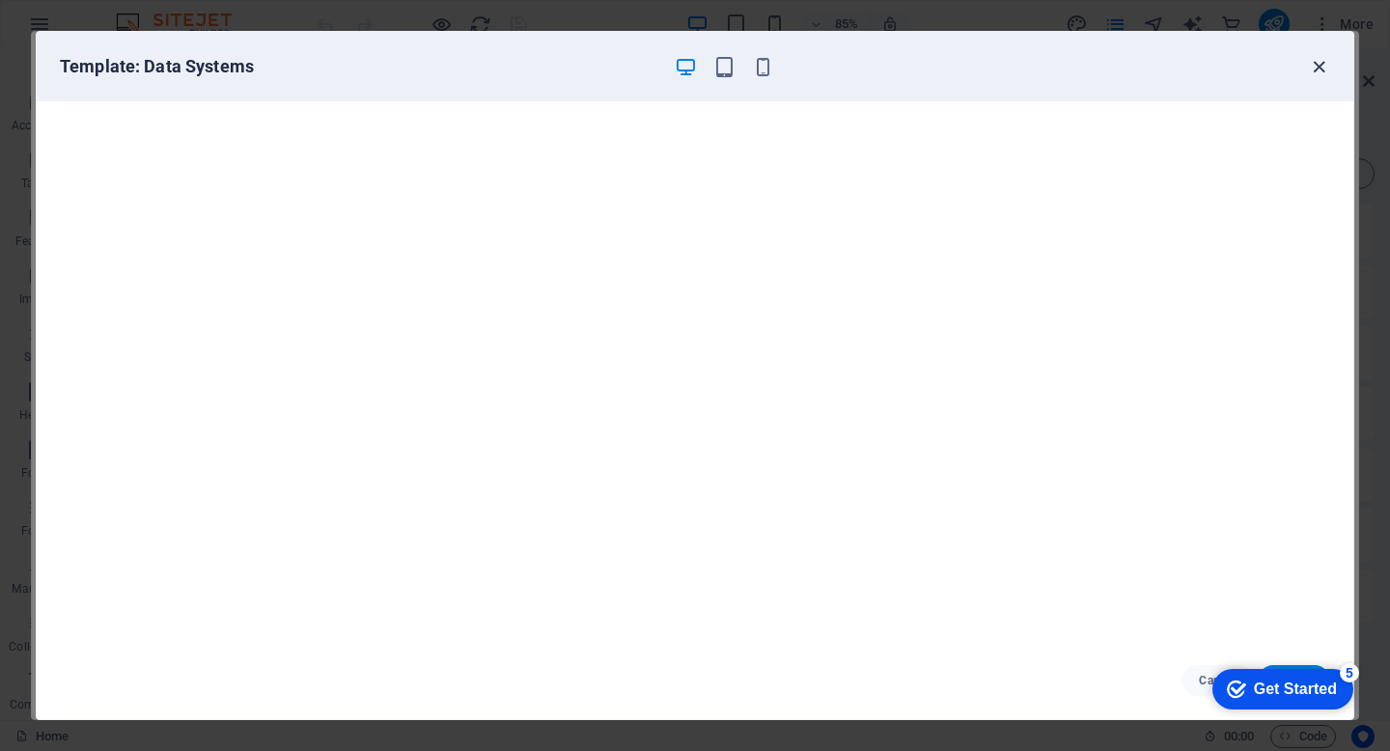
click at [1319, 70] on icon "button" at bounding box center [1319, 67] width 22 height 22
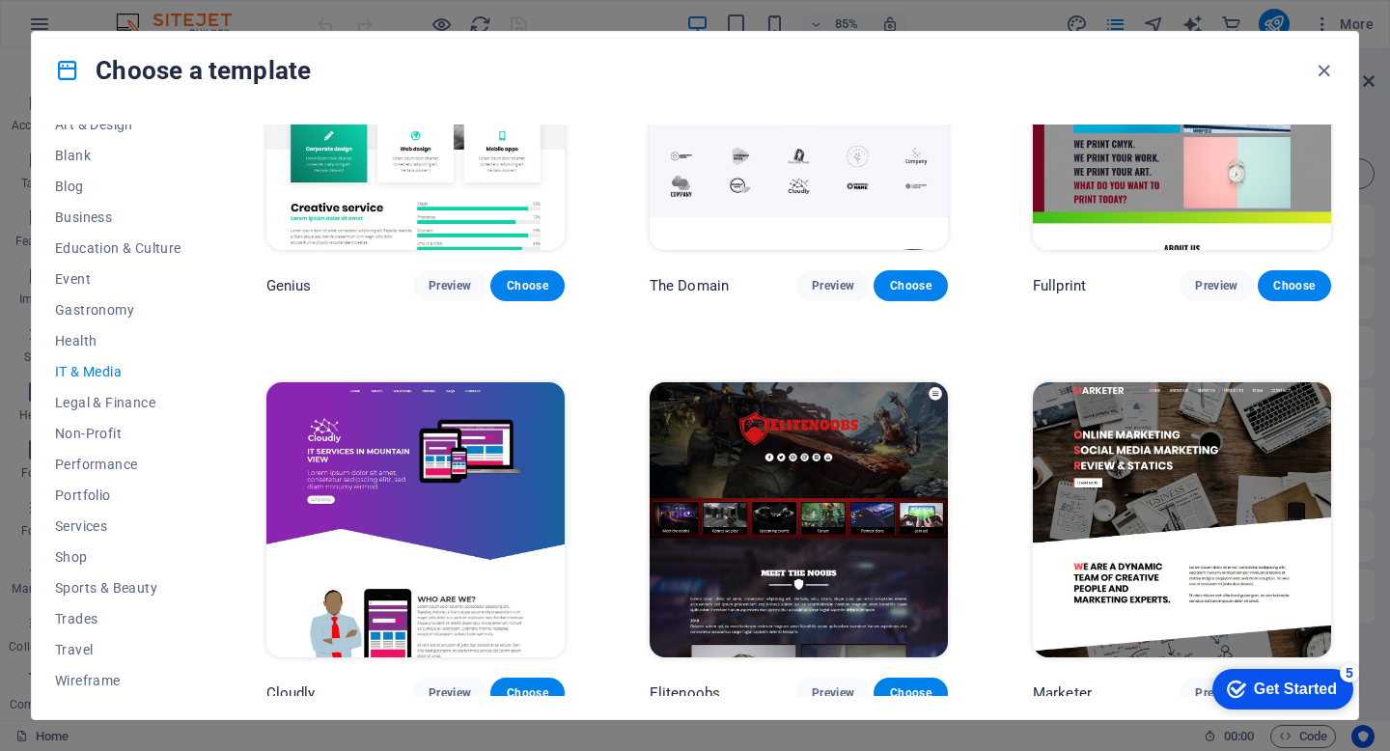
scroll to position [969, 0]
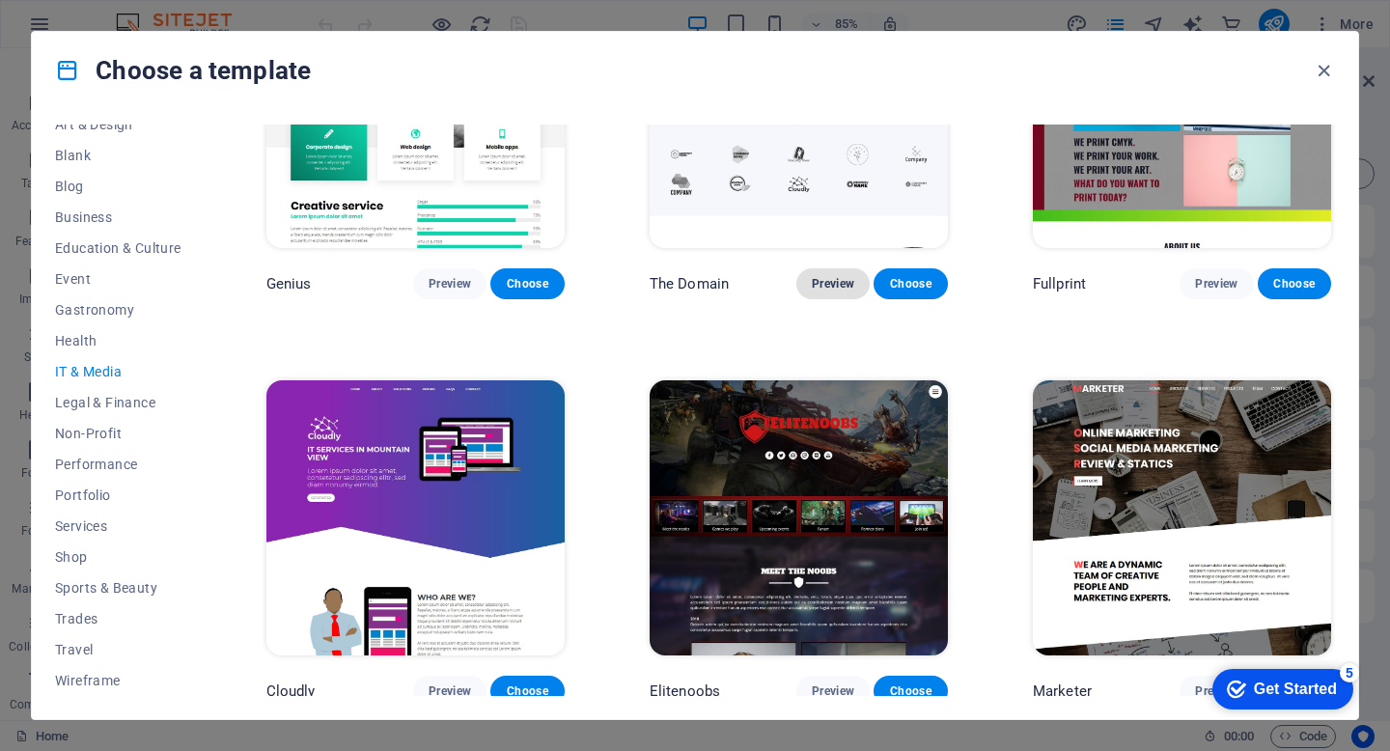
click at [829, 276] on span "Preview" at bounding box center [833, 283] width 42 height 15
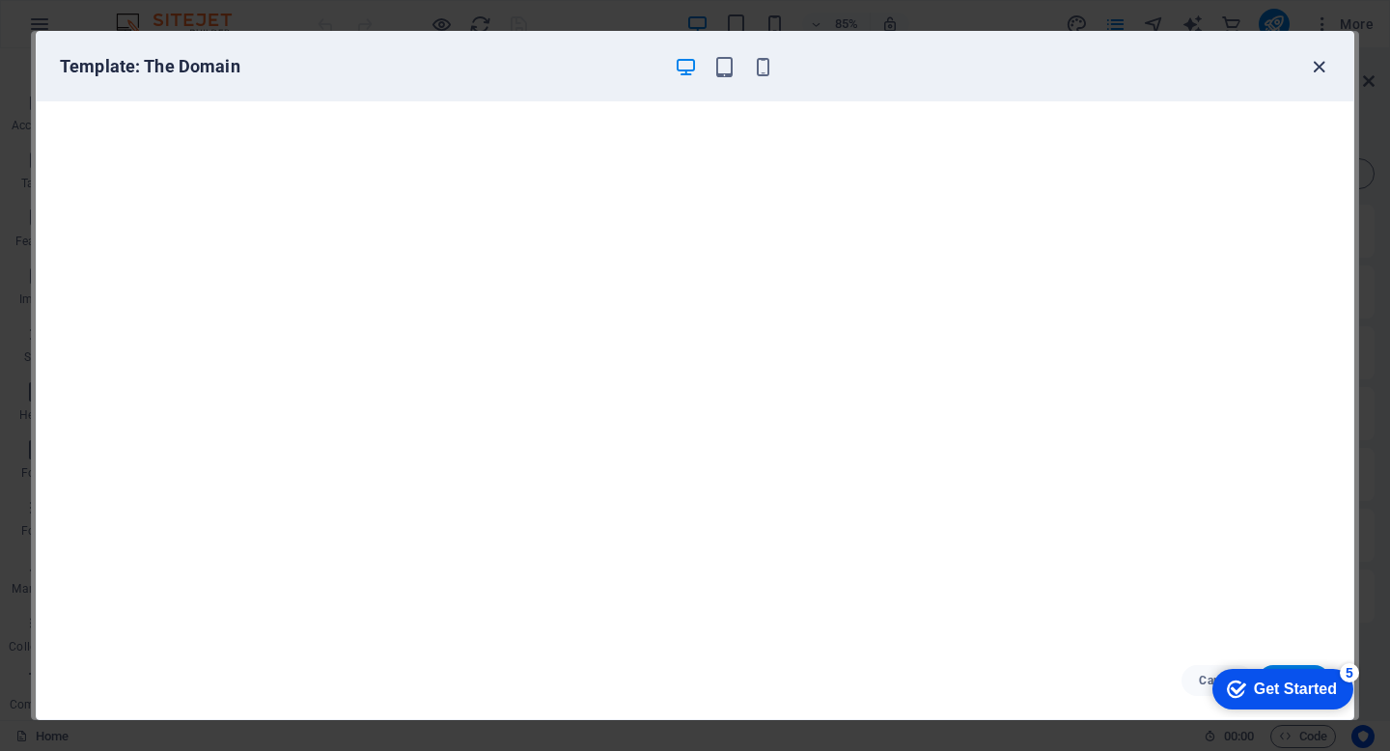
click at [1318, 63] on icon "button" at bounding box center [1319, 67] width 22 height 22
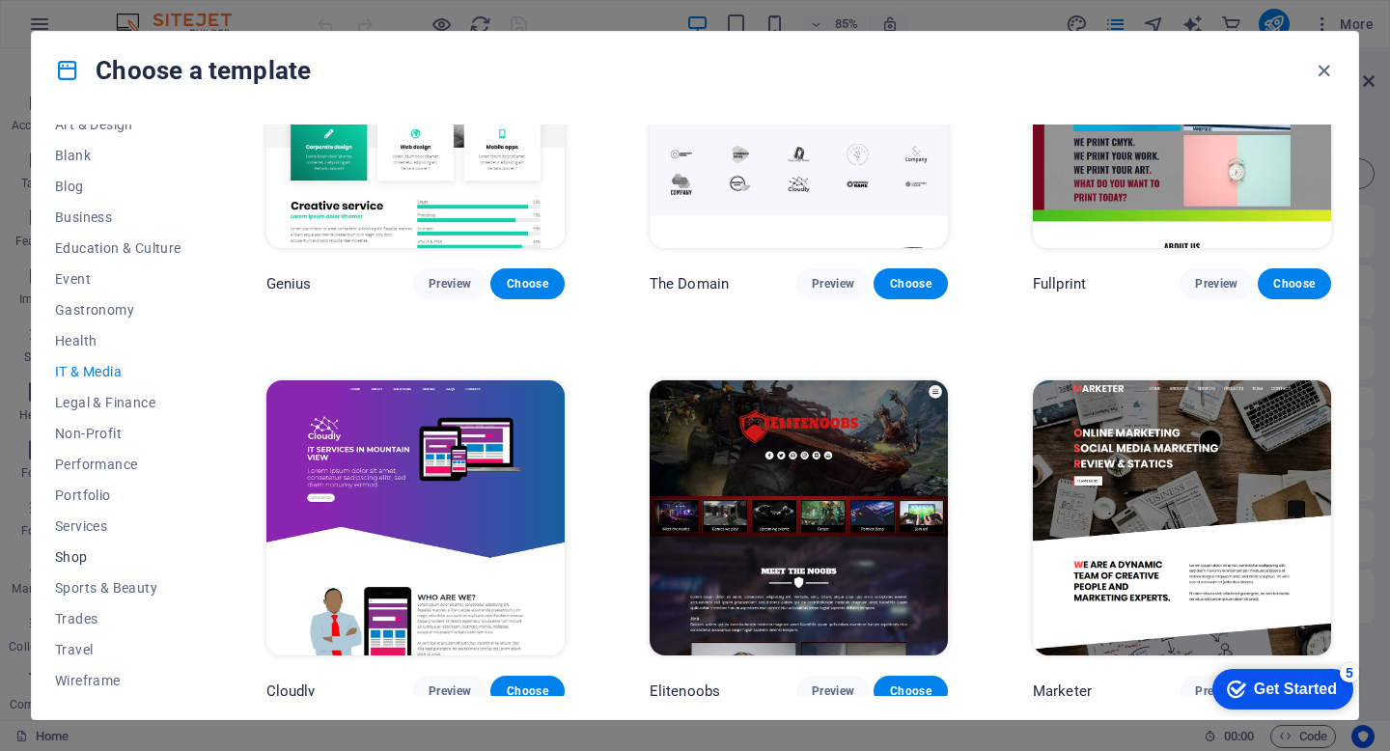
click at [70, 557] on span "Shop" at bounding box center [118, 556] width 126 height 15
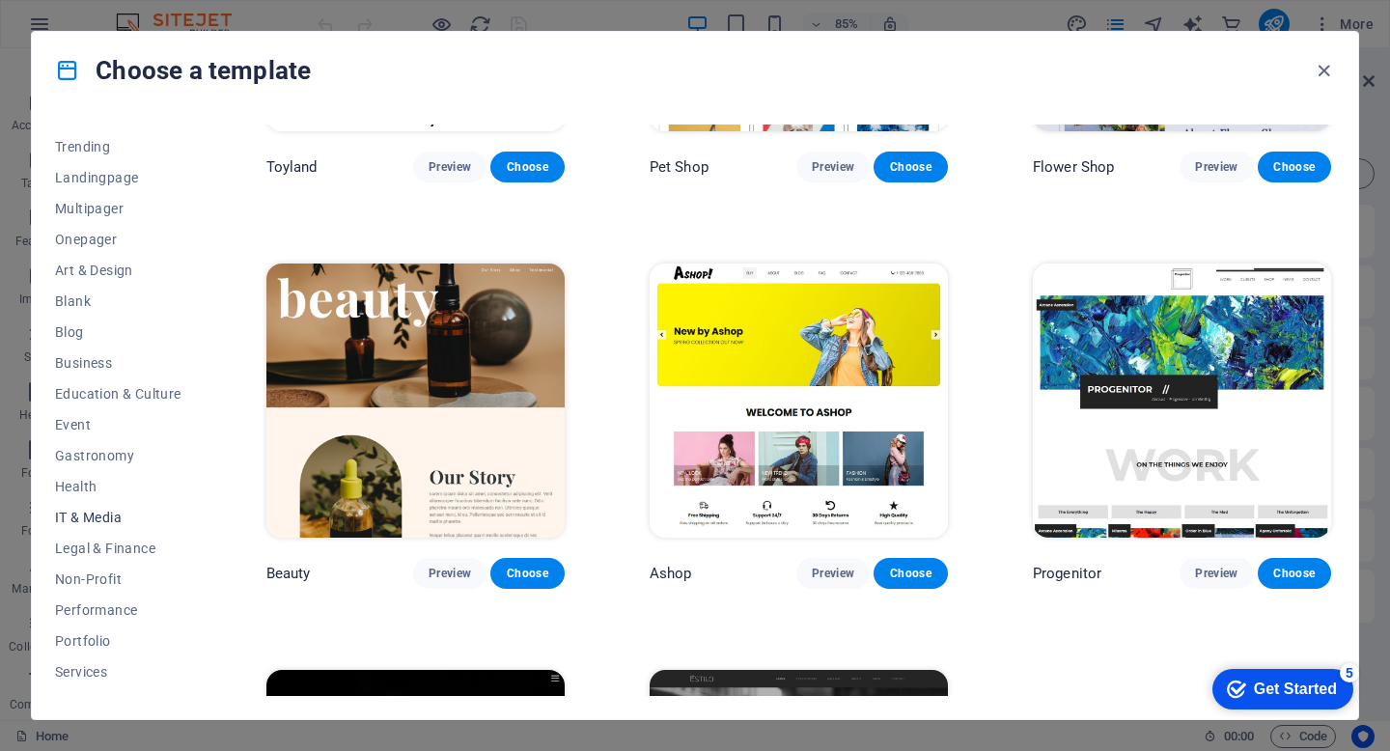
scroll to position [0, 0]
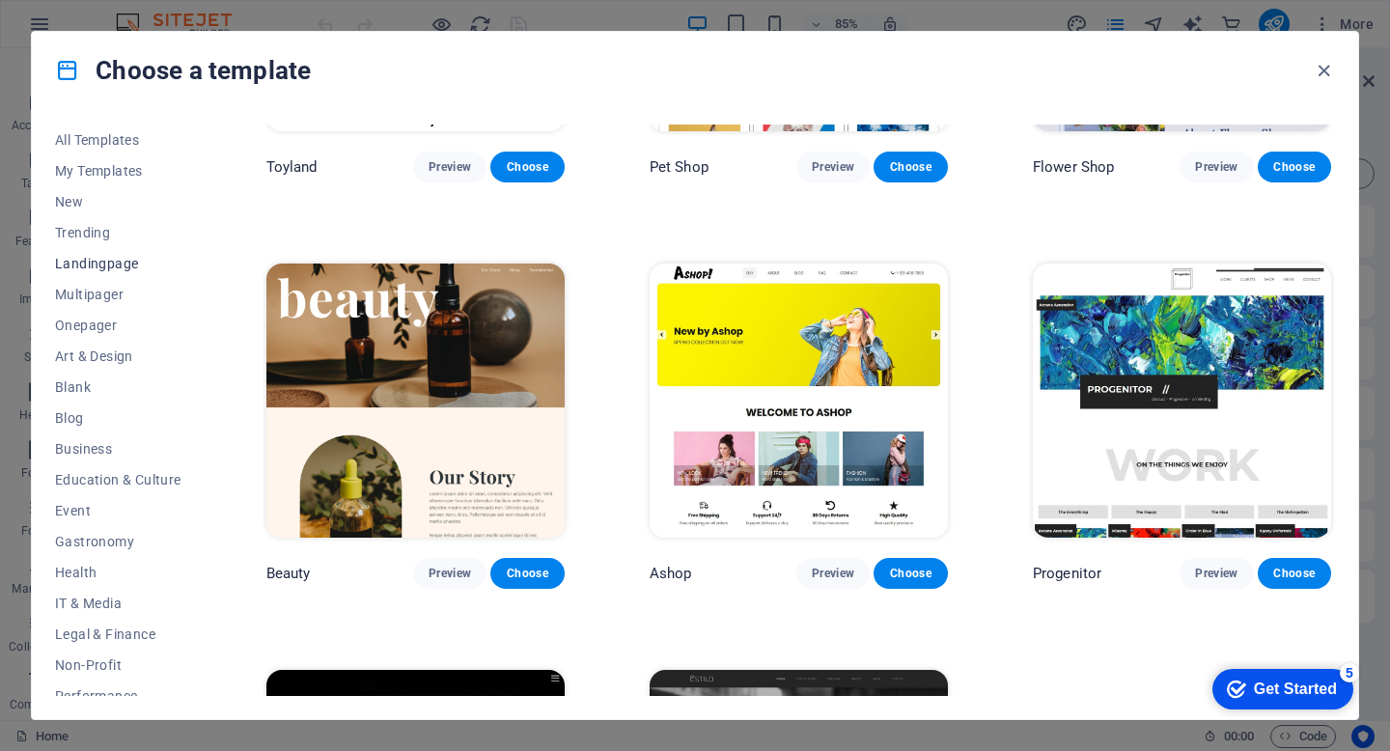
click at [100, 261] on span "Landingpage" at bounding box center [118, 263] width 126 height 15
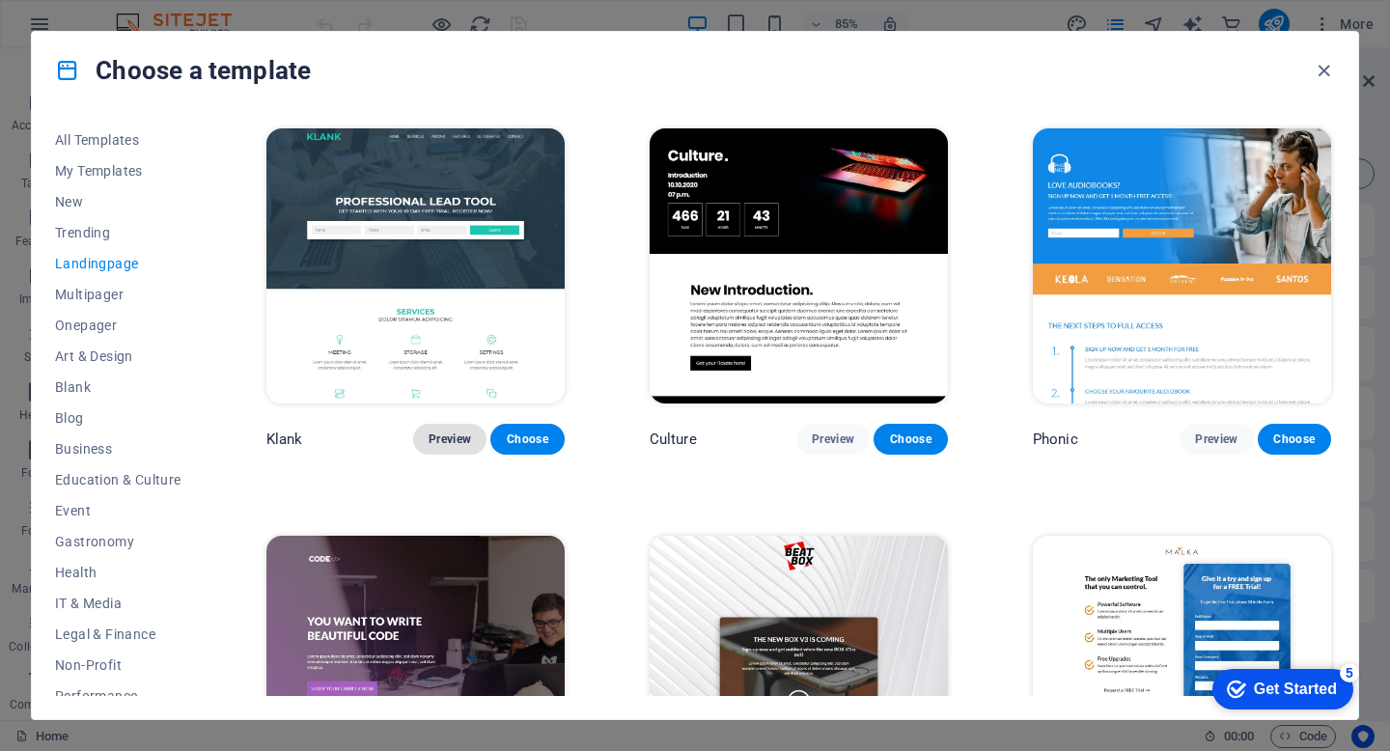
click at [451, 436] on span "Preview" at bounding box center [450, 439] width 42 height 15
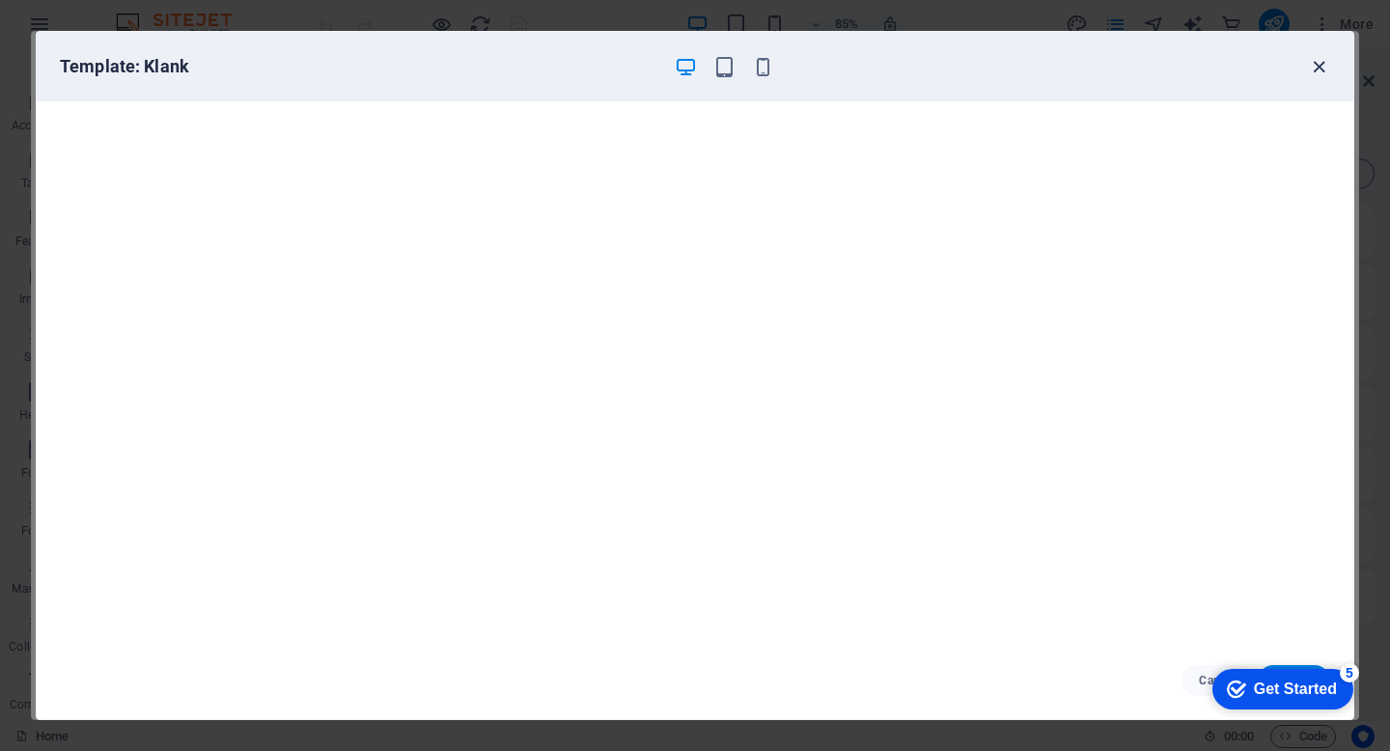
click at [1318, 67] on icon "button" at bounding box center [1319, 67] width 22 height 22
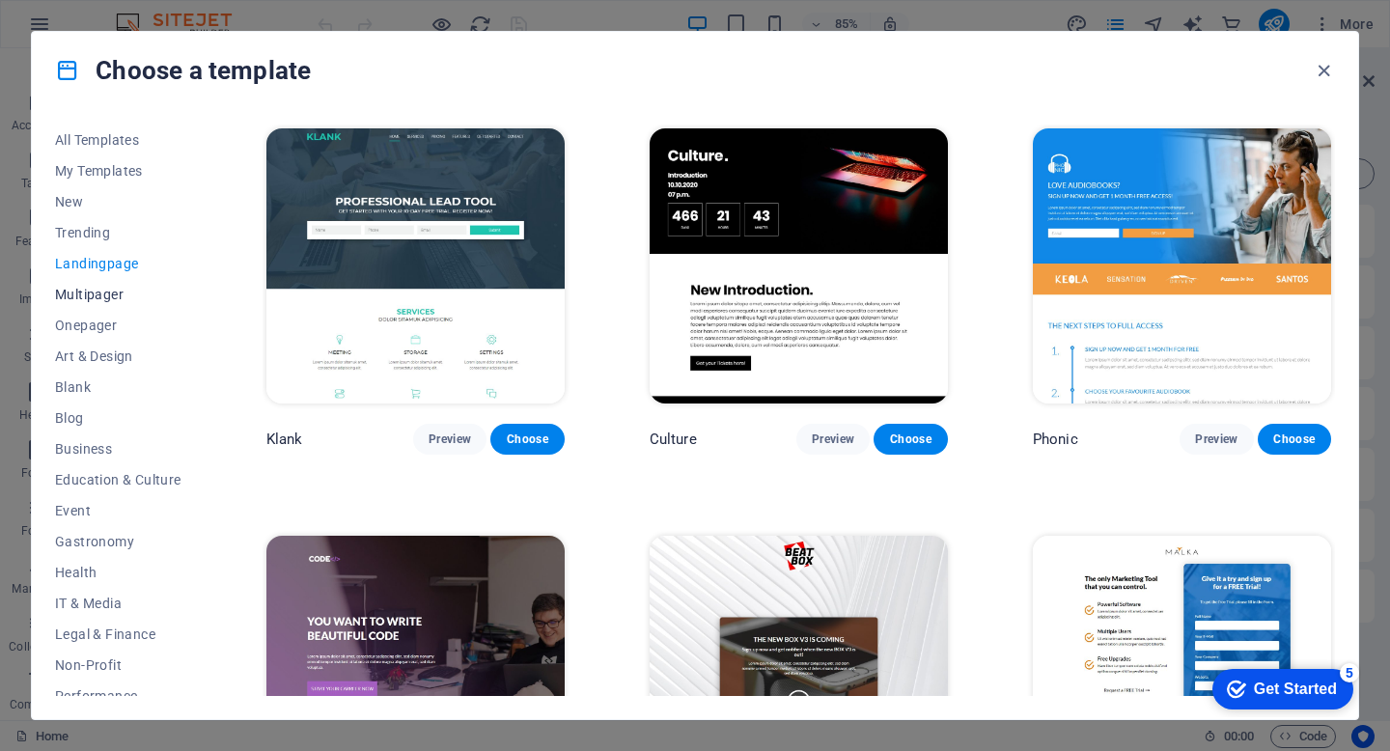
click at [70, 299] on span "Multipager" at bounding box center [118, 294] width 126 height 15
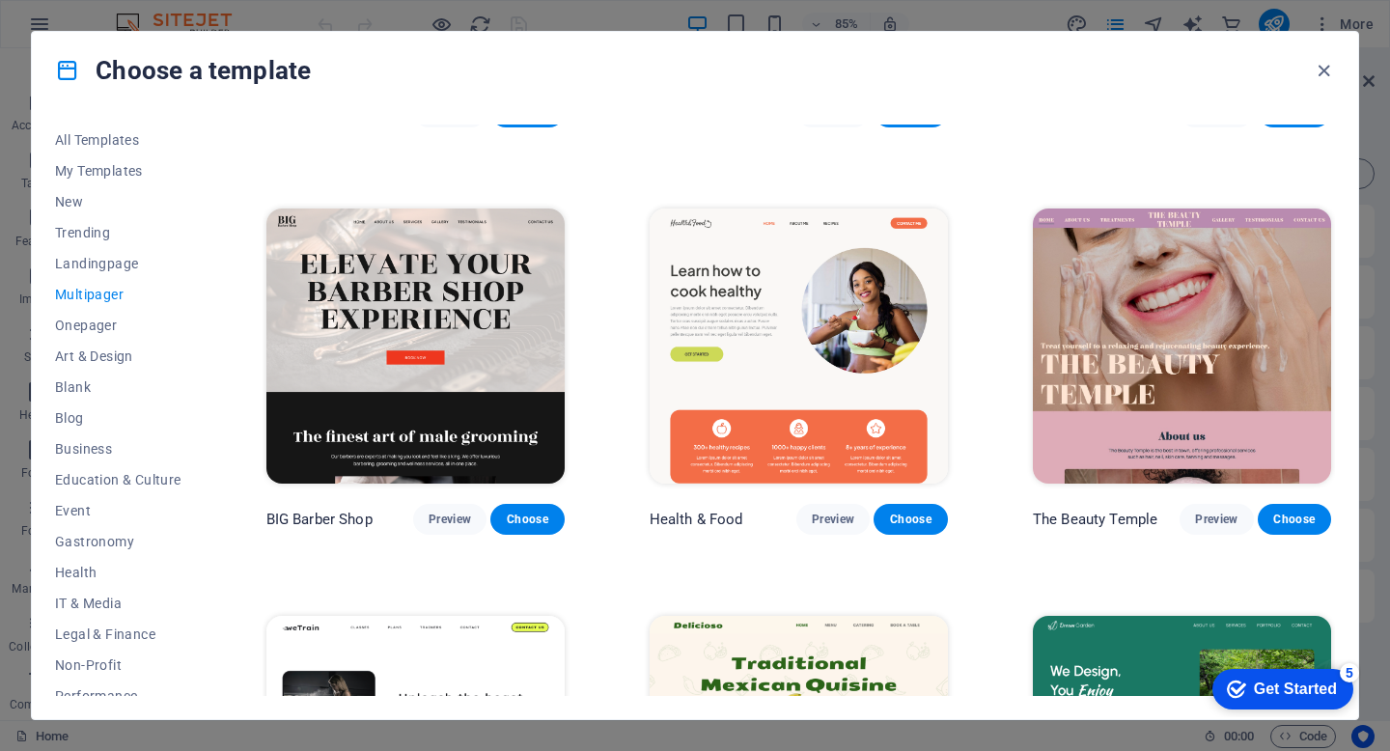
scroll to position [1149, 0]
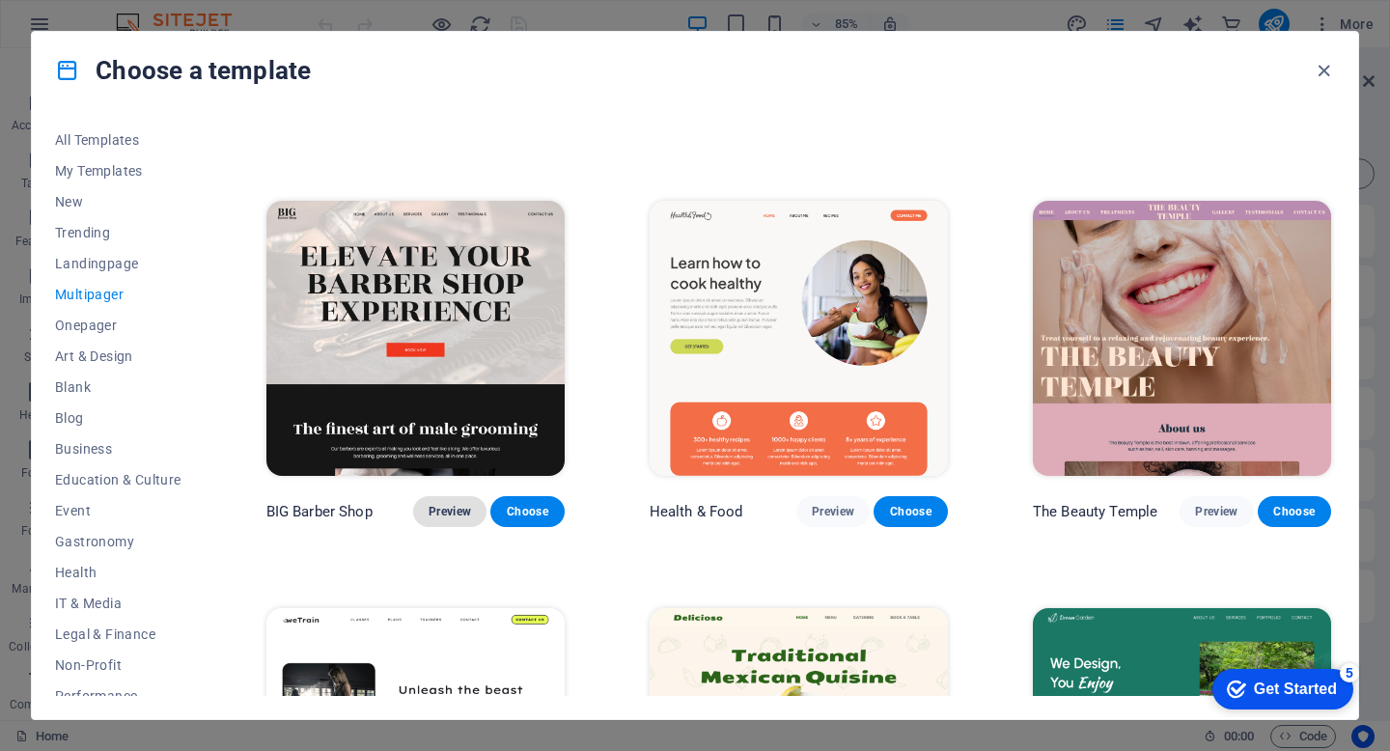
click at [439, 504] on span "Preview" at bounding box center [450, 511] width 42 height 15
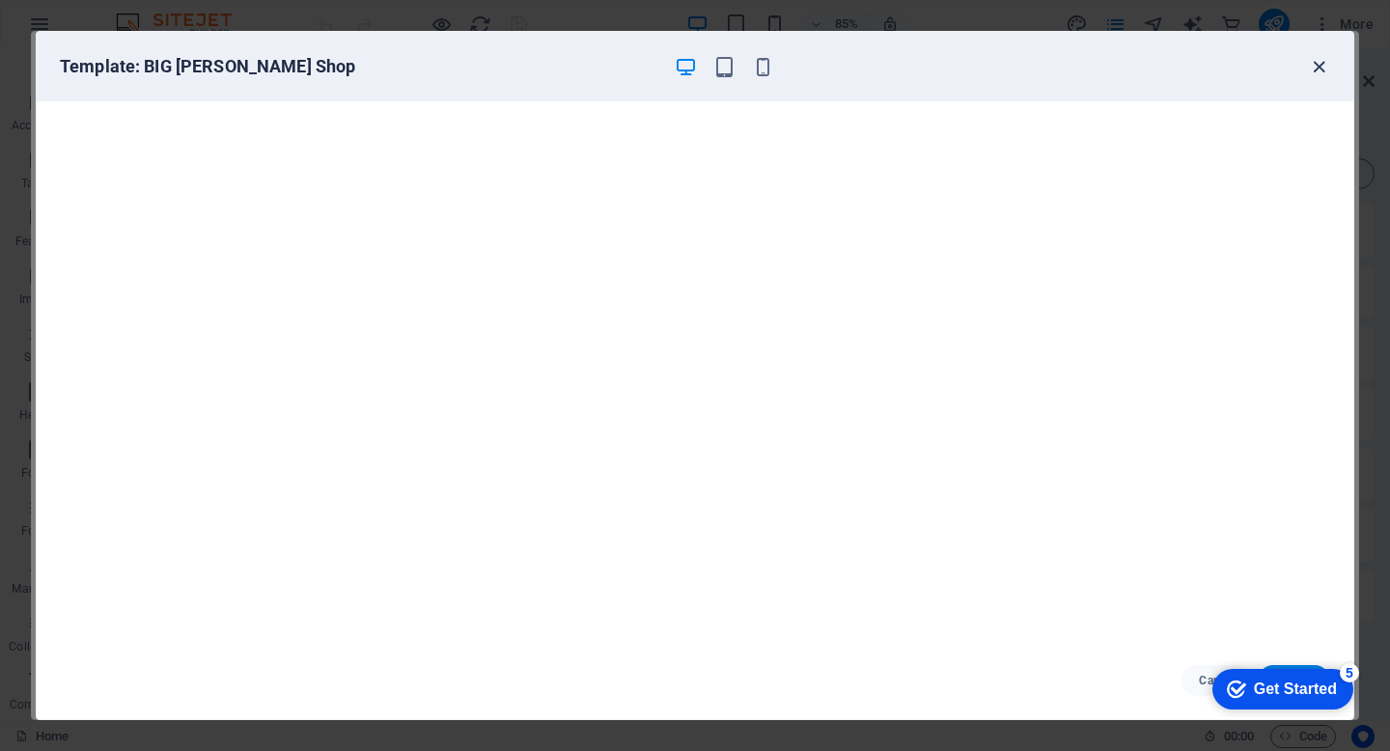
click at [1321, 67] on icon "button" at bounding box center [1319, 67] width 22 height 22
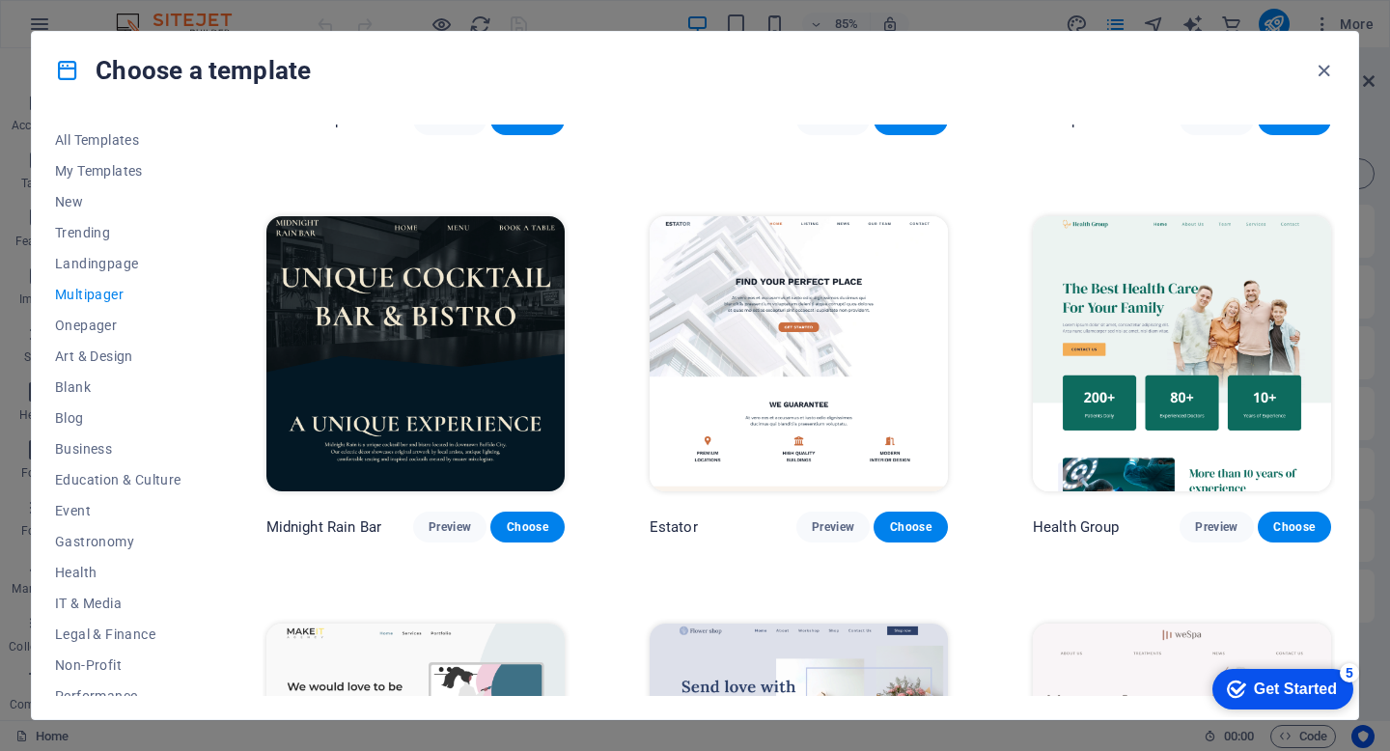
scroll to position [2354, 0]
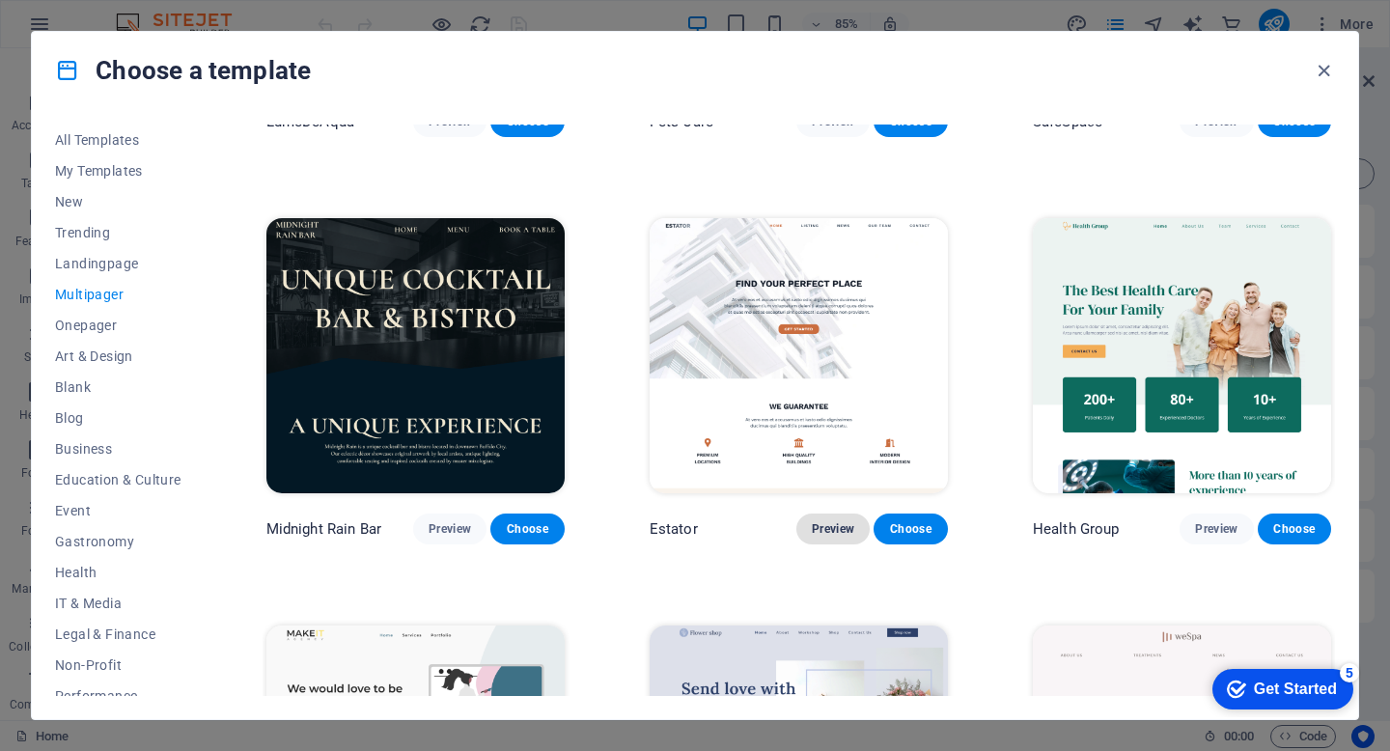
click at [828, 521] on span "Preview" at bounding box center [833, 528] width 42 height 15
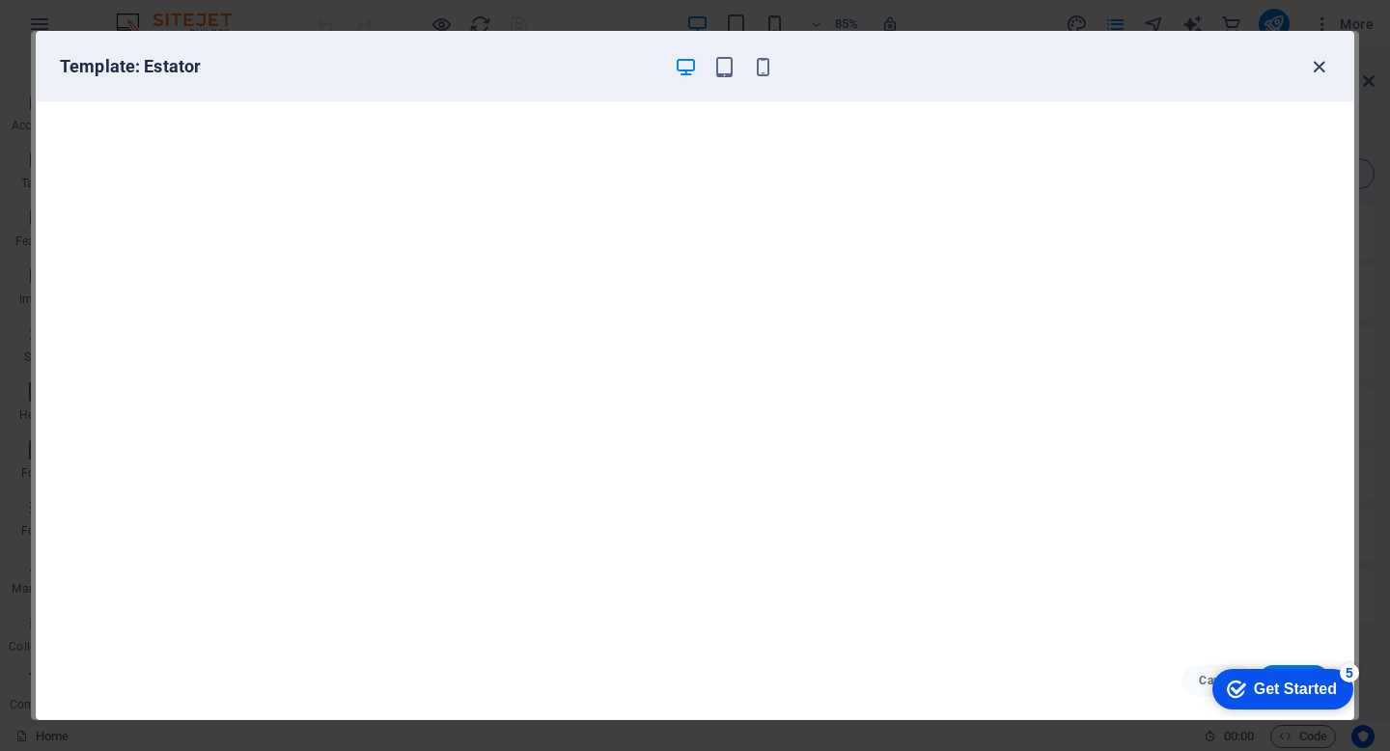
click at [1321, 65] on icon "button" at bounding box center [1319, 67] width 22 height 22
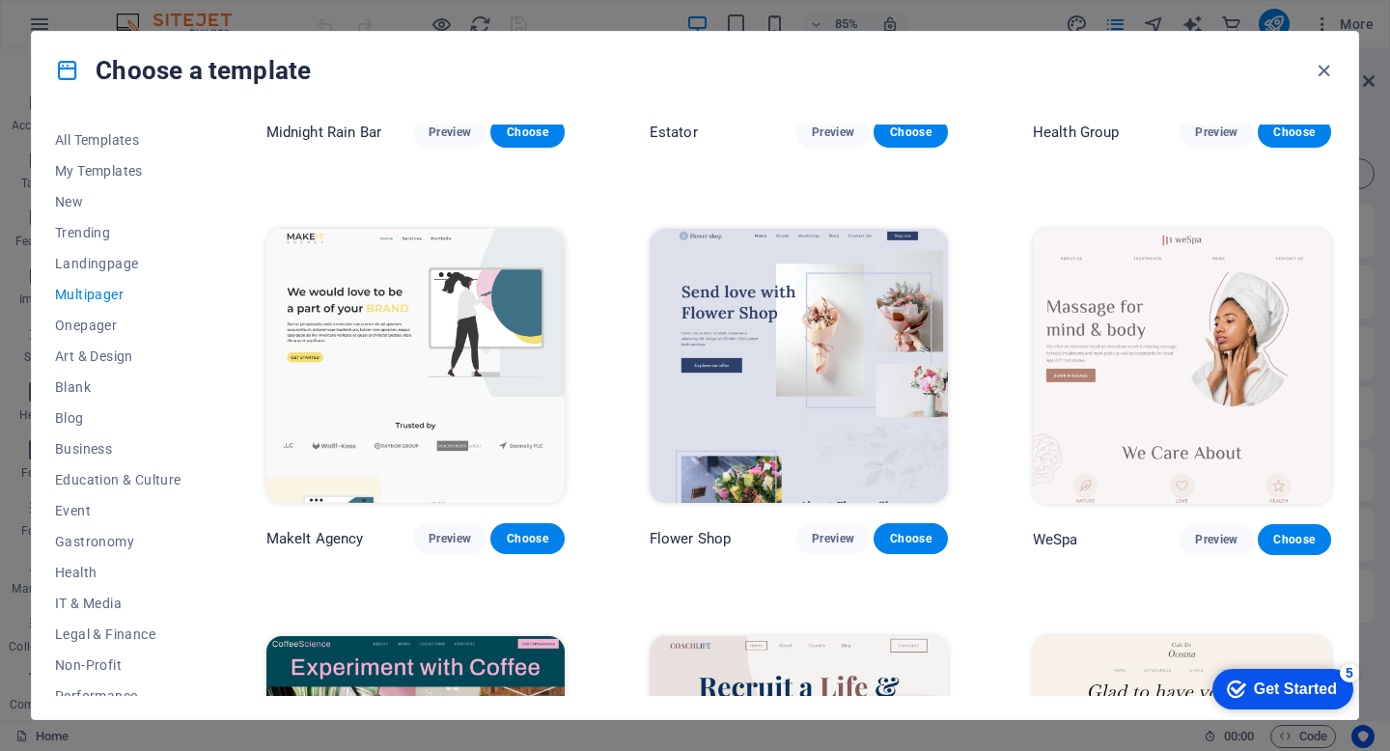
scroll to position [2752, 0]
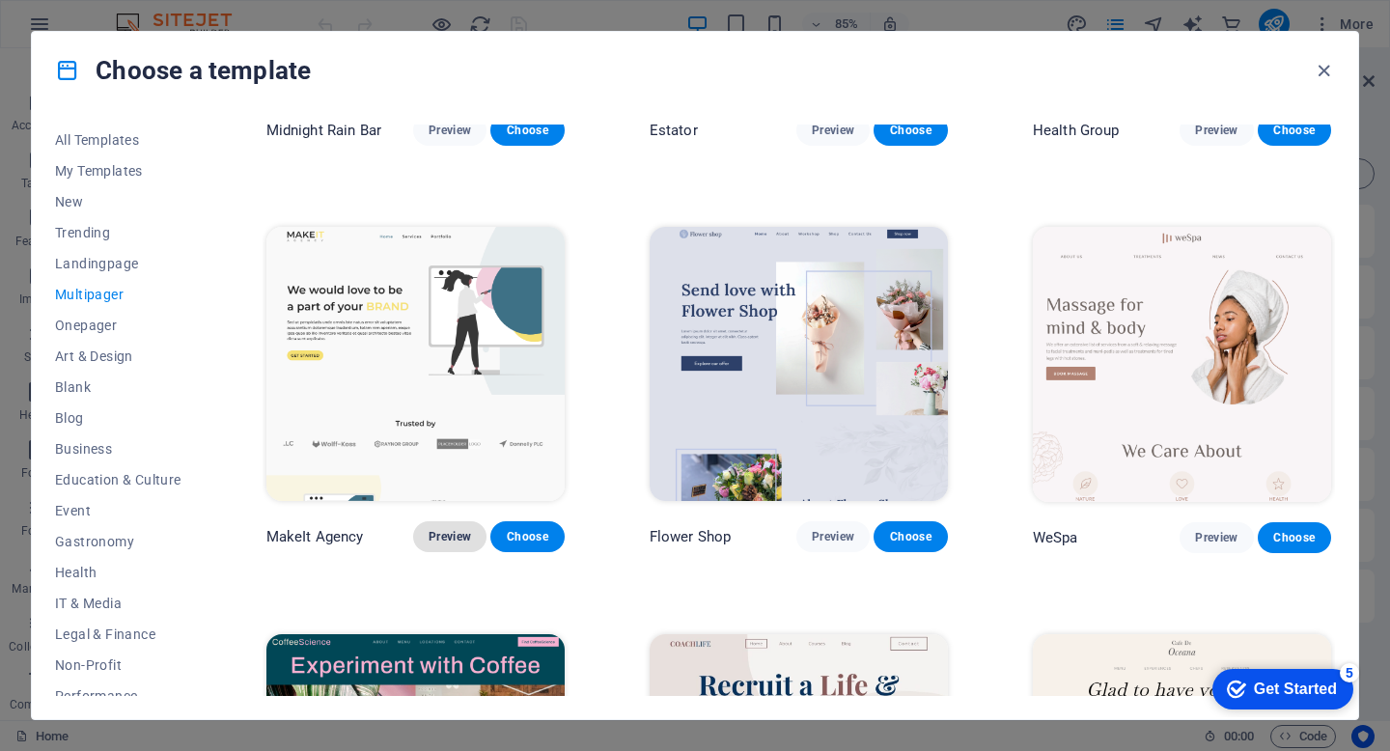
click at [443, 529] on span "Preview" at bounding box center [450, 536] width 42 height 15
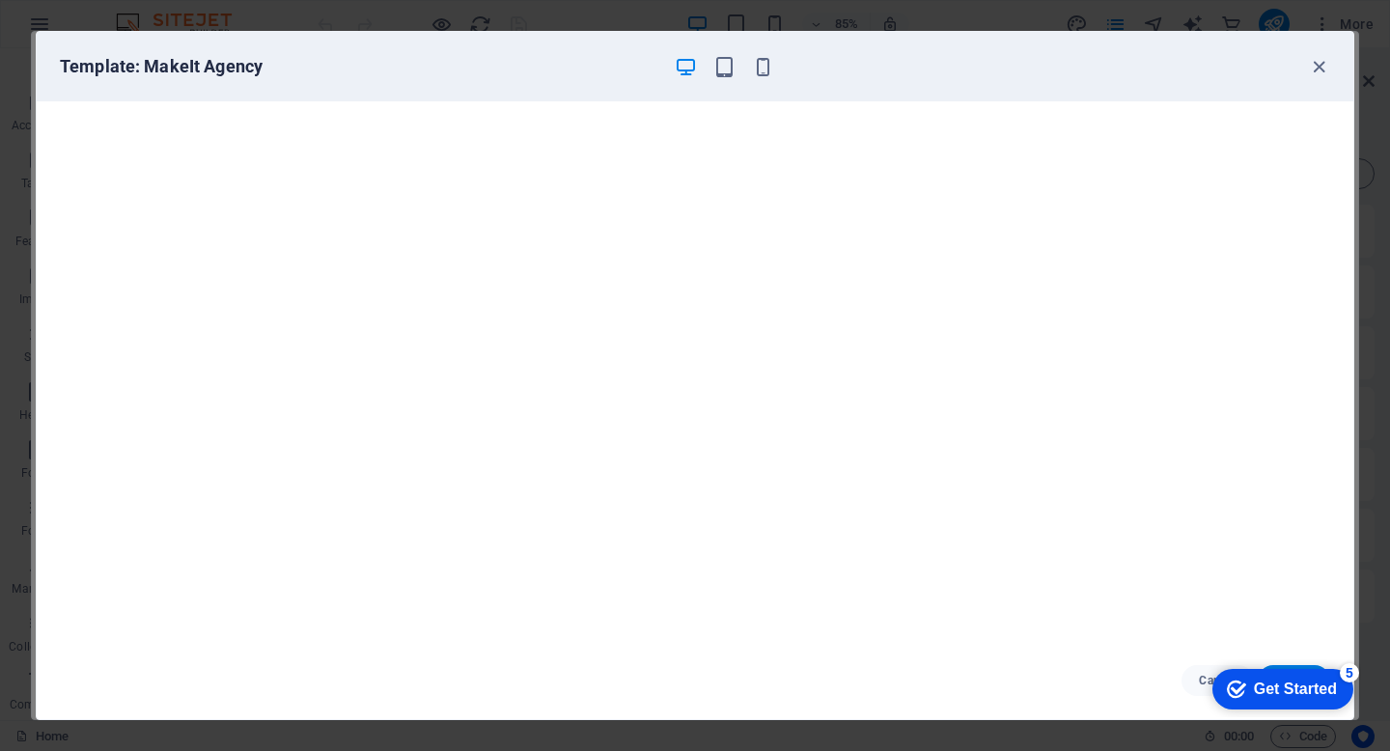
scroll to position [4, 0]
click at [1322, 67] on icon "button" at bounding box center [1319, 67] width 22 height 22
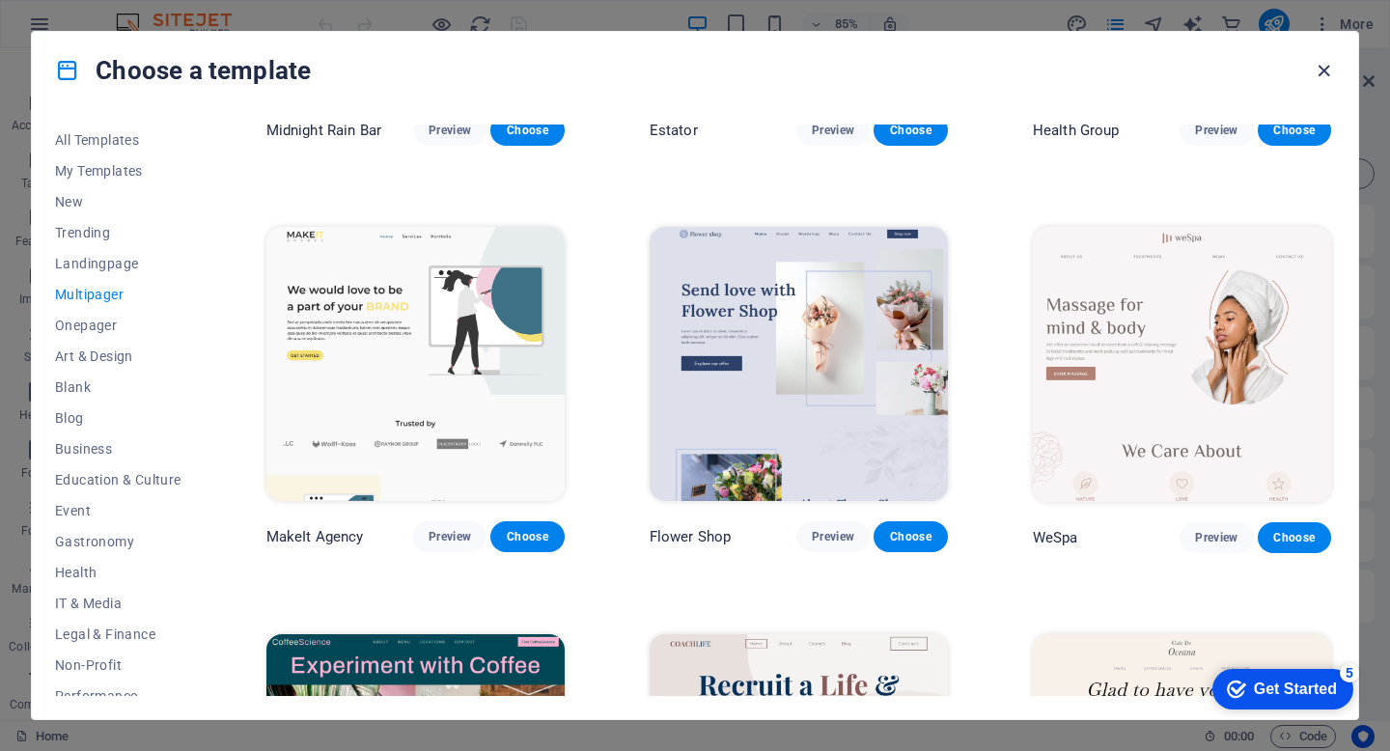
click at [1328, 65] on icon "button" at bounding box center [1324, 71] width 22 height 22
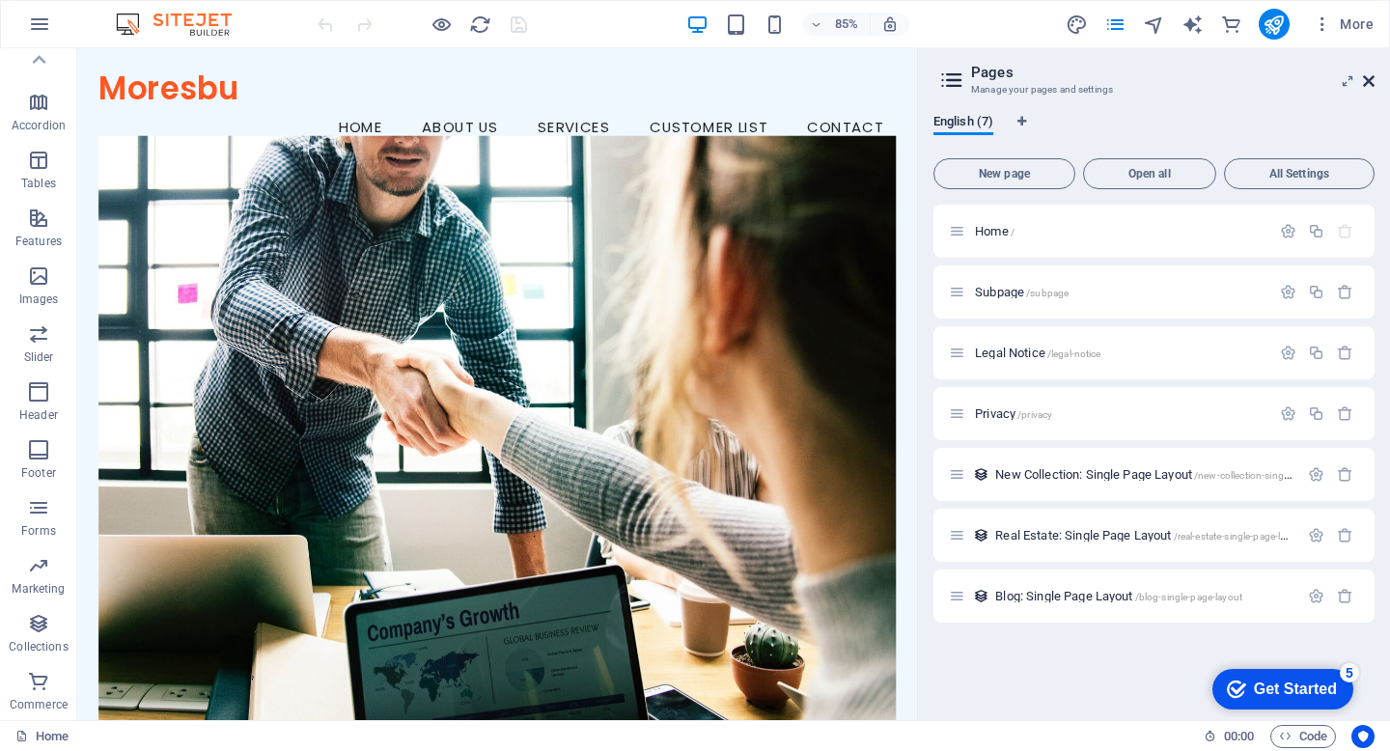
click at [1371, 78] on icon at bounding box center [1369, 80] width 12 height 15
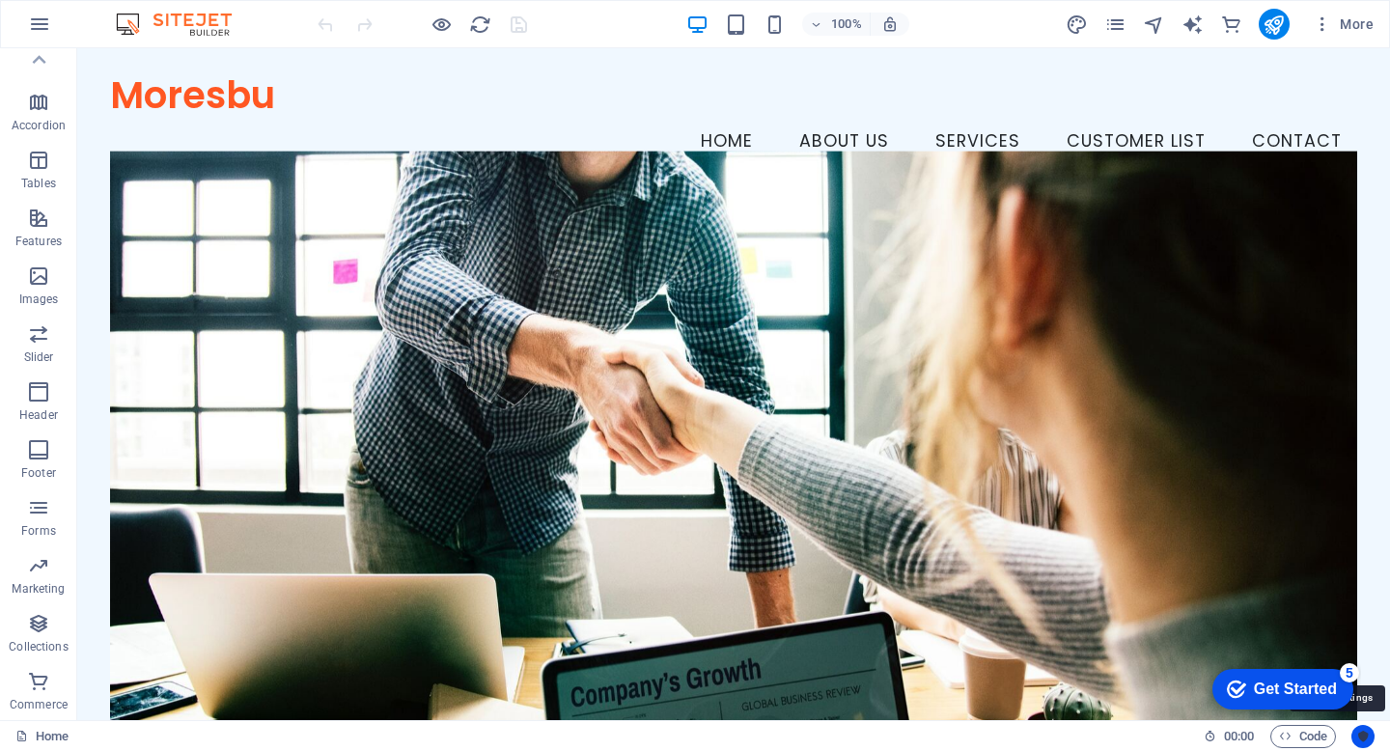
click at [1357, 725] on button "Usercentrics" at bounding box center [1363, 736] width 23 height 23
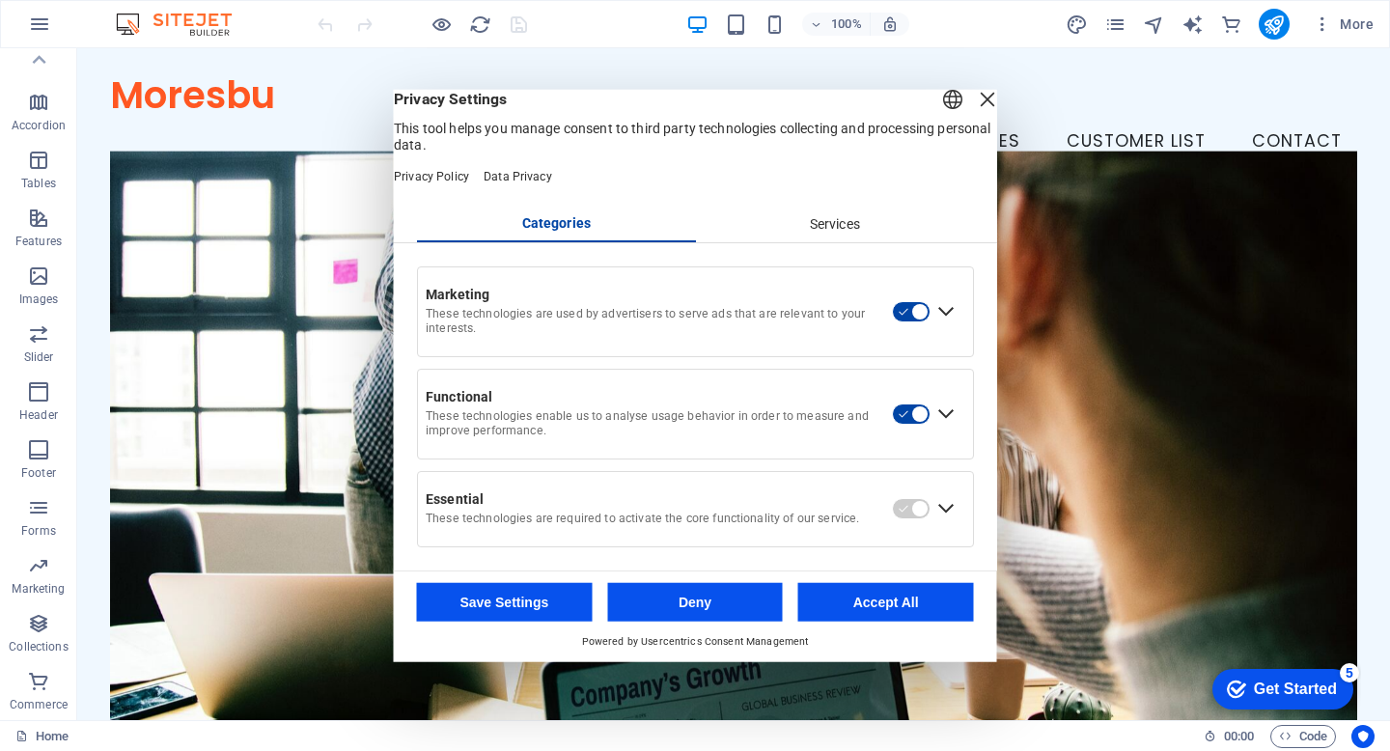
click at [974, 113] on div "Close Layer" at bounding box center [987, 99] width 27 height 27
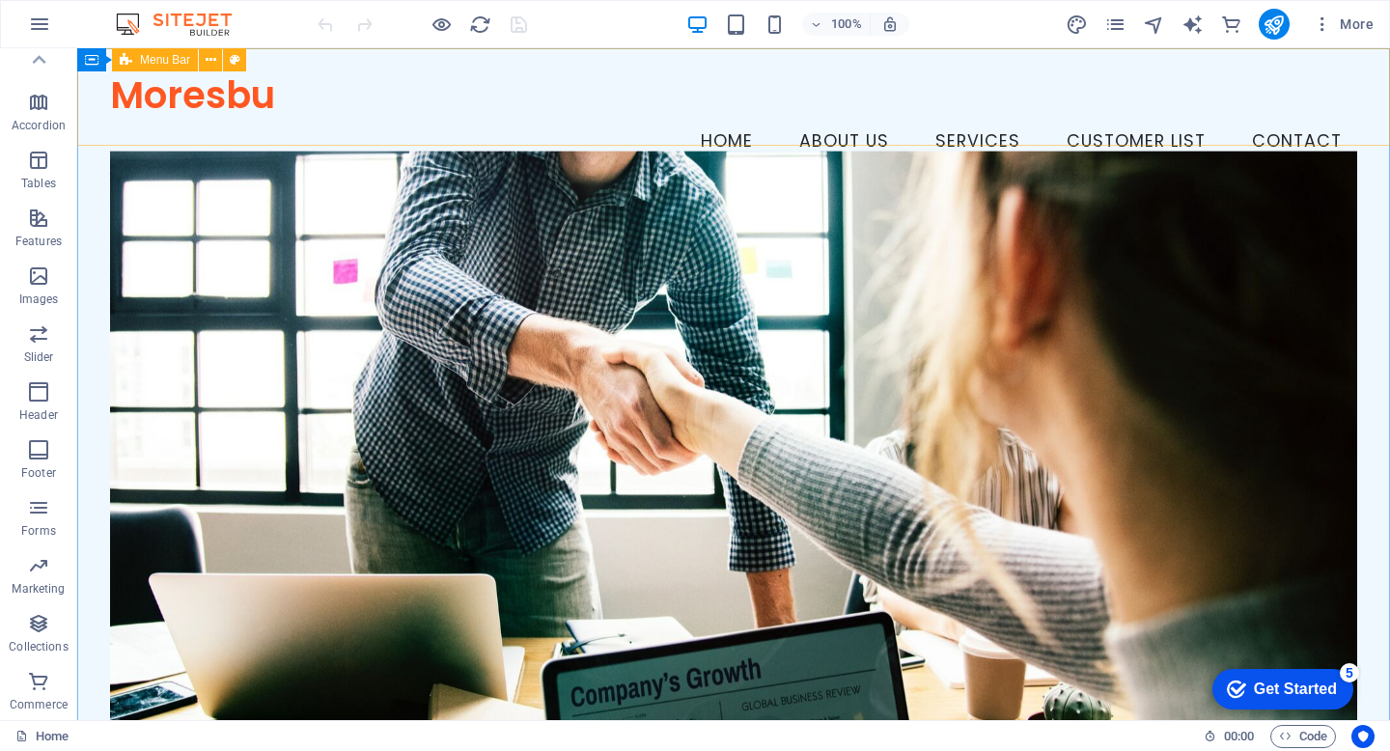
click at [152, 64] on span "Menu Bar" at bounding box center [165, 60] width 50 height 12
click at [207, 61] on icon at bounding box center [211, 60] width 11 height 20
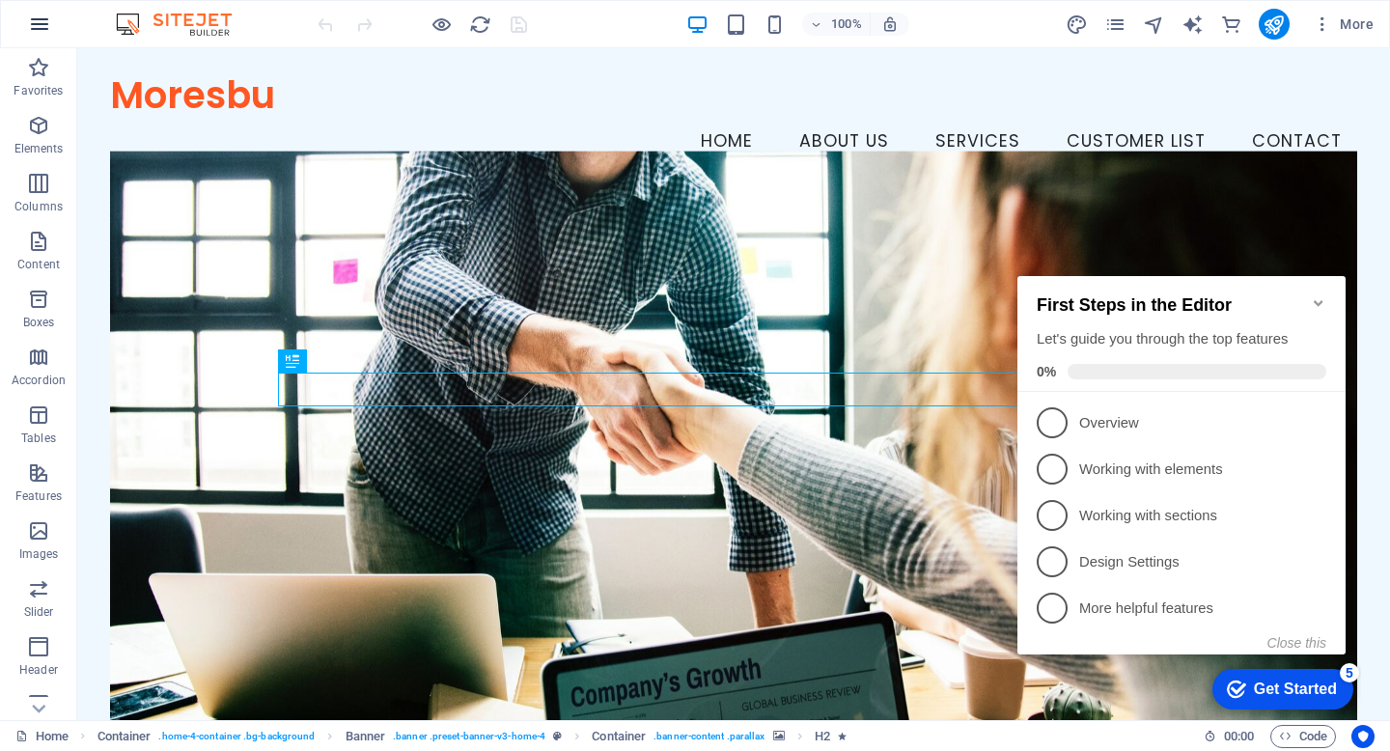
click at [41, 23] on icon "button" at bounding box center [39, 24] width 23 height 23
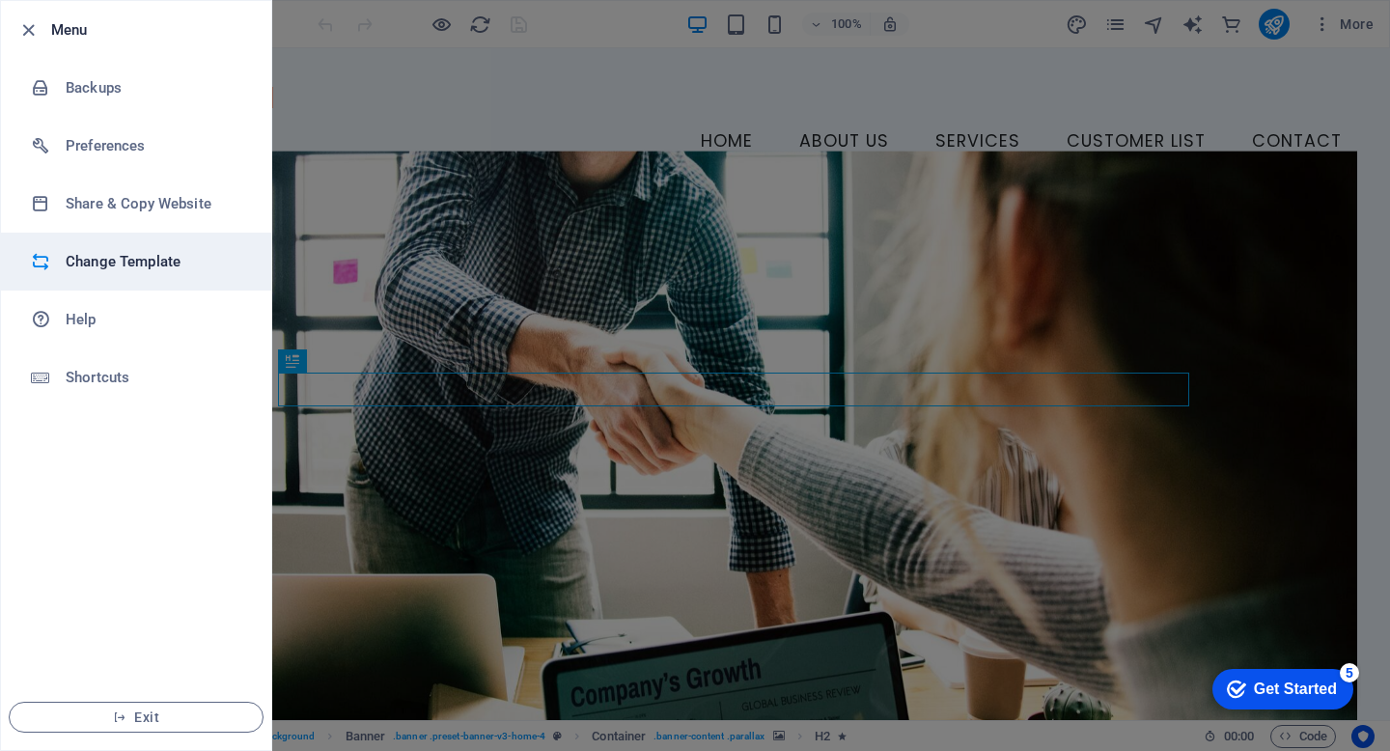
click at [137, 262] on h6 "Change Template" at bounding box center [155, 261] width 179 height 23
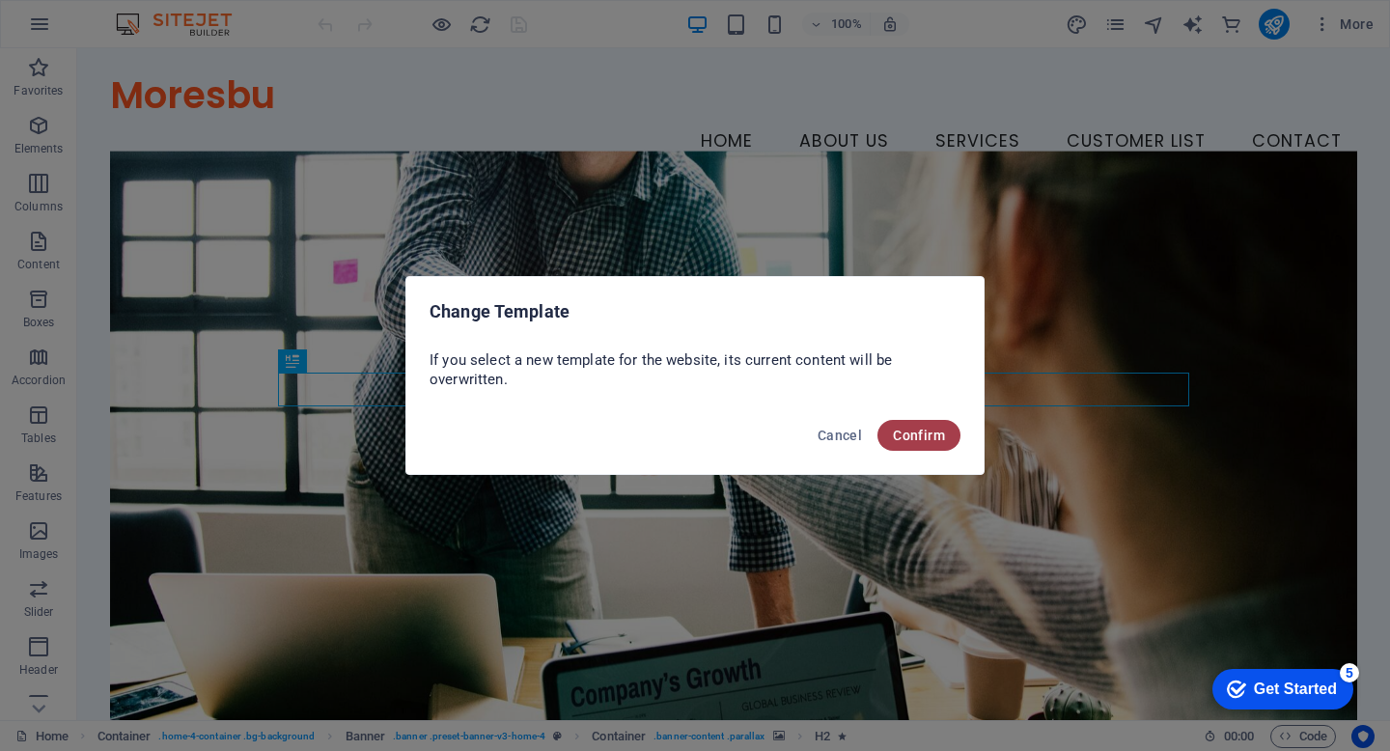
click at [913, 431] on span "Confirm" at bounding box center [919, 435] width 52 height 15
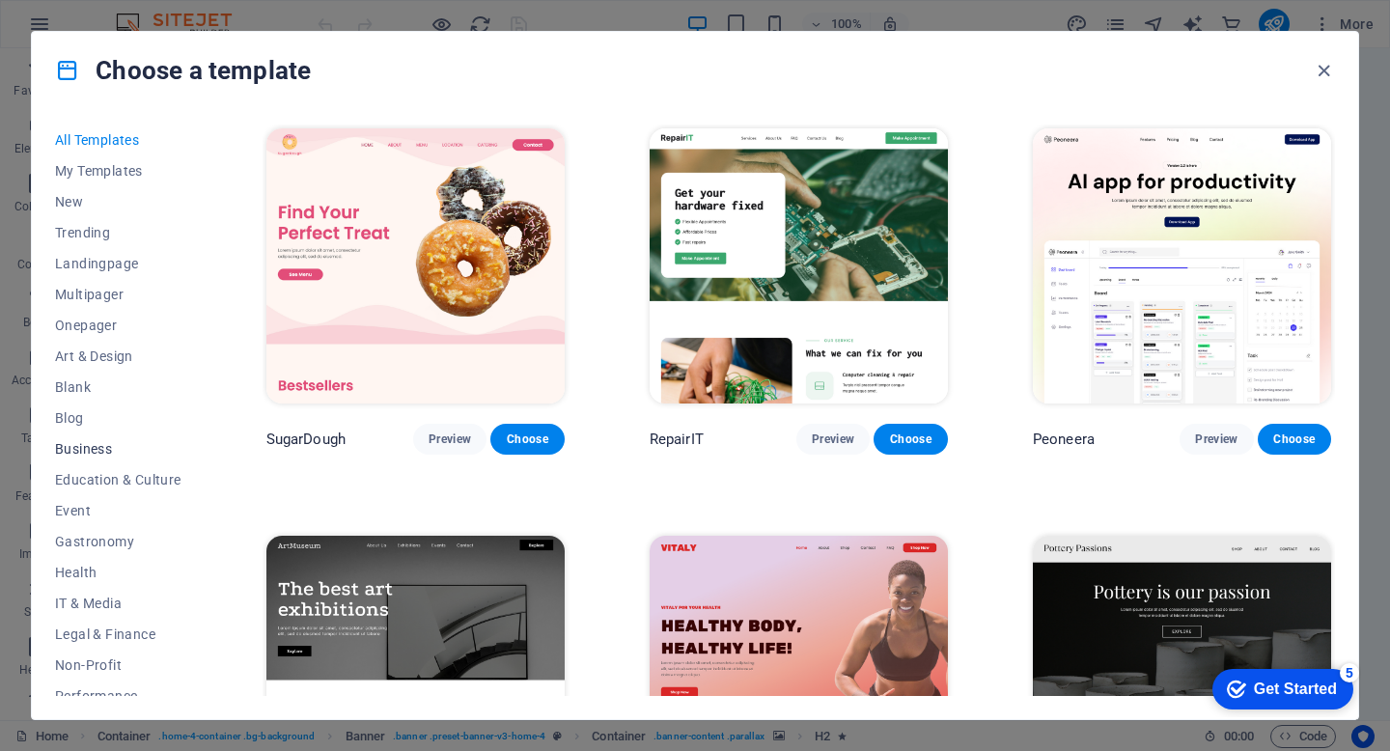
click at [90, 450] on span "Business" at bounding box center [118, 448] width 126 height 15
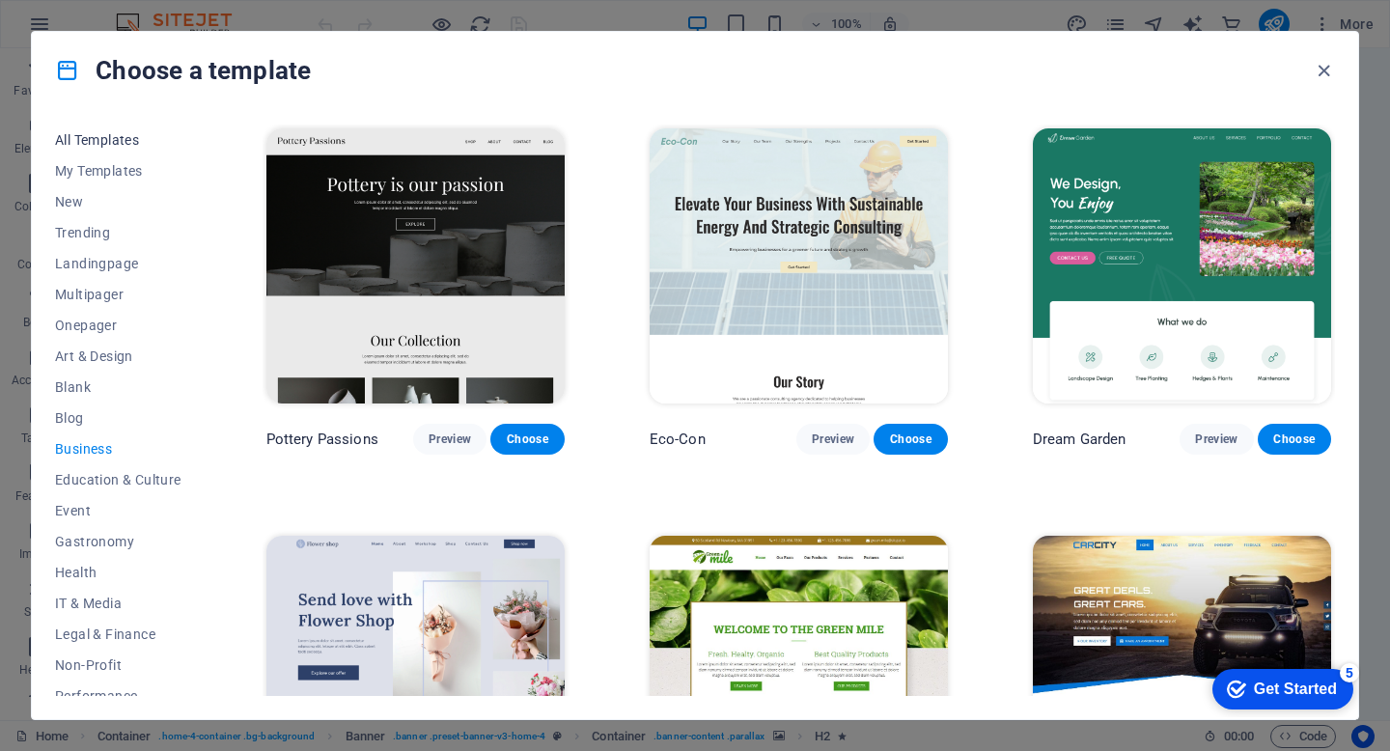
click at [108, 142] on span "All Templates" at bounding box center [118, 139] width 126 height 15
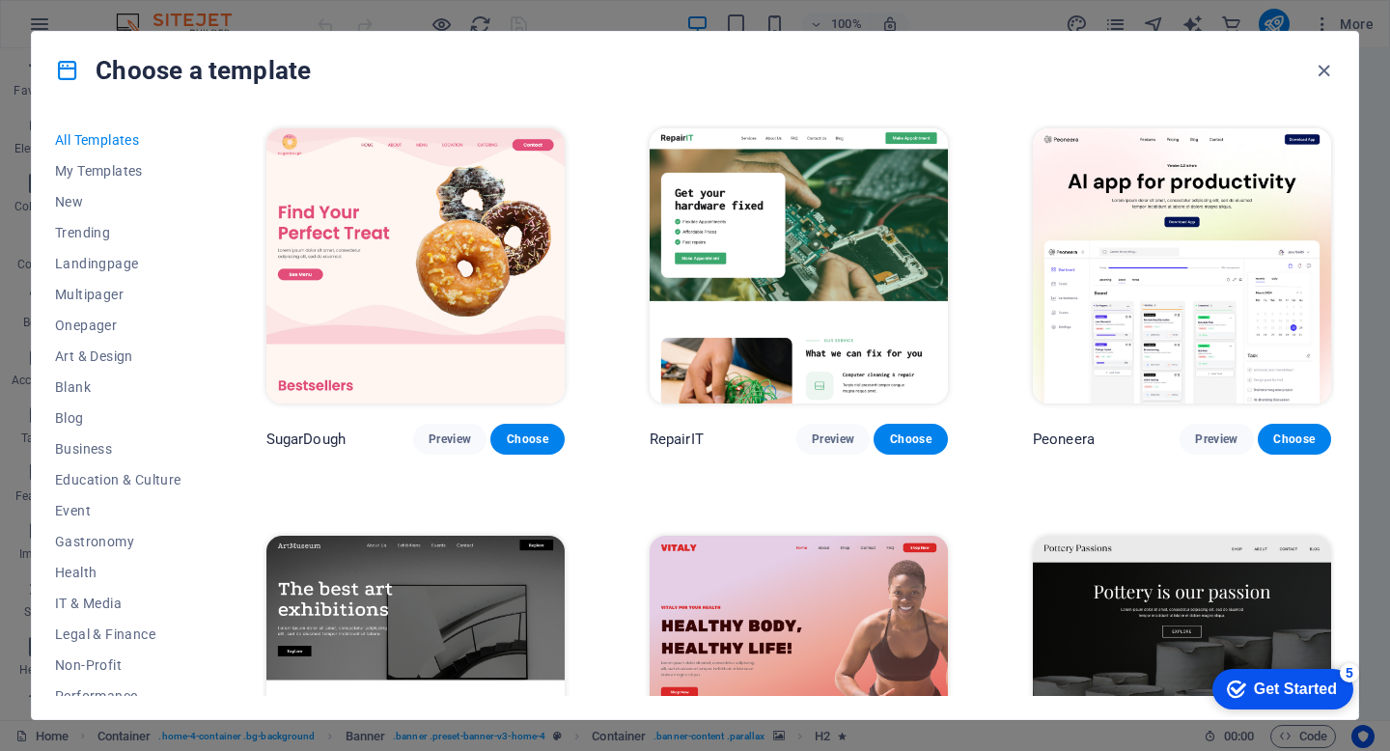
click at [1118, 70] on div "Choose a template" at bounding box center [695, 70] width 1327 height 77
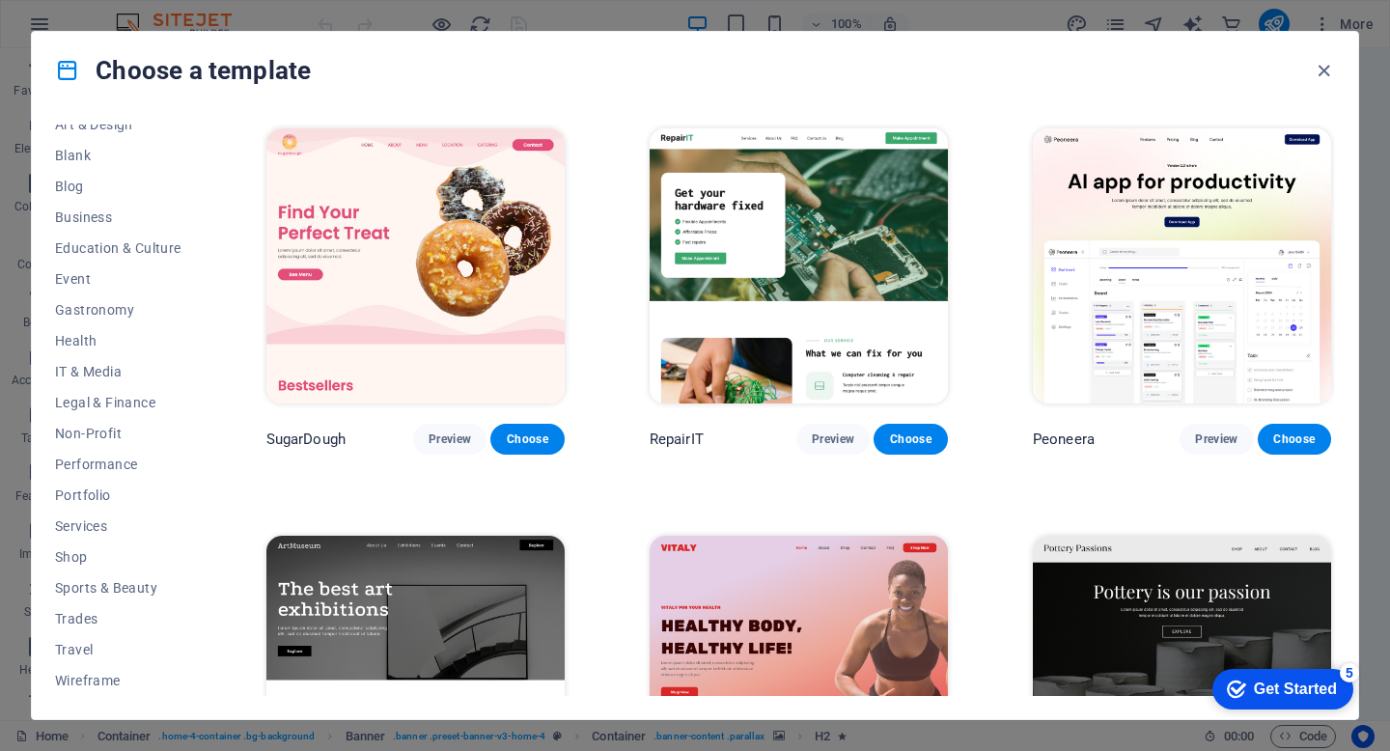
click at [1259, 681] on div "Get Started" at bounding box center [1295, 689] width 83 height 17
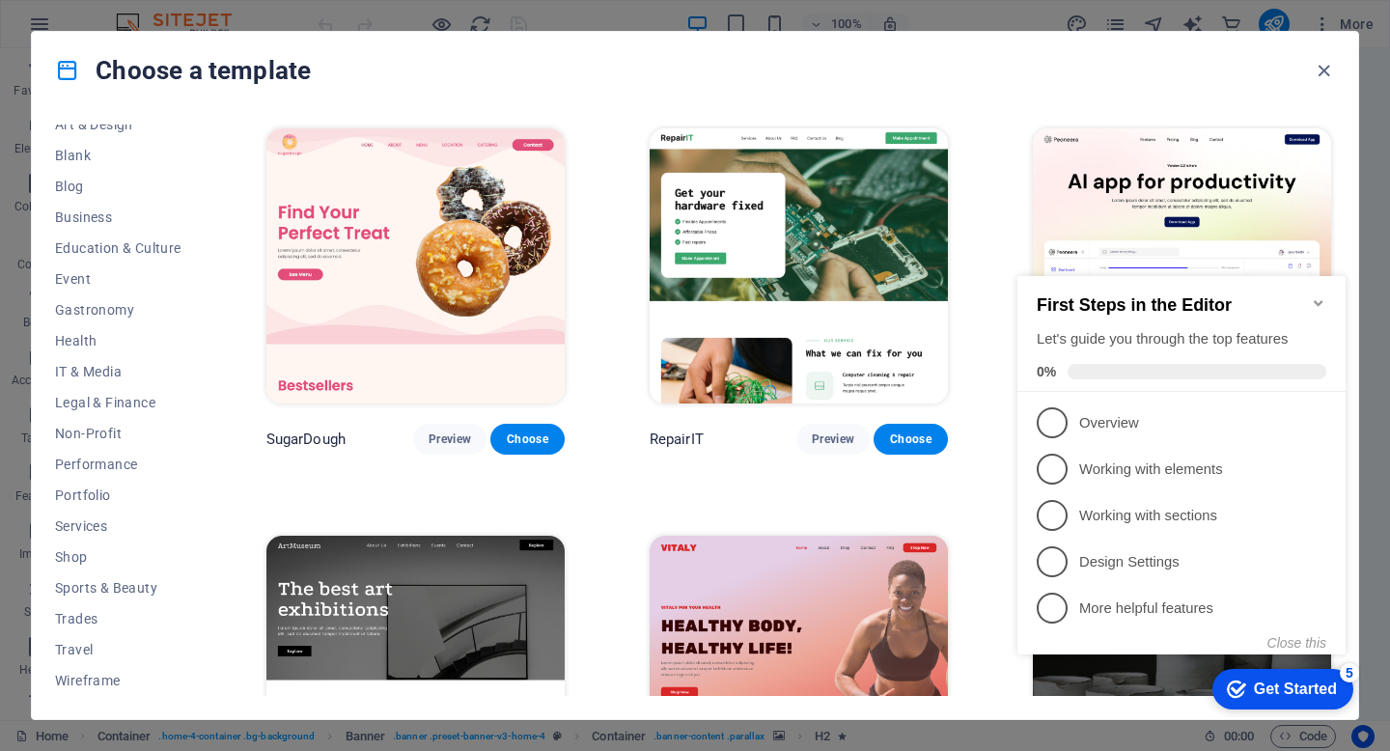
click at [918, 73] on div "Choose a template" at bounding box center [695, 70] width 1327 height 77
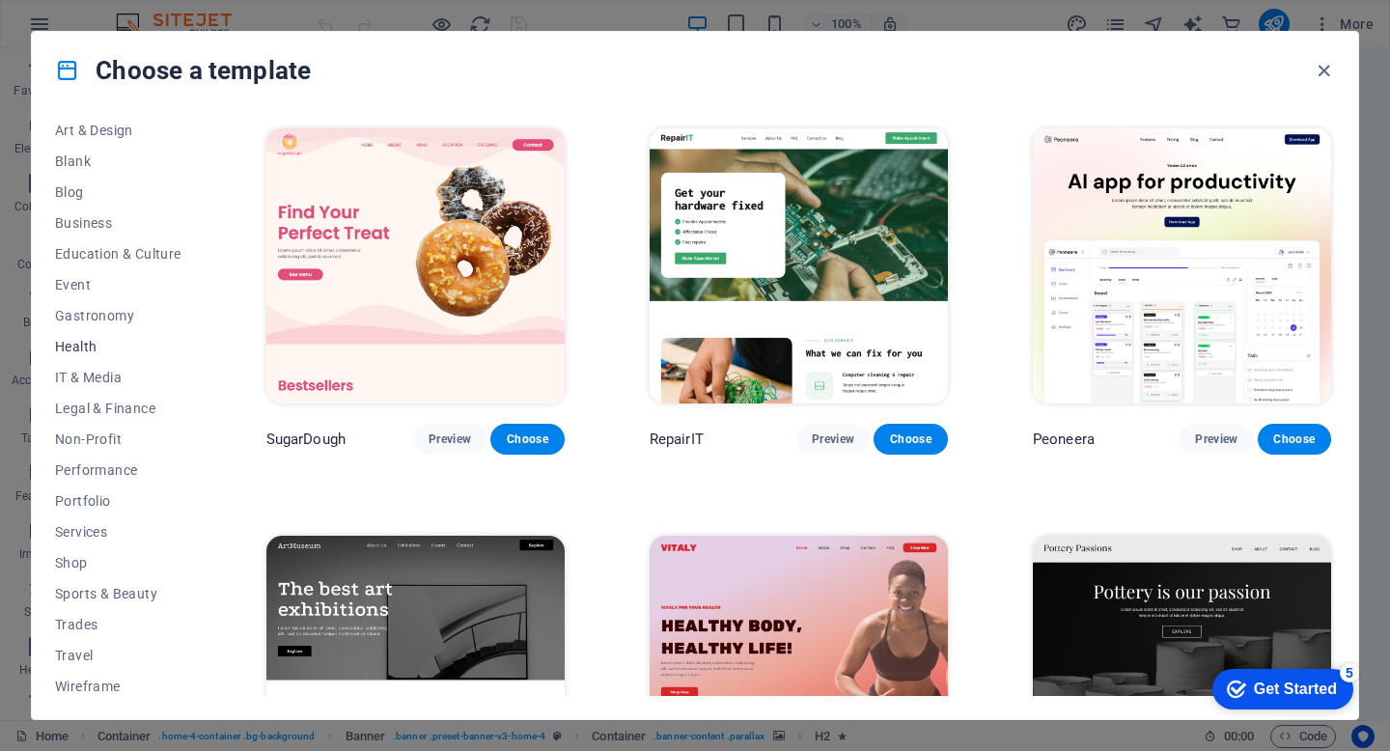
scroll to position [232, 0]
click at [85, 493] on span "Portfolio" at bounding box center [118, 495] width 126 height 15
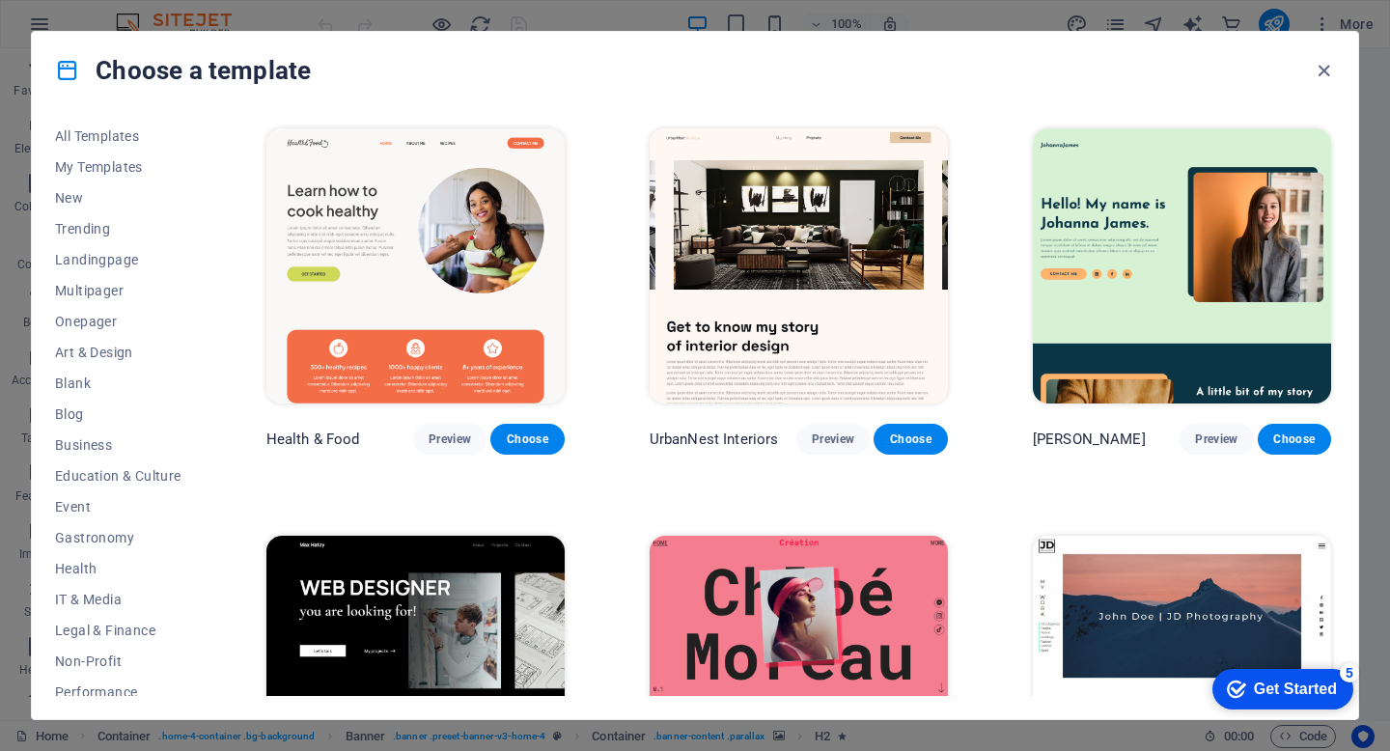
scroll to position [0, 0]
click at [78, 444] on span "Business" at bounding box center [118, 448] width 126 height 15
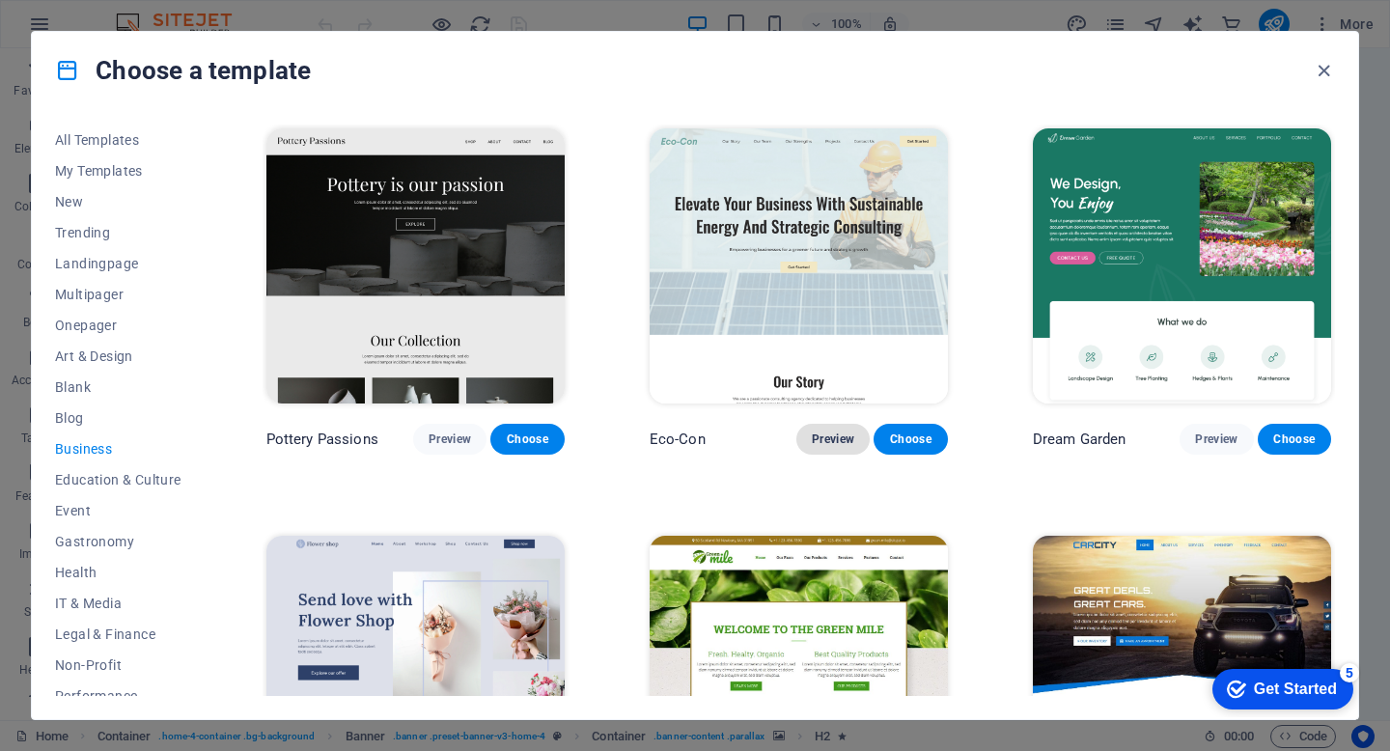
click at [839, 438] on span "Preview" at bounding box center [833, 439] width 42 height 15
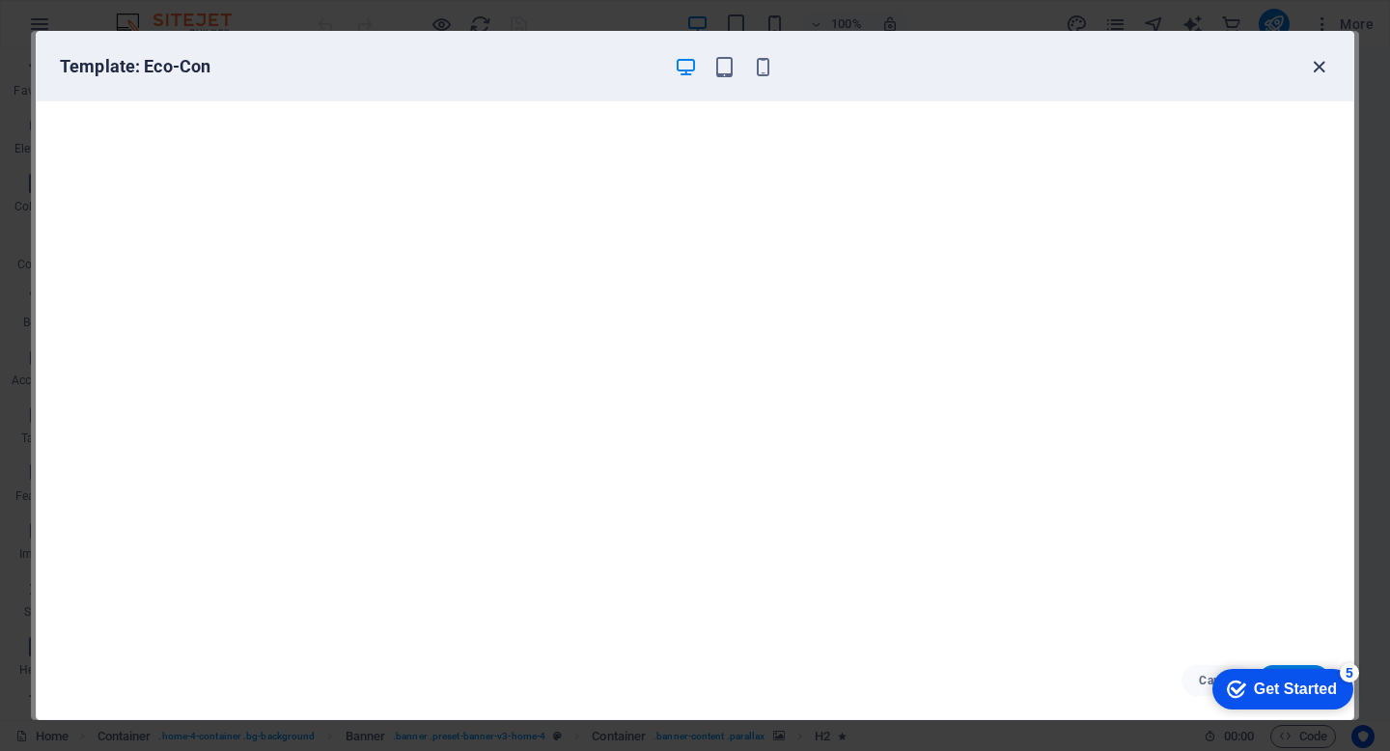
click at [1325, 69] on icon "button" at bounding box center [1319, 67] width 22 height 22
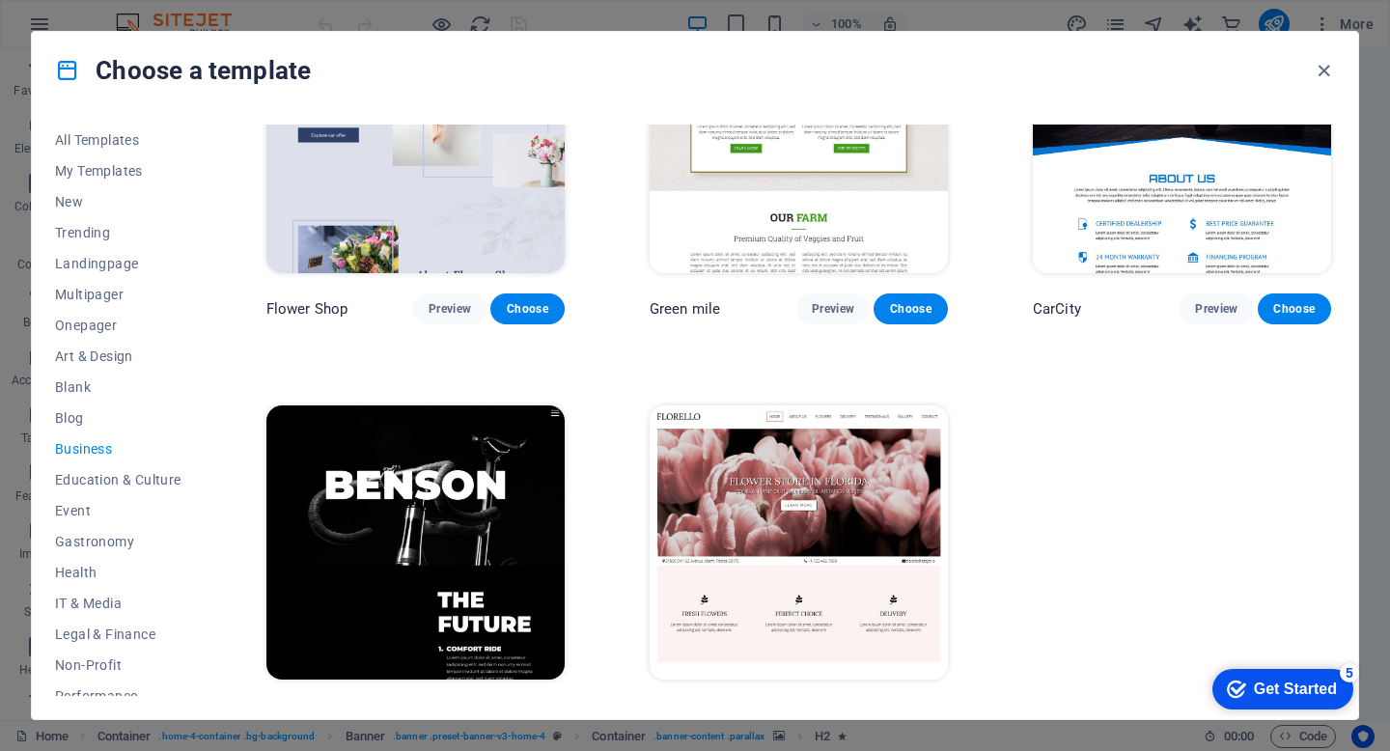
scroll to position [565, 0]
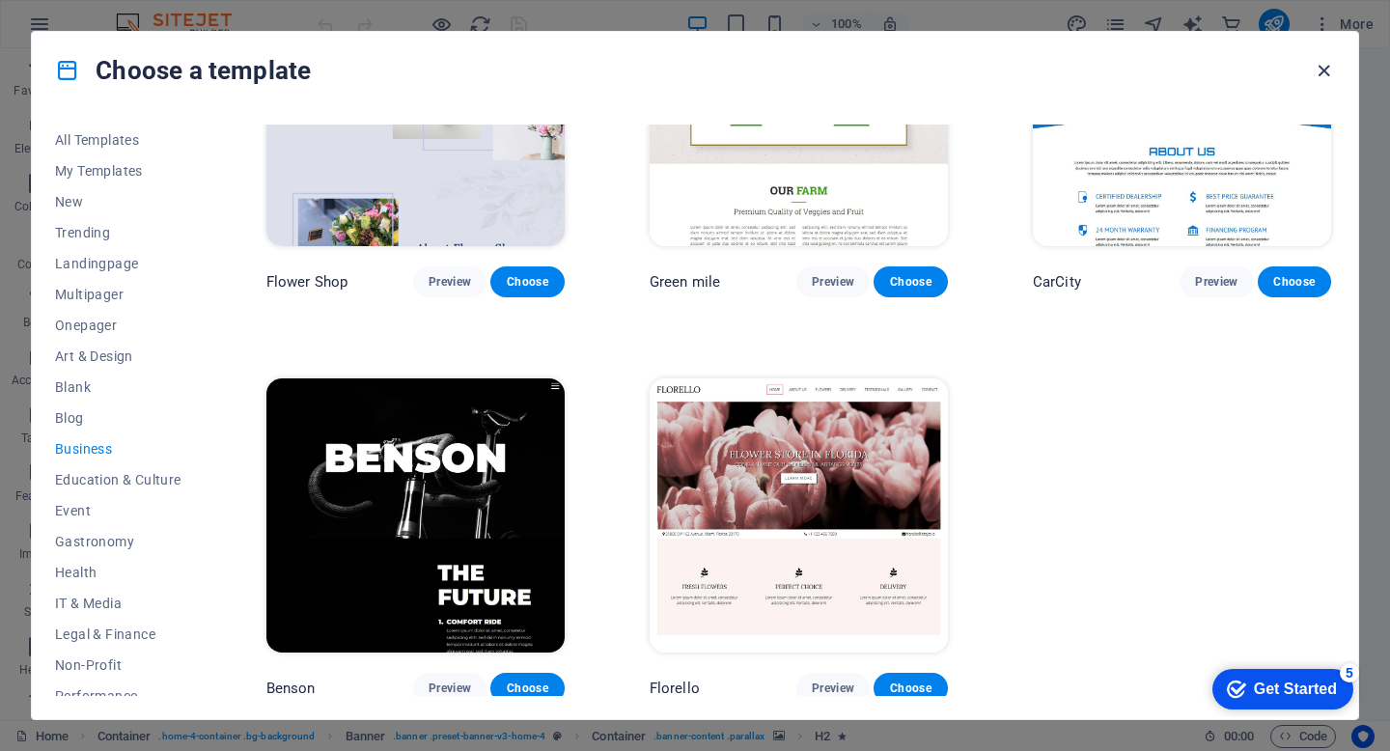
click at [1322, 71] on icon "button" at bounding box center [1324, 71] width 22 height 22
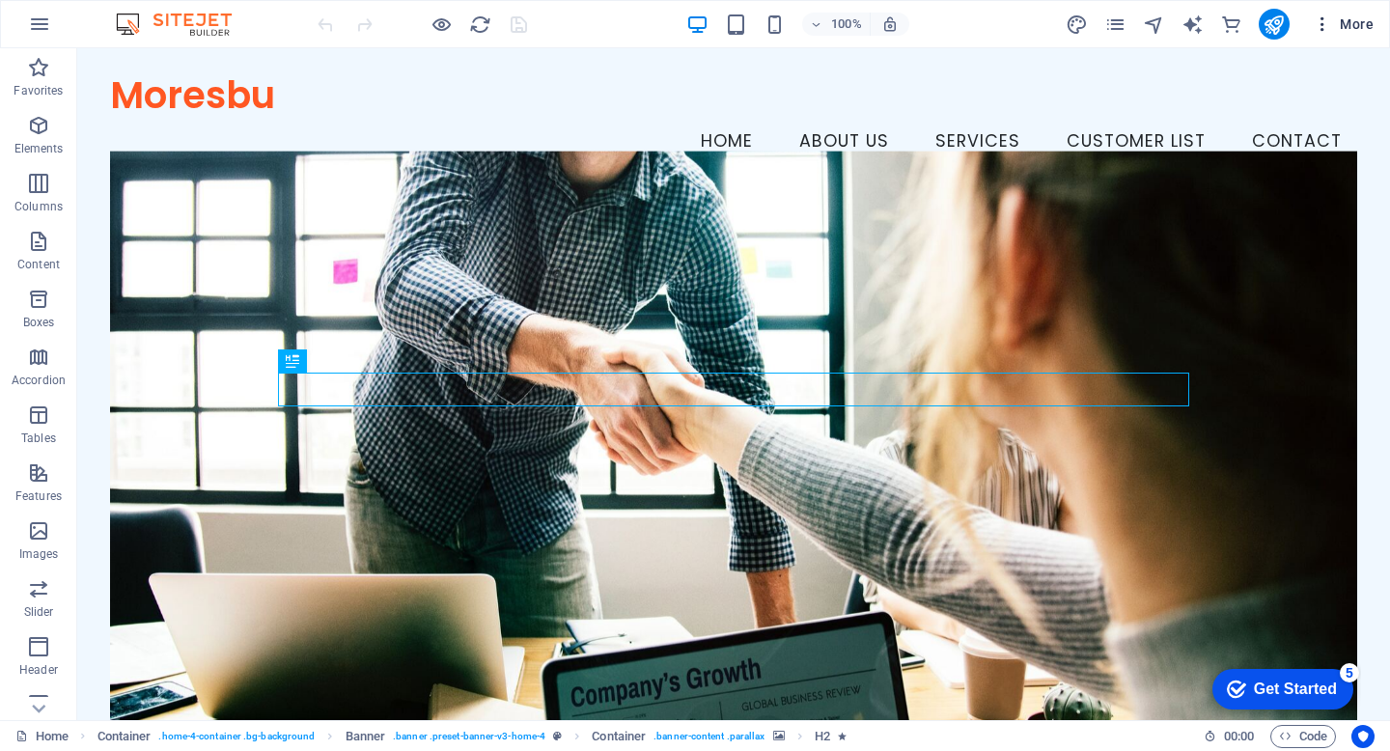
click at [1320, 30] on icon "button" at bounding box center [1322, 23] width 19 height 19
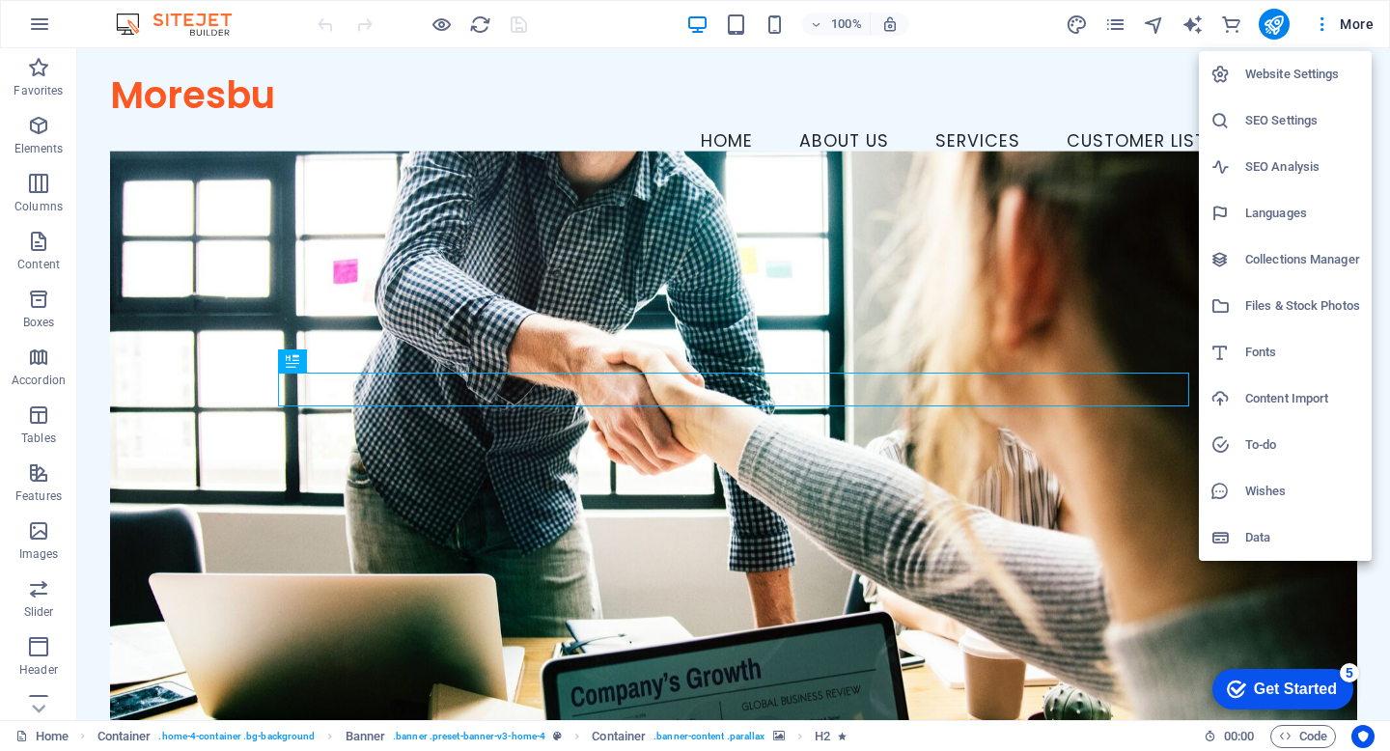
click at [1304, 70] on h6 "Website Settings" at bounding box center [1302, 74] width 115 height 23
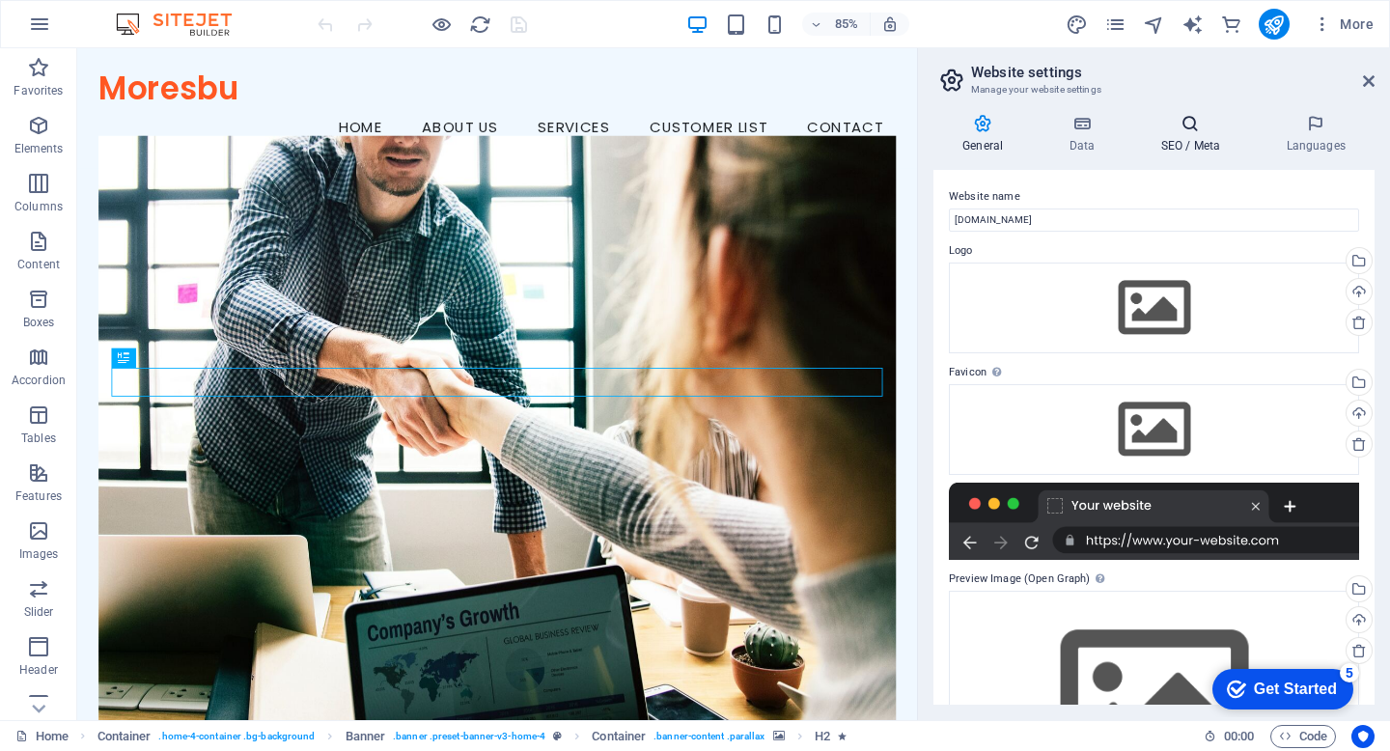
click at [1194, 125] on icon at bounding box center [1190, 123] width 118 height 19
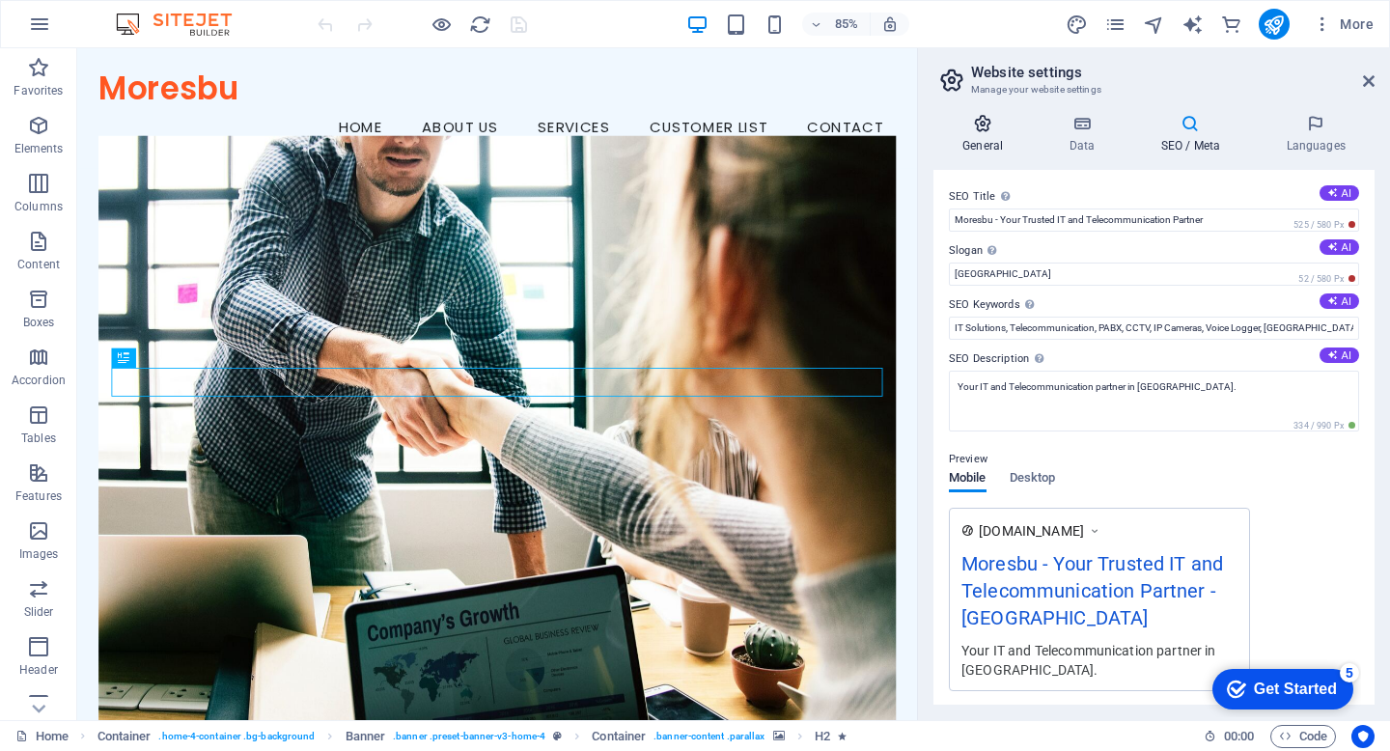
click at [987, 127] on icon at bounding box center [983, 123] width 98 height 19
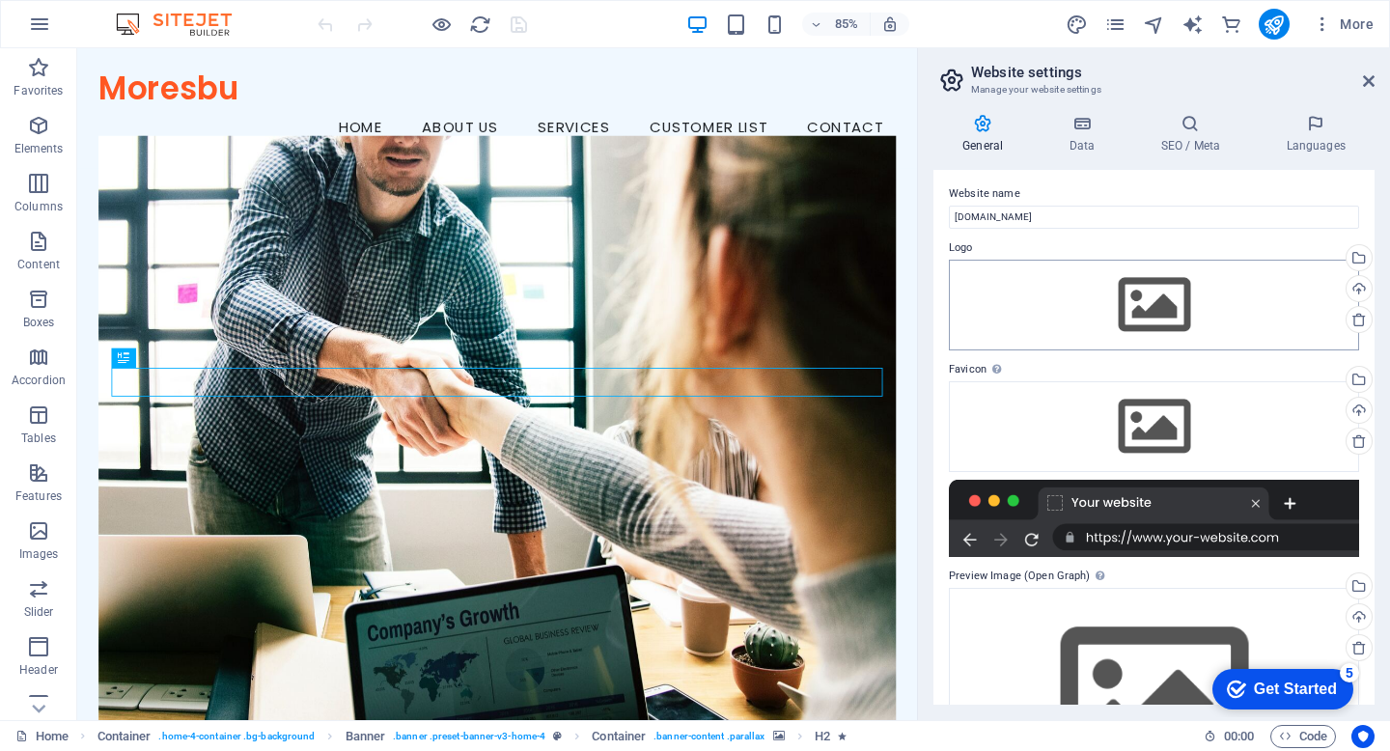
scroll to position [0, 0]
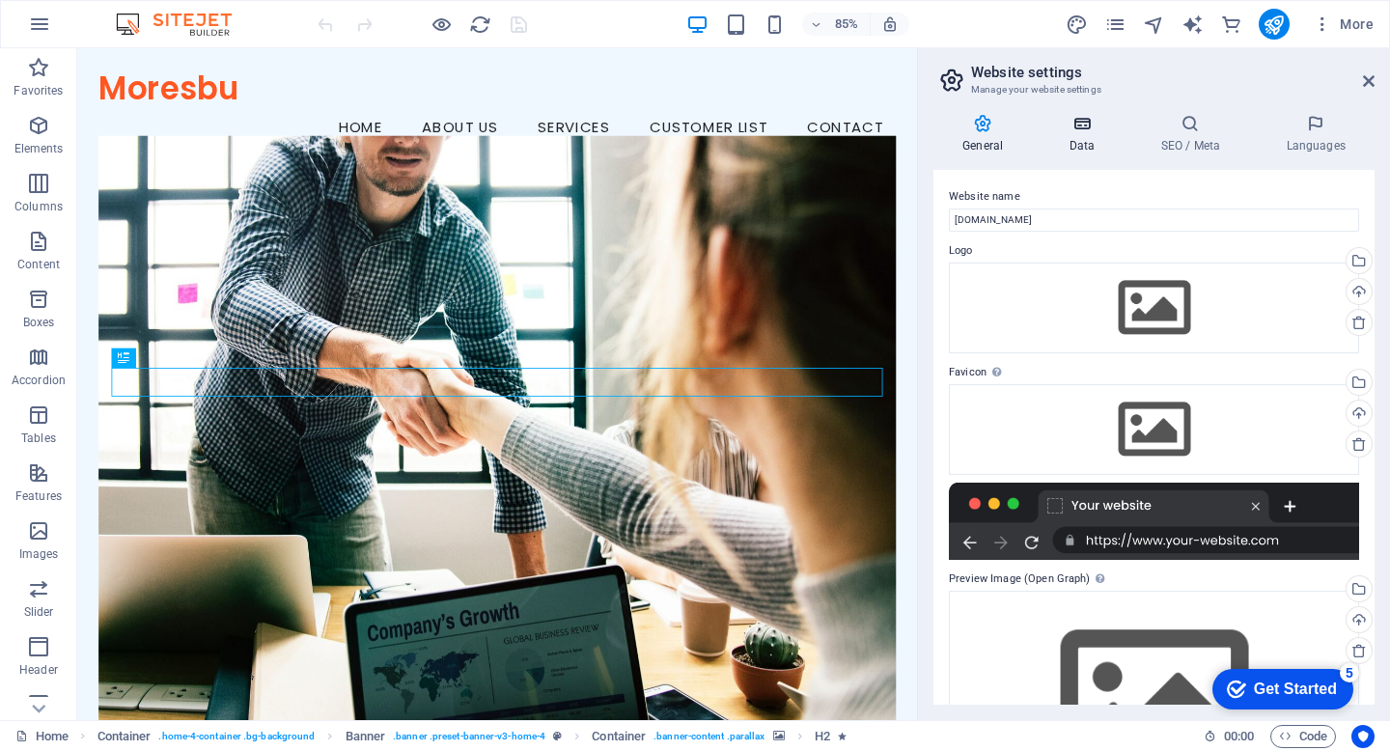
click at [1086, 130] on icon at bounding box center [1082, 123] width 84 height 19
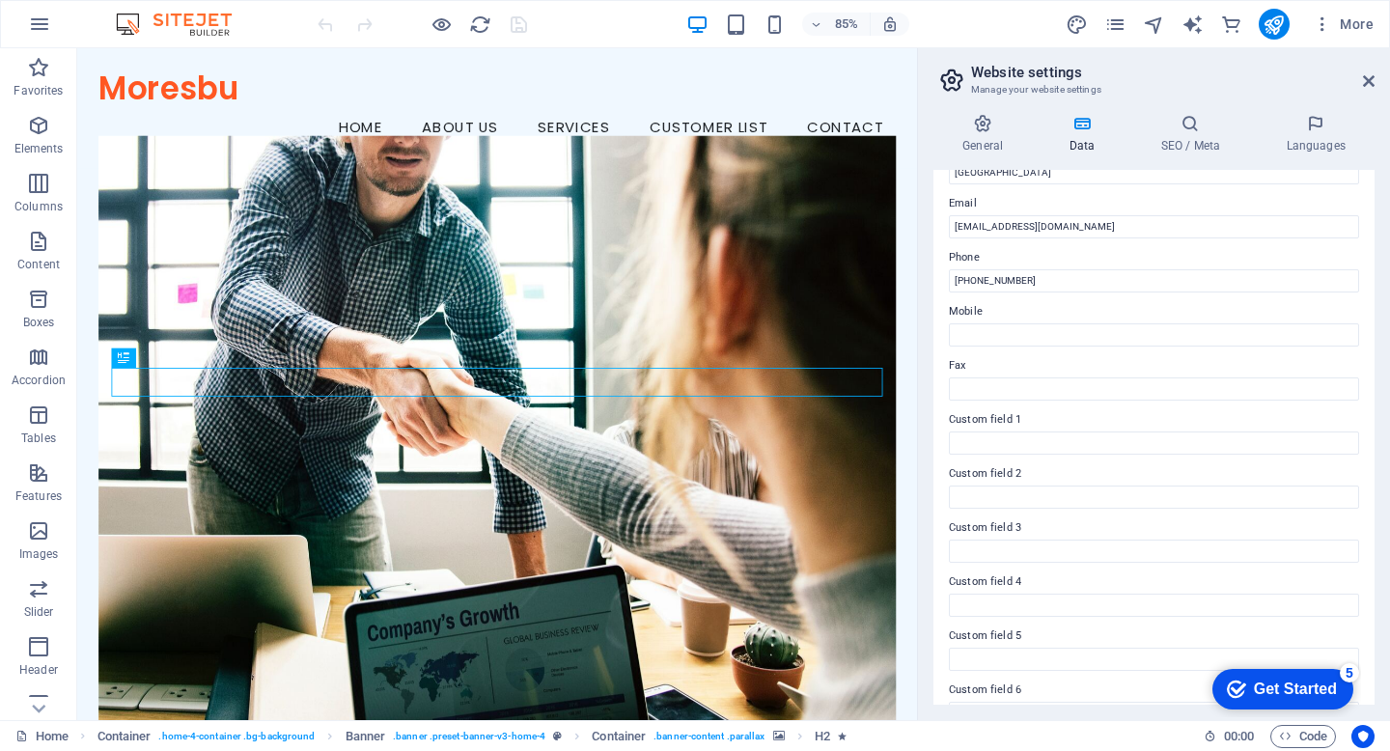
scroll to position [392, 0]
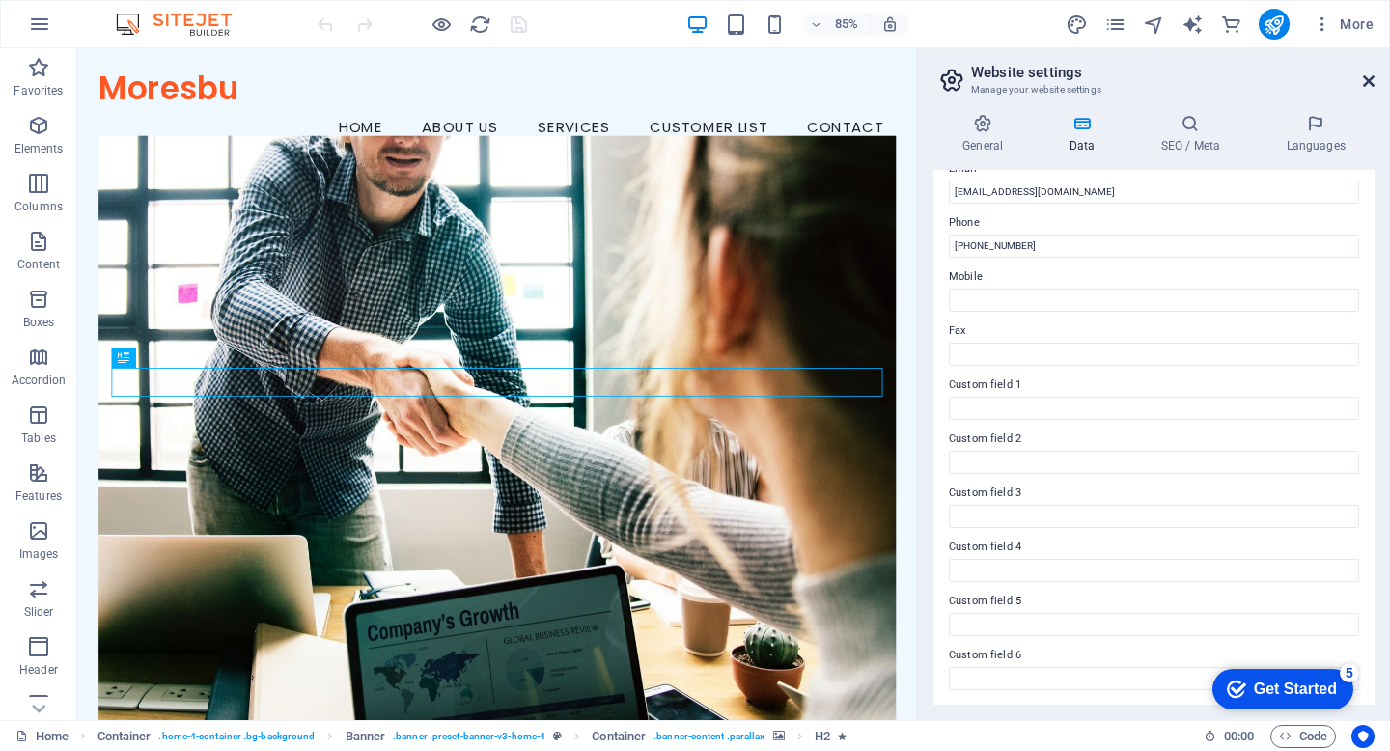
click at [1368, 78] on icon at bounding box center [1369, 80] width 12 height 15
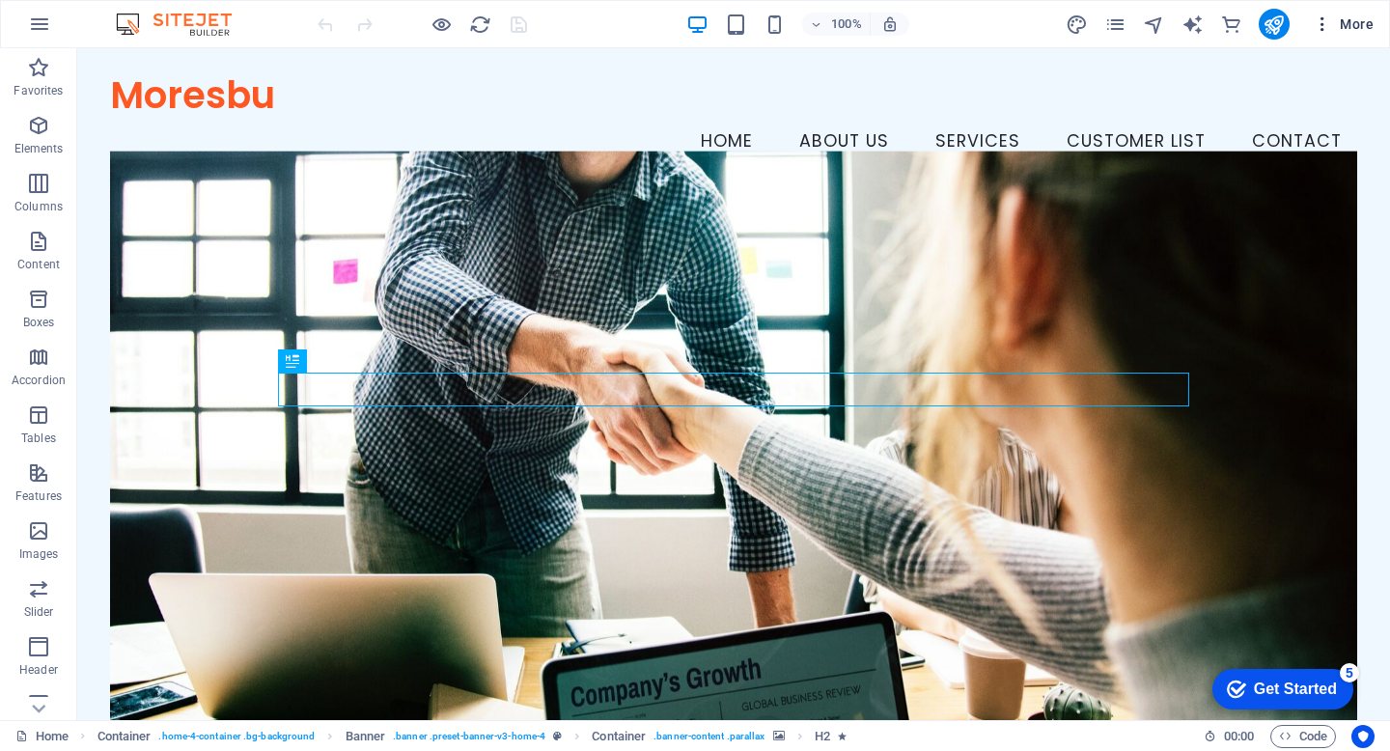
click at [1354, 28] on span "More" at bounding box center [1343, 23] width 61 height 19
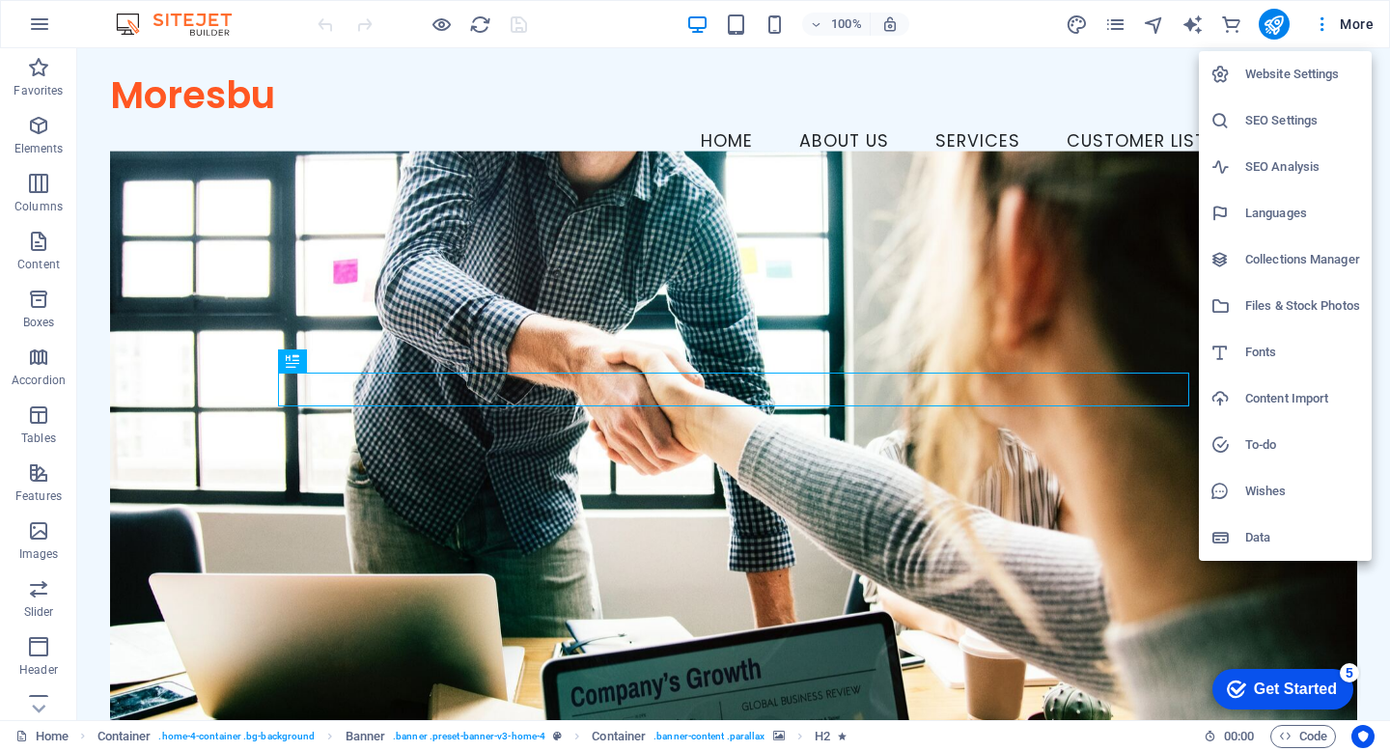
click at [1115, 26] on div at bounding box center [695, 375] width 1390 height 751
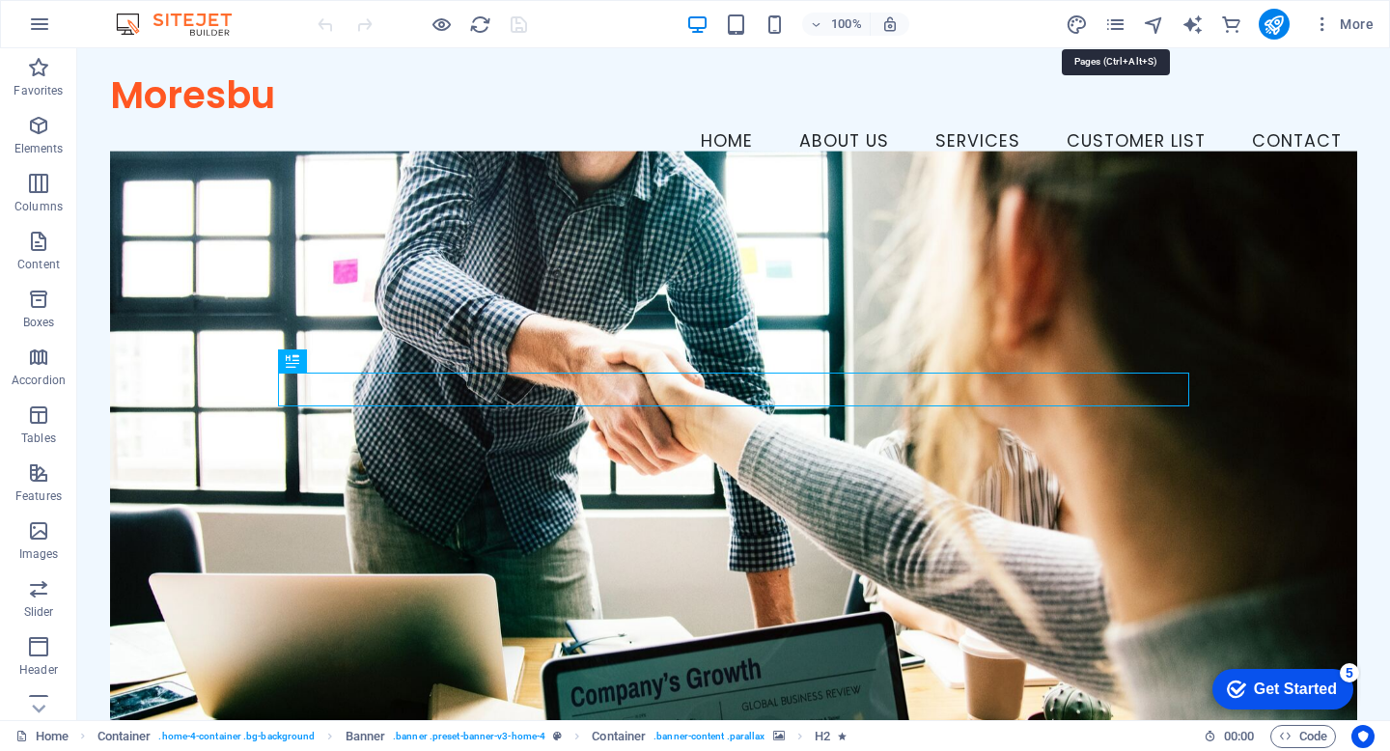
click at [1115, 26] on icon "pages" at bounding box center [1115, 25] width 22 height 22
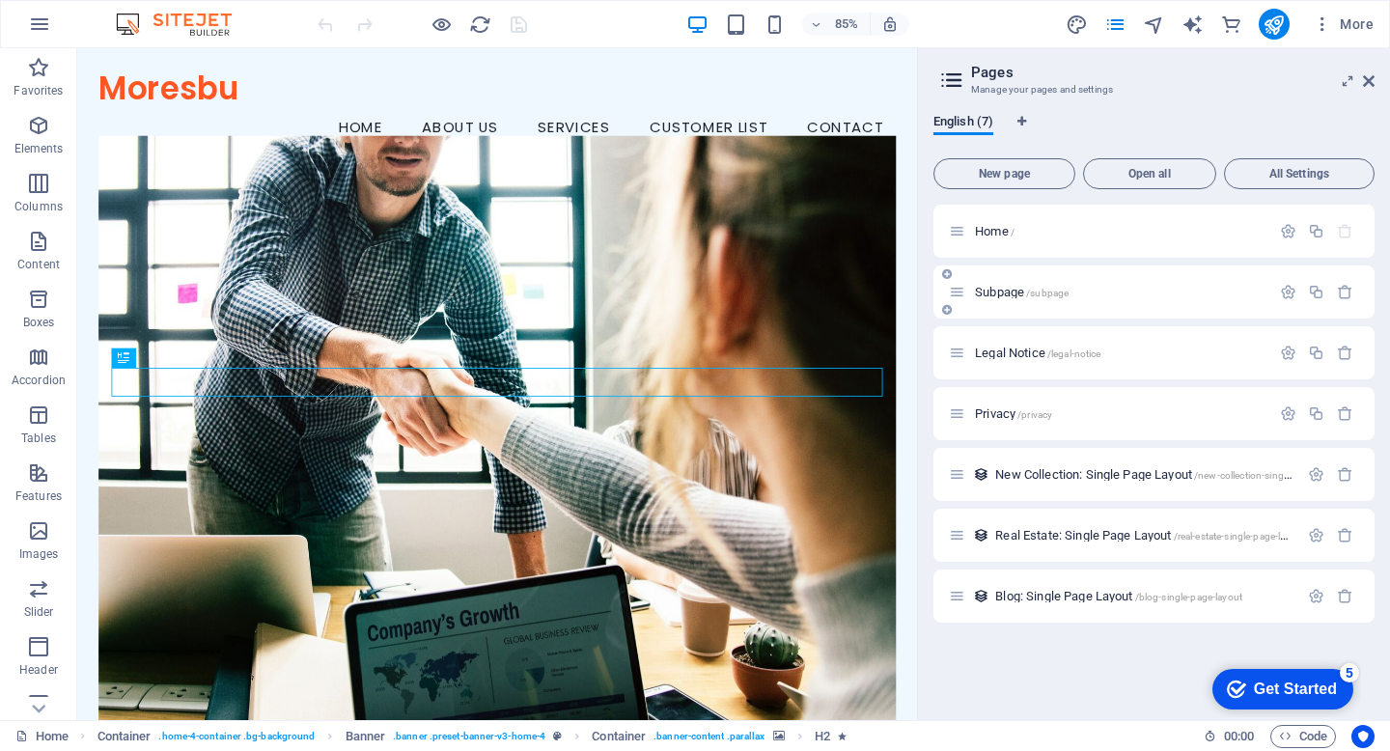
click at [1006, 293] on span "Subpage /subpage" at bounding box center [1022, 292] width 94 height 14
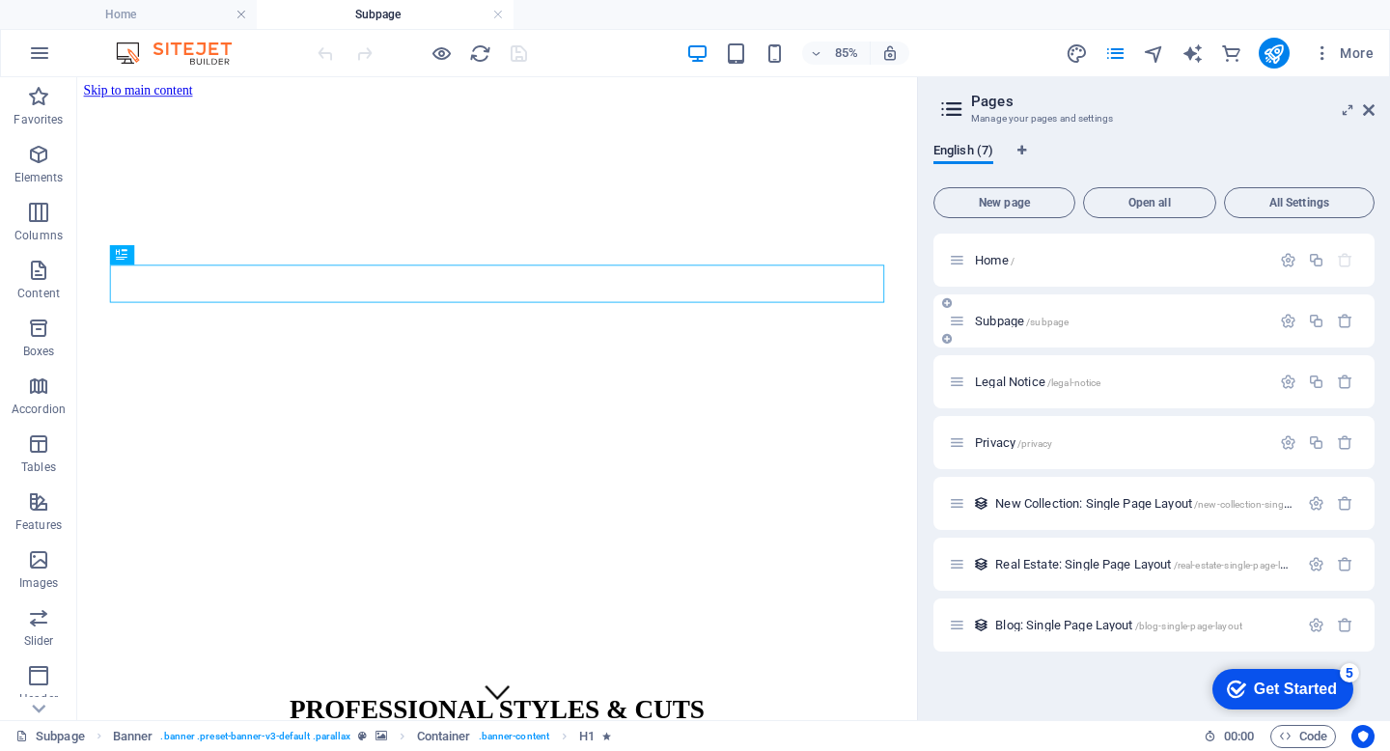
scroll to position [0, 0]
click at [1012, 382] on span "Legal Notice /legal-notice" at bounding box center [1038, 382] width 126 height 14
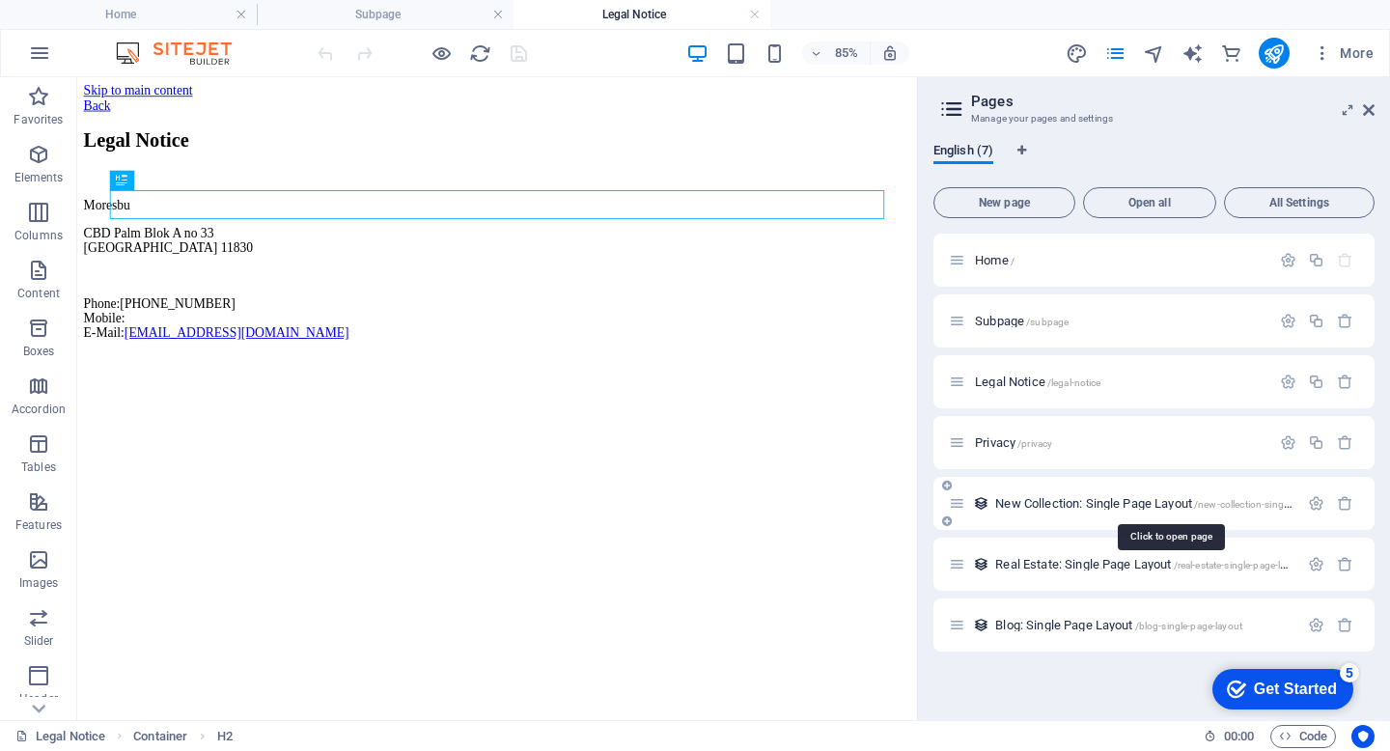
click at [1030, 500] on span "New Collection: Single Page Layout /new-collection-single-page-layout" at bounding box center [1169, 503] width 349 height 14
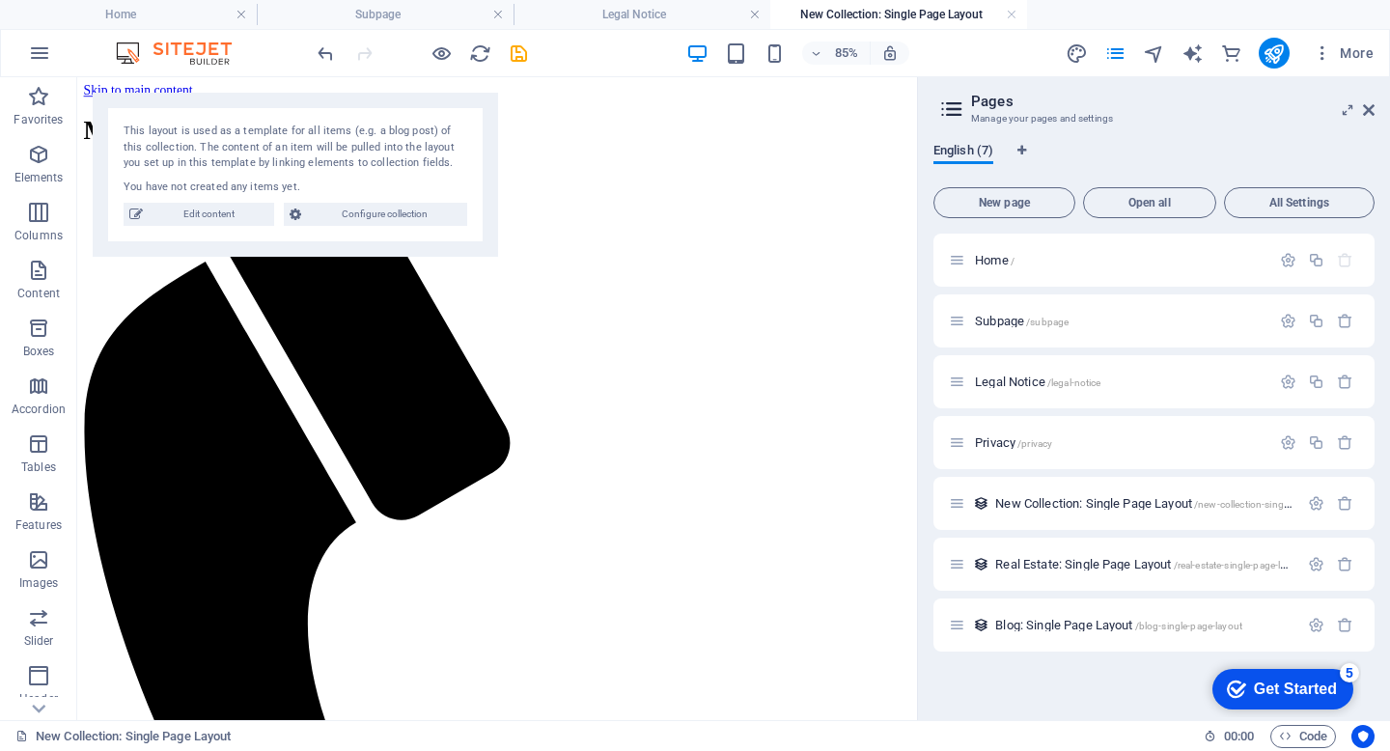
click at [971, 148] on span "English (7)" at bounding box center [964, 152] width 60 height 27
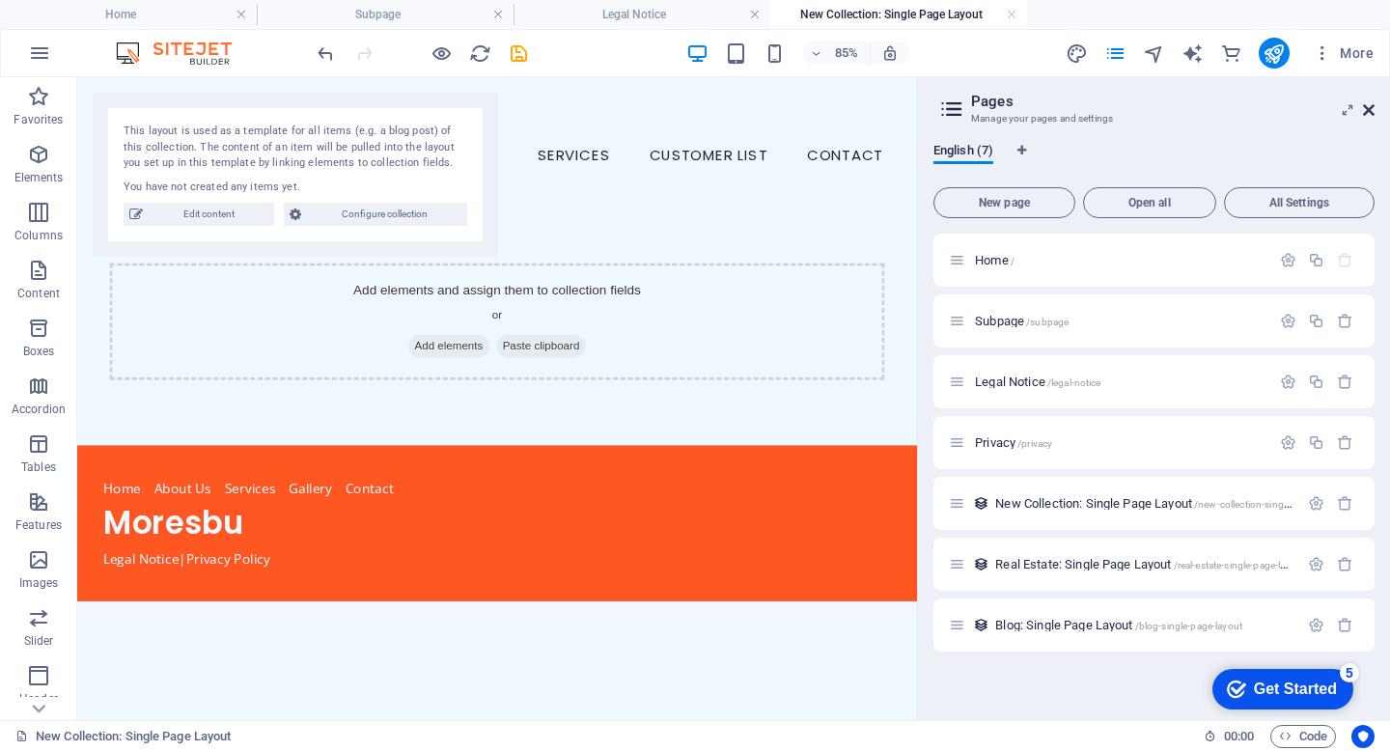
click at [1367, 110] on icon at bounding box center [1369, 109] width 12 height 15
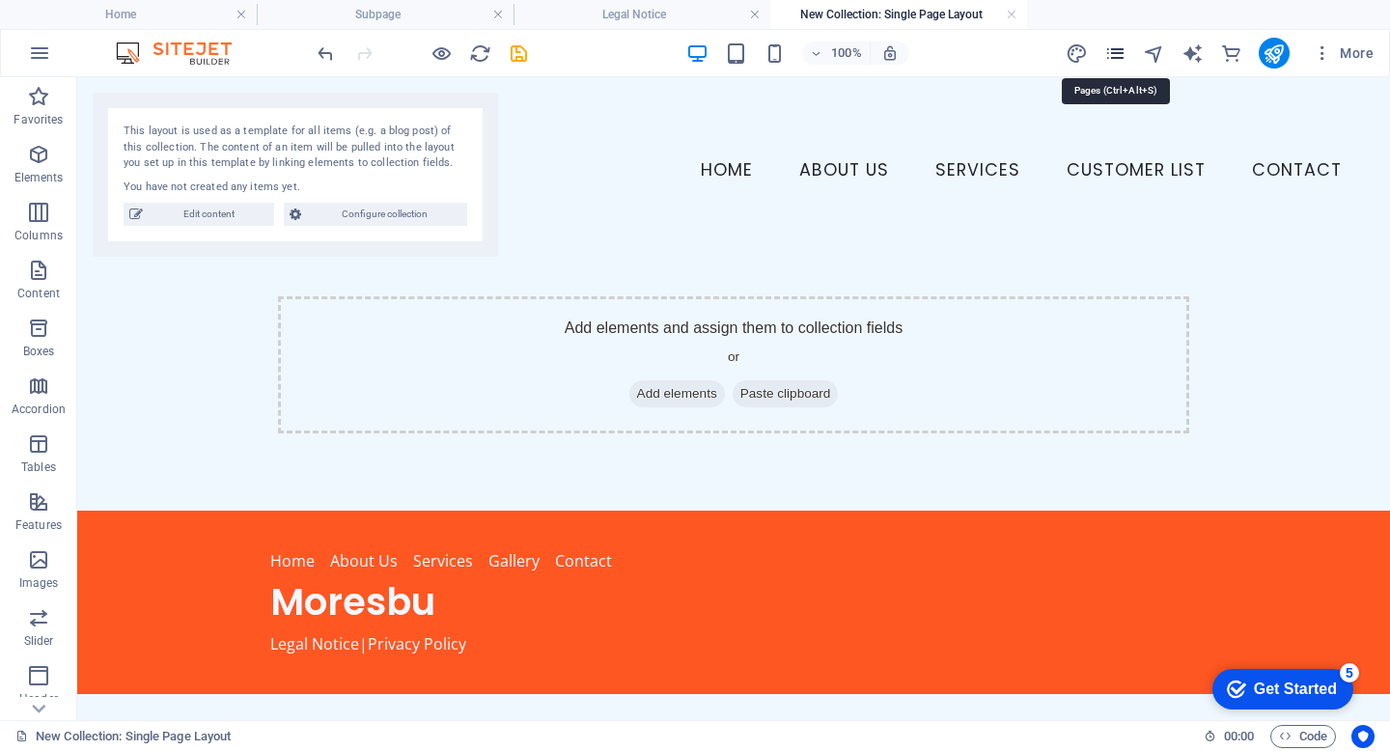
click at [1109, 49] on icon "pages" at bounding box center [1115, 53] width 22 height 22
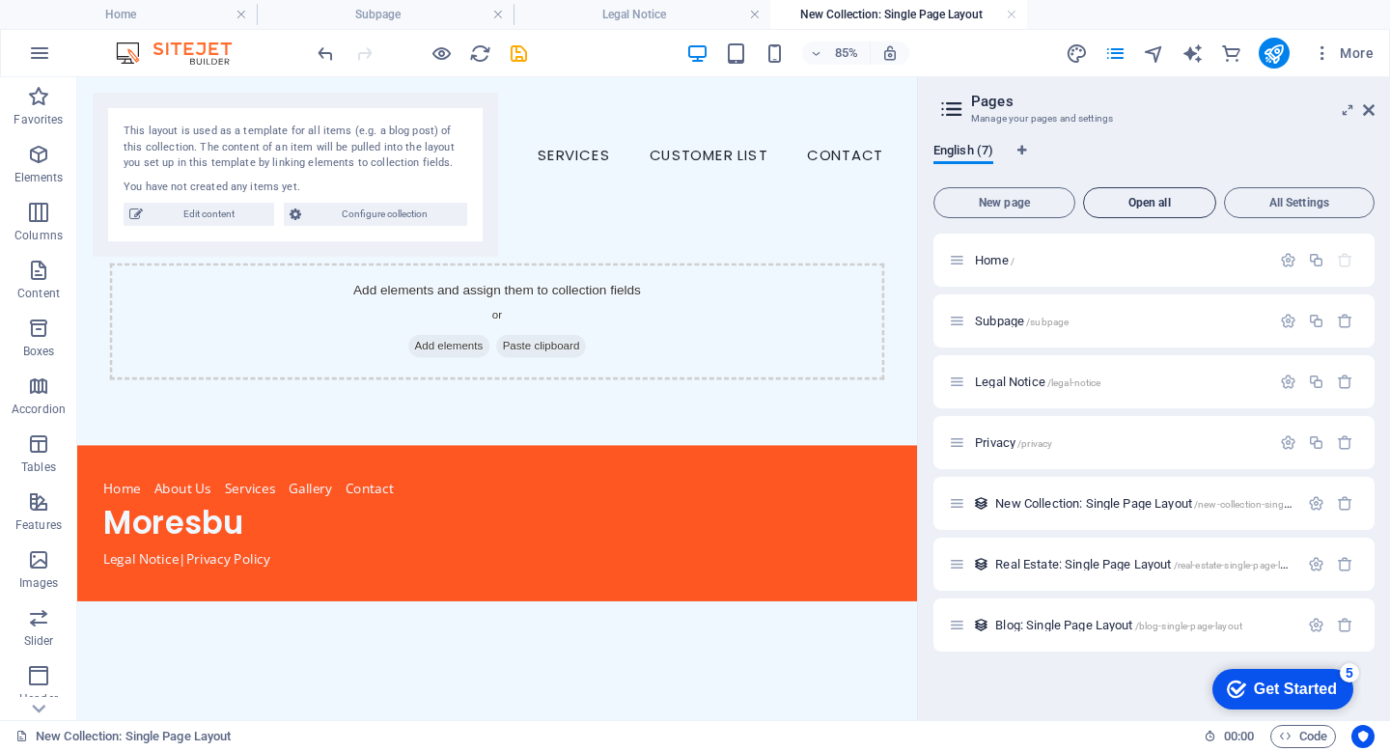
click at [1159, 206] on span "Open all" at bounding box center [1150, 203] width 116 height 12
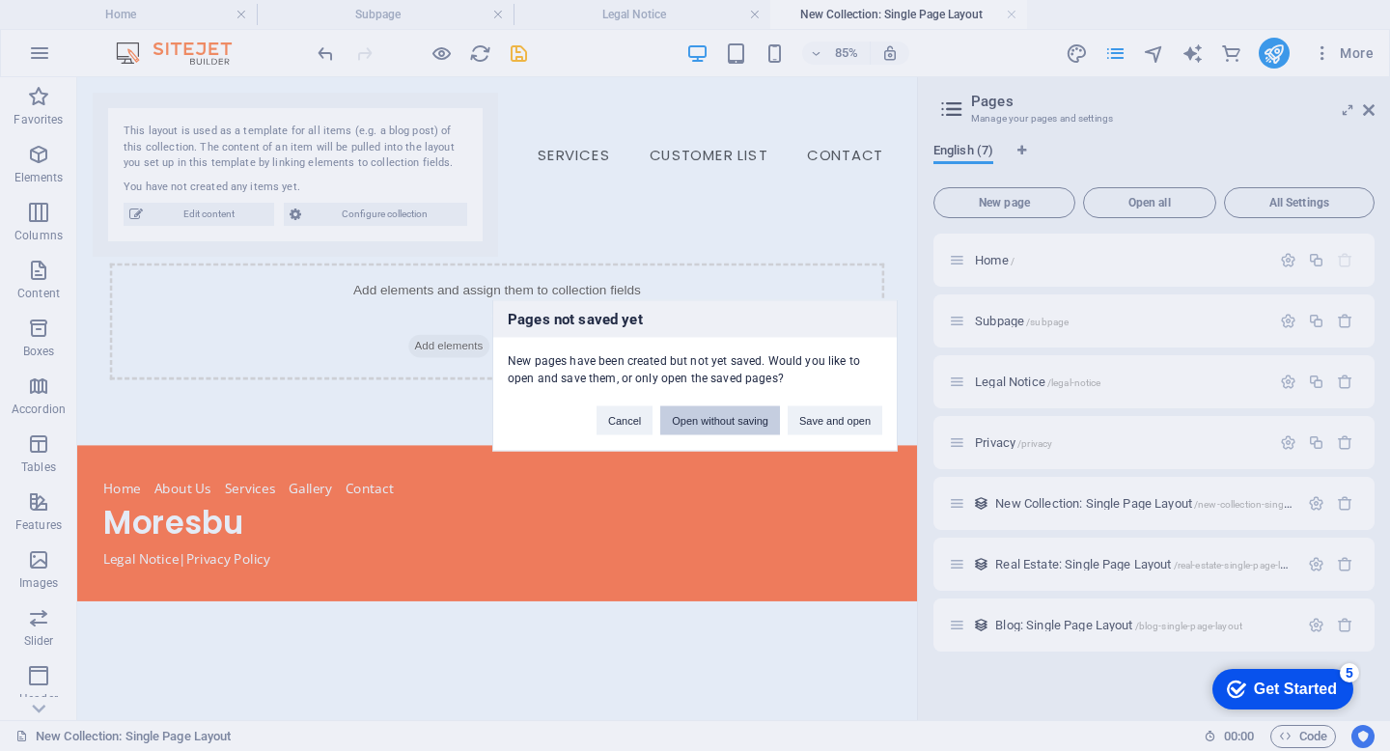
click at [712, 418] on button "Open without saving" at bounding box center [720, 420] width 120 height 29
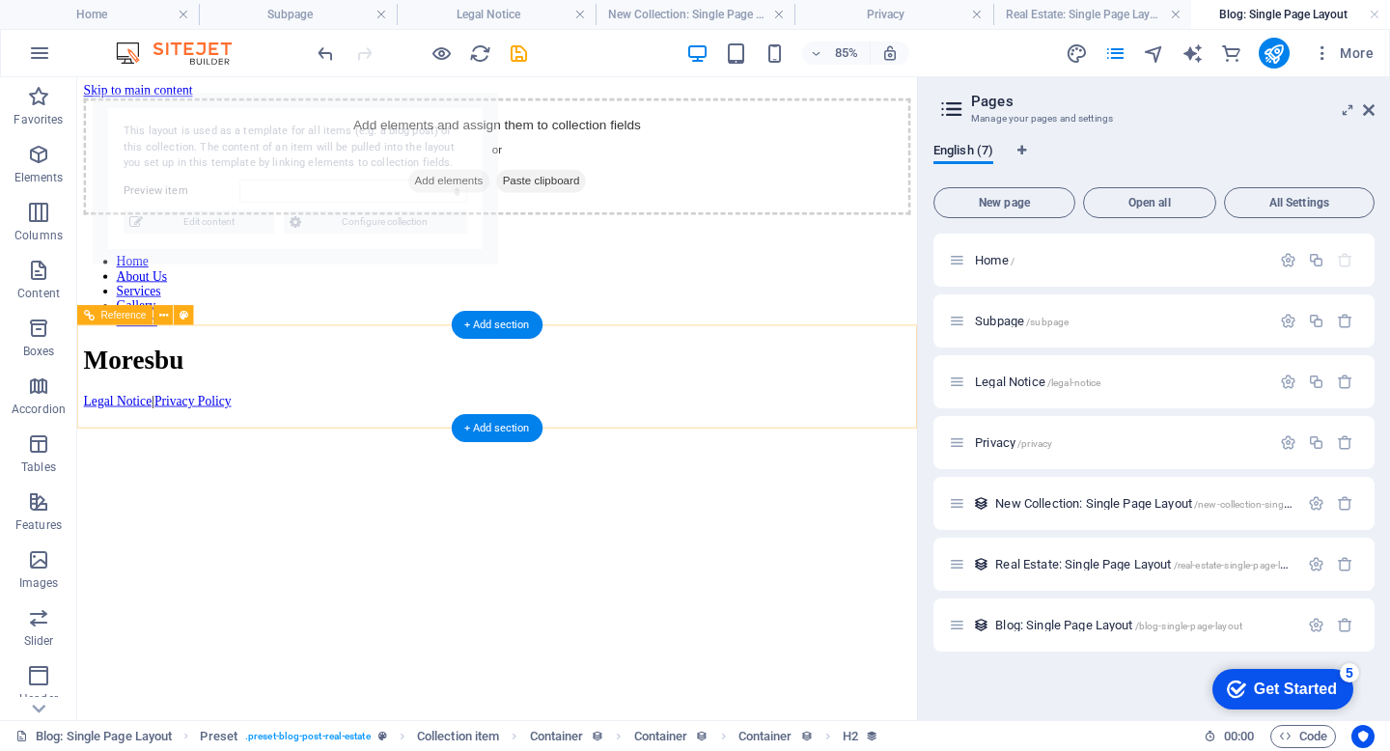
select select "68b54fbfe308dba10407dfba"
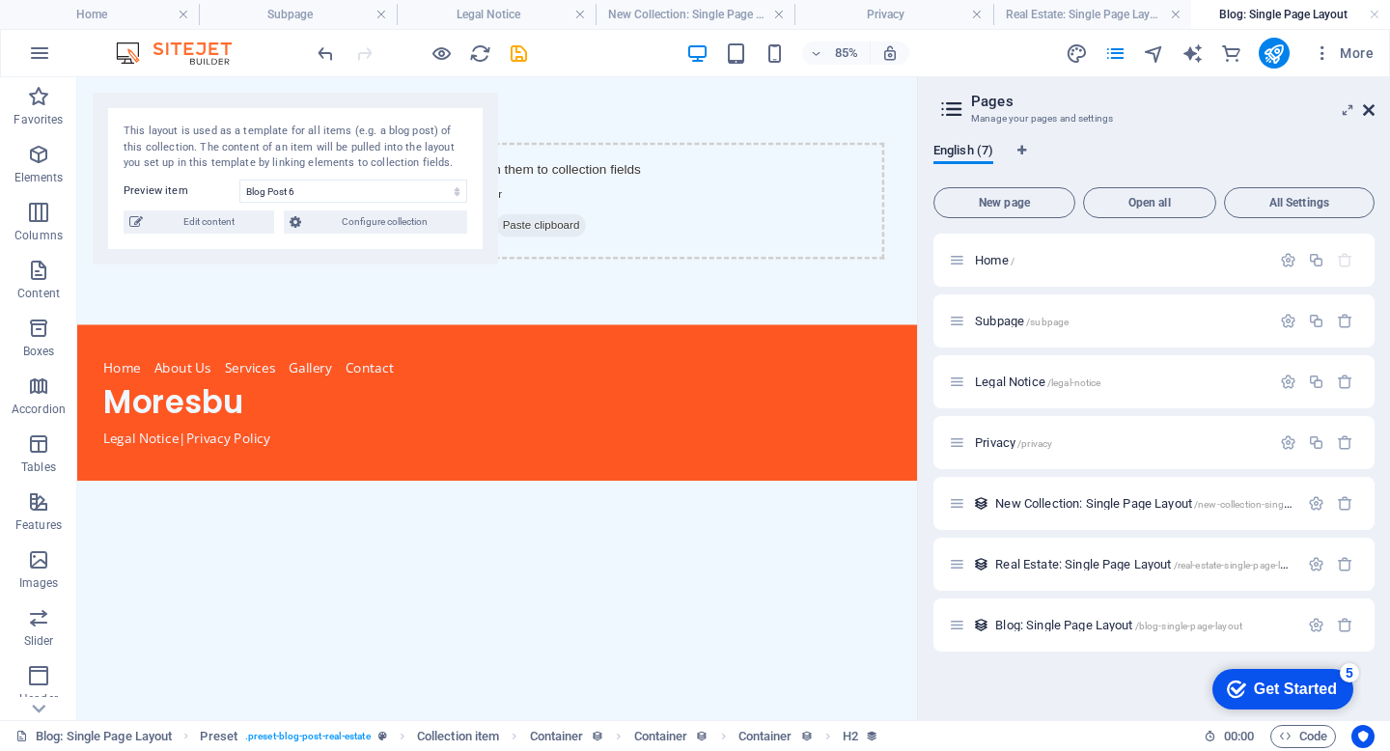
click at [1366, 104] on icon at bounding box center [1369, 109] width 12 height 15
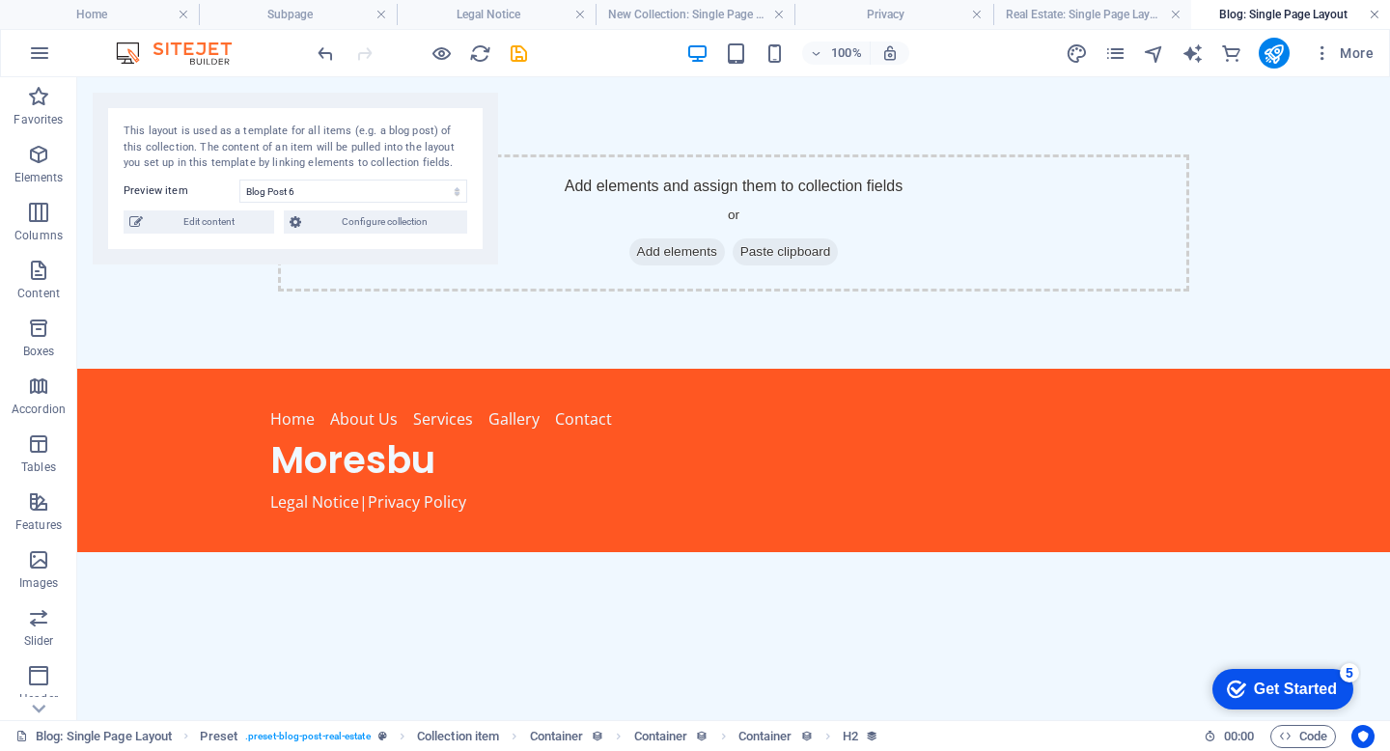
click at [1374, 11] on link at bounding box center [1375, 15] width 12 height 18
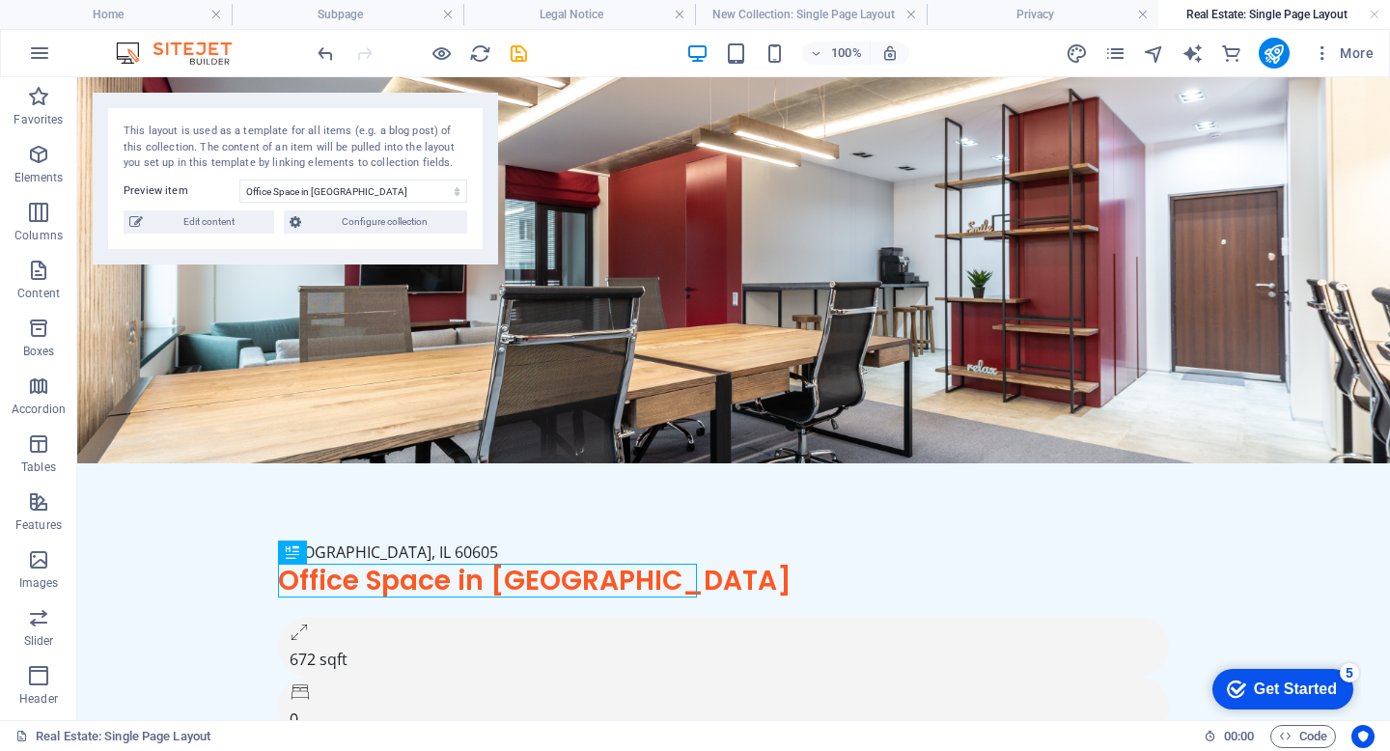
click at [1374, 11] on link at bounding box center [1375, 15] width 12 height 18
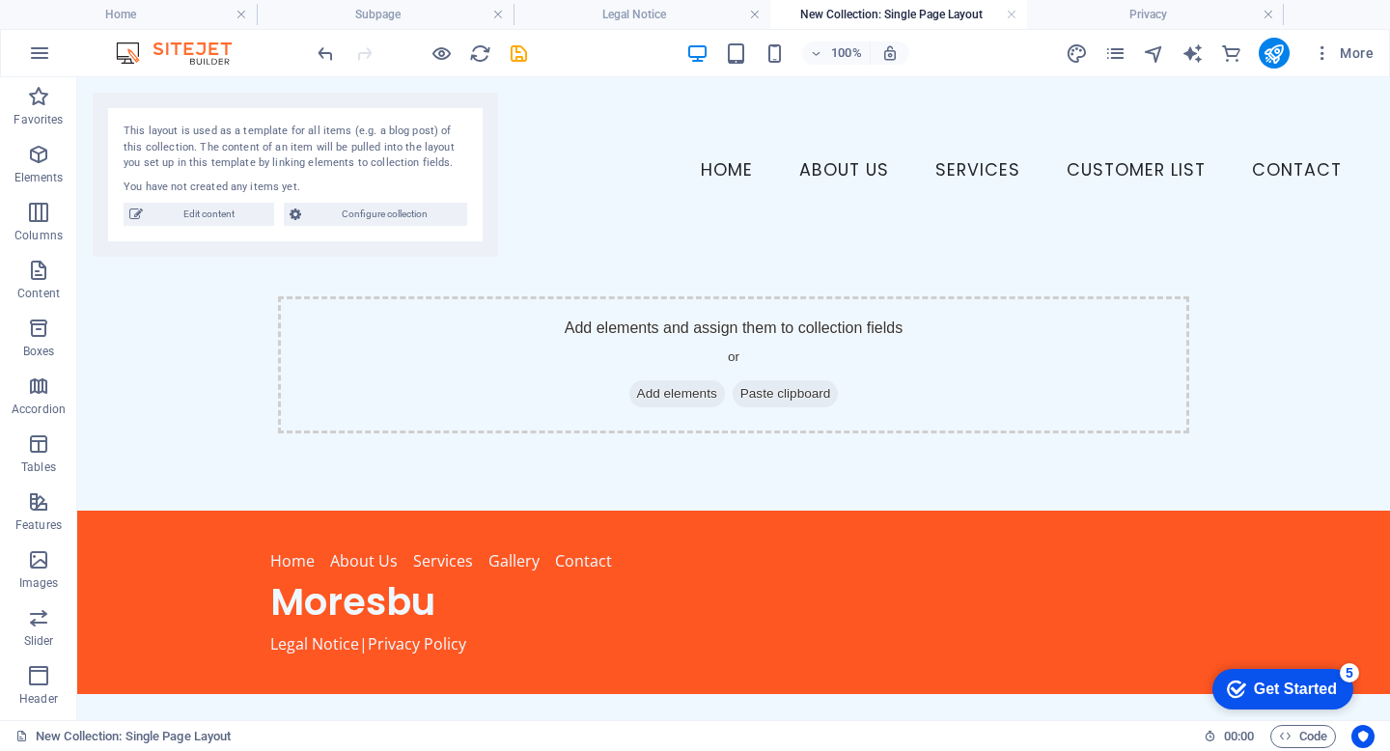
click at [1374, 11] on ul "Home Subpage Legal Notice New Collection: Single Page Layout Privacy" at bounding box center [695, 14] width 1390 height 29
click at [1272, 8] on link at bounding box center [1269, 15] width 12 height 18
click at [1010, 14] on link at bounding box center [1012, 15] width 12 height 18
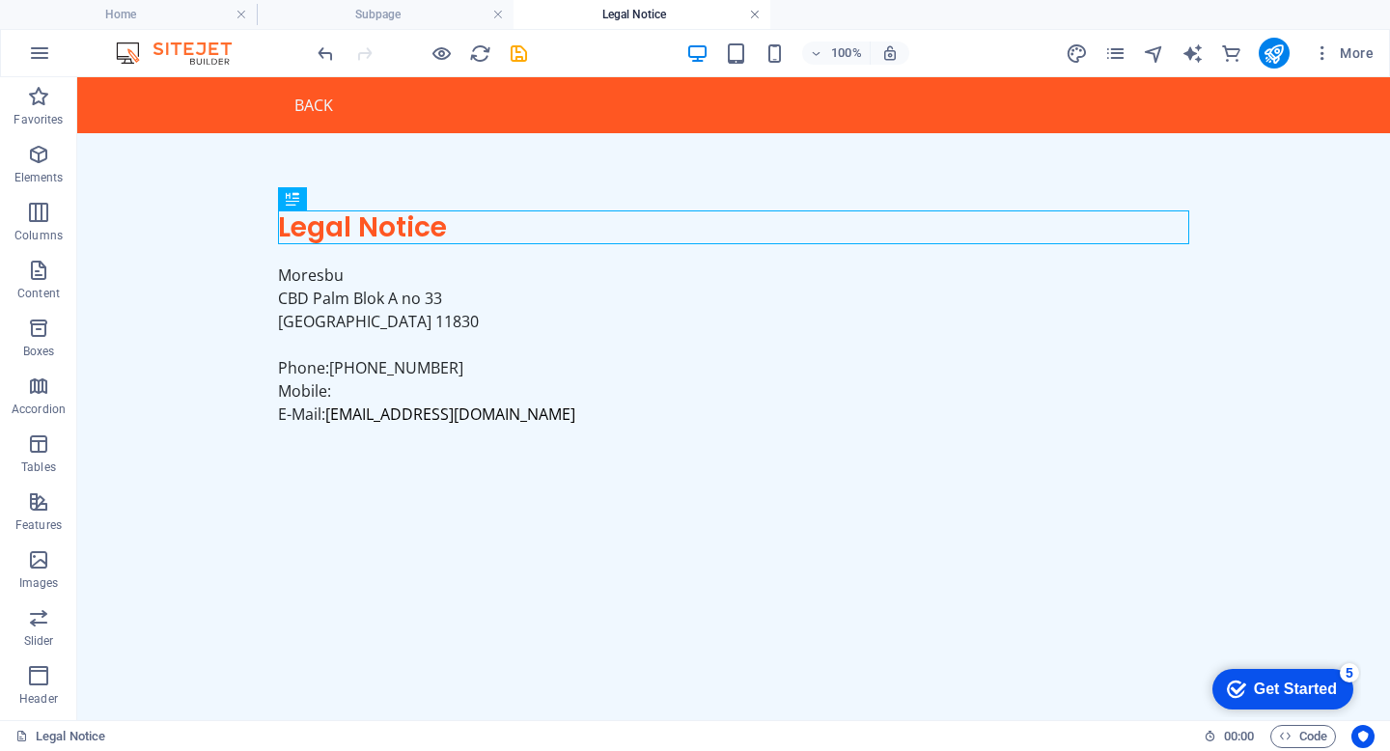
click at [754, 13] on link at bounding box center [755, 15] width 12 height 18
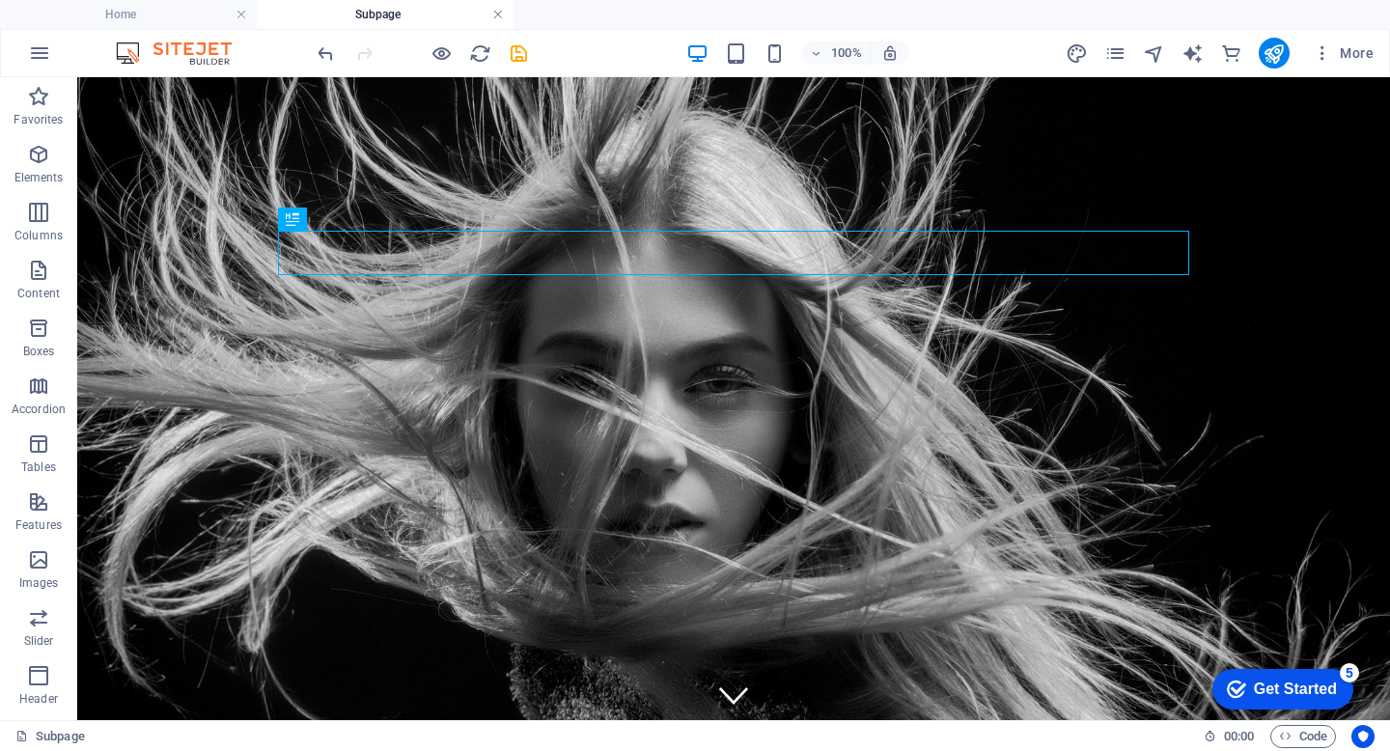
click at [496, 15] on link at bounding box center [498, 15] width 12 height 18
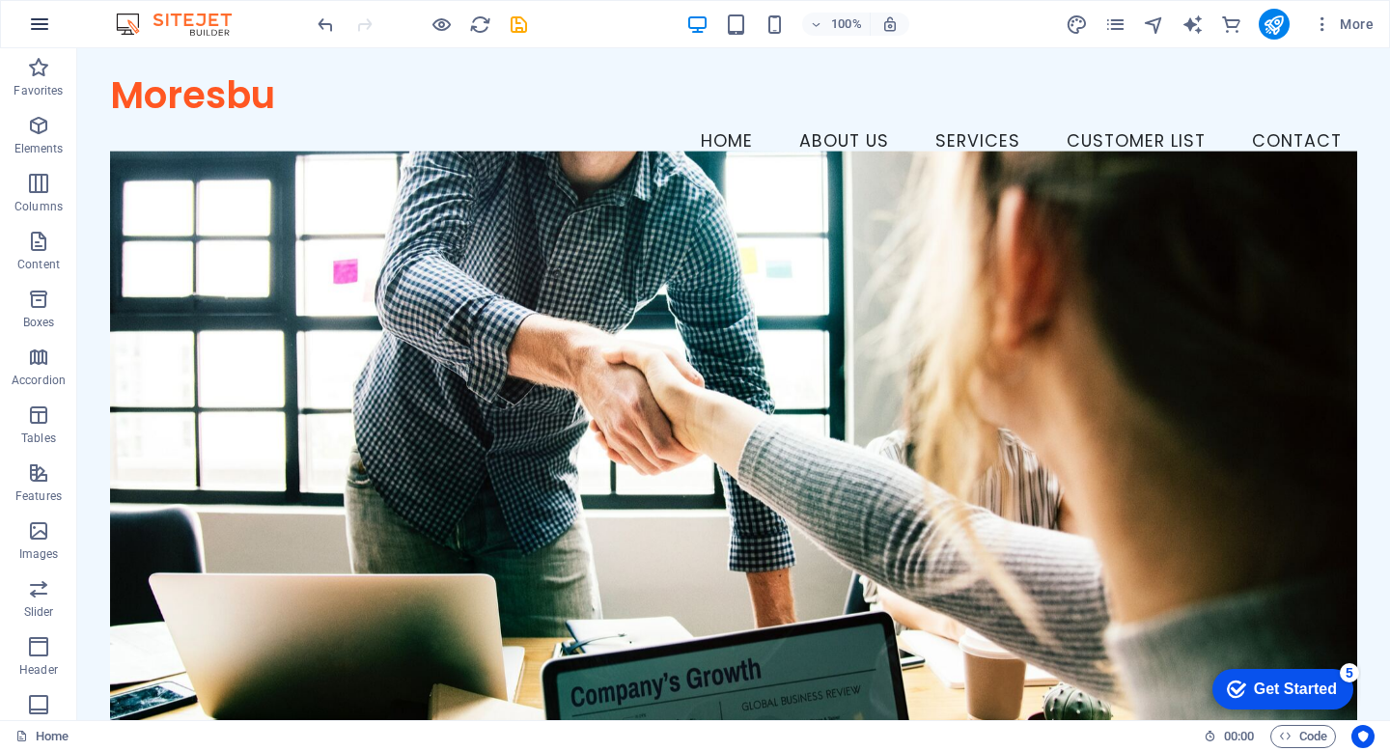
click at [42, 25] on icon "button" at bounding box center [39, 24] width 23 height 23
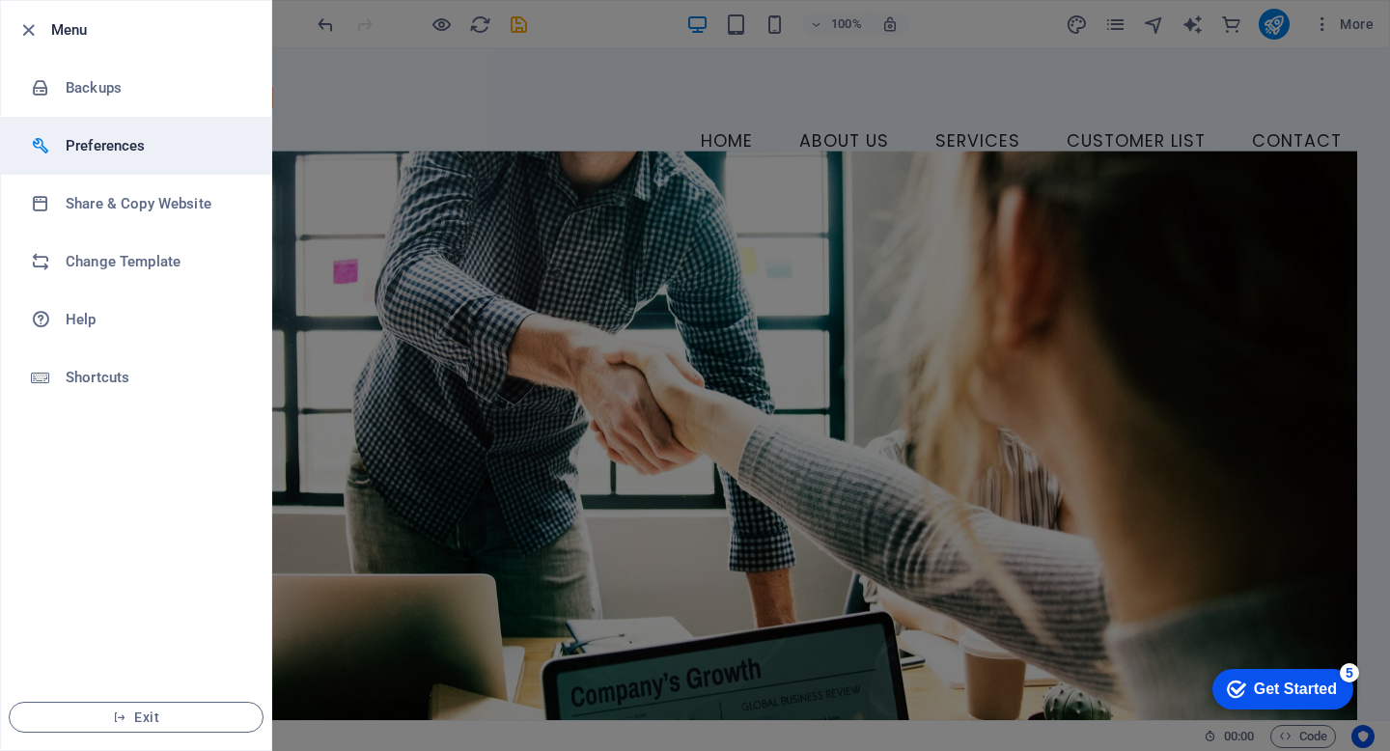
click at [118, 148] on h6 "Preferences" at bounding box center [155, 145] width 179 height 23
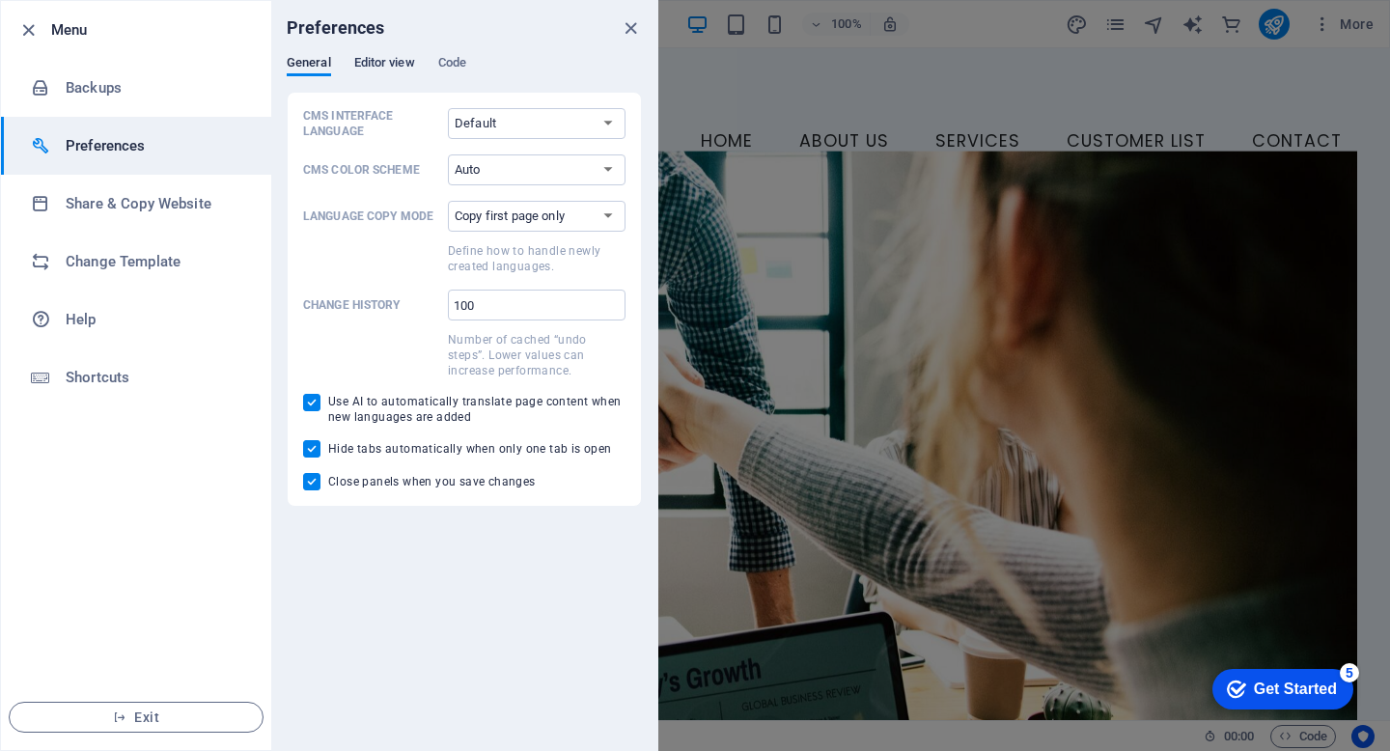
click at [399, 65] on span "Editor view" at bounding box center [384, 64] width 61 height 27
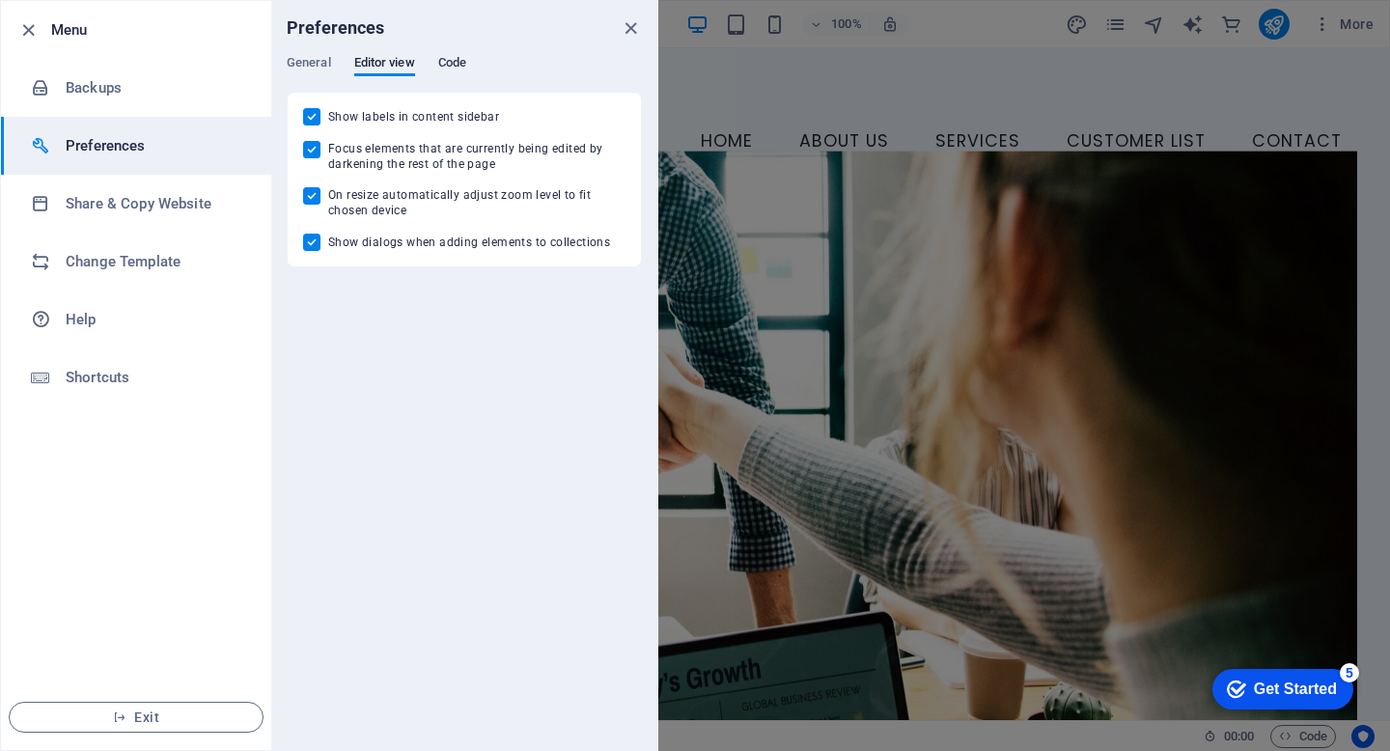
click at [454, 63] on span "Code" at bounding box center [452, 64] width 28 height 27
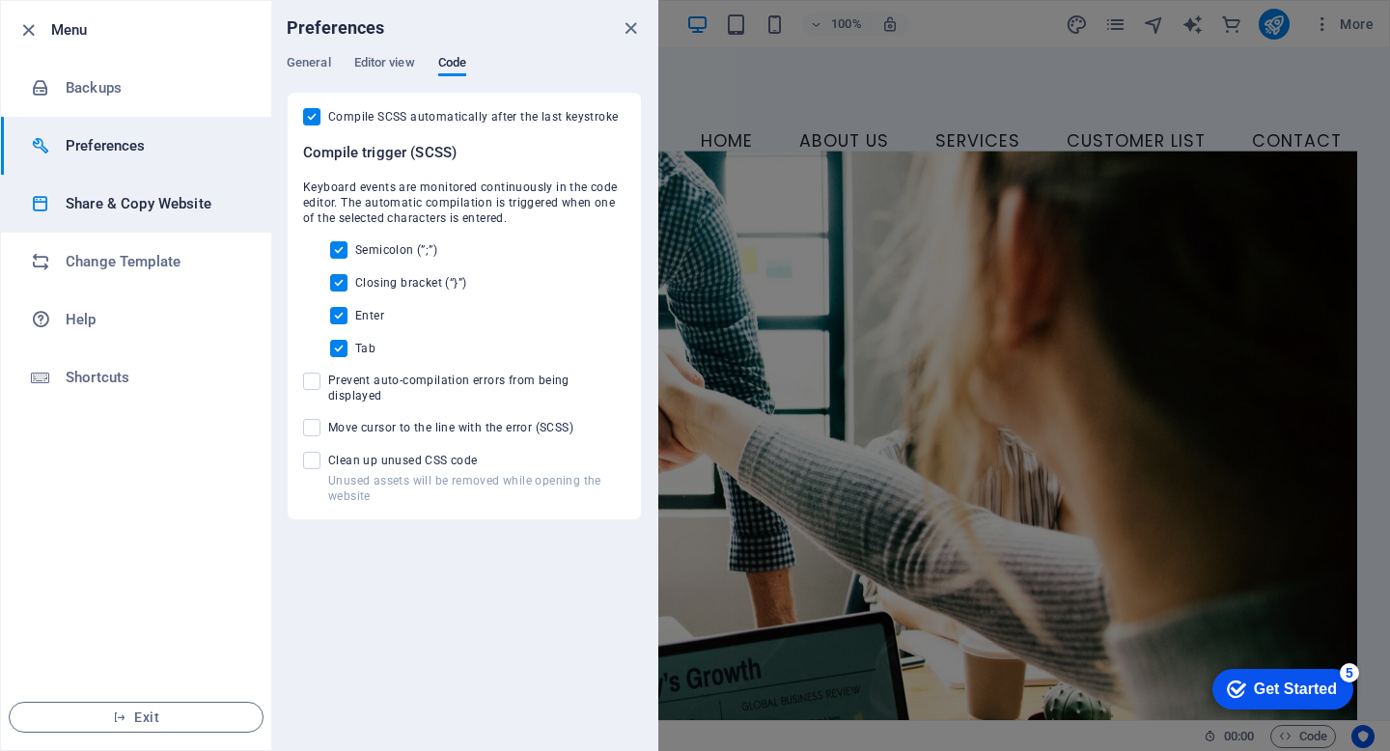
click at [130, 202] on h6 "Share & Copy Website" at bounding box center [155, 203] width 179 height 23
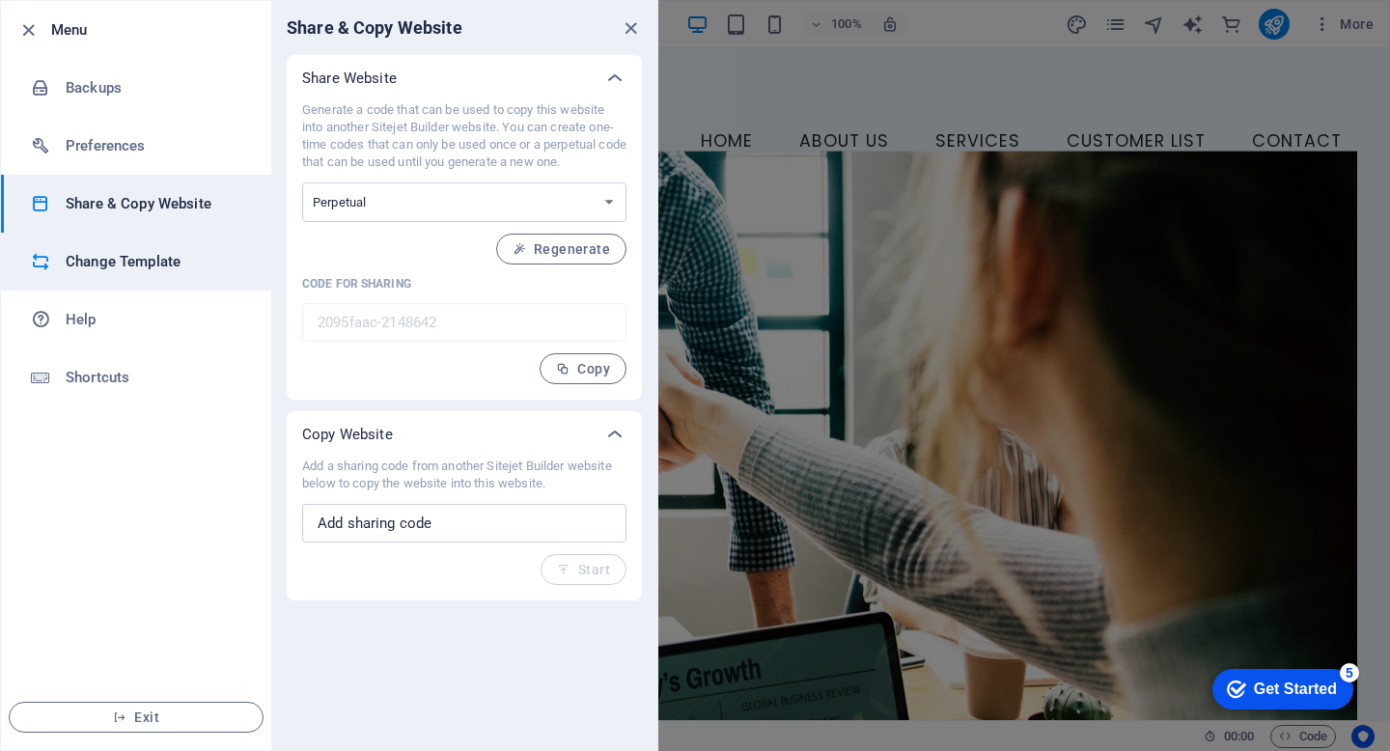
click at [160, 255] on h6 "Change Template" at bounding box center [155, 261] width 179 height 23
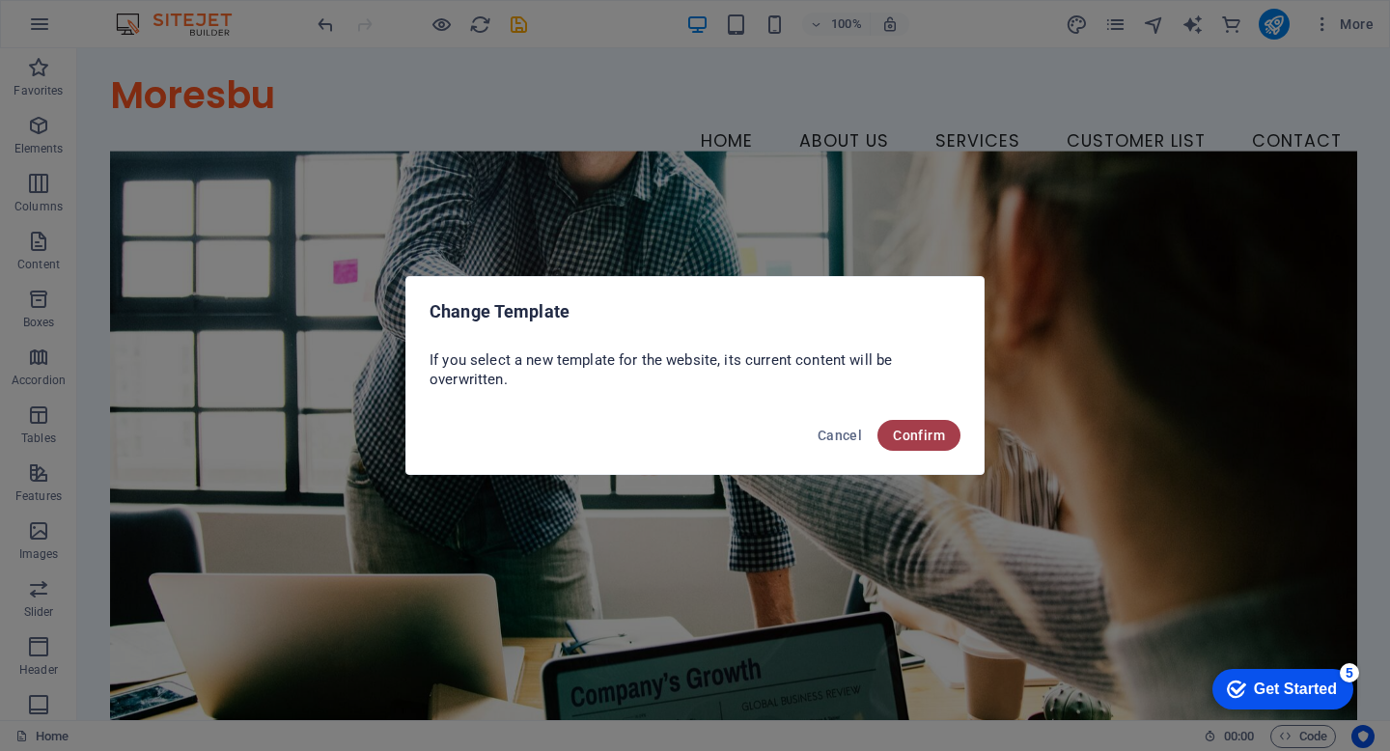
click at [932, 441] on span "Confirm" at bounding box center [919, 435] width 52 height 15
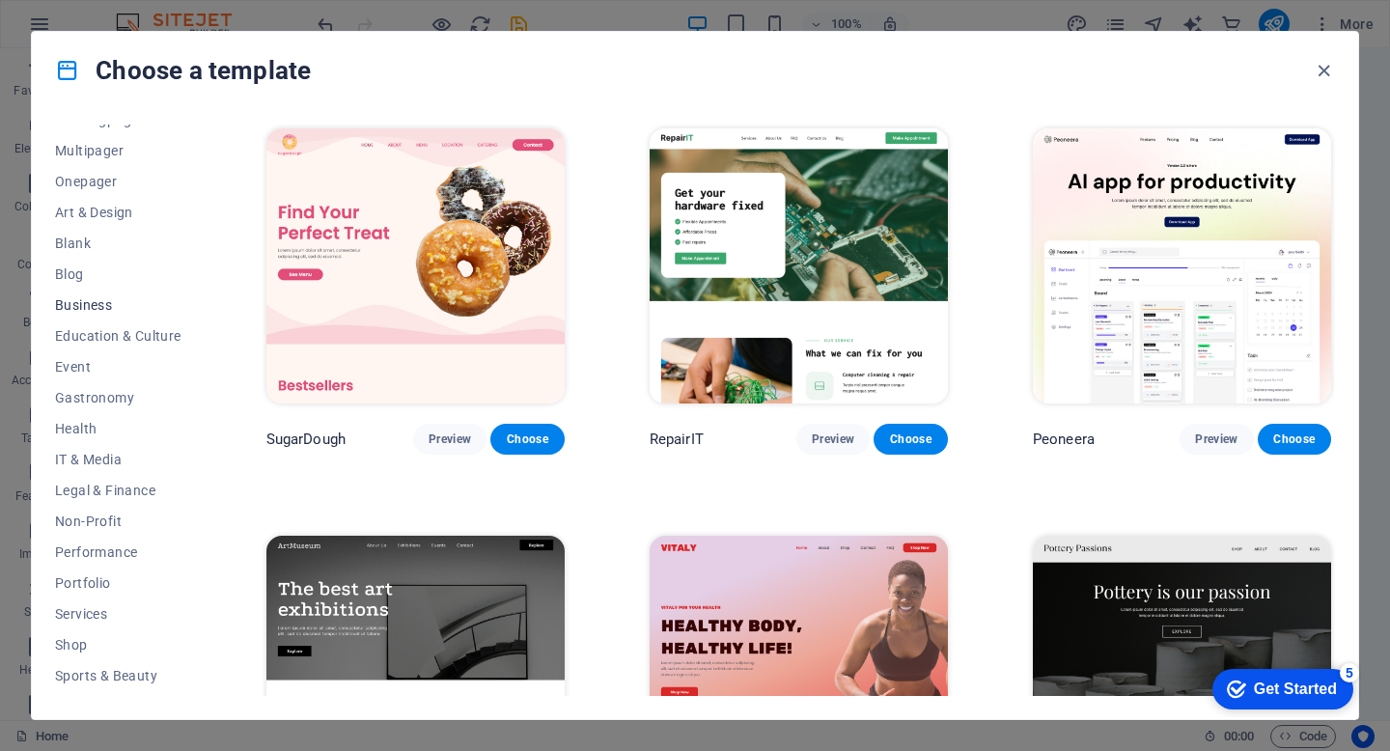
scroll to position [232, 0]
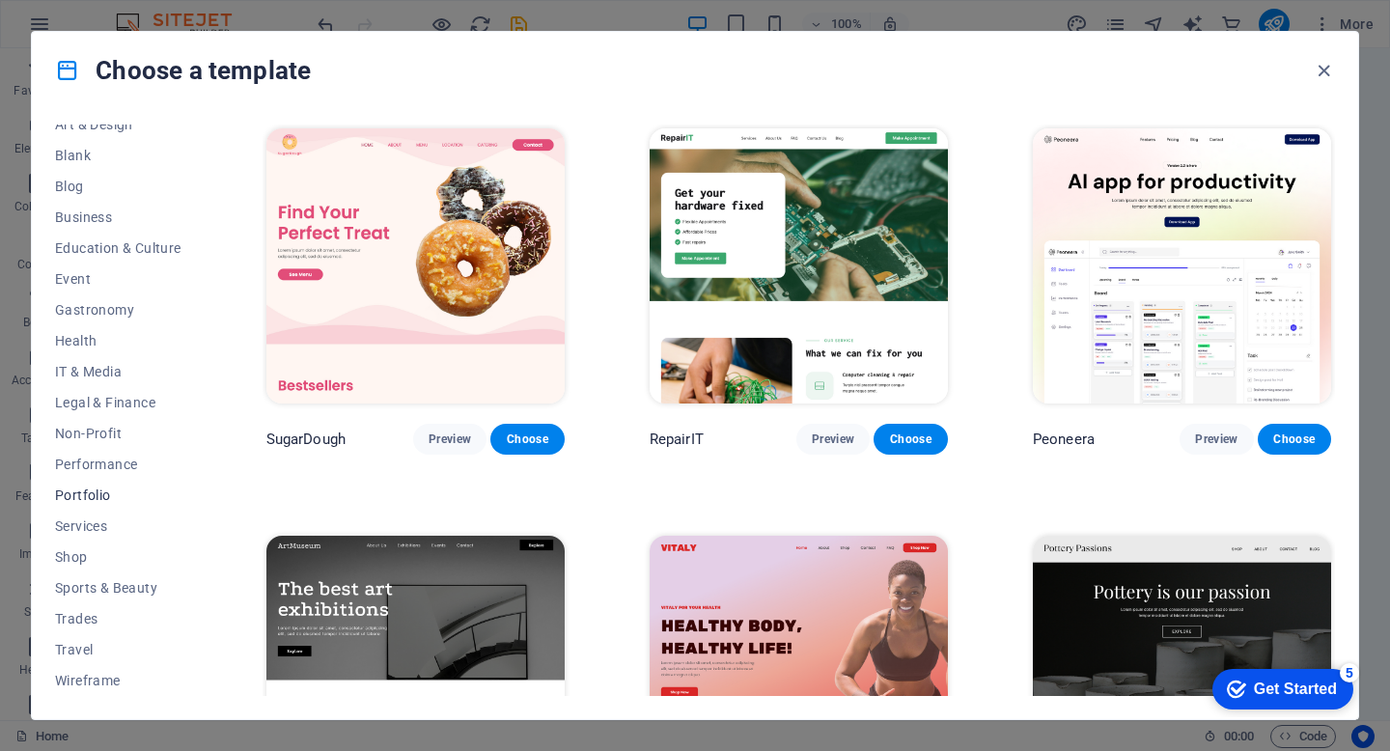
click at [95, 494] on span "Portfolio" at bounding box center [118, 495] width 126 height 15
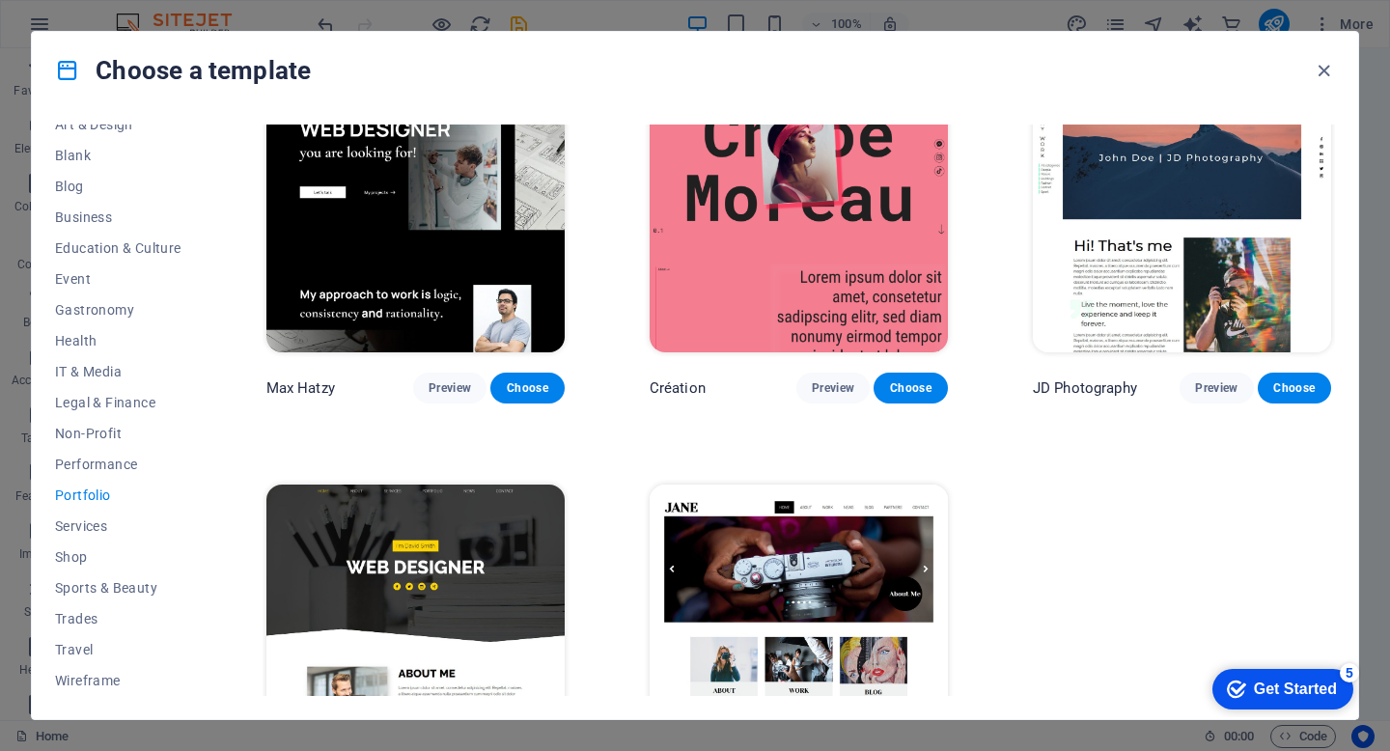
scroll to position [565, 0]
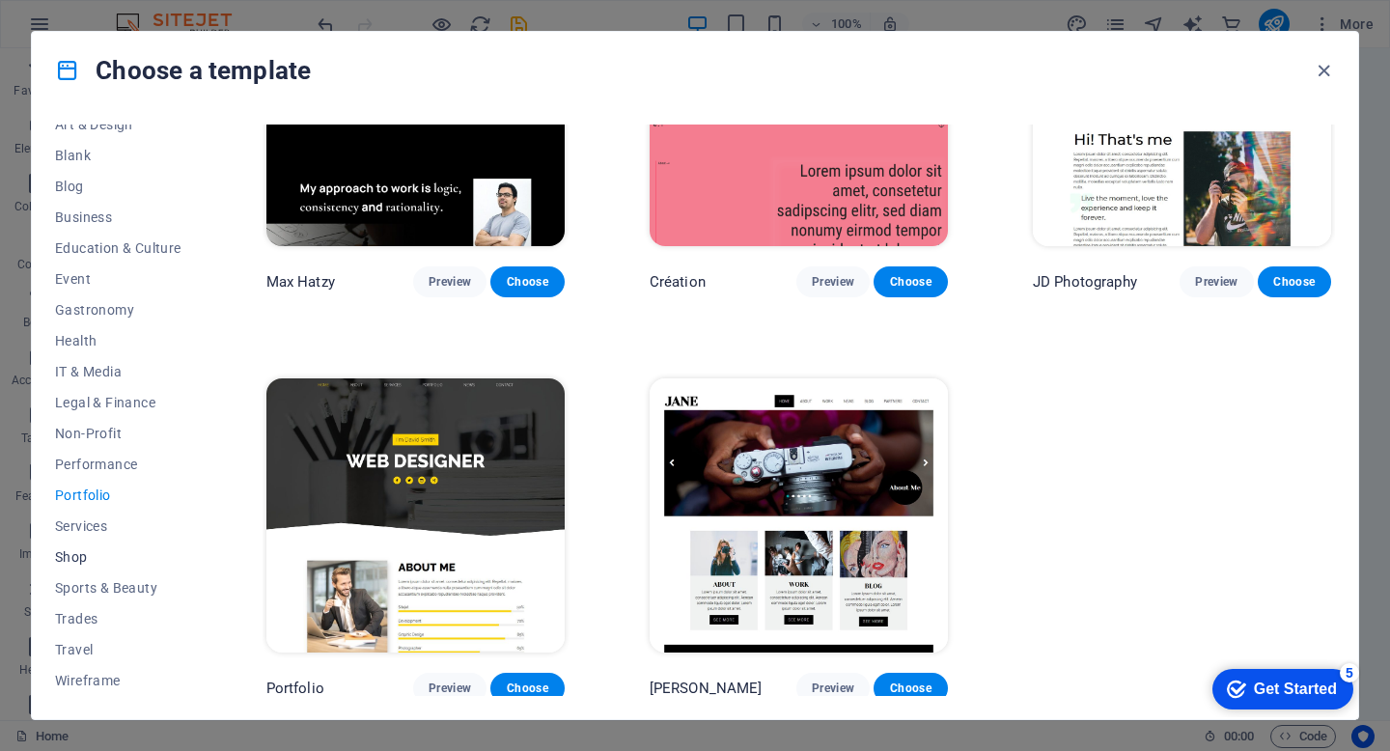
click at [77, 562] on span "Shop" at bounding box center [118, 556] width 126 height 15
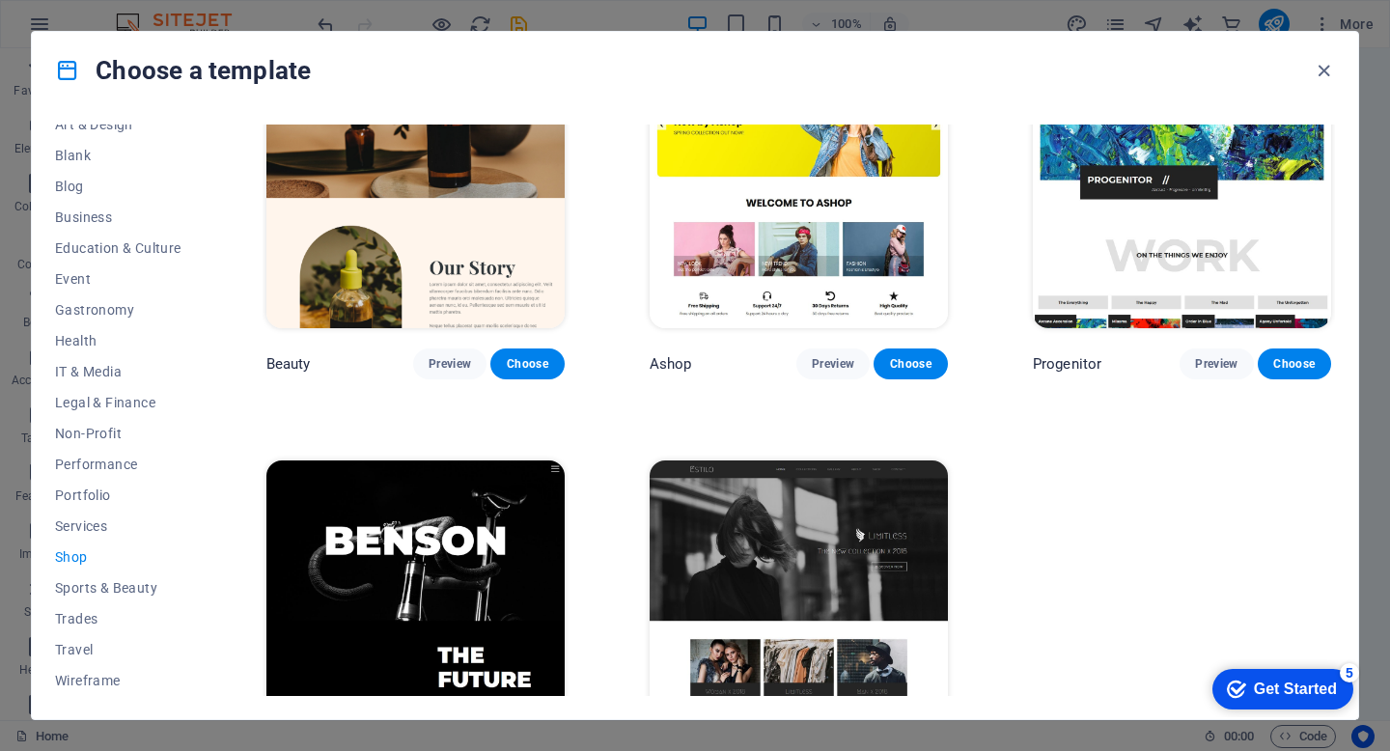
scroll to position [969, 0]
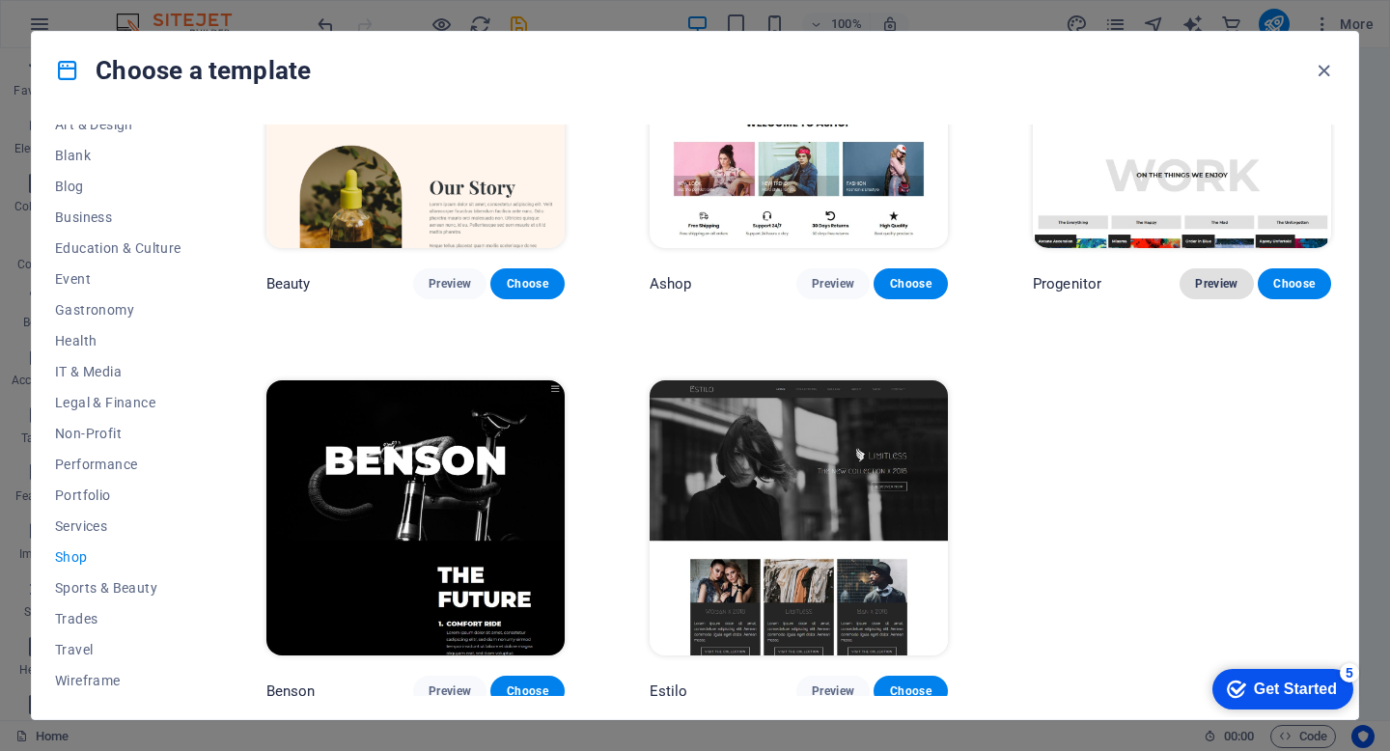
click at [1216, 276] on span "Preview" at bounding box center [1216, 283] width 42 height 15
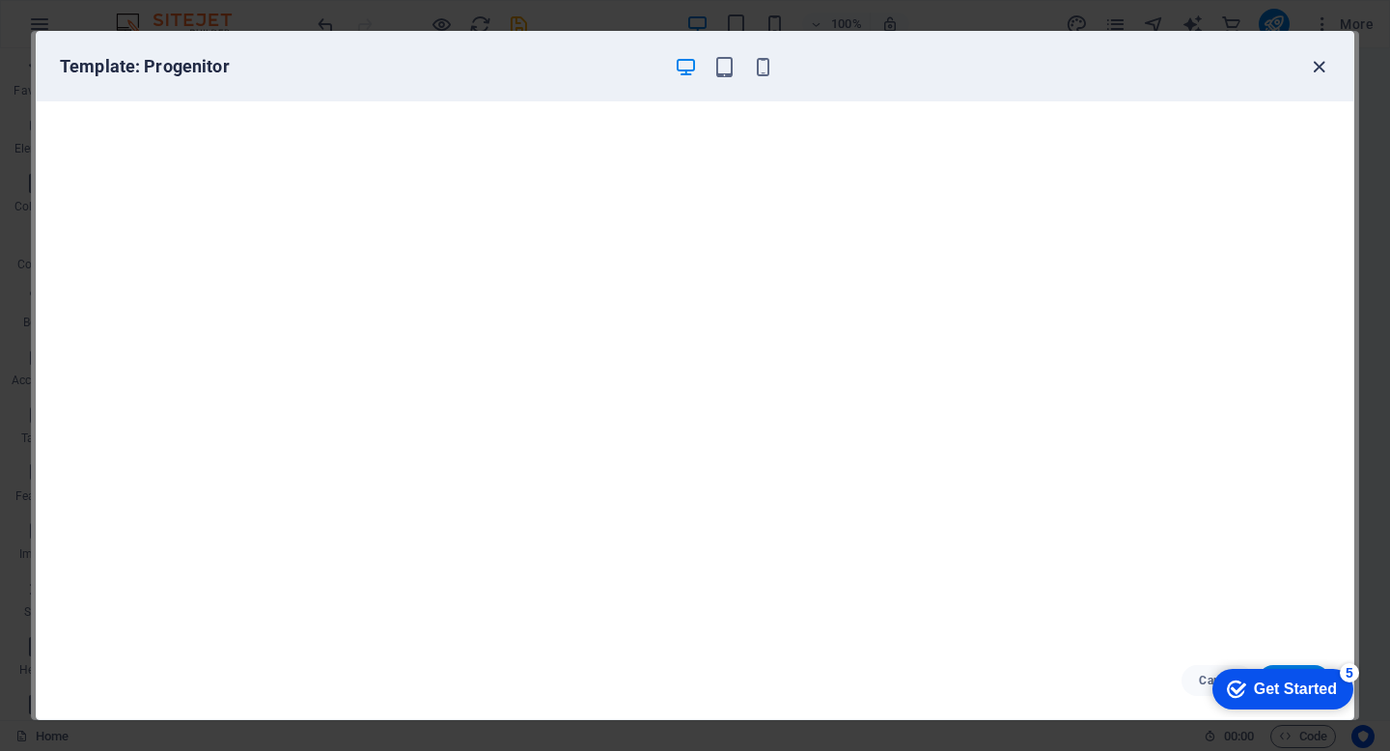
click at [1322, 67] on icon "button" at bounding box center [1319, 67] width 22 height 22
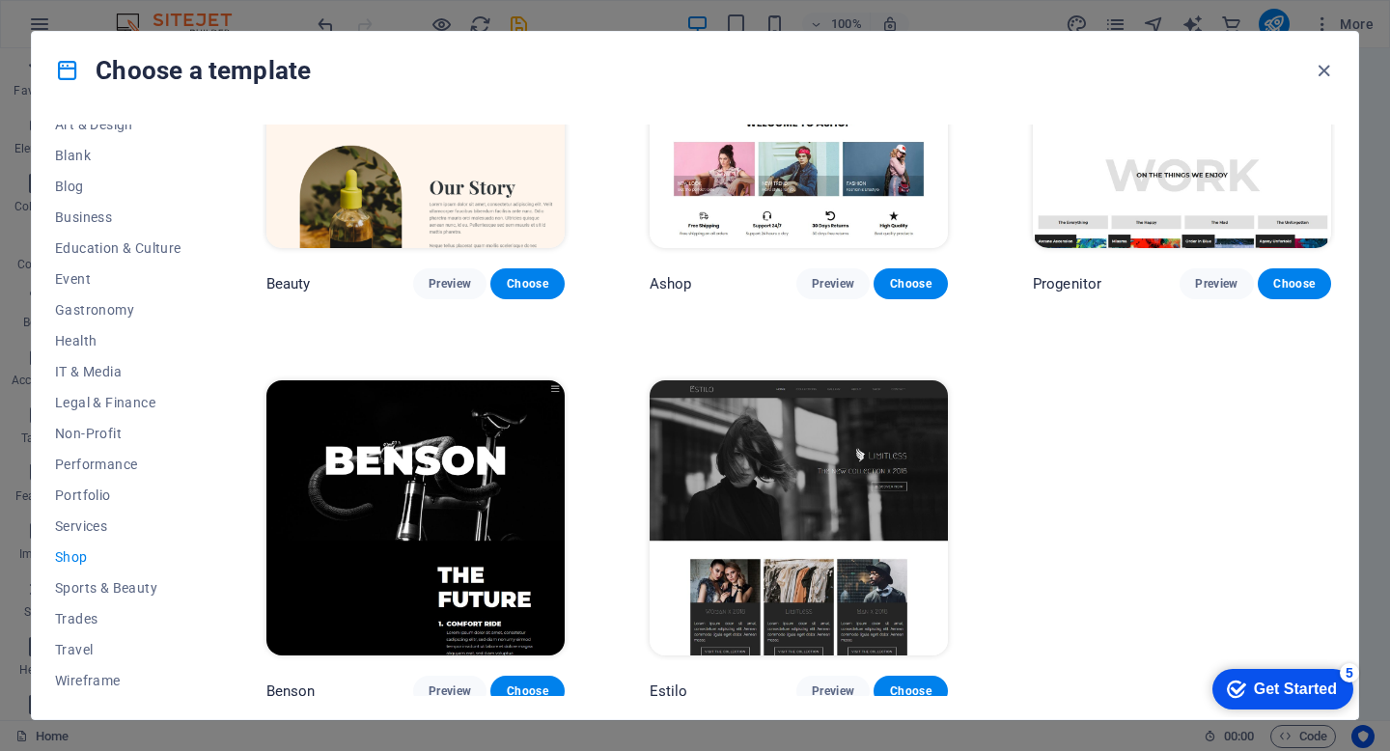
click at [1322, 67] on icon "button" at bounding box center [1324, 71] width 22 height 22
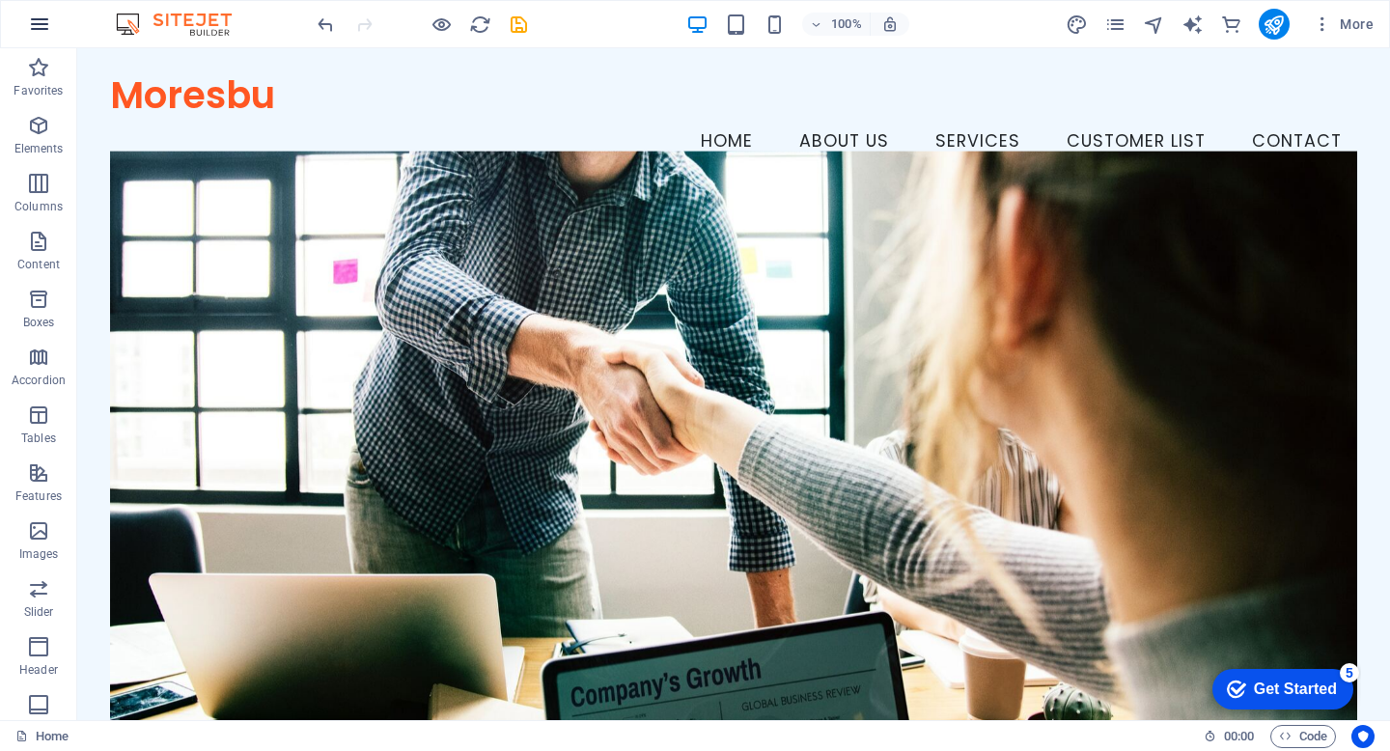
click at [42, 20] on icon "button" at bounding box center [39, 24] width 23 height 23
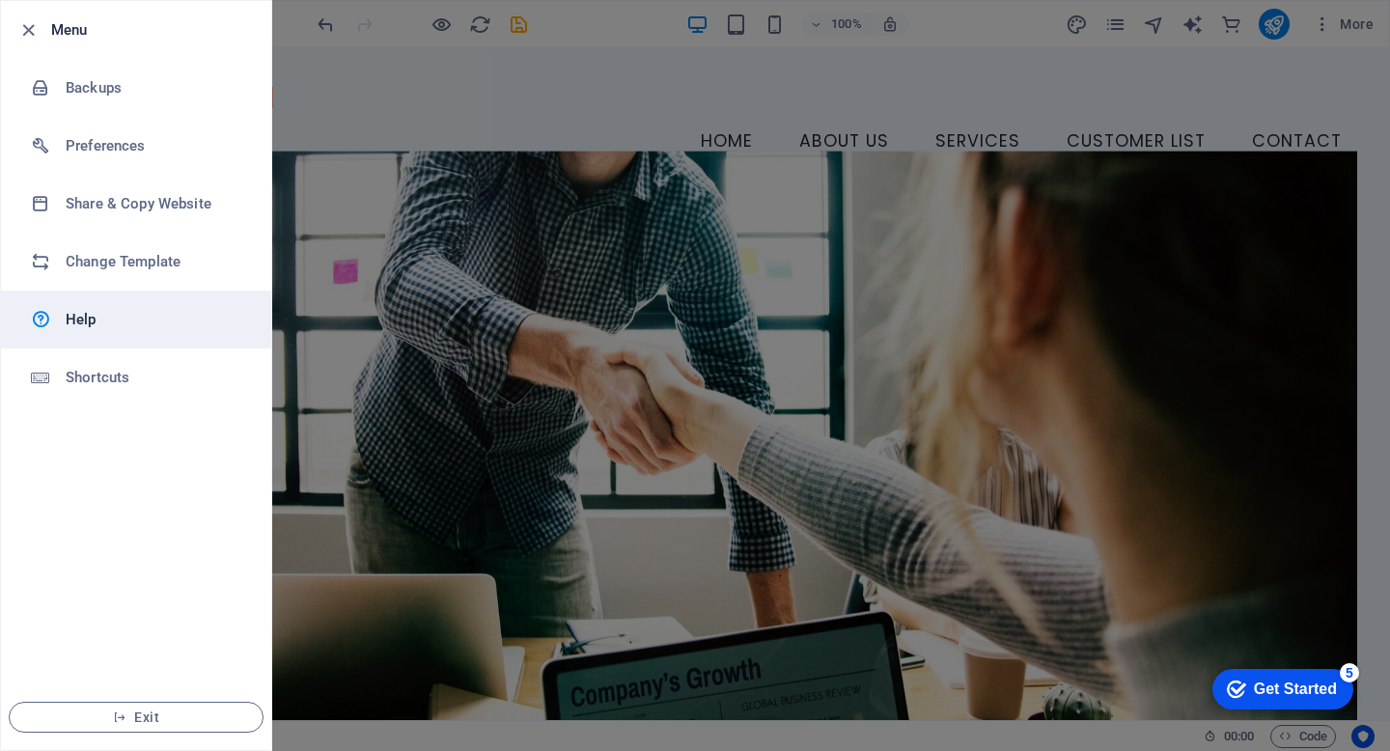
click at [102, 328] on h6 "Help" at bounding box center [155, 319] width 179 height 23
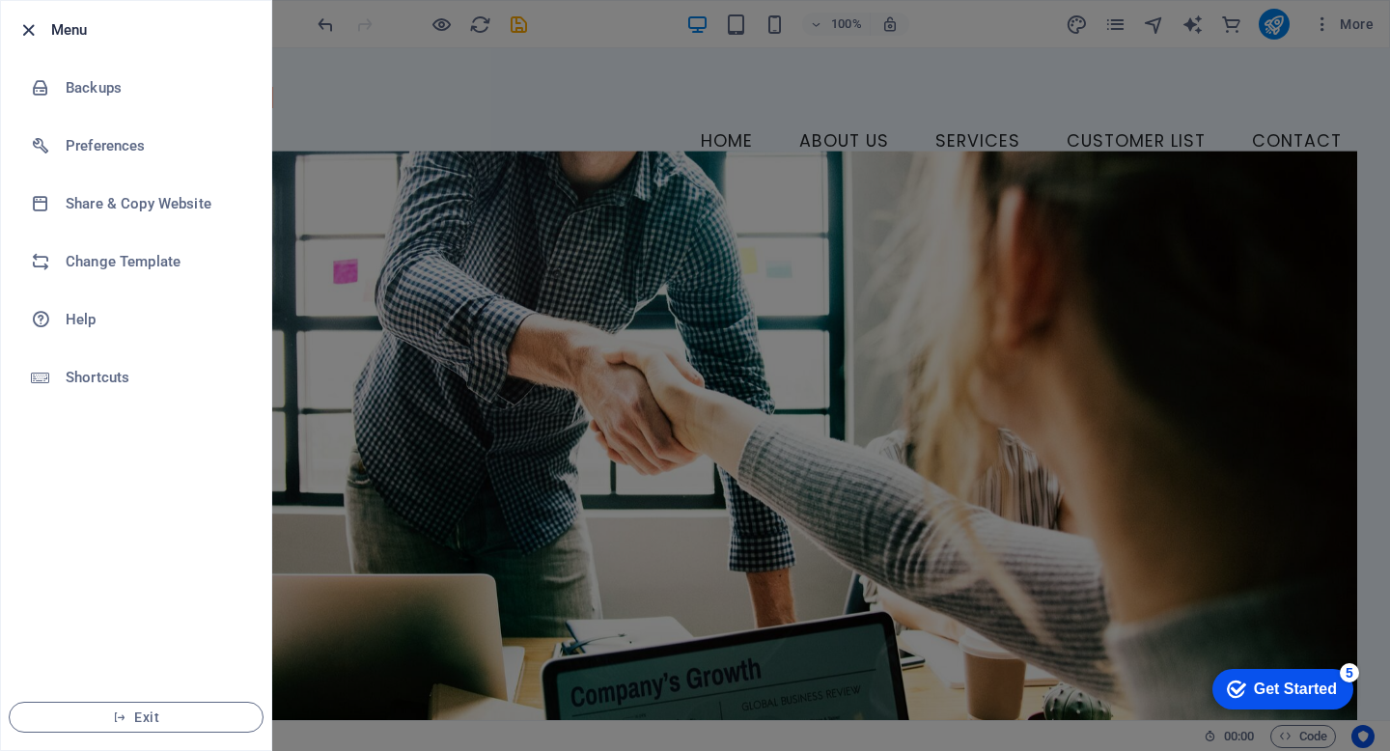
click at [33, 28] on icon "button" at bounding box center [28, 30] width 22 height 22
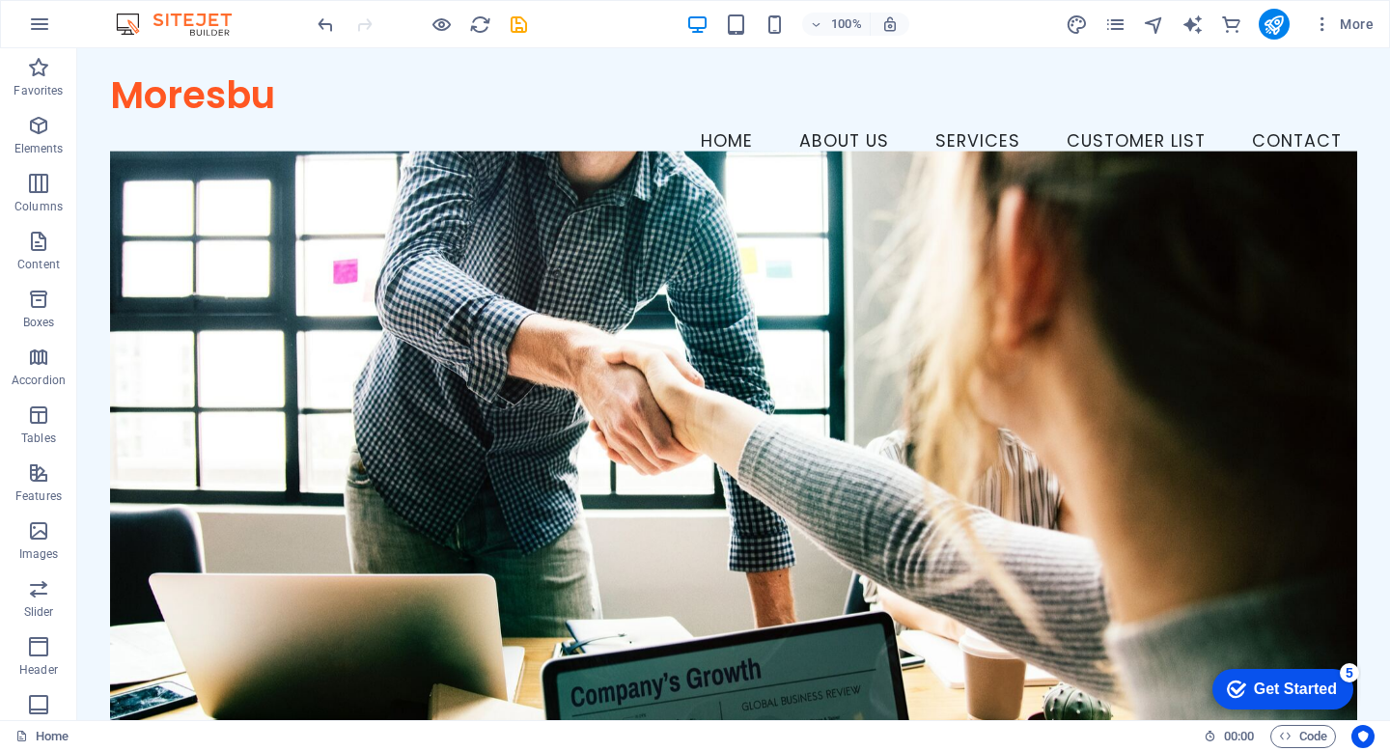
click at [206, 27] on img at bounding box center [183, 24] width 145 height 23
click at [1196, 27] on icon "text_generator" at bounding box center [1193, 25] width 22 height 22
select select "English"
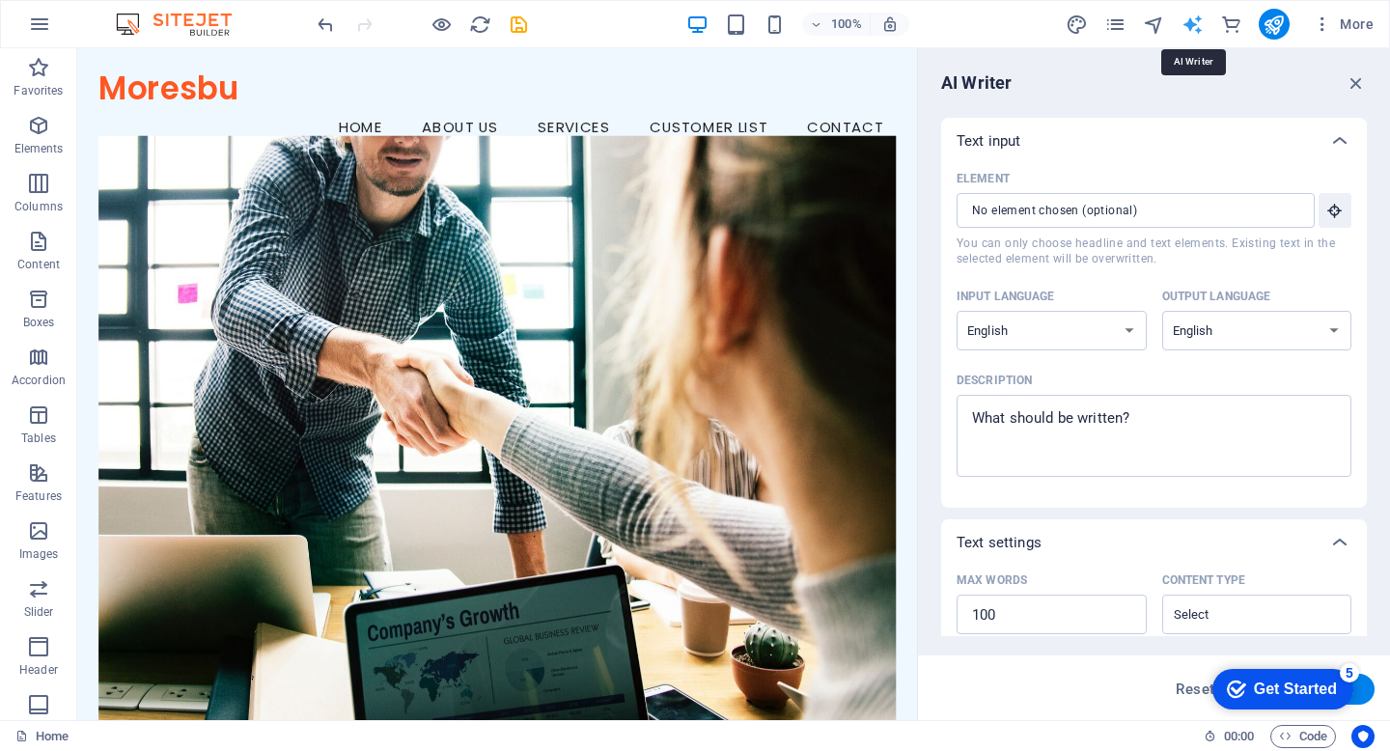
scroll to position [0, 0]
drag, startPoint x: 1302, startPoint y: 688, endPoint x: 1485, endPoint y: 1083, distance: 435.0
click at [1302, 686] on div "Get Started" at bounding box center [1295, 689] width 83 height 17
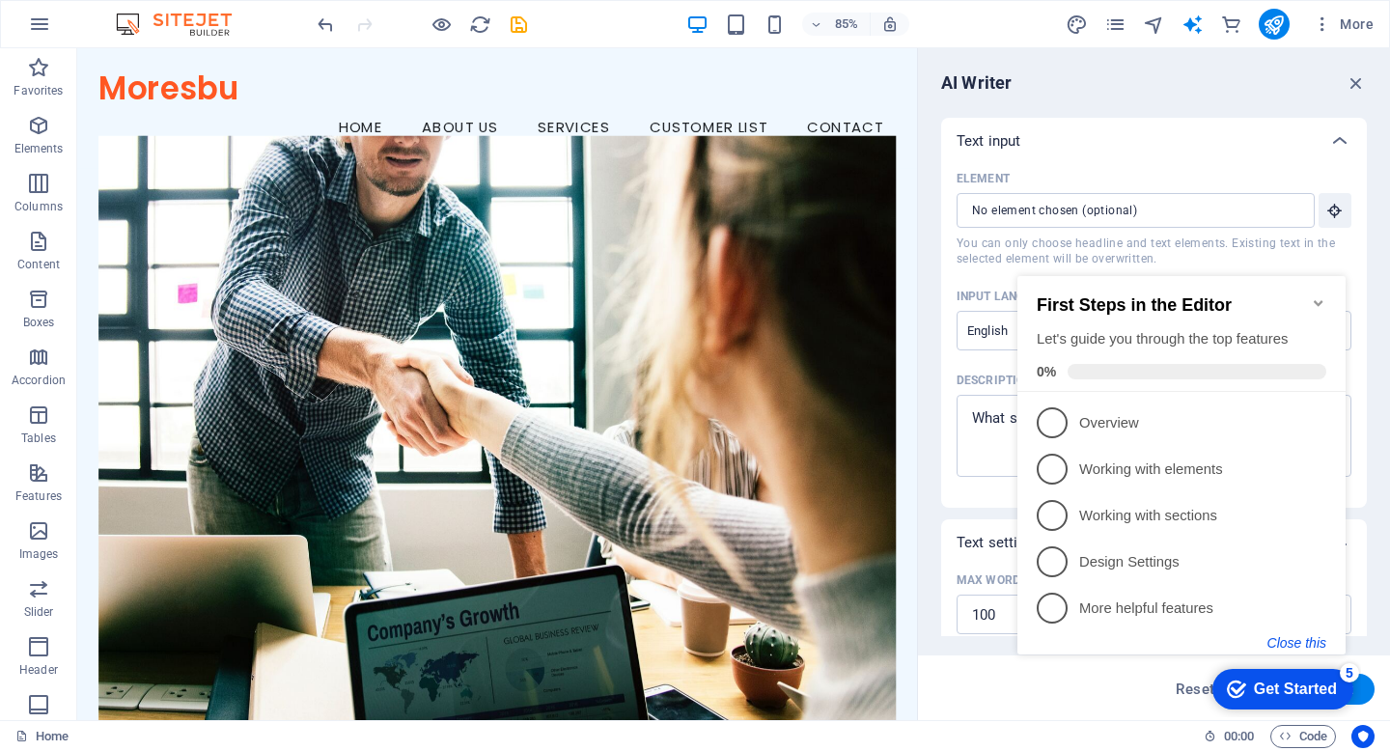
click at [1297, 635] on button "Close this" at bounding box center [1297, 642] width 59 height 15
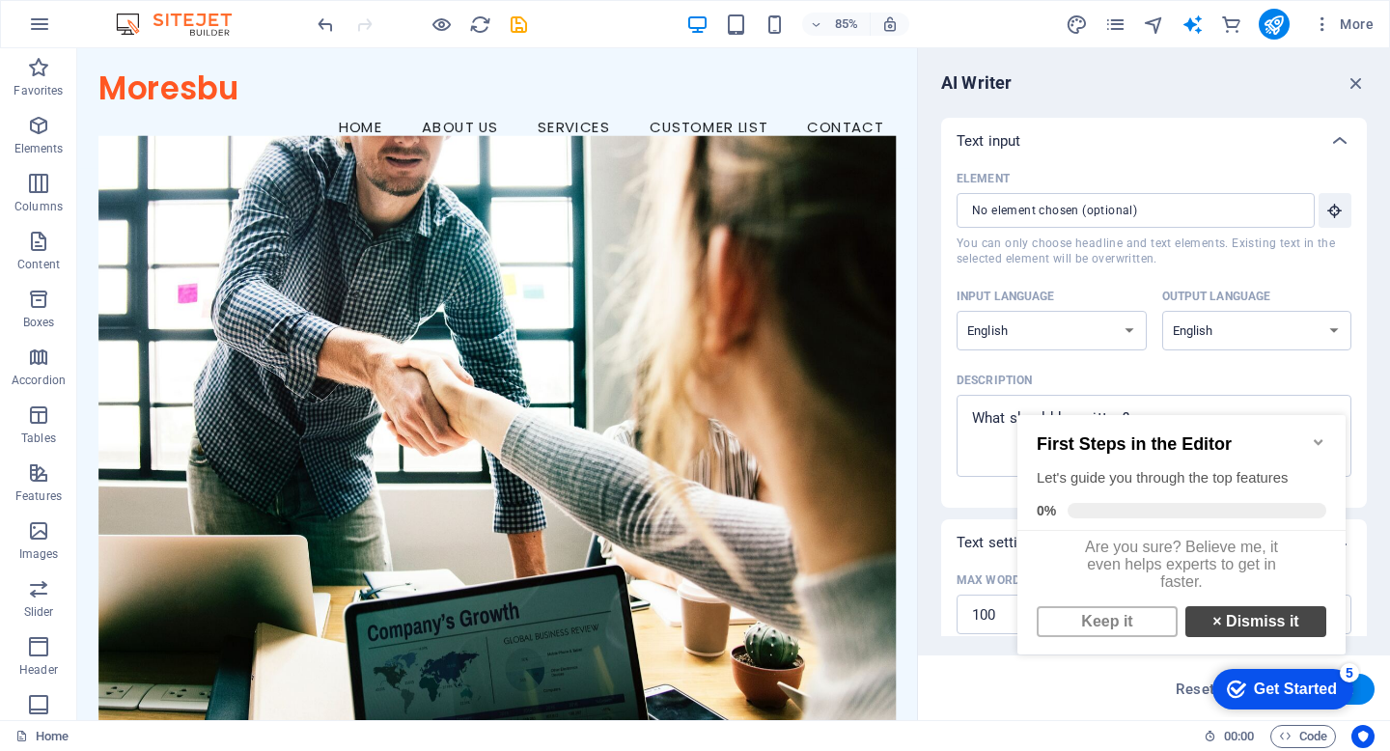
click at [1206, 626] on link "× Dismiss it" at bounding box center [1256, 621] width 141 height 31
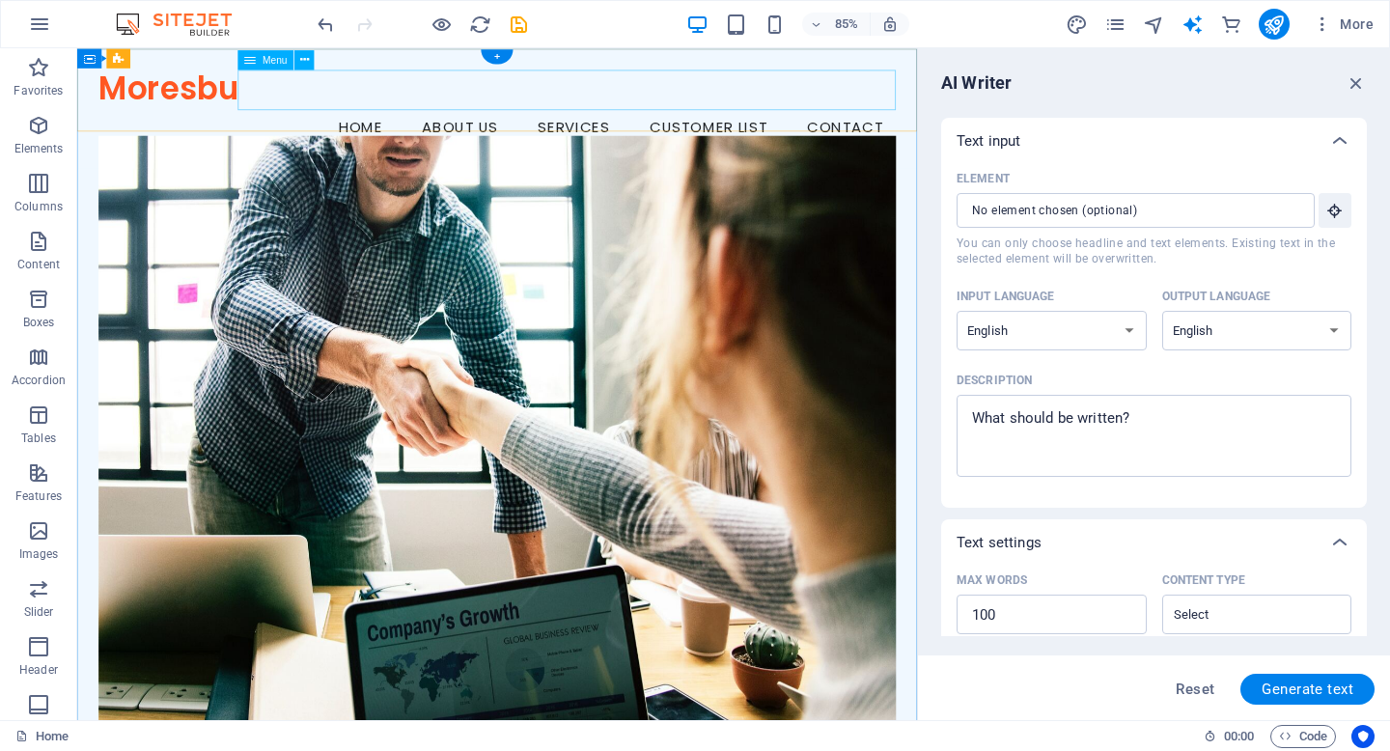
click at [841, 118] on nav "Home About Us Services Customer List Contact" at bounding box center [571, 142] width 939 height 48
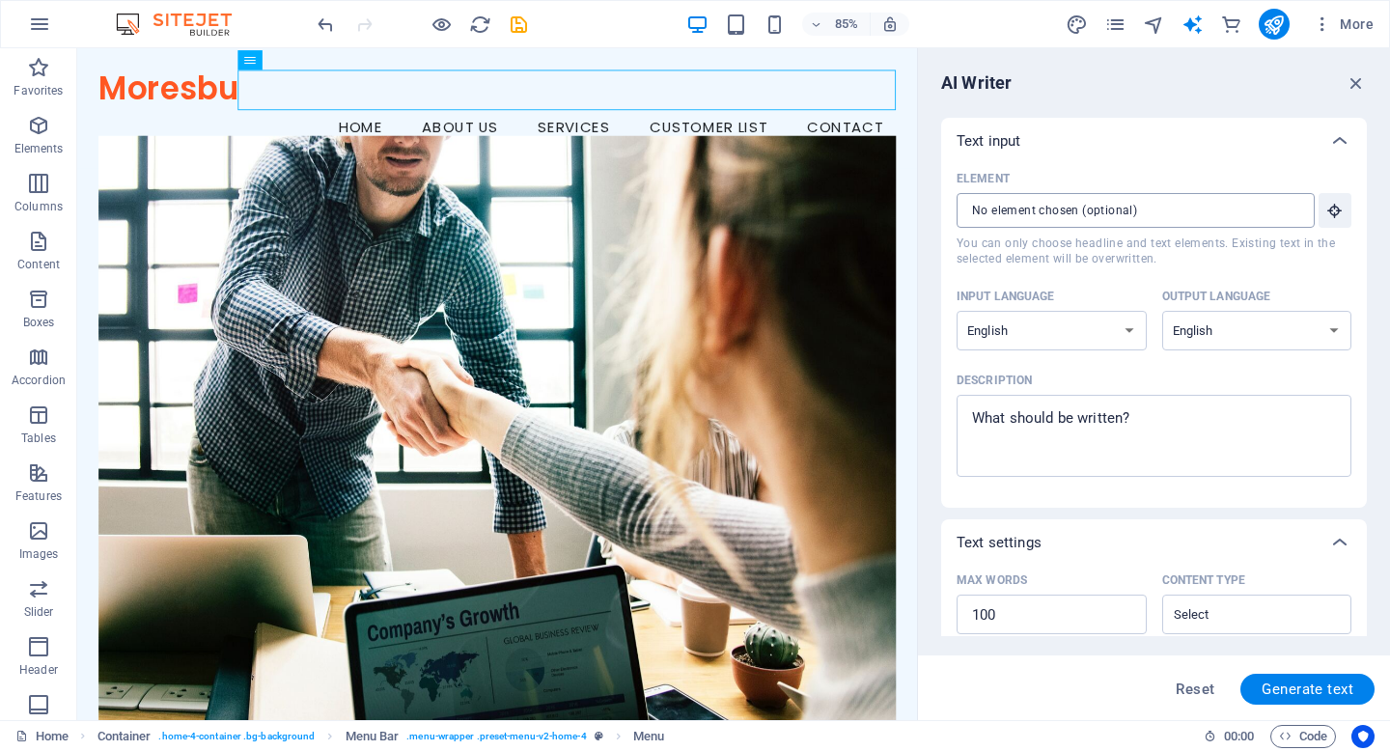
click at [1037, 215] on input "Element ​ You can only choose headline and text elements. Existing text in the …" at bounding box center [1129, 210] width 345 height 35
drag, startPoint x: 889, startPoint y: 92, endPoint x: 806, endPoint y: 98, distance: 83.2
click at [806, 118] on nav "Home About Us Services Customer List Contact" at bounding box center [571, 142] width 939 height 48
click at [1160, 423] on textarea "Description x ​" at bounding box center [1154, 436] width 376 height 63
type textarea "x"
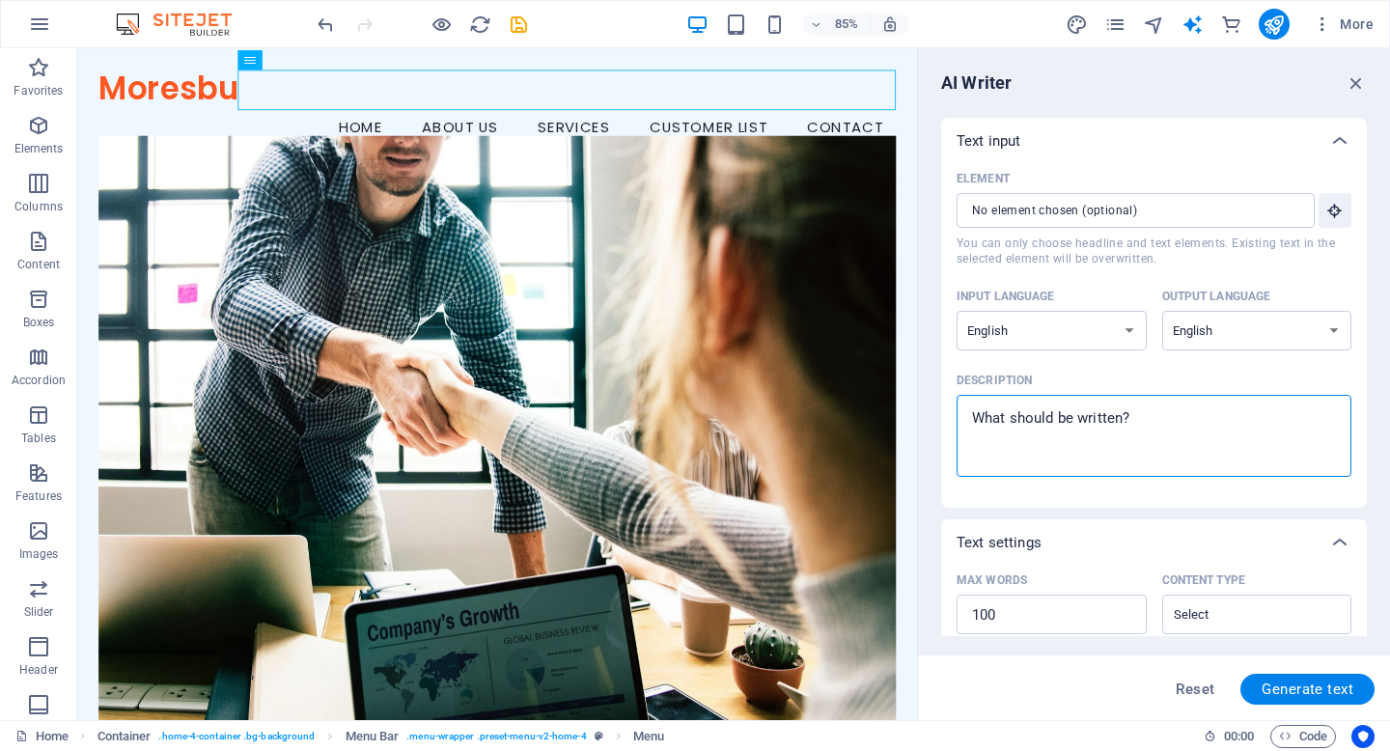
type textarea "C"
type textarea "x"
type textarea "Cu"
type textarea "x"
type textarea "Cus"
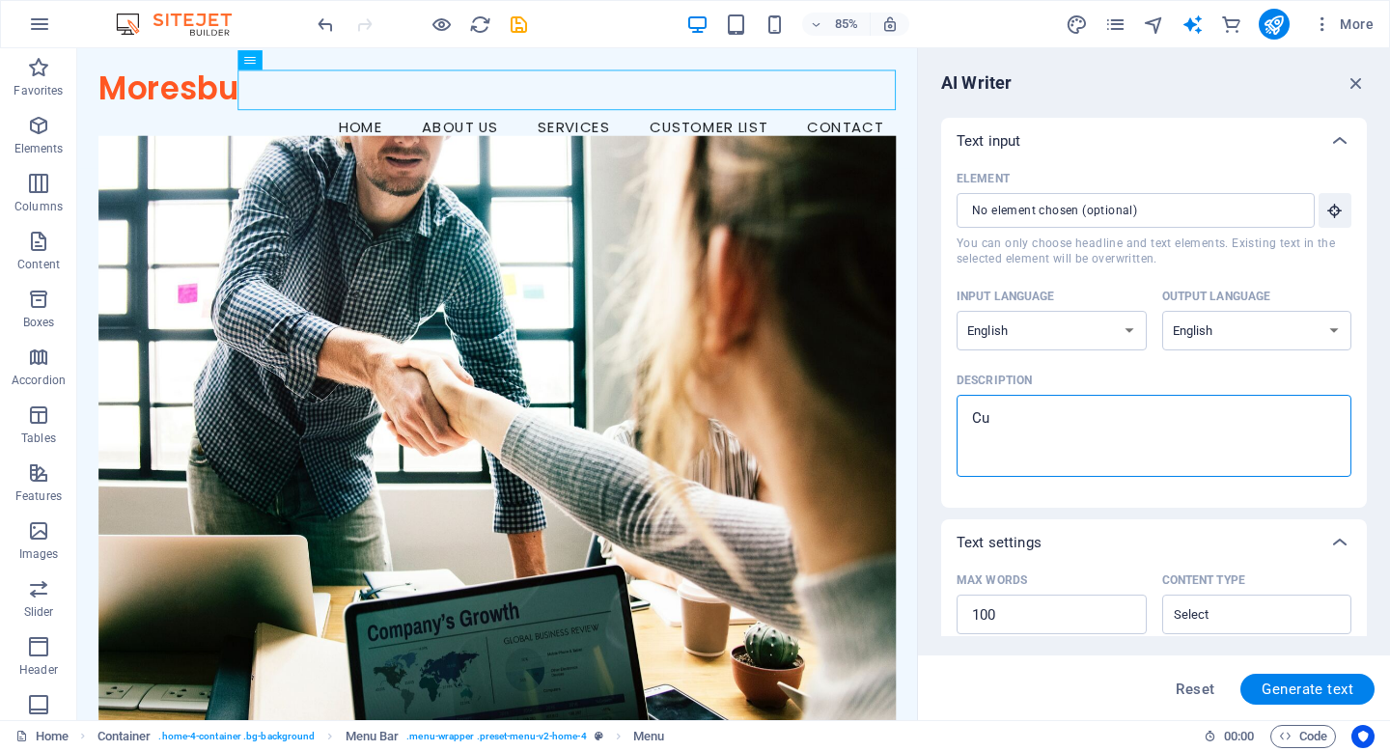
type textarea "x"
type textarea "Cust"
type textarea "x"
type textarea "Custo"
type textarea "x"
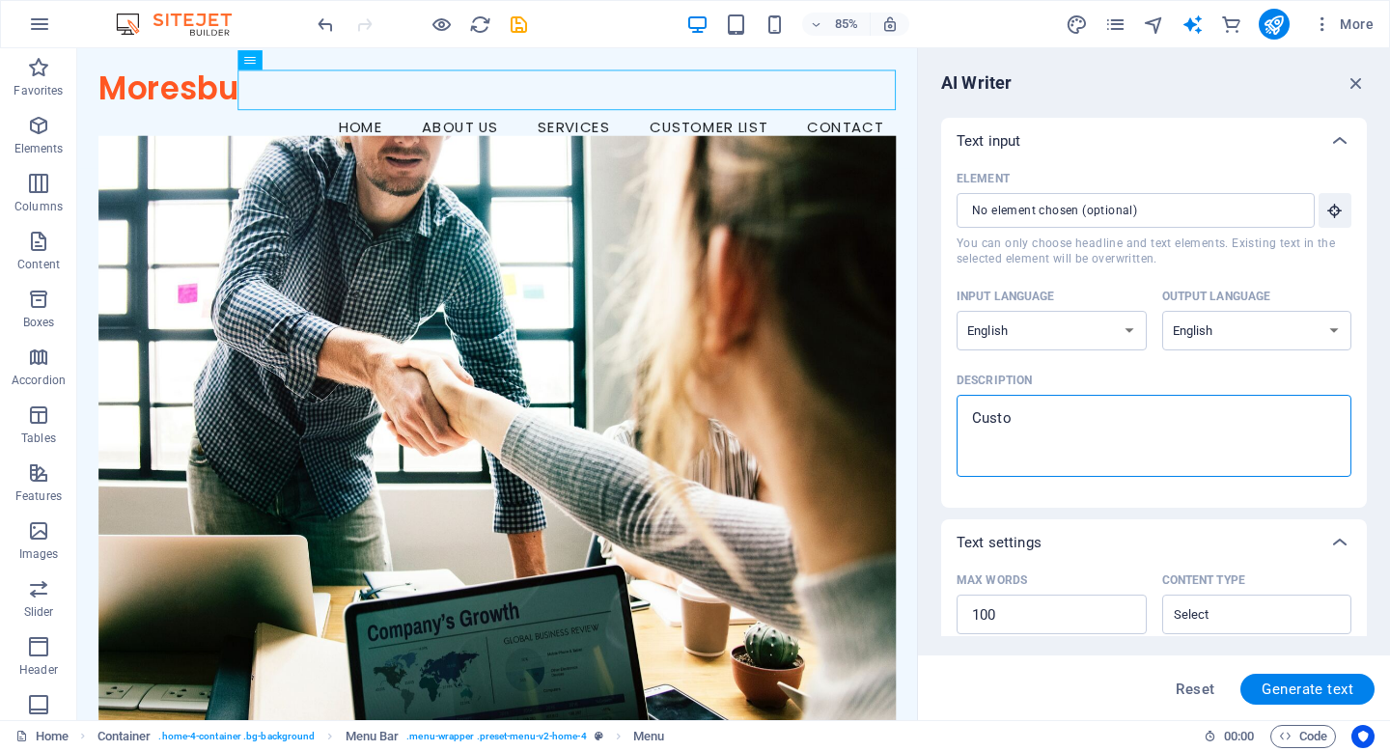
type textarea "Custom"
type textarea "x"
type textarea "Custome"
type textarea "x"
type textarea "Customer"
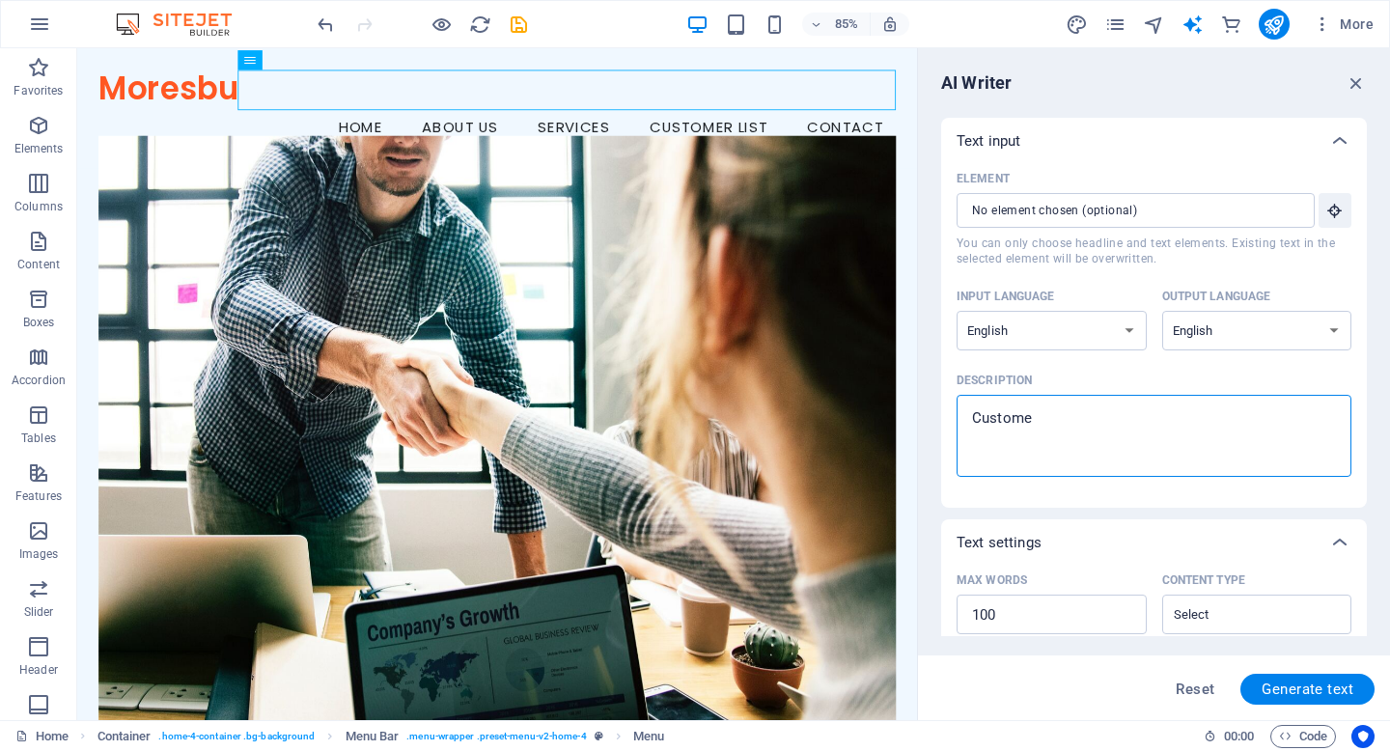
type textarea "x"
type textarea "Customer"
type textarea "x"
type textarea "Customer l"
type textarea "x"
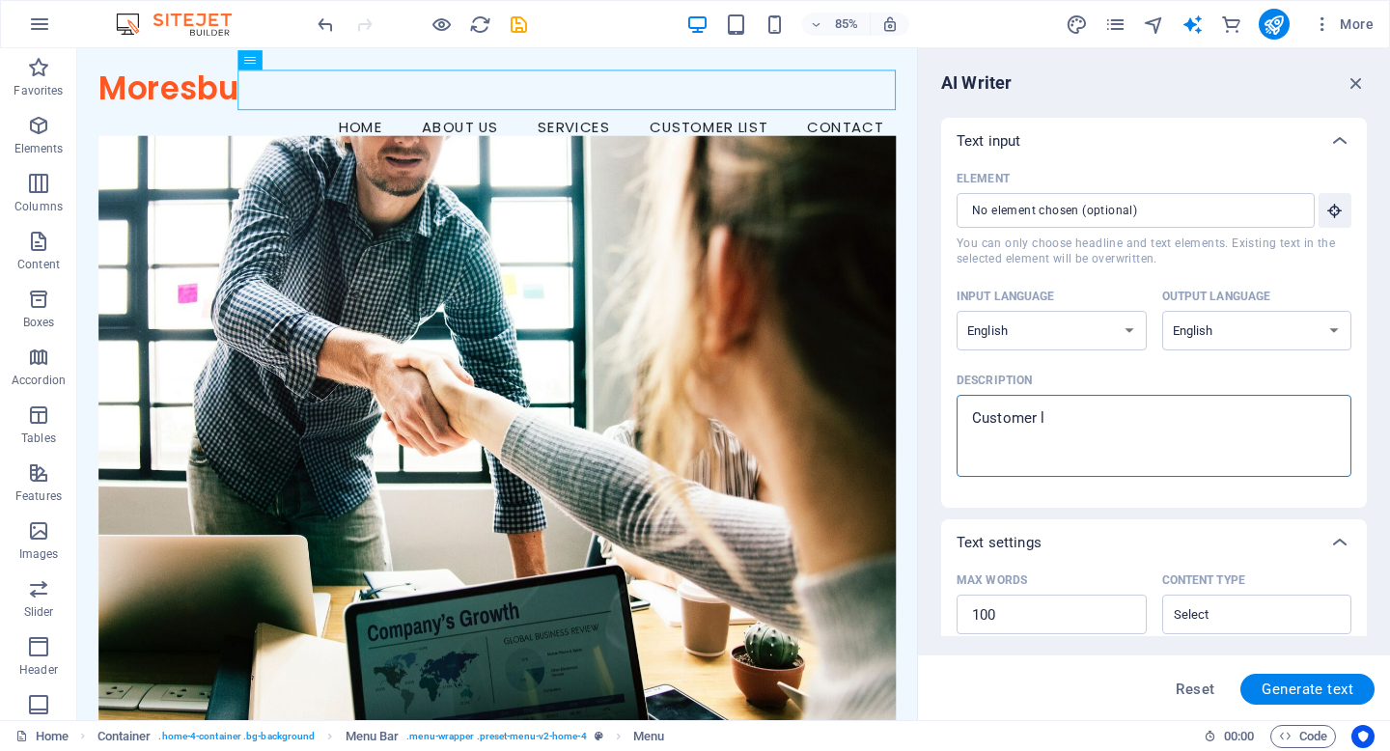
type textarea "Customer li"
type textarea "x"
type textarea "Customer lis"
type textarea "x"
type textarea "Customer list"
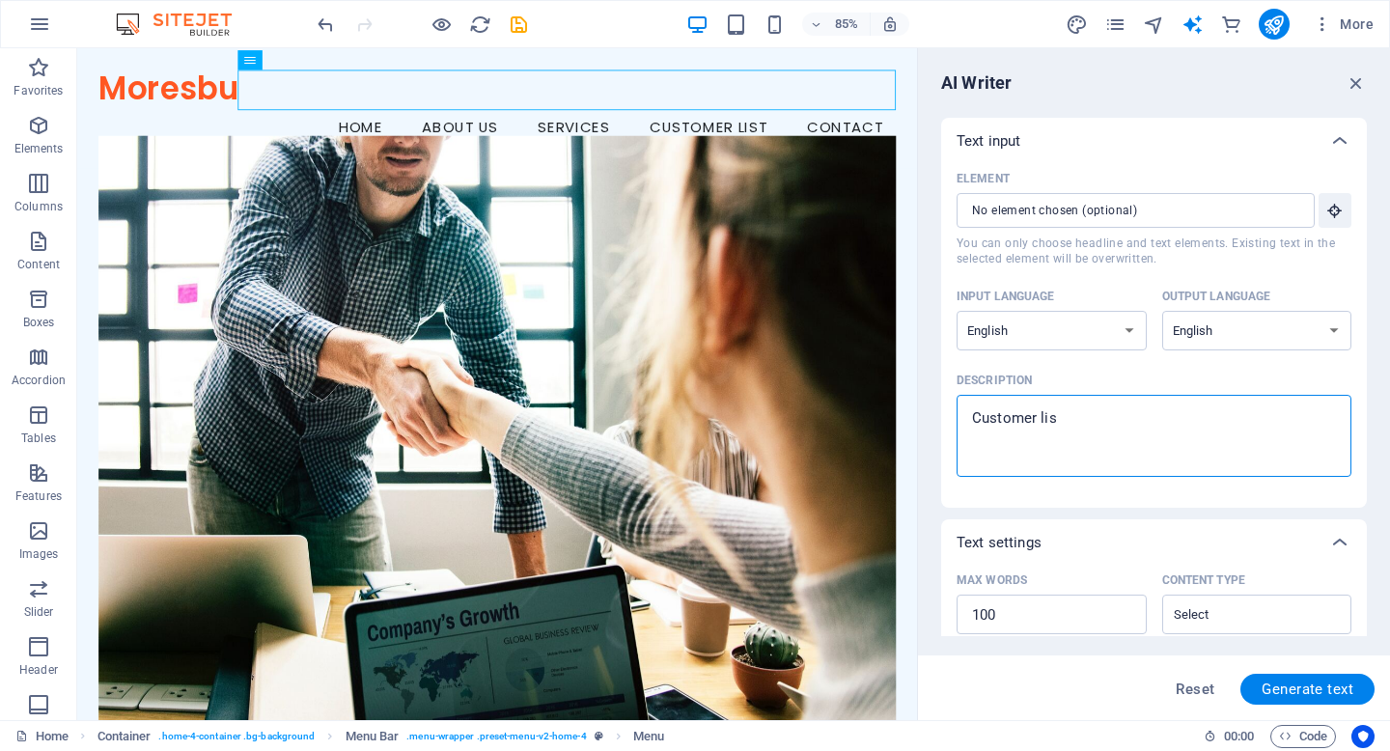
type textarea "x"
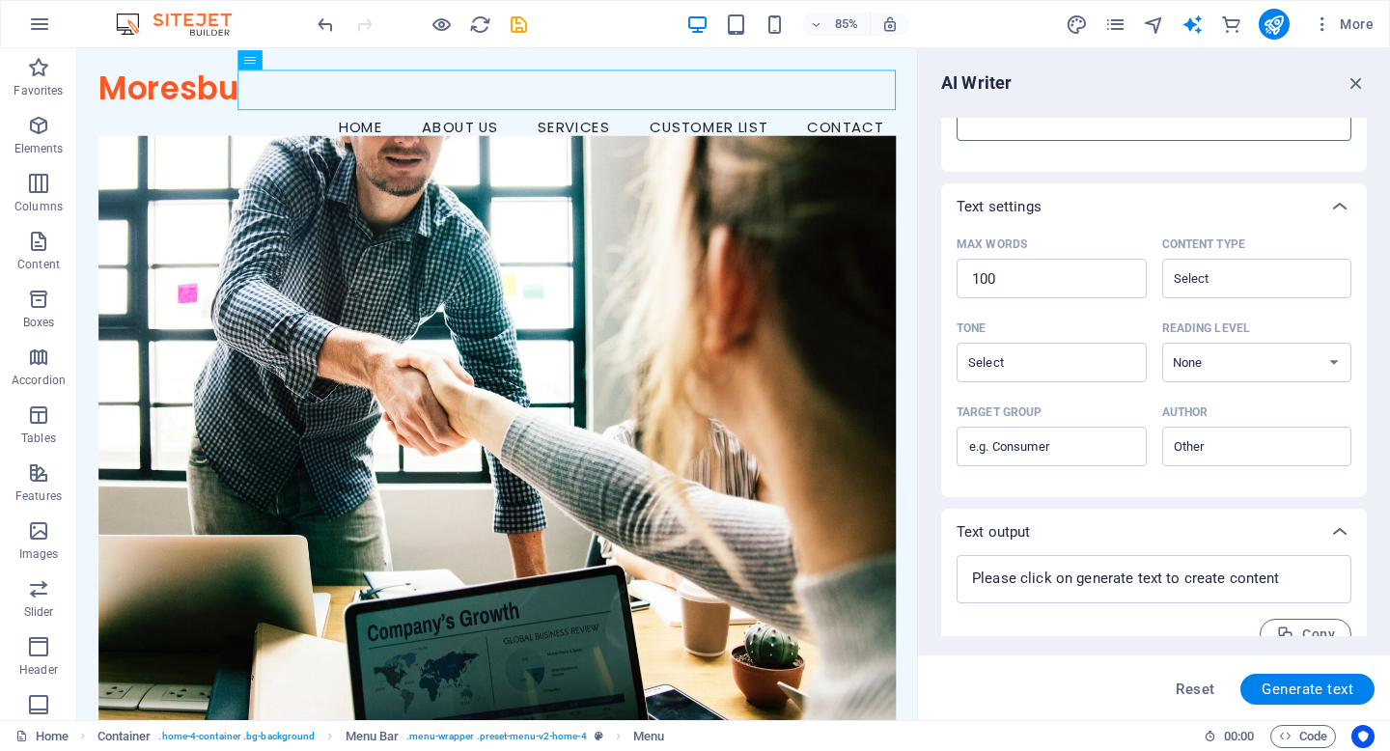
scroll to position [365, 0]
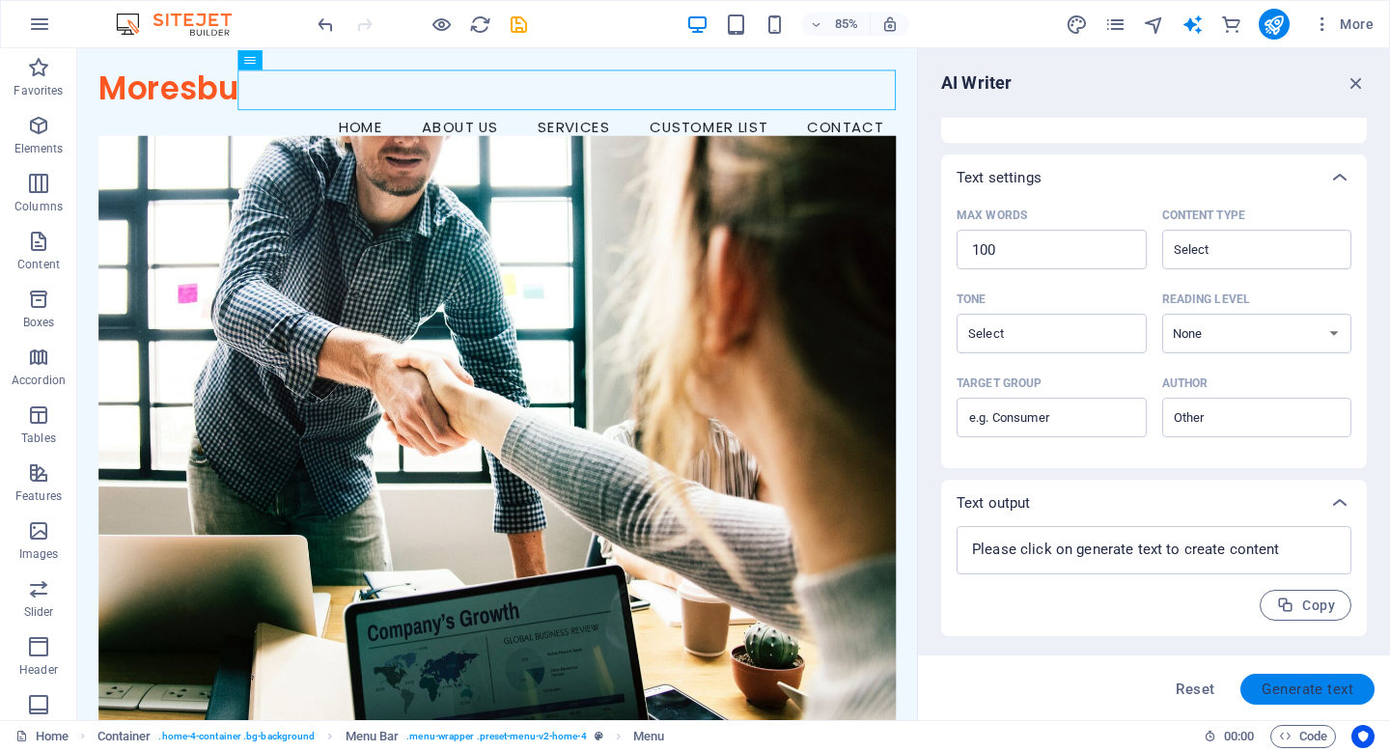
type textarea "Customer list"
click at [1313, 690] on span "Generate text" at bounding box center [1308, 689] width 92 height 15
type textarea "x"
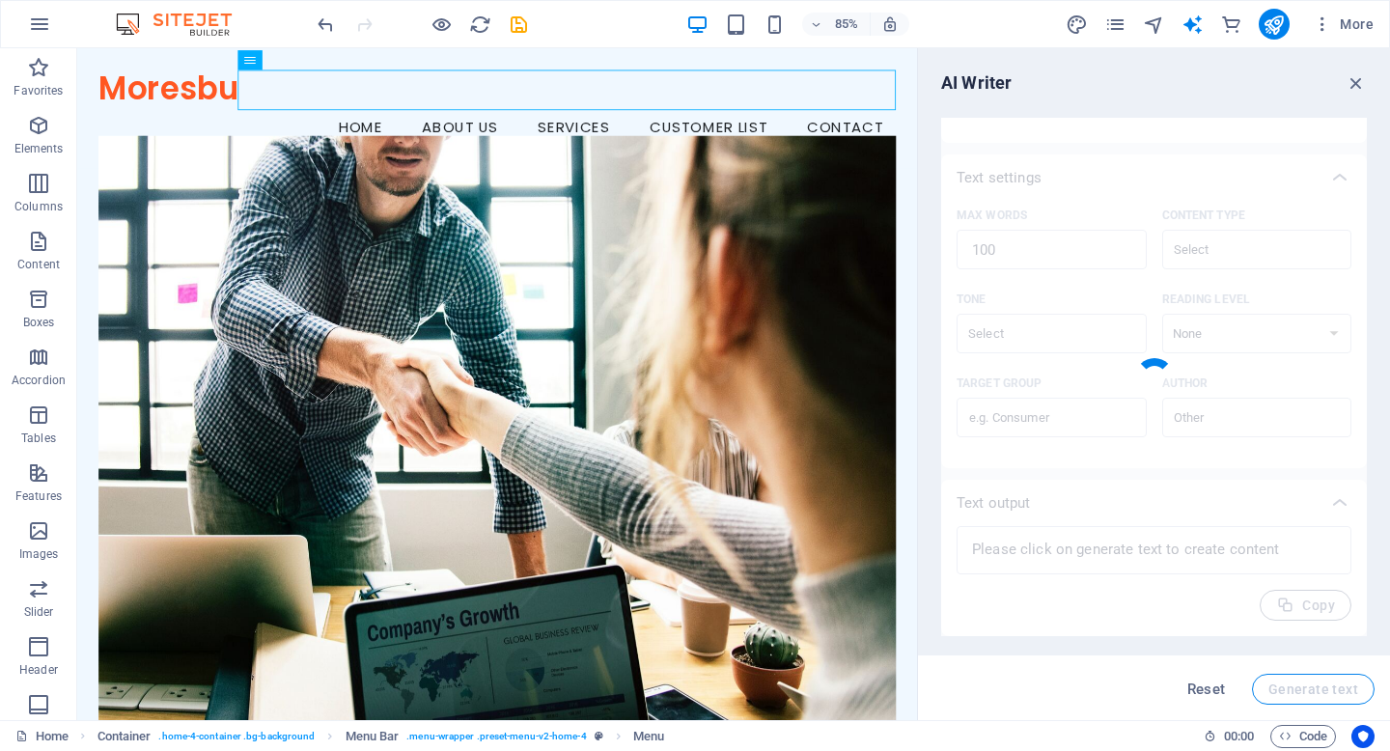
type textarea "x"
type textarea "Our customer list showcases a diverse range of esteemed clients who trust us fo…"
type textarea "x"
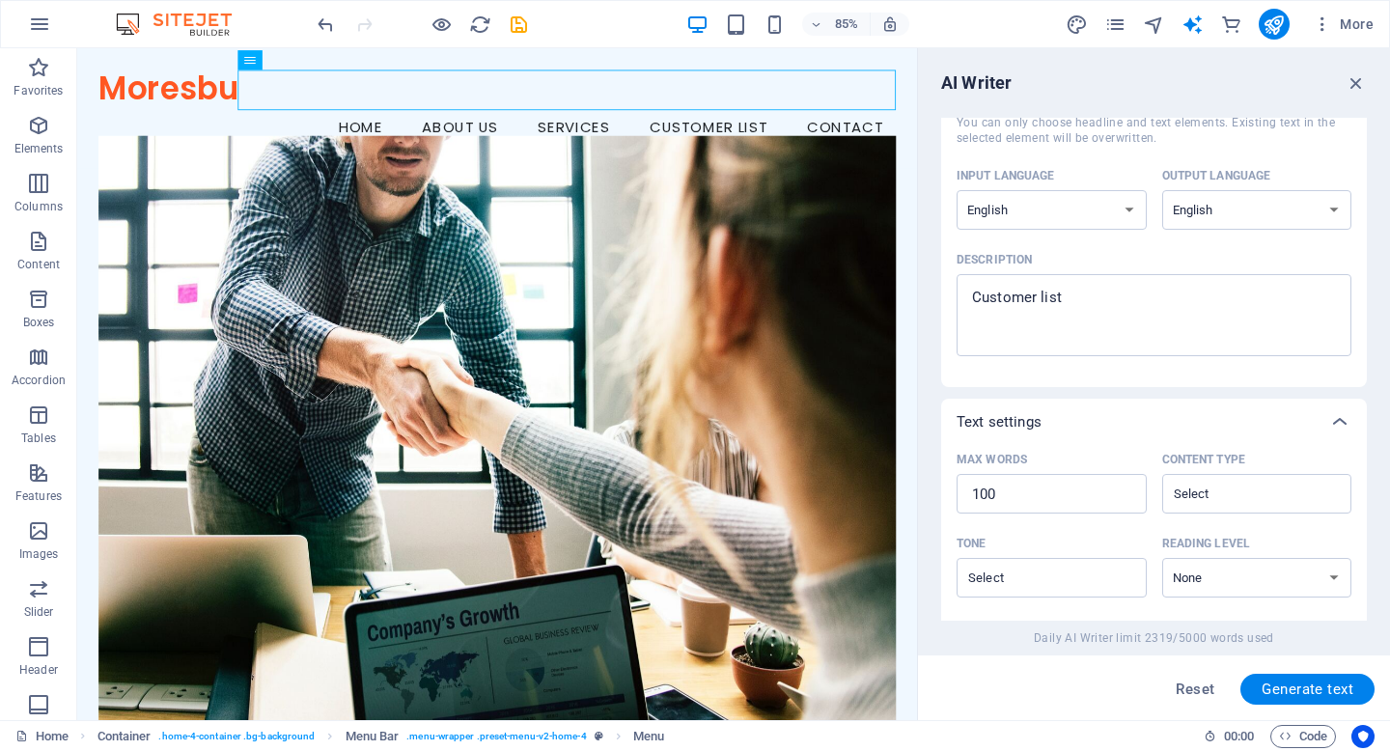
scroll to position [0, 0]
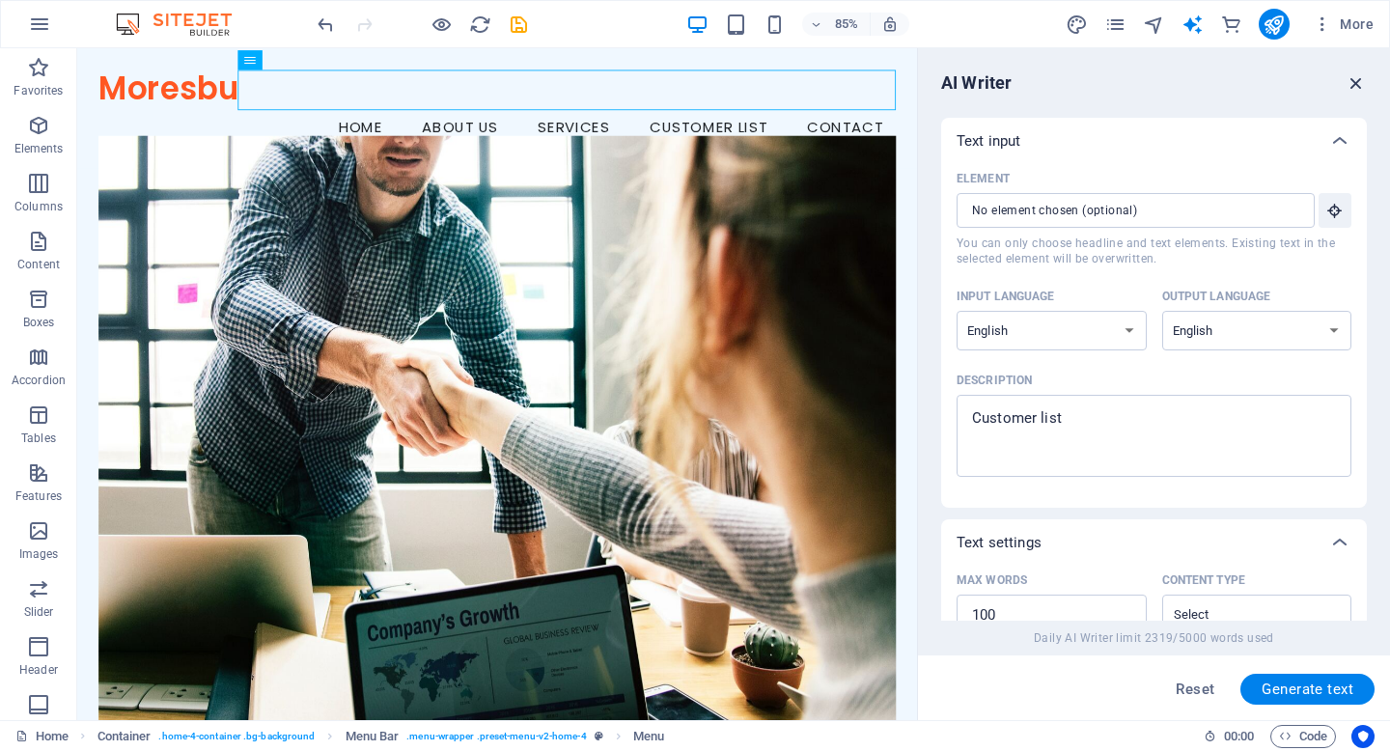
click at [1355, 81] on icon "button" at bounding box center [1356, 82] width 21 height 21
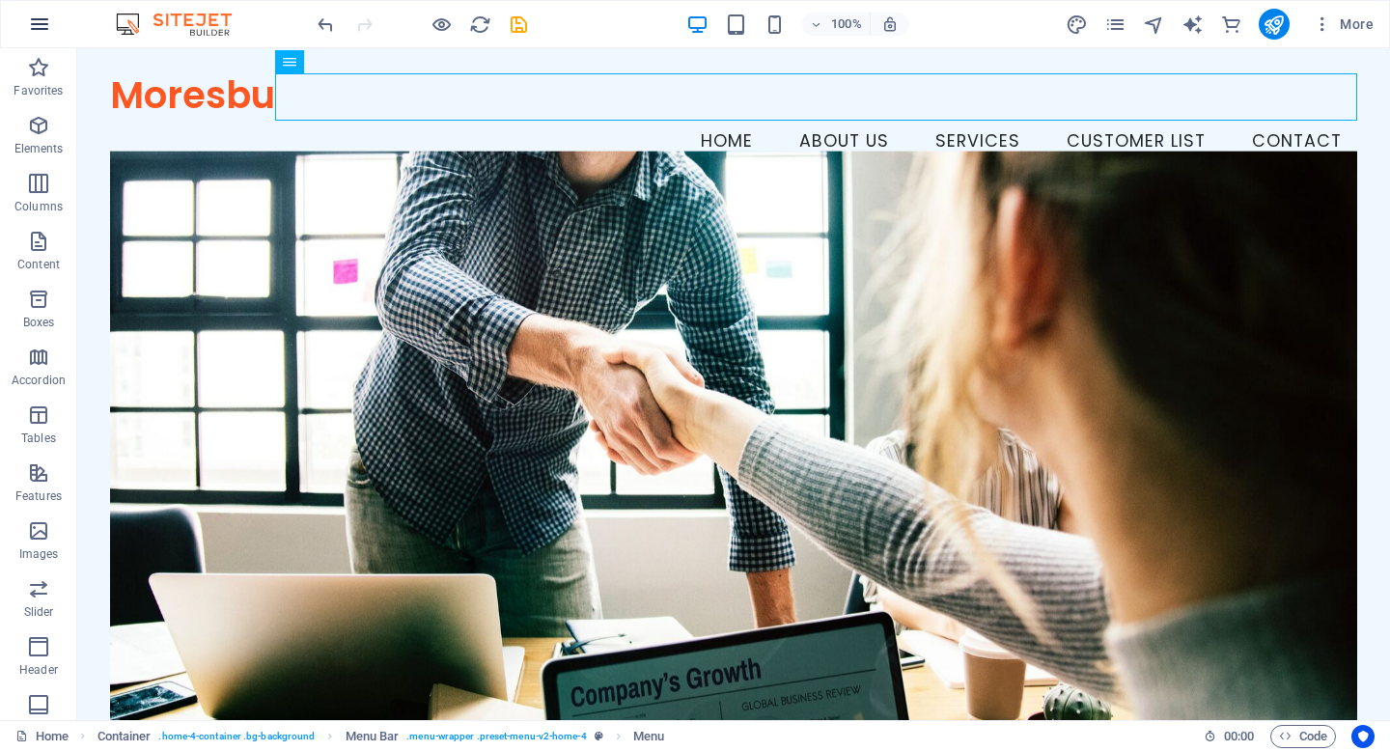
click at [37, 21] on icon "button" at bounding box center [39, 24] width 23 height 23
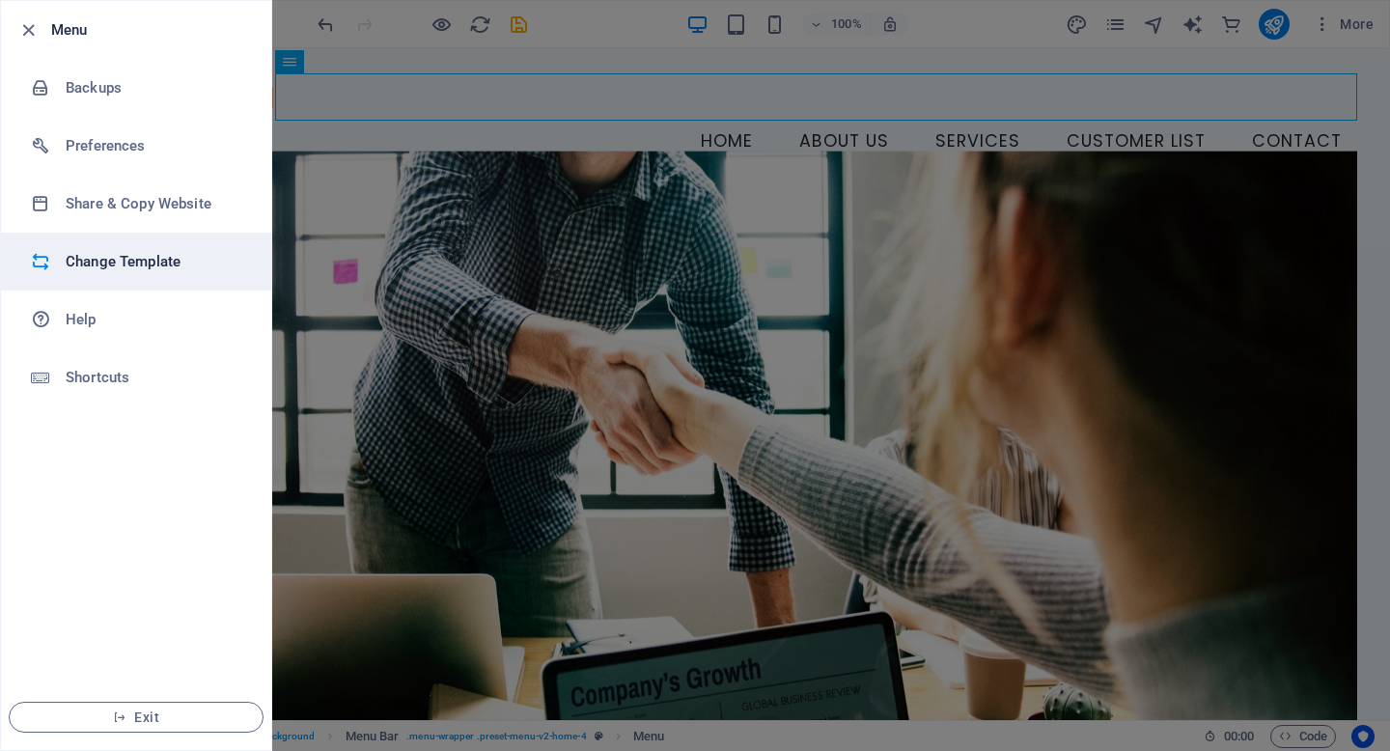
click at [128, 257] on h6 "Change Template" at bounding box center [155, 261] width 179 height 23
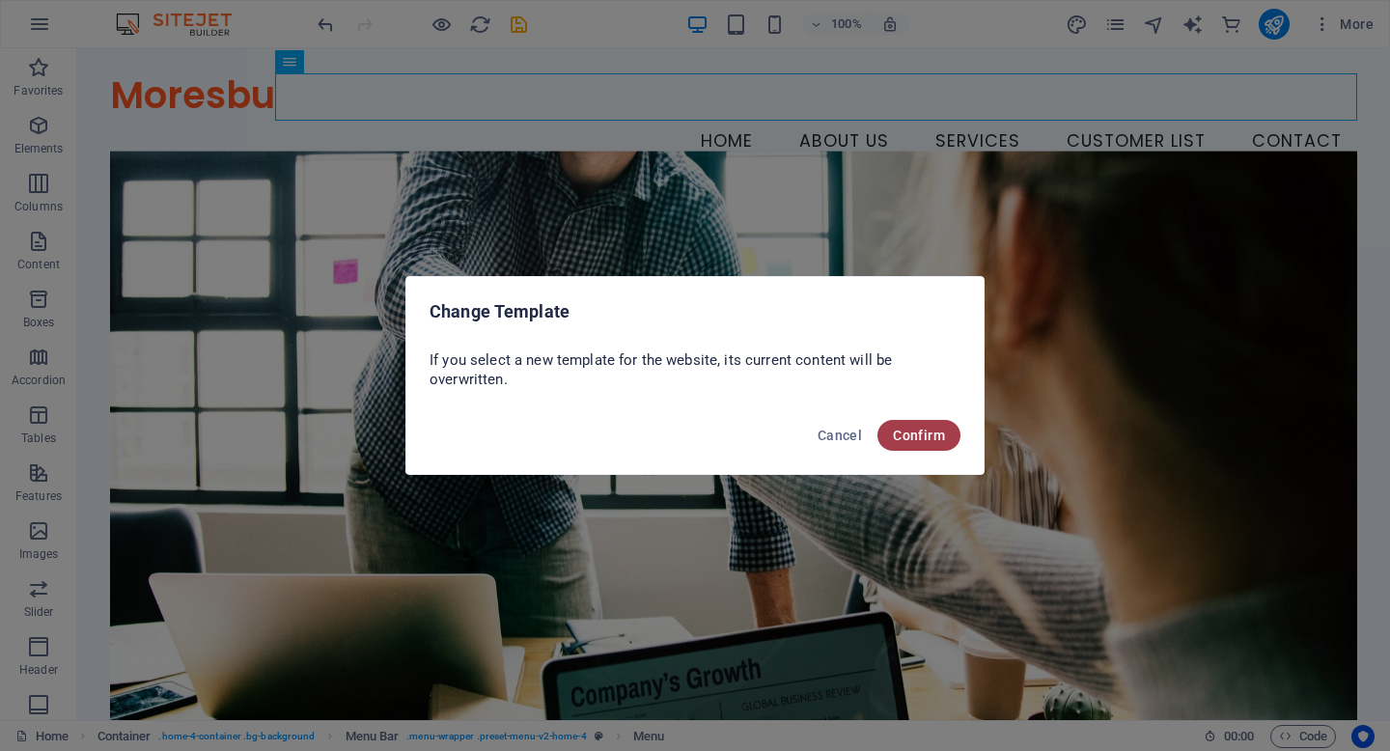
click at [915, 432] on span "Confirm" at bounding box center [919, 435] width 52 height 15
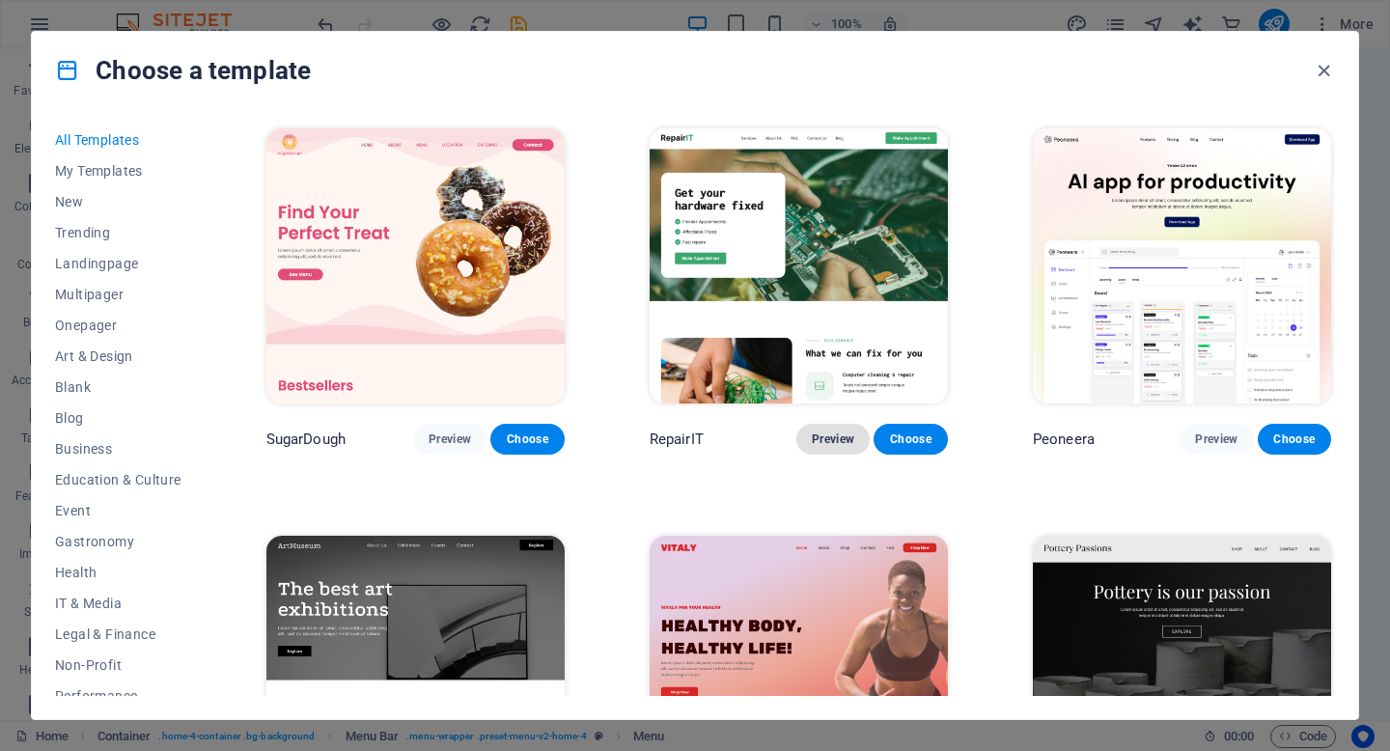
click at [830, 437] on span "Preview" at bounding box center [833, 439] width 42 height 15
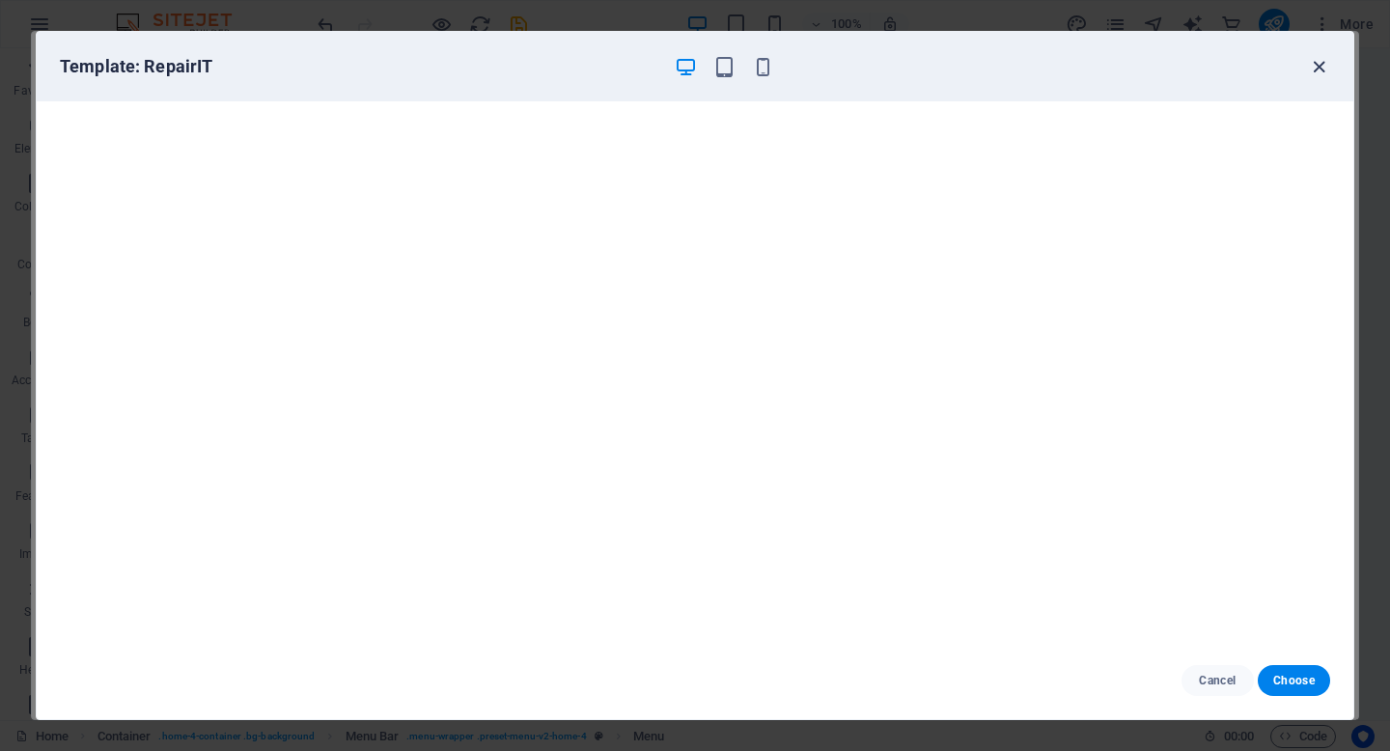
click at [1324, 68] on icon "button" at bounding box center [1319, 67] width 22 height 22
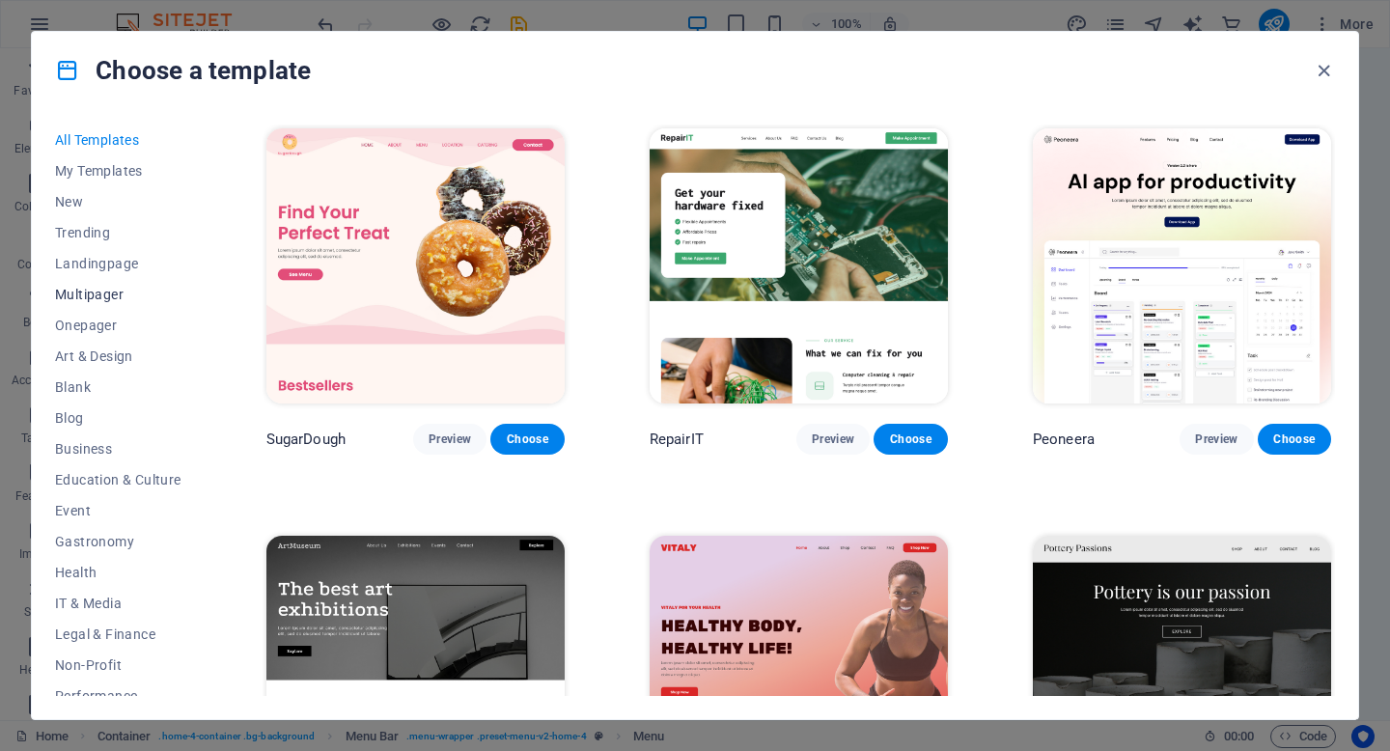
click at [102, 299] on span "Multipager" at bounding box center [118, 294] width 126 height 15
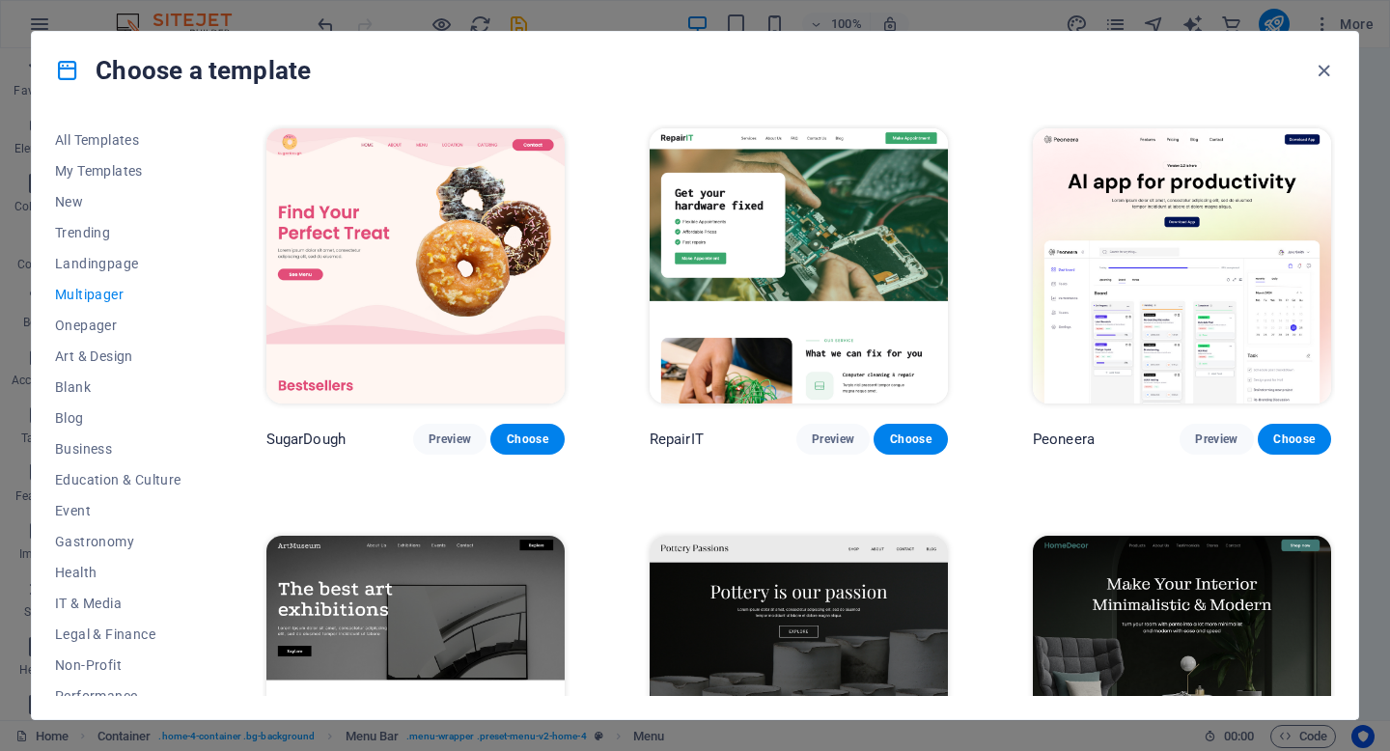
click at [100, 293] on span "Multipager" at bounding box center [118, 294] width 126 height 15
click at [109, 257] on span "Landingpage" at bounding box center [118, 263] width 126 height 15
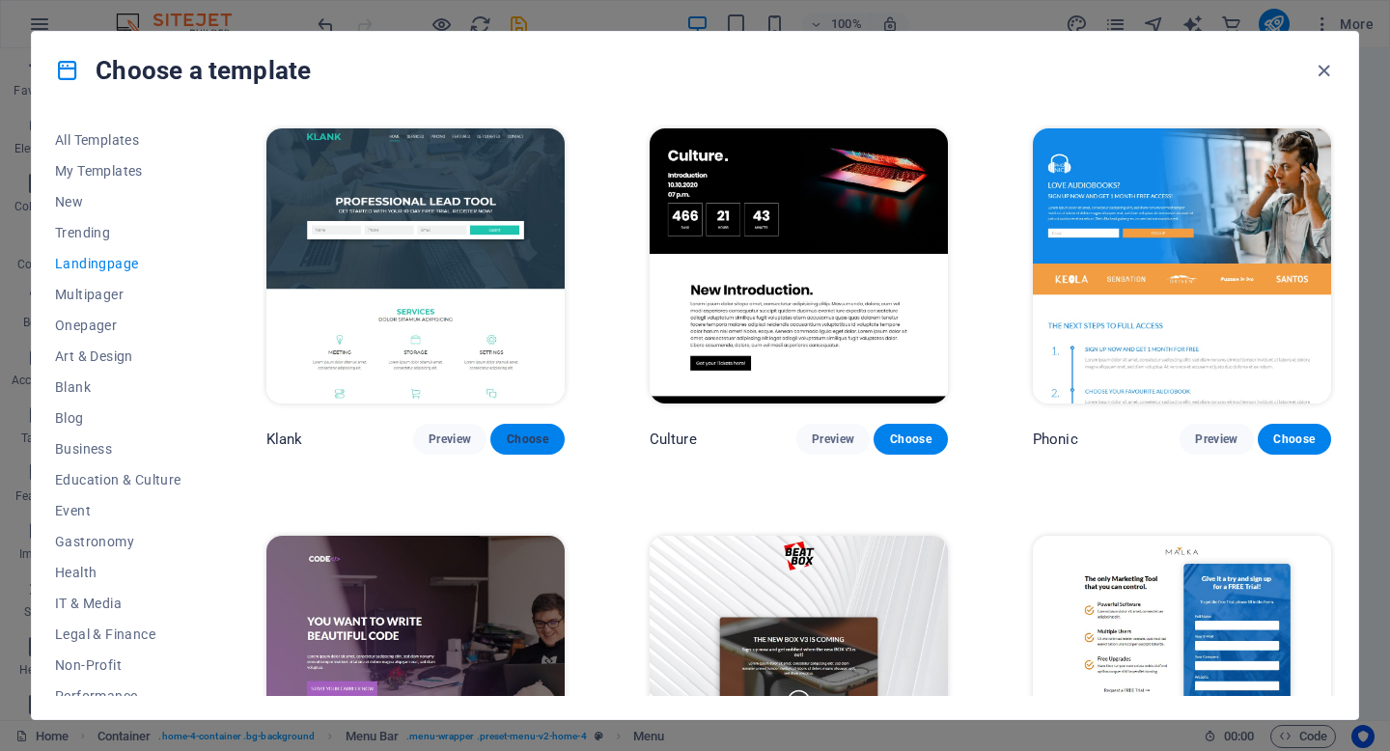
click at [520, 432] on span "Choose" at bounding box center [527, 439] width 42 height 15
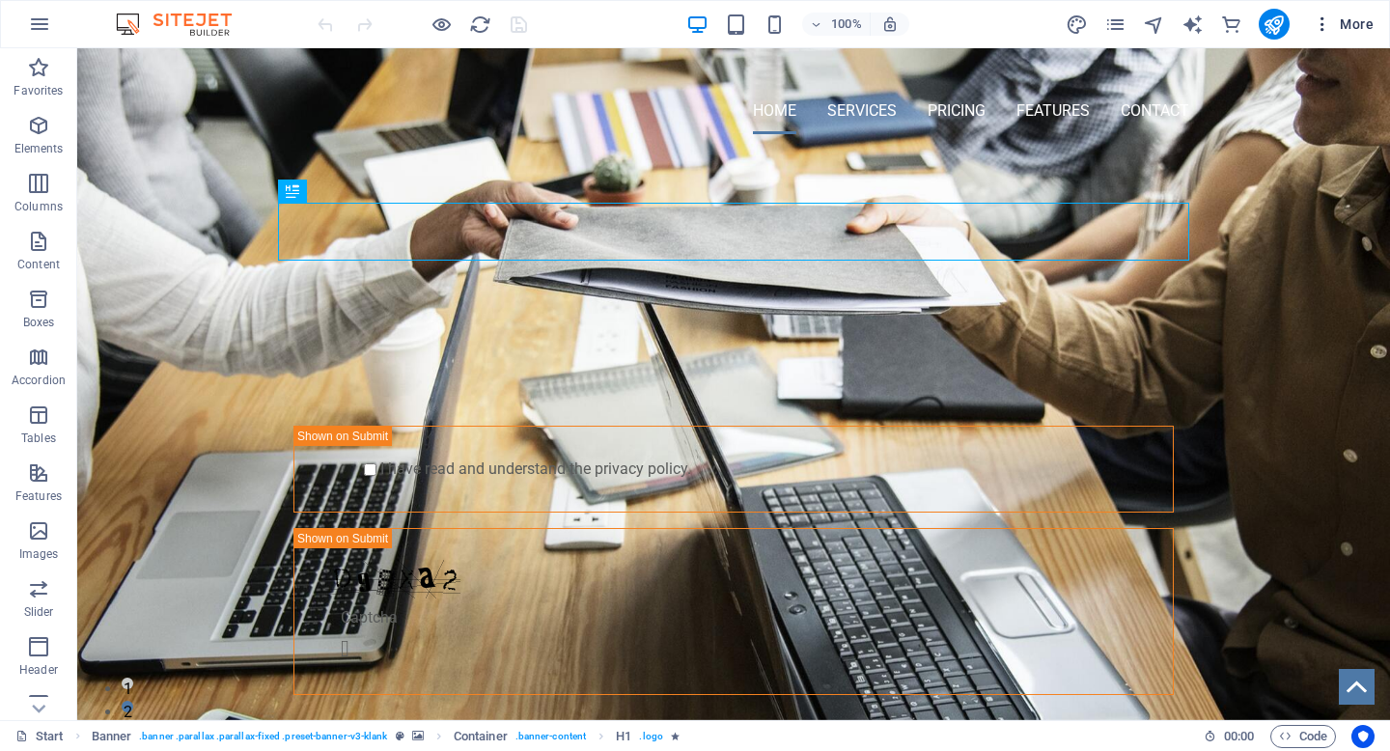
click at [1358, 20] on span "More" at bounding box center [1343, 23] width 61 height 19
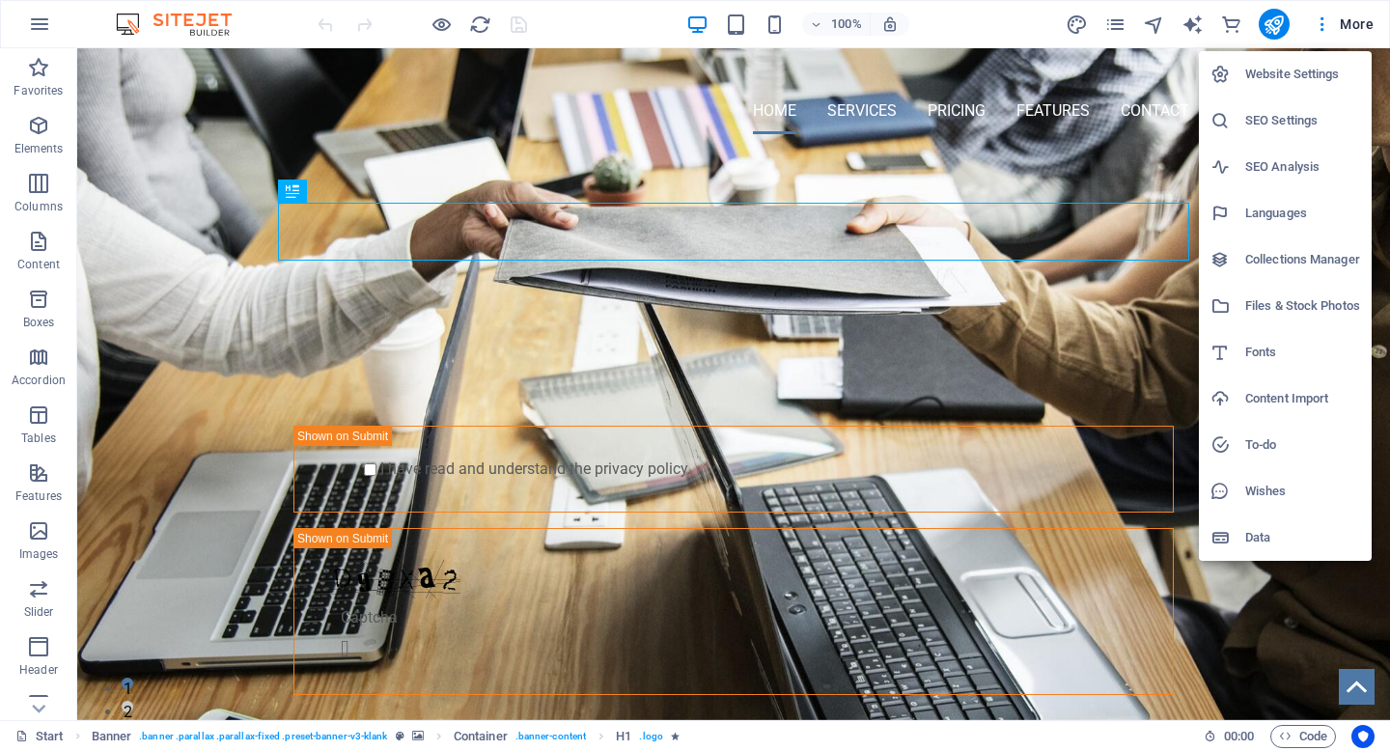
click at [338, 98] on div at bounding box center [695, 375] width 1390 height 751
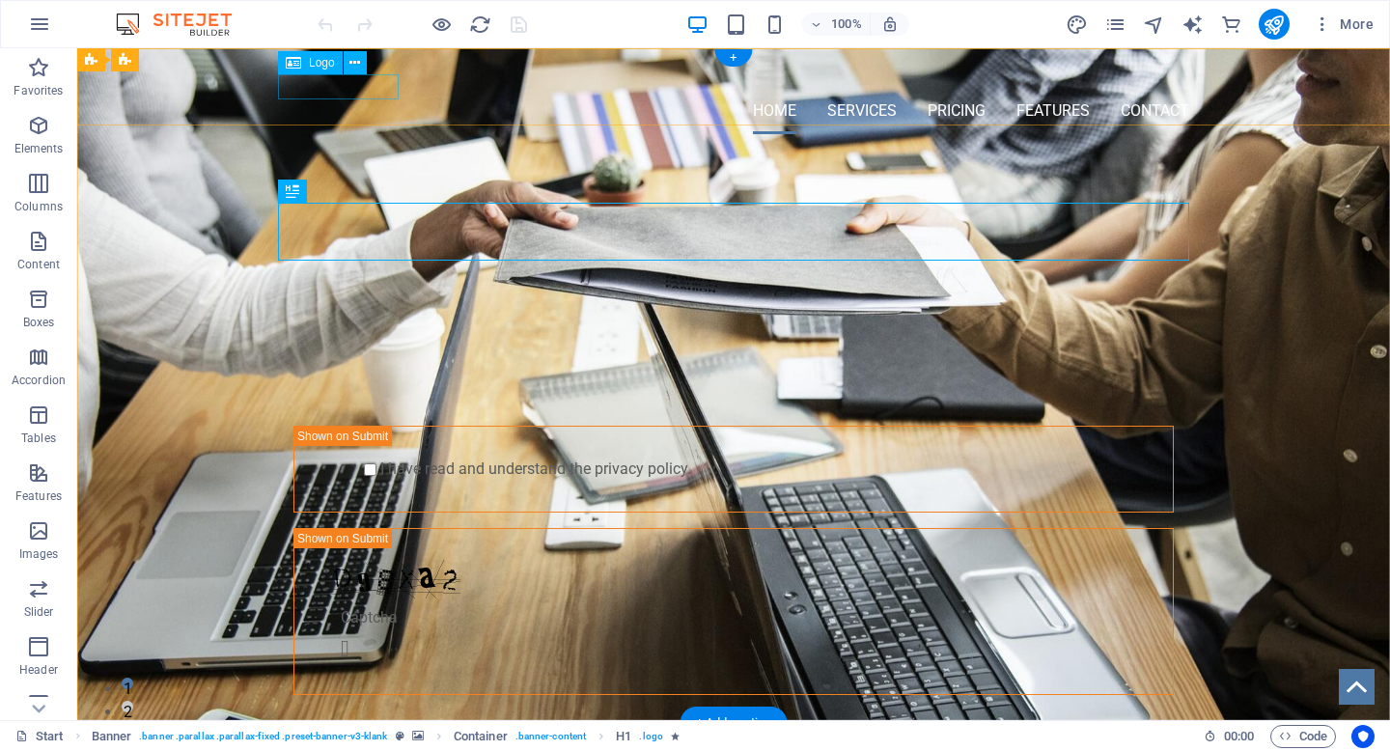
click at [341, 87] on div at bounding box center [733, 76] width 911 height 24
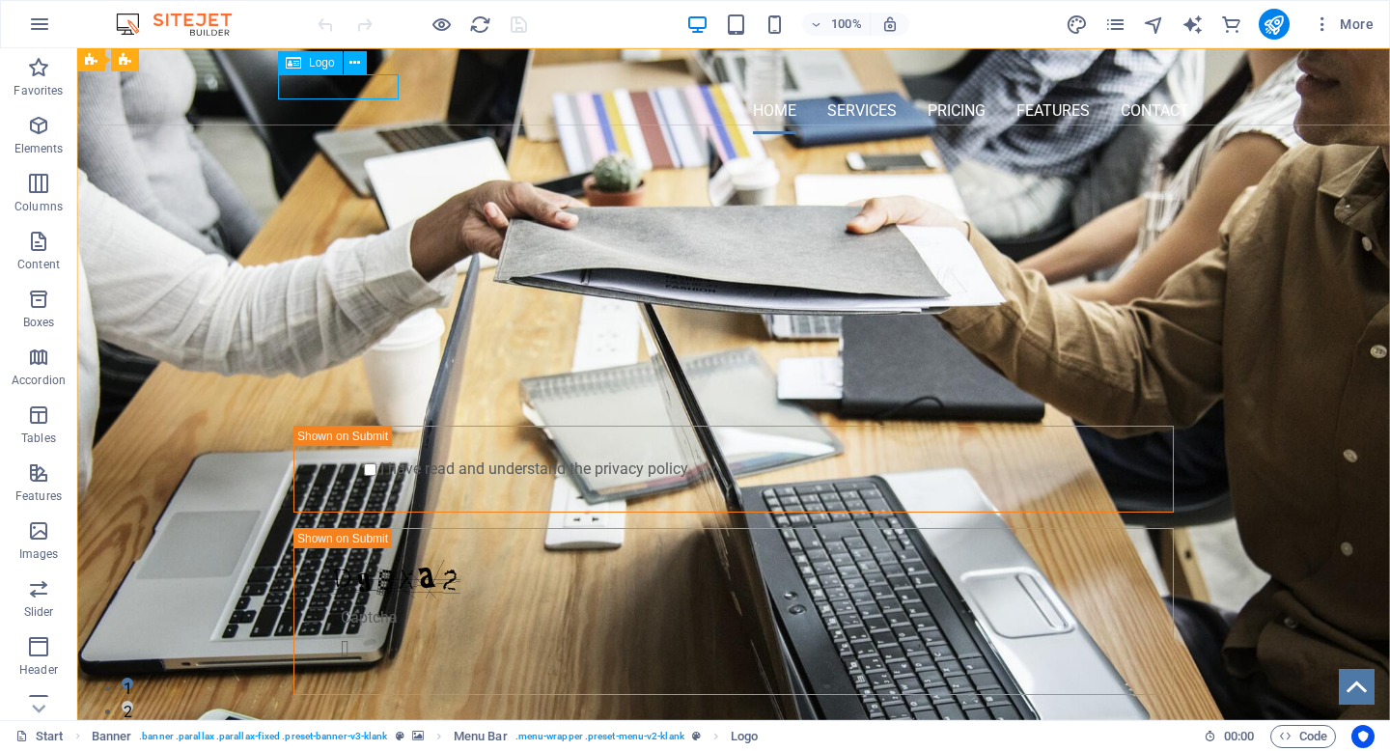
click at [319, 60] on span "Logo" at bounding box center [322, 63] width 26 height 12
click at [353, 59] on icon at bounding box center [354, 63] width 11 height 20
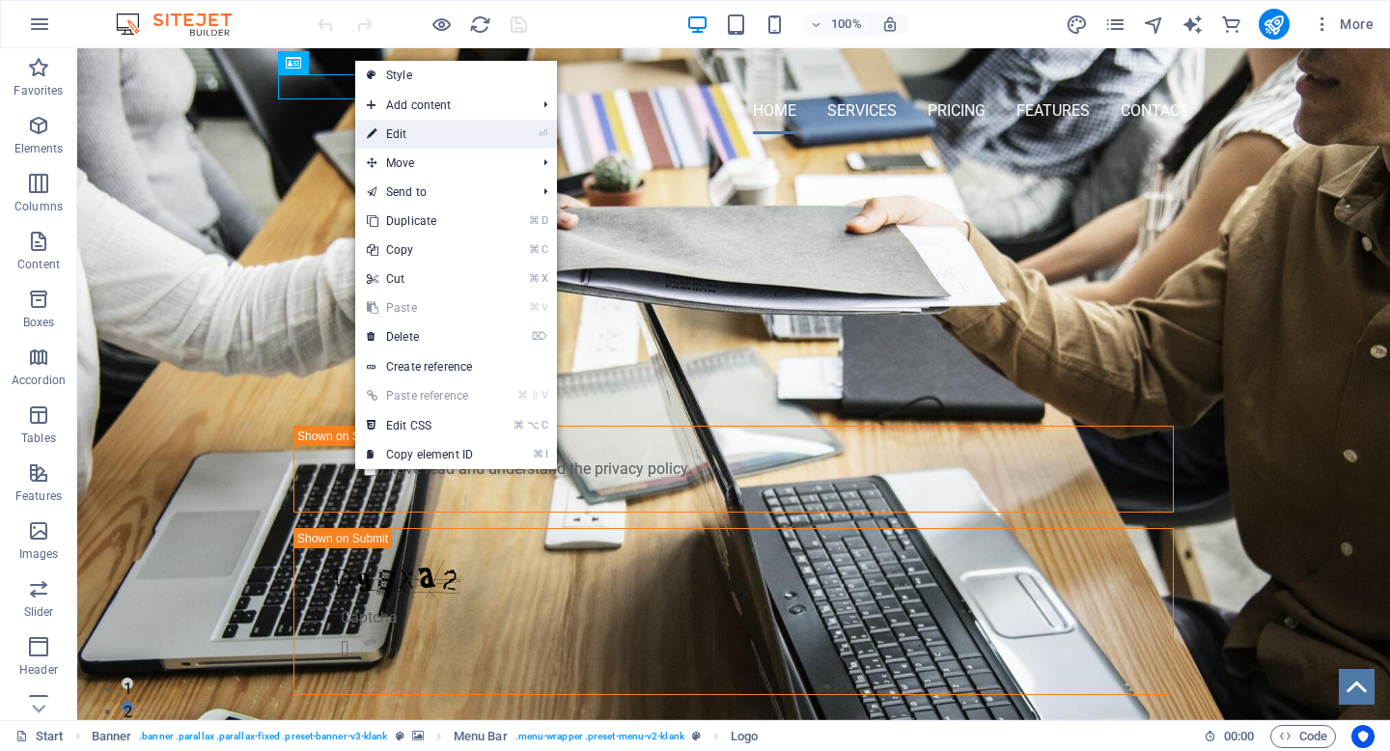
click at [436, 136] on link "⏎ Edit" at bounding box center [419, 134] width 129 height 29
select select "px"
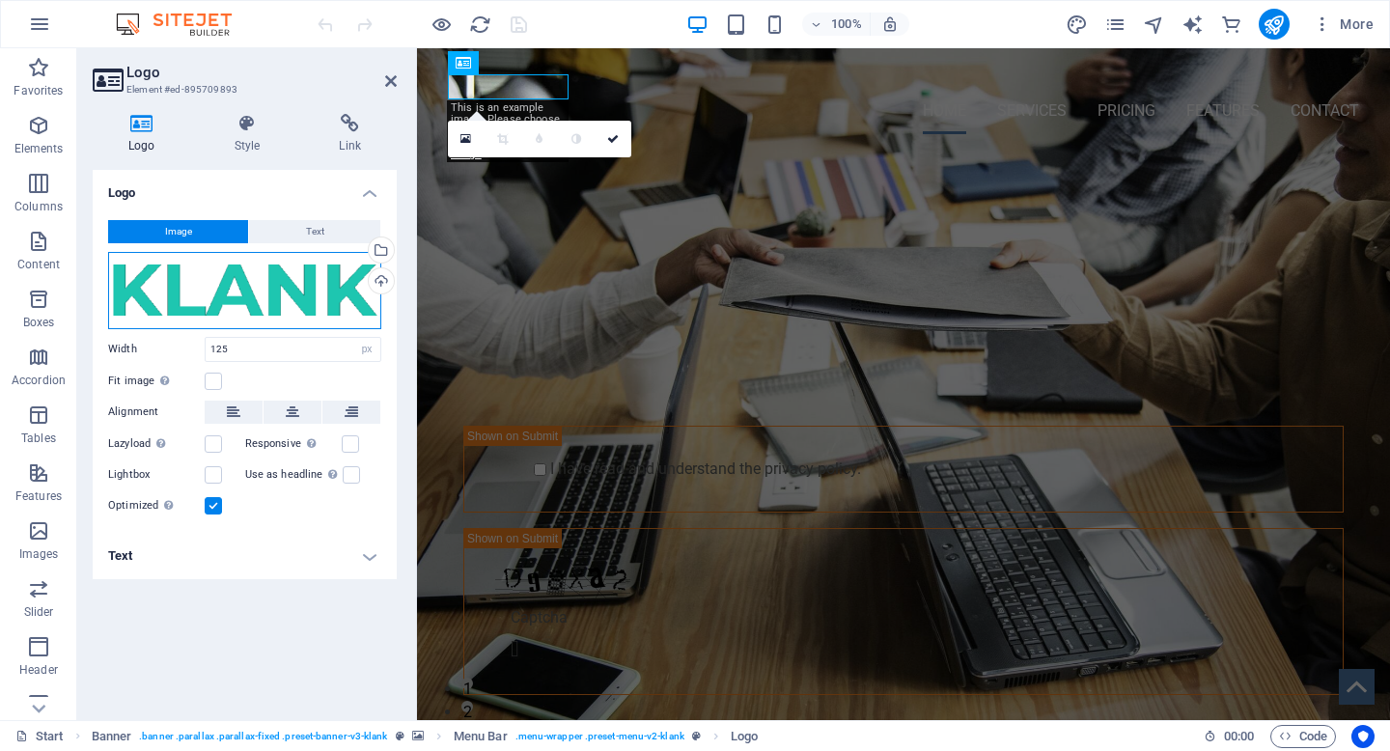
click at [294, 285] on div "Drag files here, click to choose files or select files from Files or our free s…" at bounding box center [244, 290] width 273 height 77
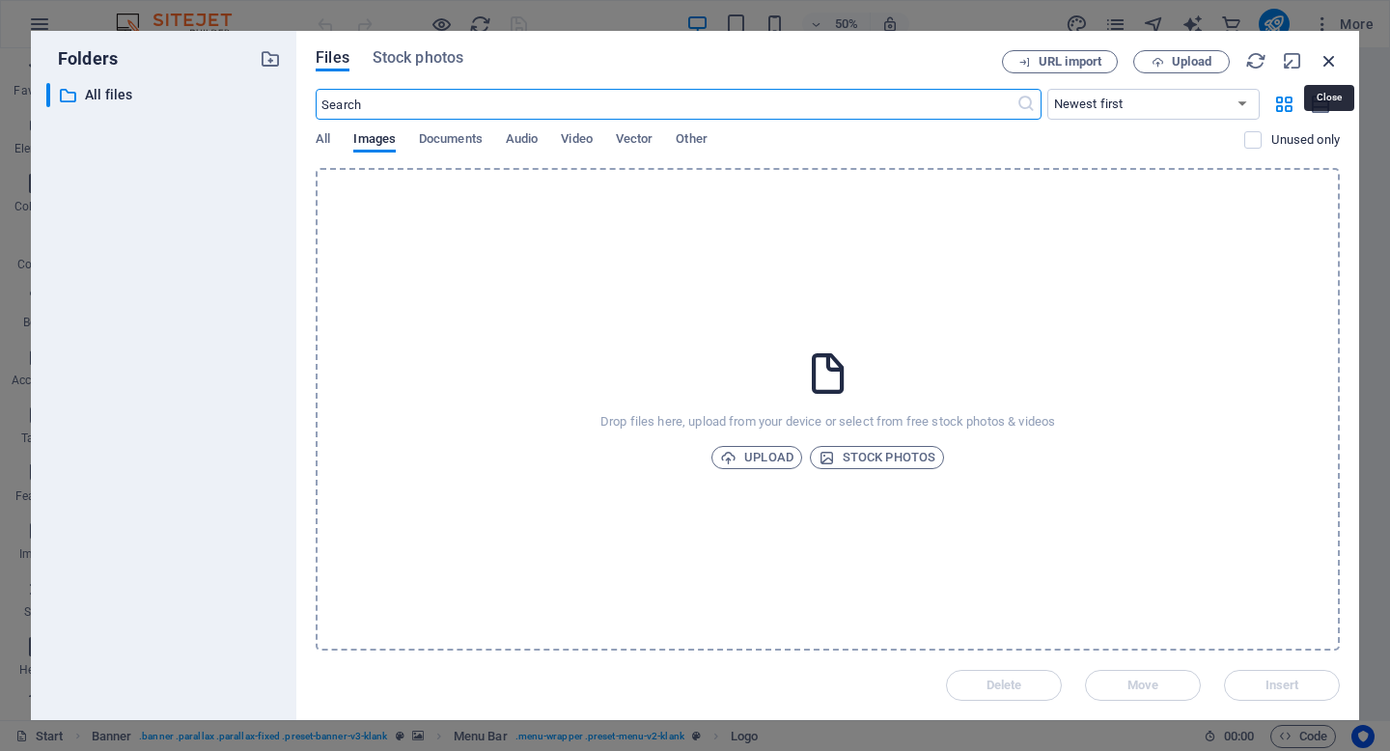
click at [1333, 61] on icon "button" at bounding box center [1329, 60] width 21 height 21
